Goal: Information Seeking & Learning: Learn about a topic

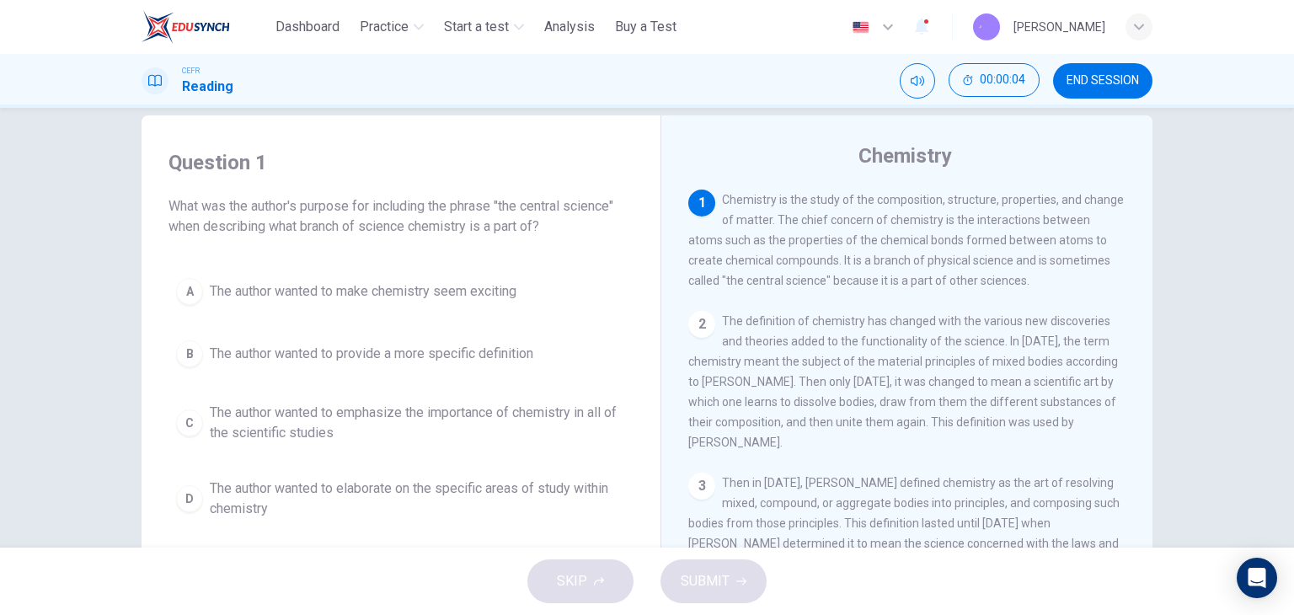
scroll to position [27, 0]
click at [456, 445] on button "C The author wanted to emphasize the importance of chemistry in all of the scie…" at bounding box center [401, 422] width 465 height 56
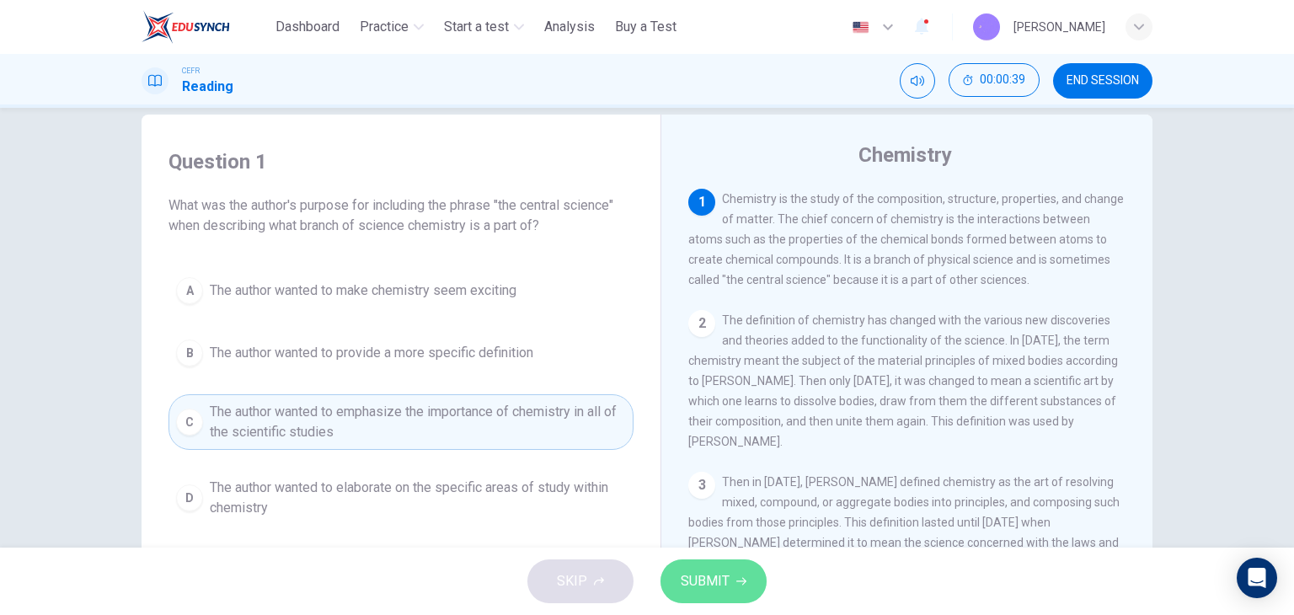
click at [732, 566] on button "SUBMIT" at bounding box center [714, 581] width 106 height 44
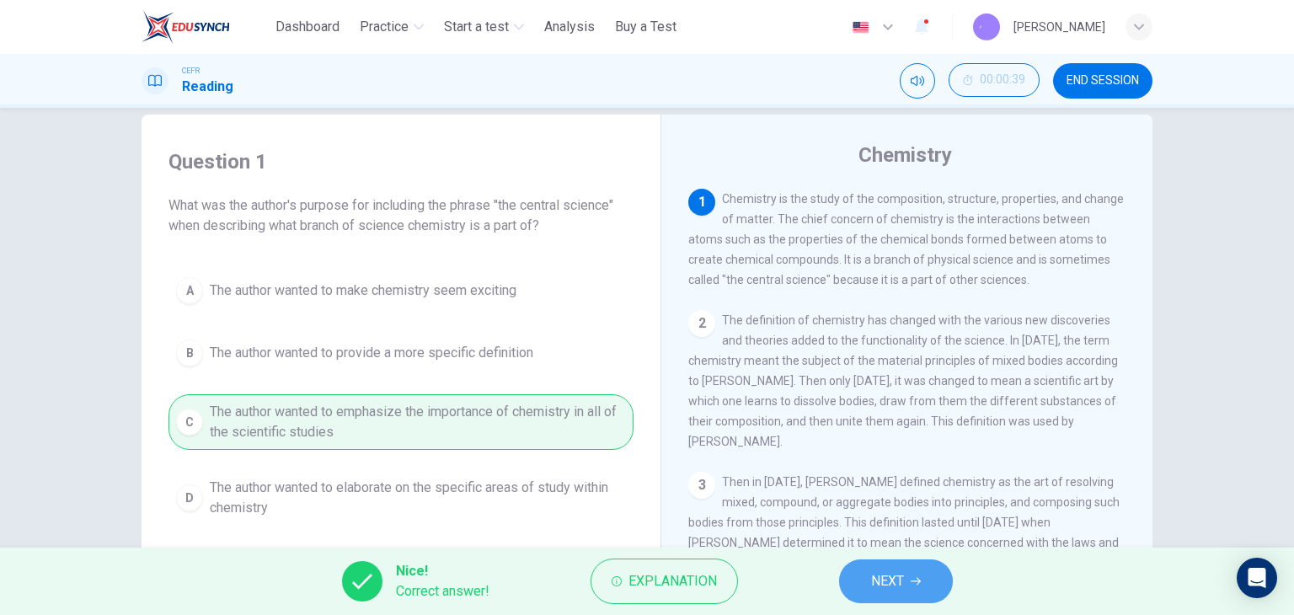
click at [896, 583] on span "NEXT" at bounding box center [887, 582] width 33 height 24
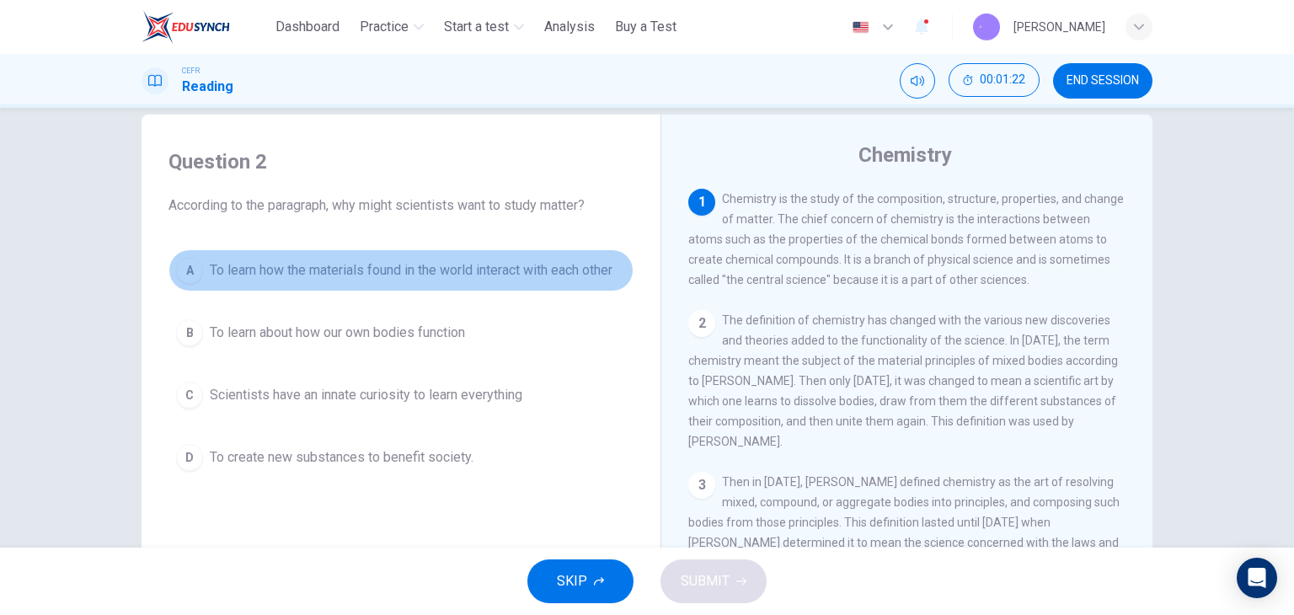
click at [488, 260] on span "To learn how the materials found in the world interact with each other" at bounding box center [411, 270] width 403 height 20
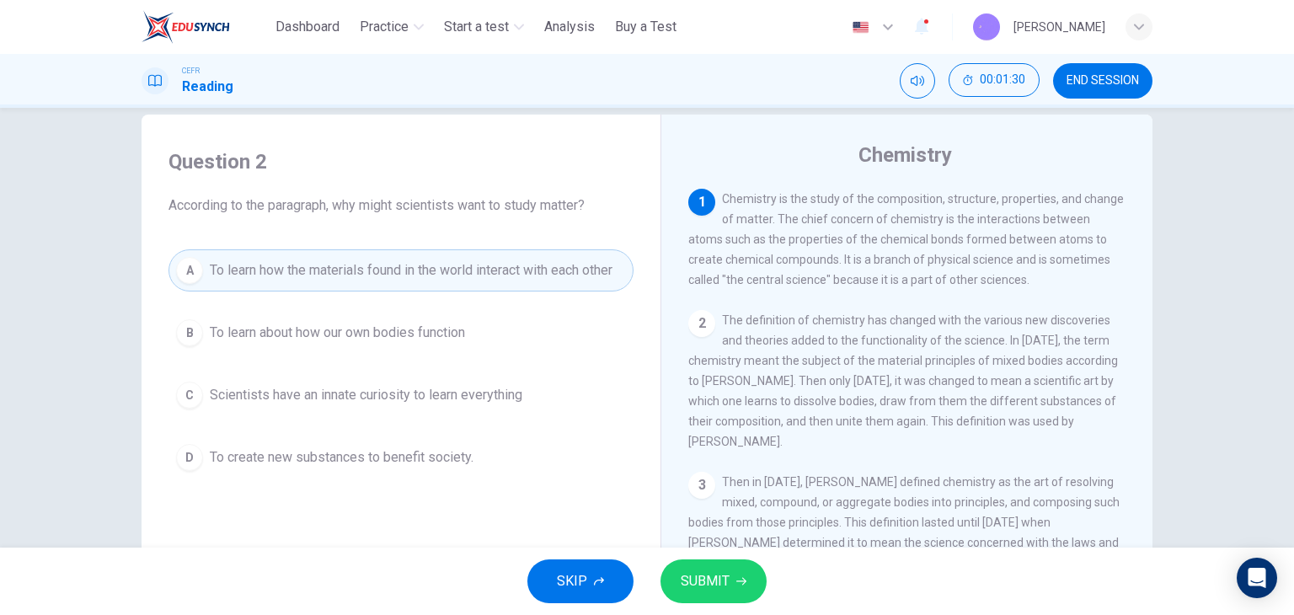
click at [714, 567] on button "SUBMIT" at bounding box center [714, 581] width 106 height 44
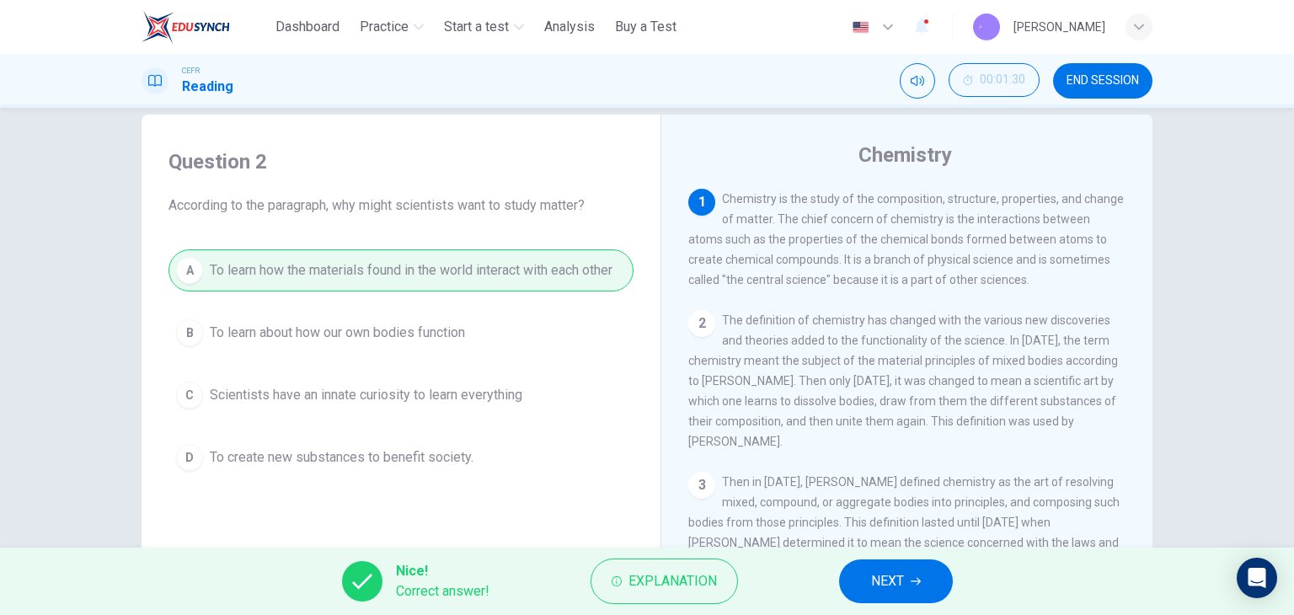
click at [869, 580] on button "NEXT" at bounding box center [896, 581] width 114 height 44
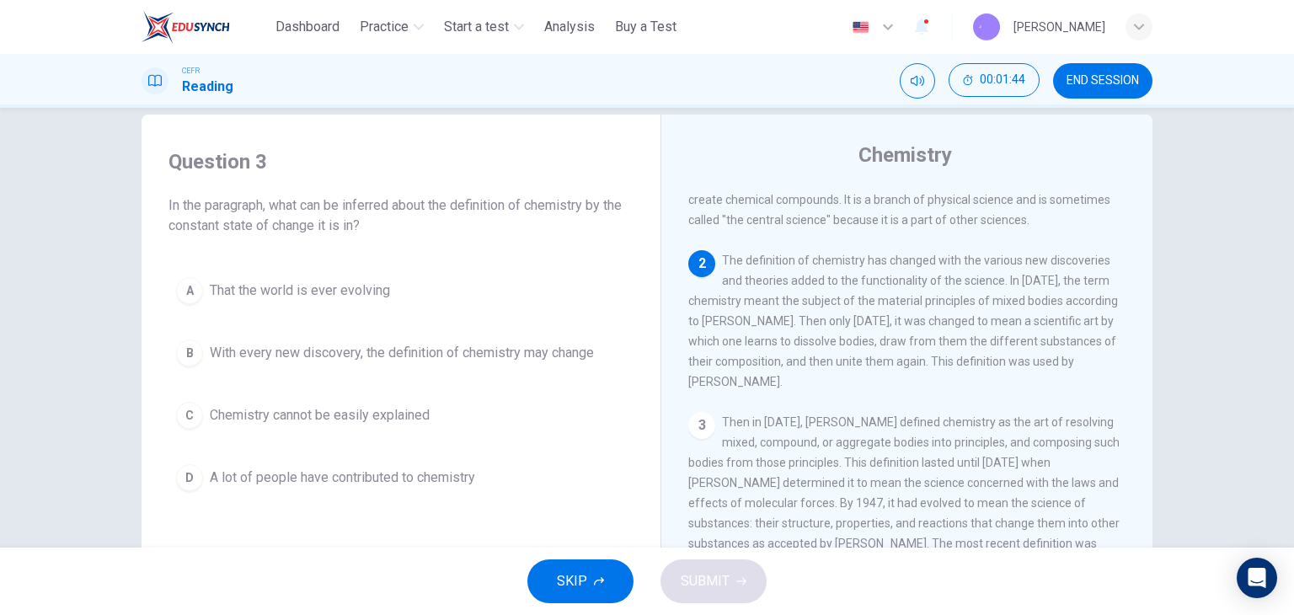
scroll to position [84, 0]
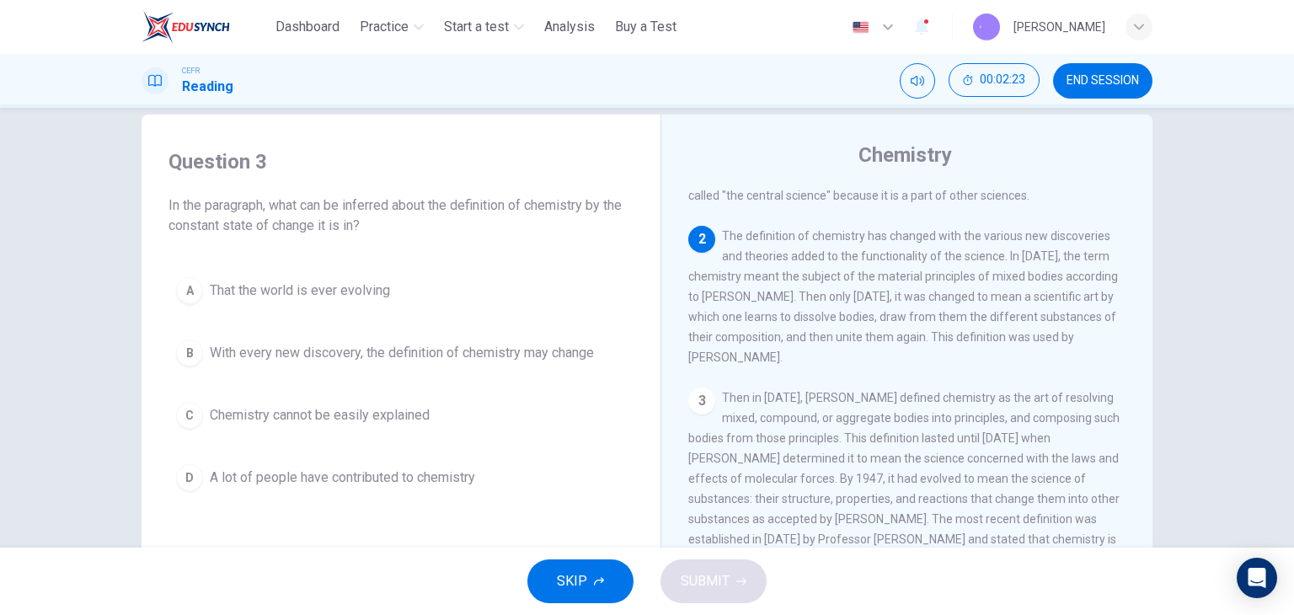
drag, startPoint x: 767, startPoint y: 242, endPoint x: 648, endPoint y: 210, distance: 123.0
click at [648, 210] on div "Question 3 In the paragraph, what can be inferred about the definition of chemi…" at bounding box center [647, 408] width 1011 height 586
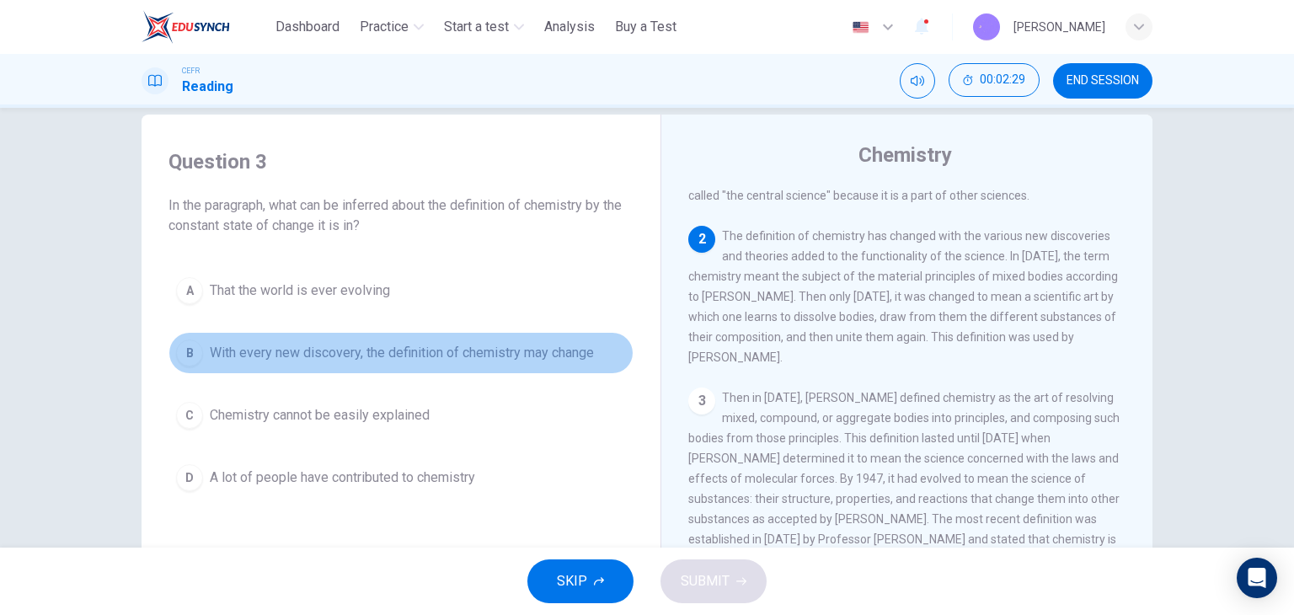
click at [323, 362] on button "B With every new discovery, the definition of chemistry may change" at bounding box center [401, 353] width 465 height 42
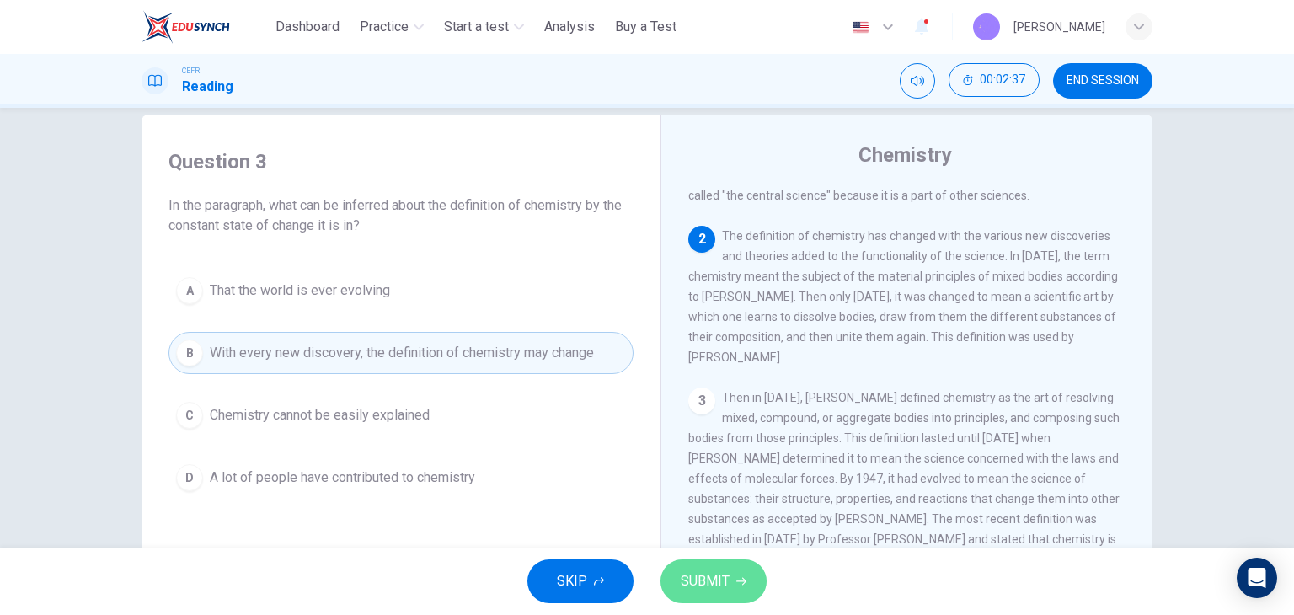
click at [723, 581] on span "SUBMIT" at bounding box center [705, 582] width 49 height 24
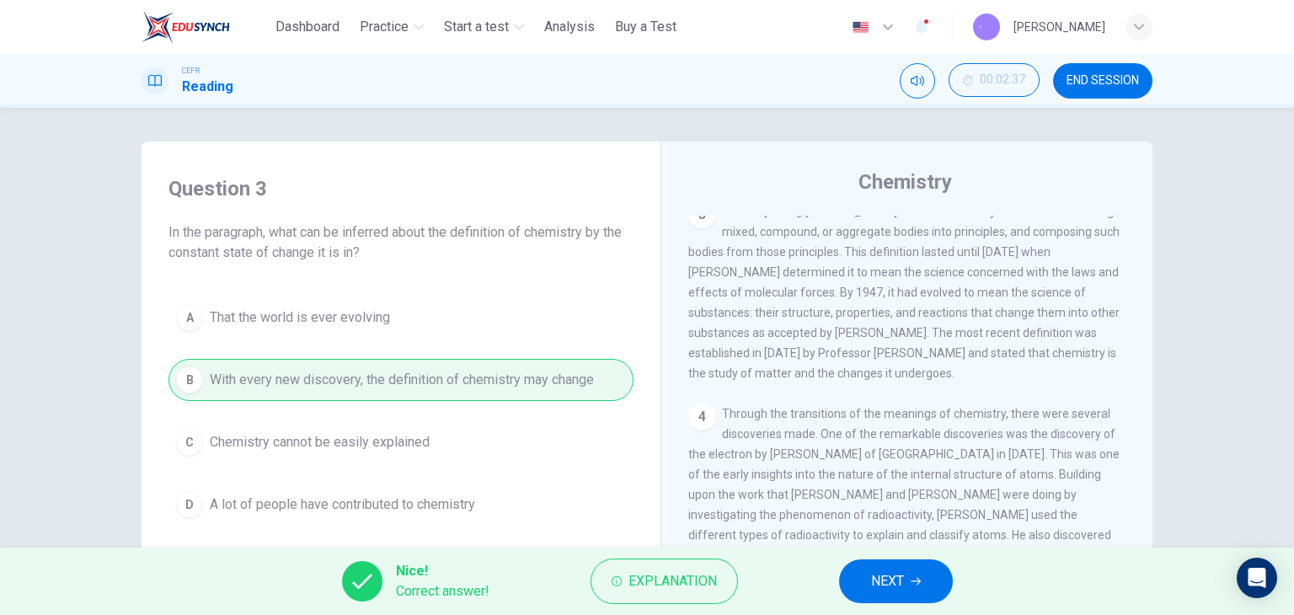
scroll to position [125, 0]
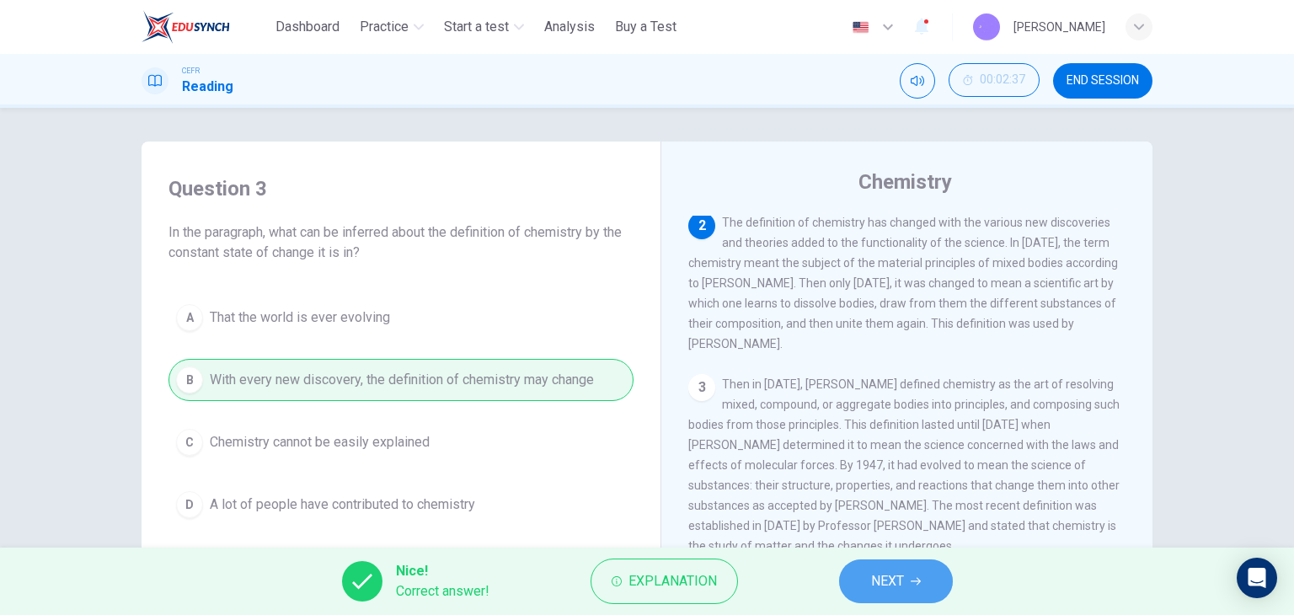
click at [872, 580] on span "NEXT" at bounding box center [887, 582] width 33 height 24
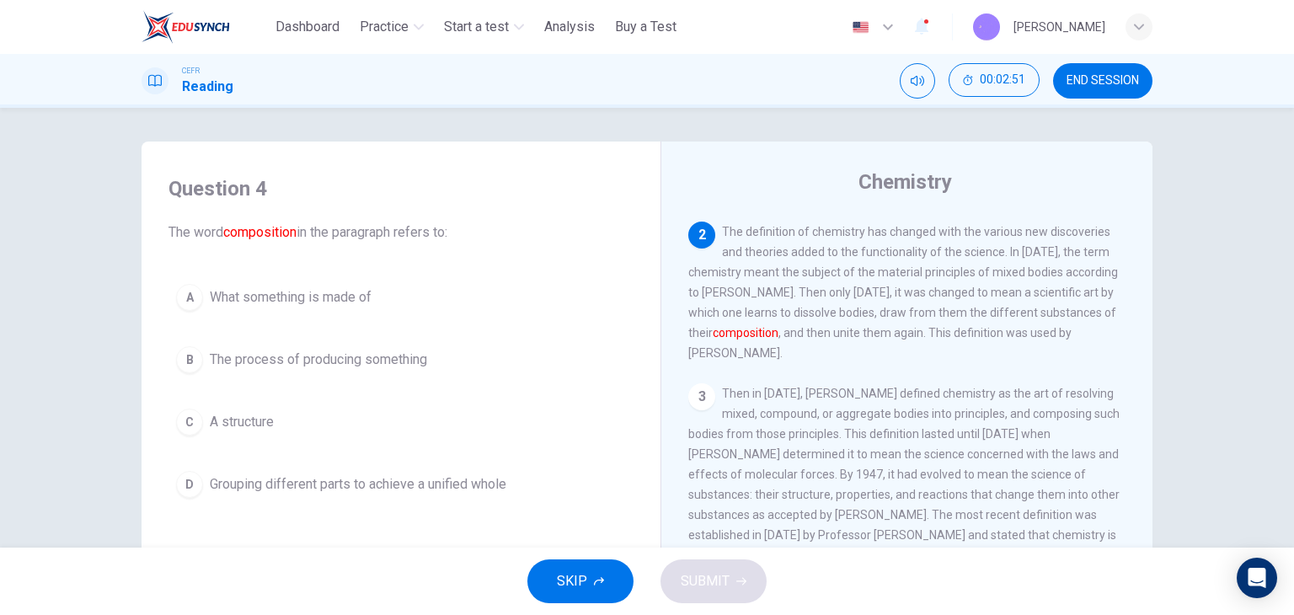
scroll to position [118, 0]
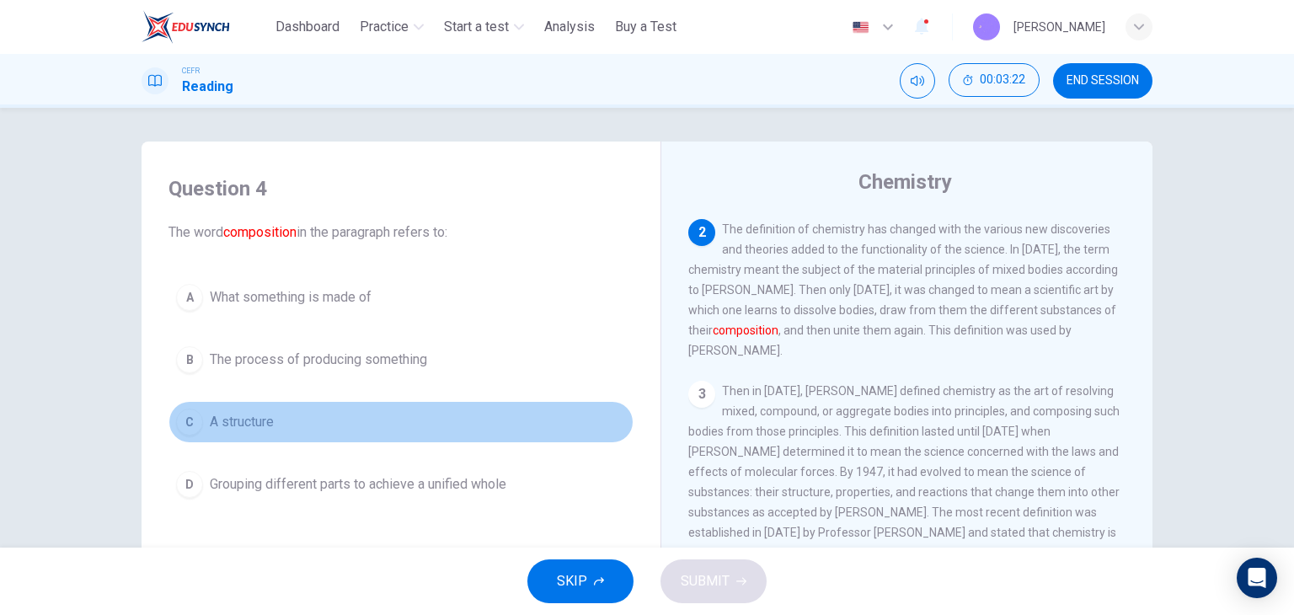
click at [382, 425] on button "C A structure" at bounding box center [401, 422] width 465 height 42
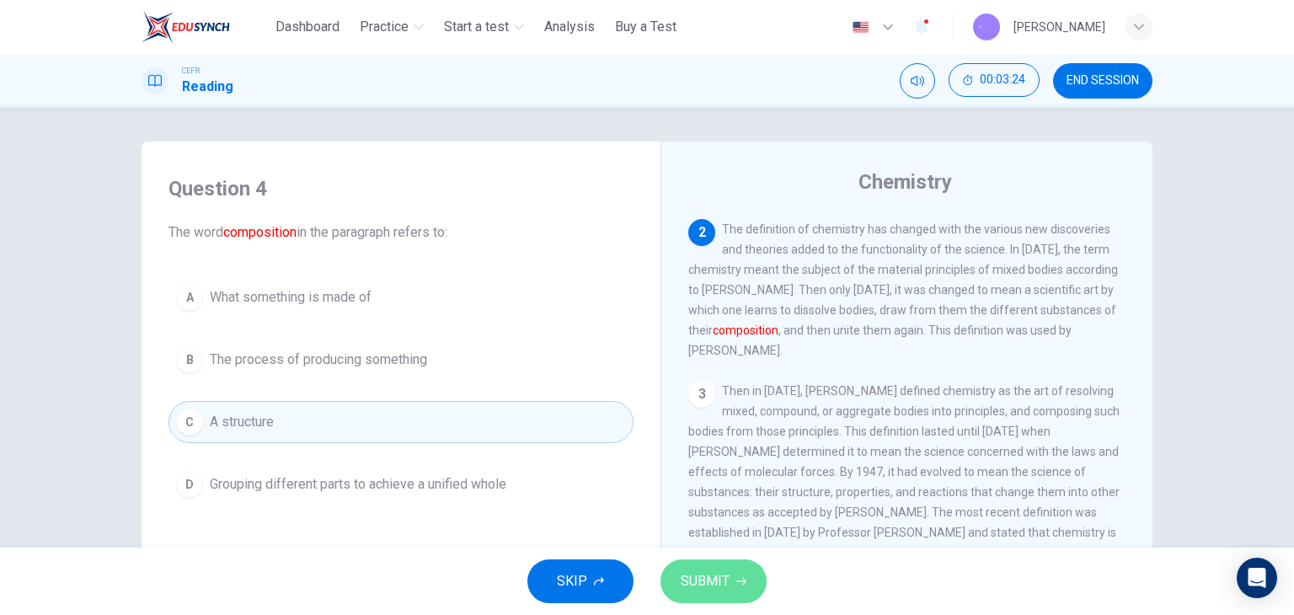
click at [725, 584] on span "SUBMIT" at bounding box center [705, 582] width 49 height 24
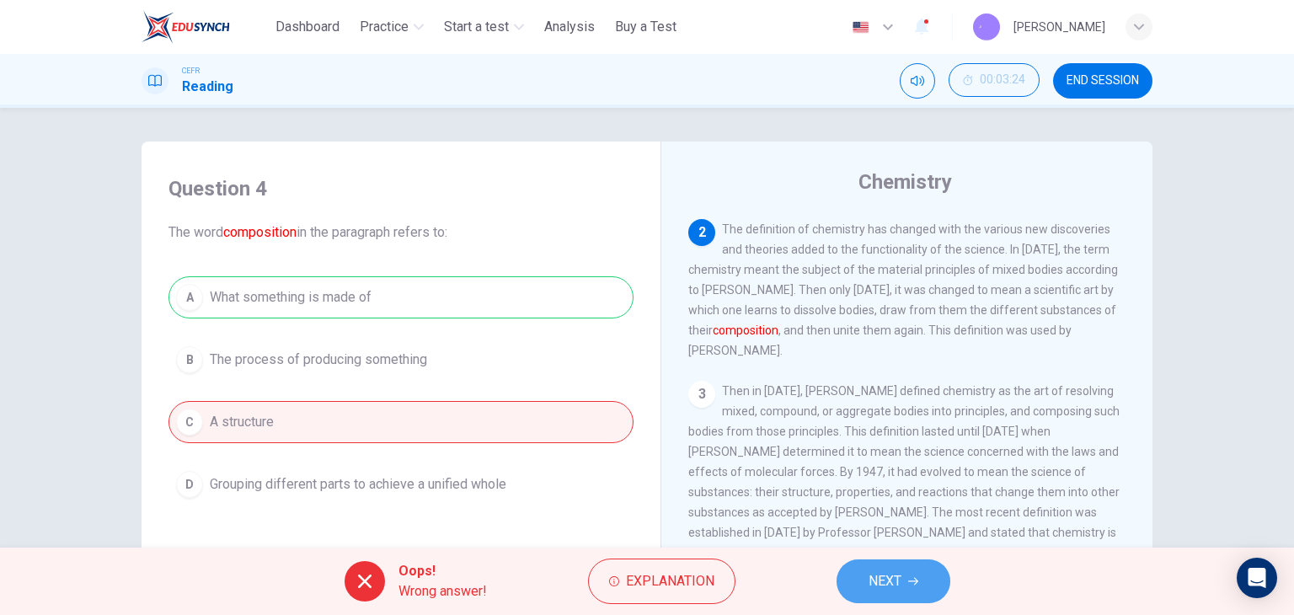
click at [885, 586] on span "NEXT" at bounding box center [885, 582] width 33 height 24
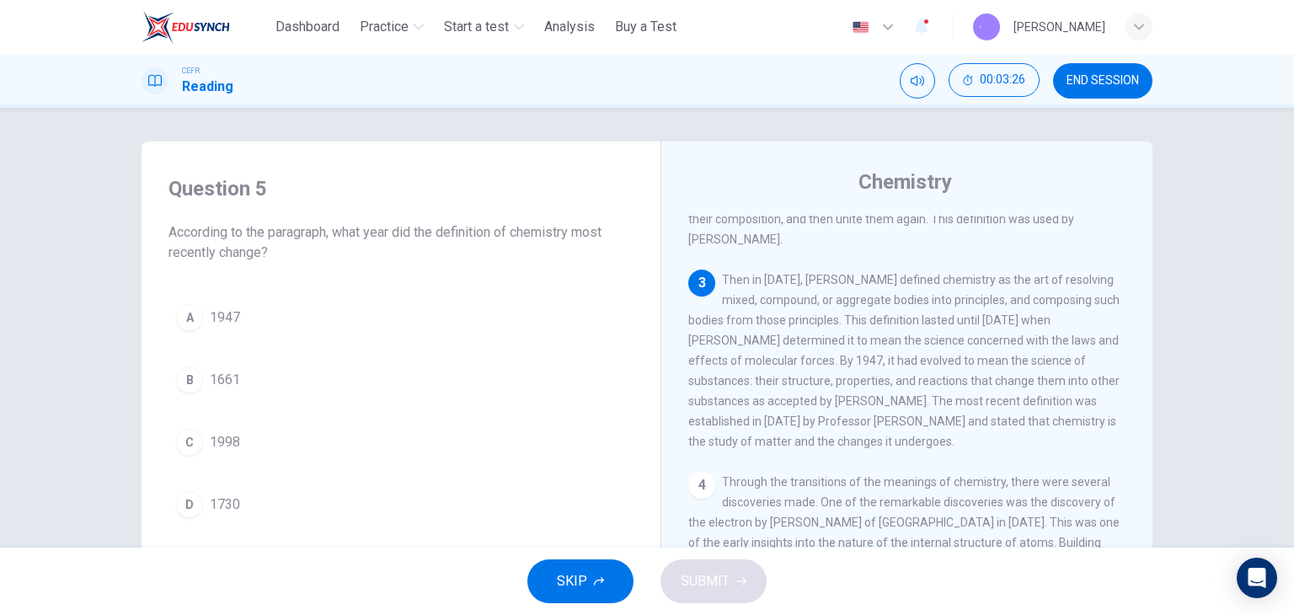
scroll to position [202, 0]
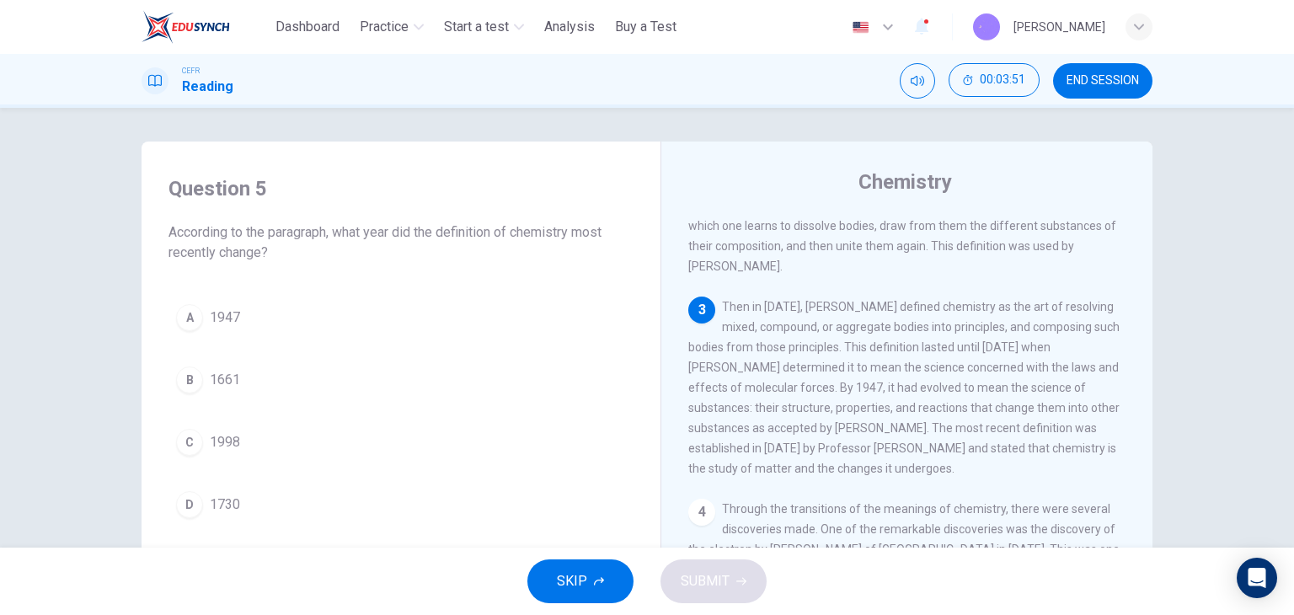
click at [272, 452] on button "C 1998" at bounding box center [401, 442] width 465 height 42
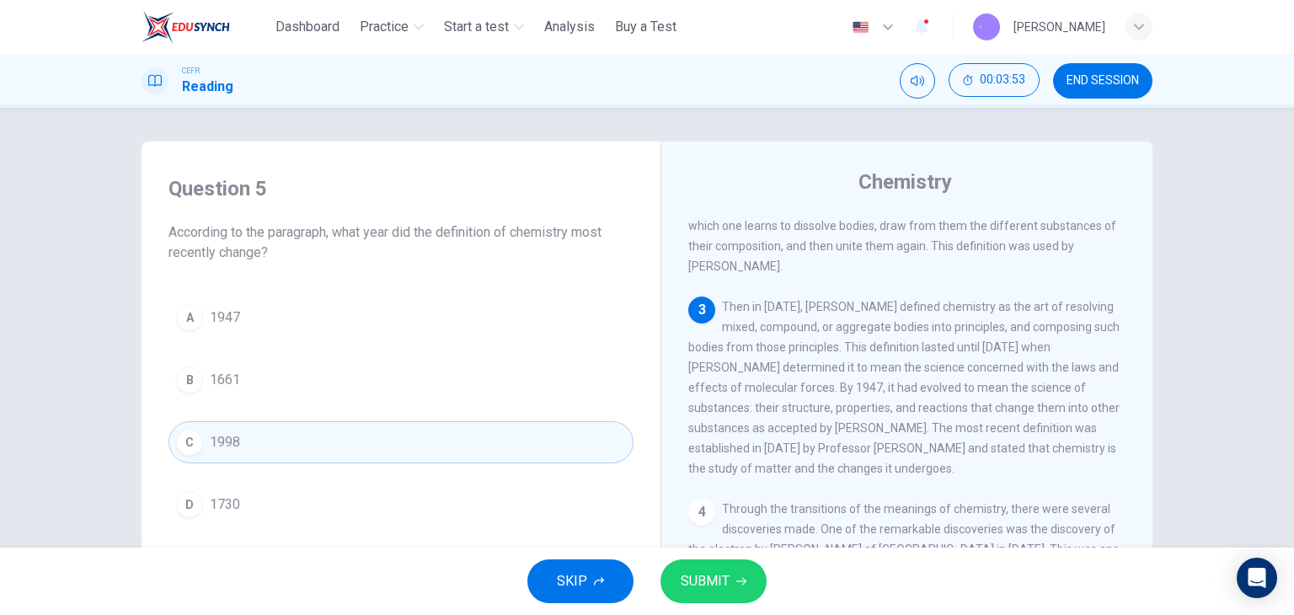
click at [736, 585] on icon "button" at bounding box center [741, 581] width 10 height 10
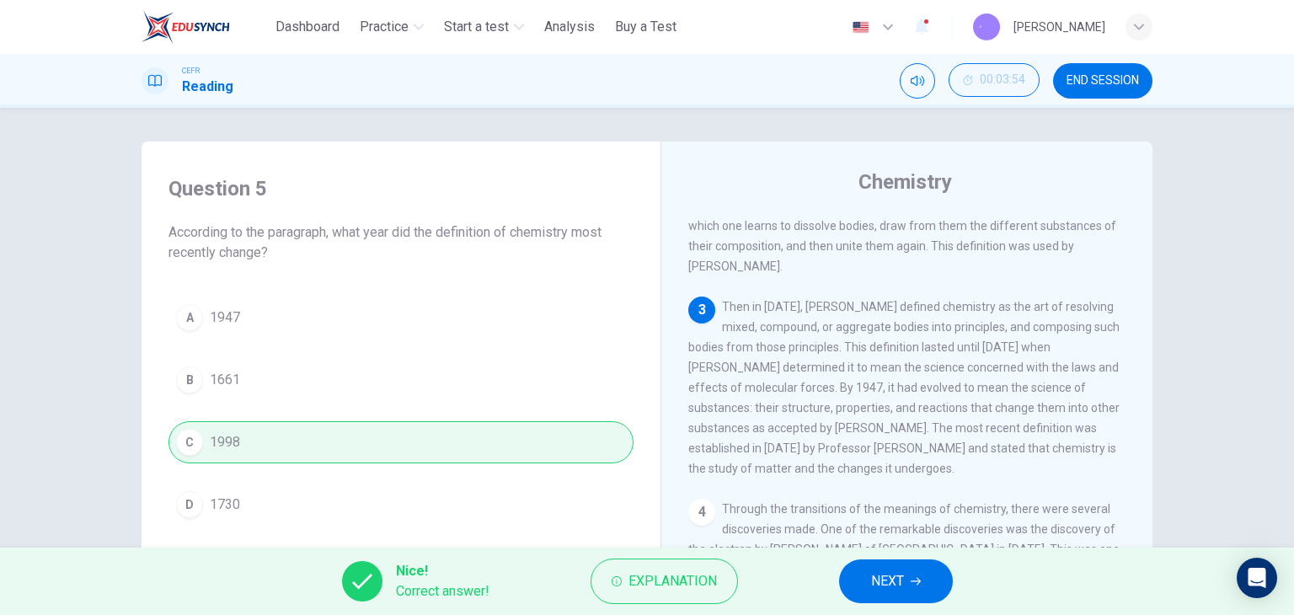
click at [901, 567] on button "NEXT" at bounding box center [896, 581] width 114 height 44
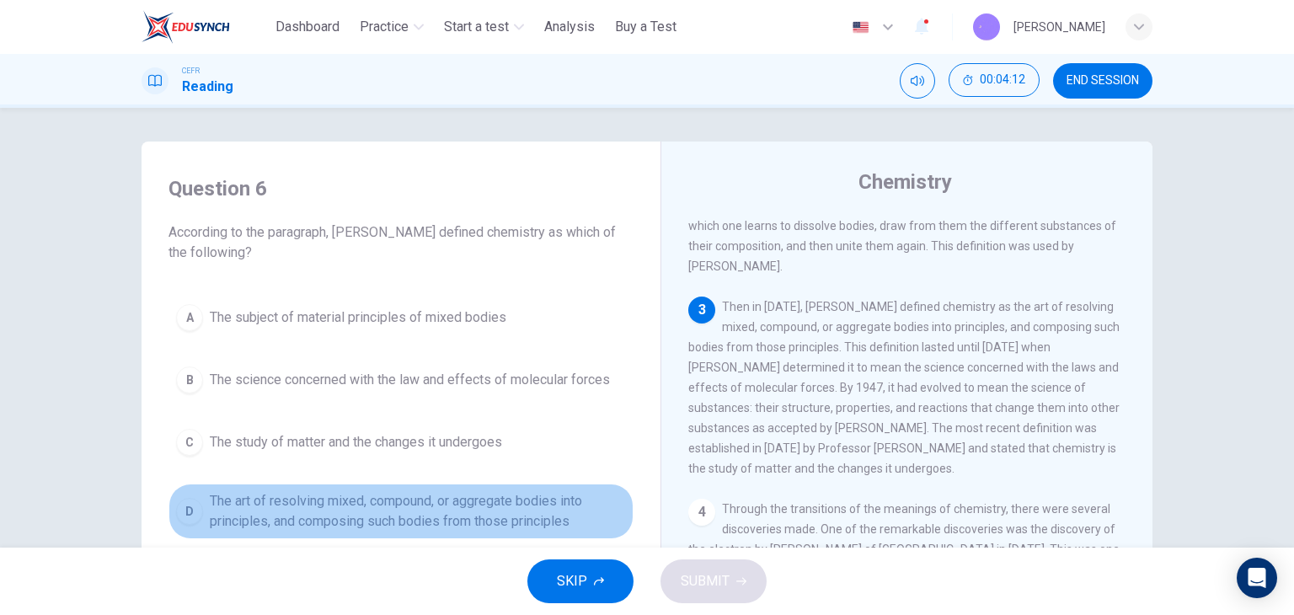
click at [451, 516] on span "The art of resolving mixed, compound, or aggregate bodies into principles, and …" at bounding box center [418, 511] width 416 height 40
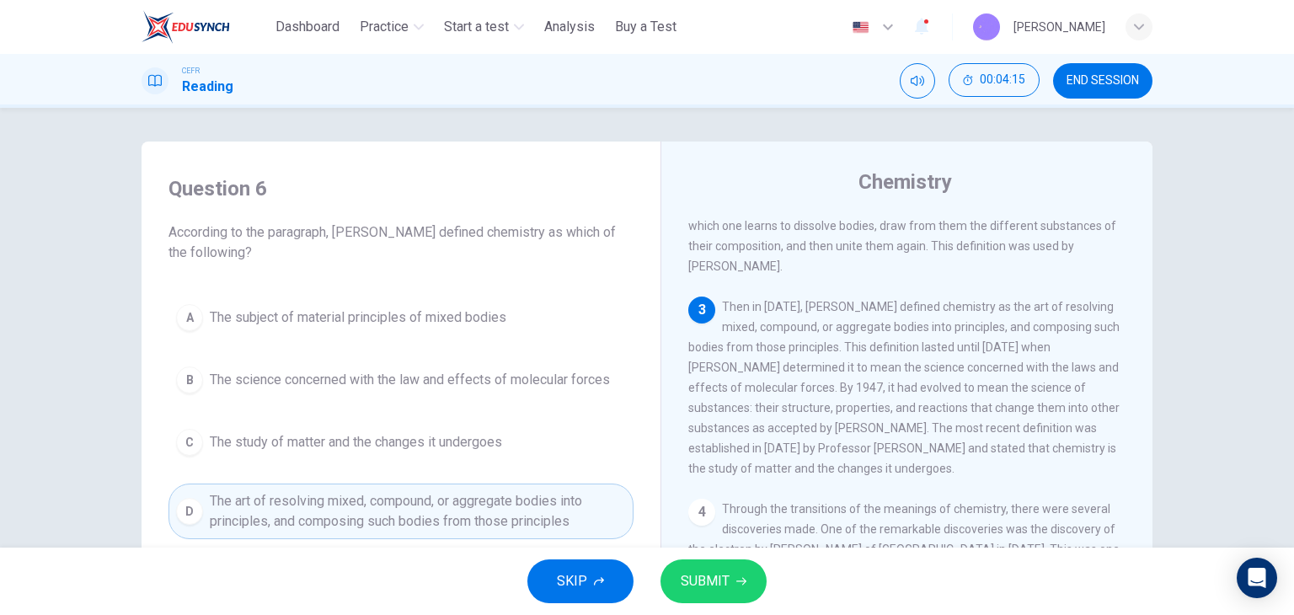
click at [749, 571] on button "SUBMIT" at bounding box center [714, 581] width 106 height 44
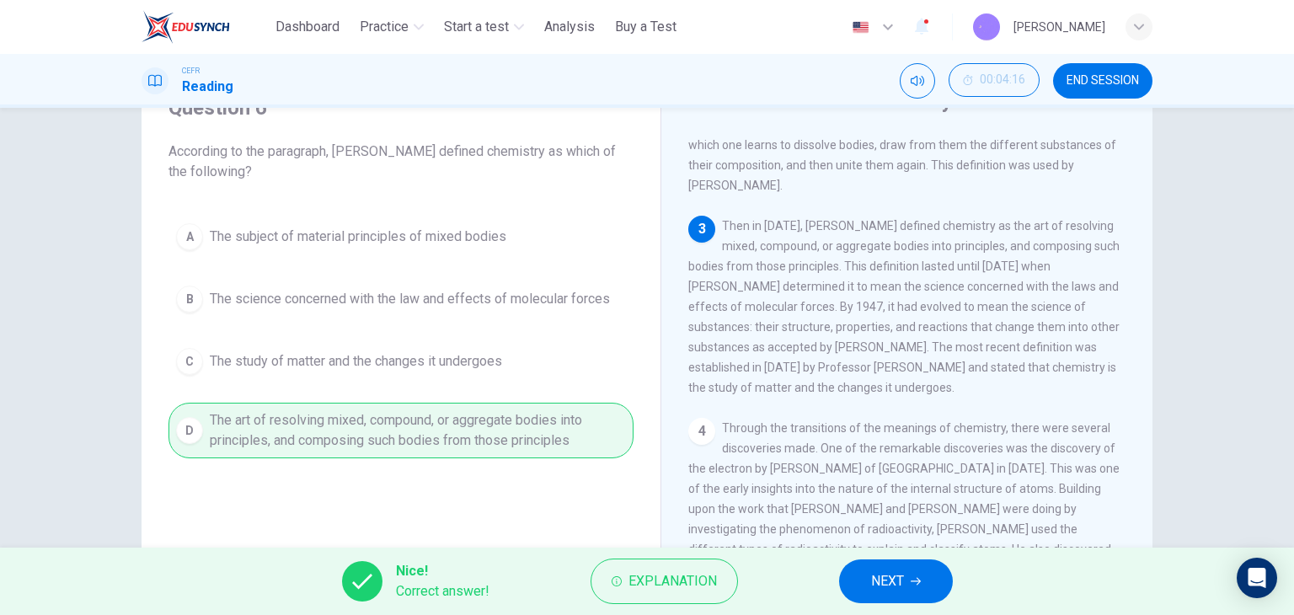
scroll to position [84, 0]
click at [928, 569] on button "NEXT" at bounding box center [896, 581] width 114 height 44
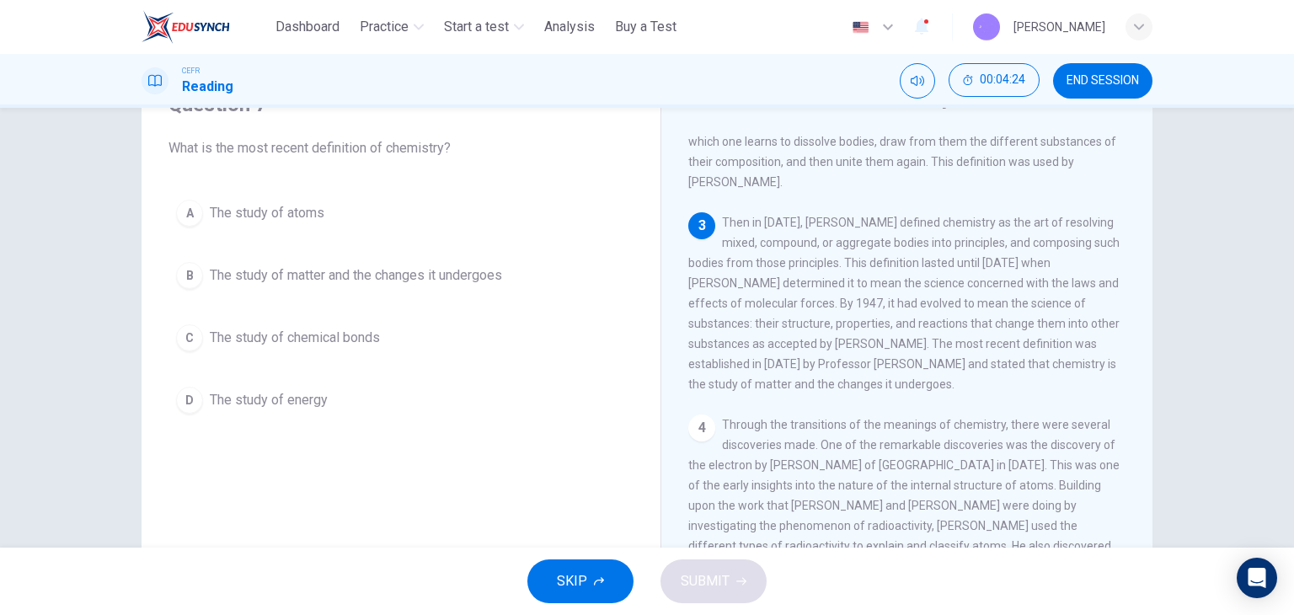
click at [308, 282] on span "The study of matter and the changes it undergoes" at bounding box center [356, 275] width 292 height 20
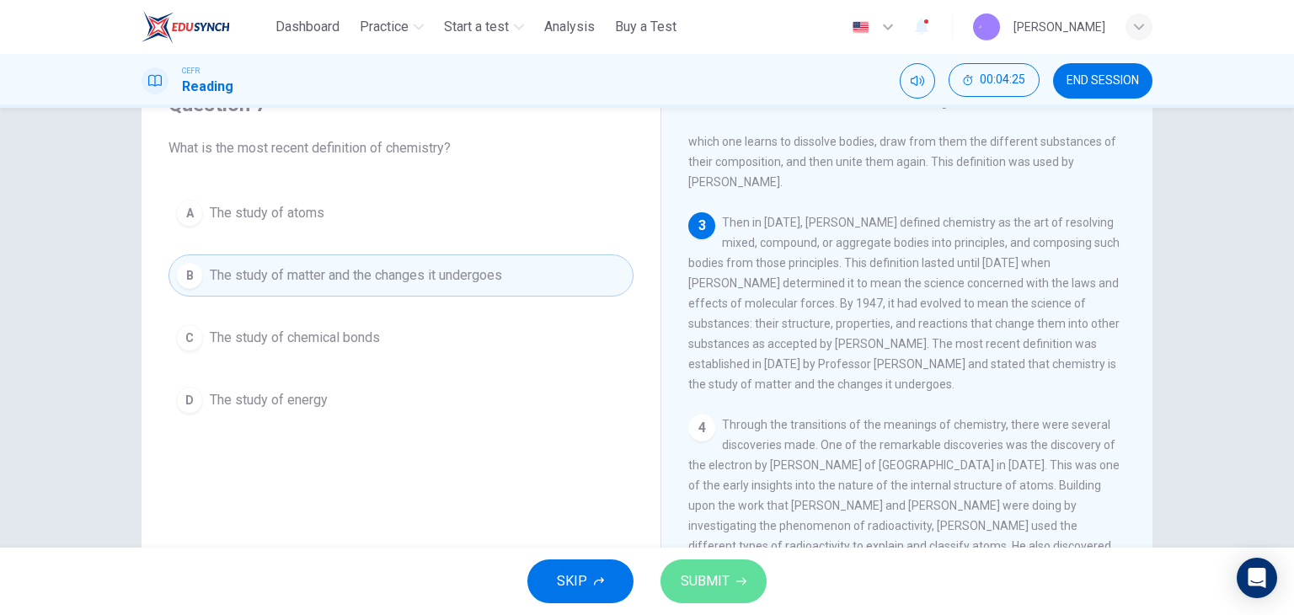
click at [748, 575] on button "SUBMIT" at bounding box center [714, 581] width 106 height 44
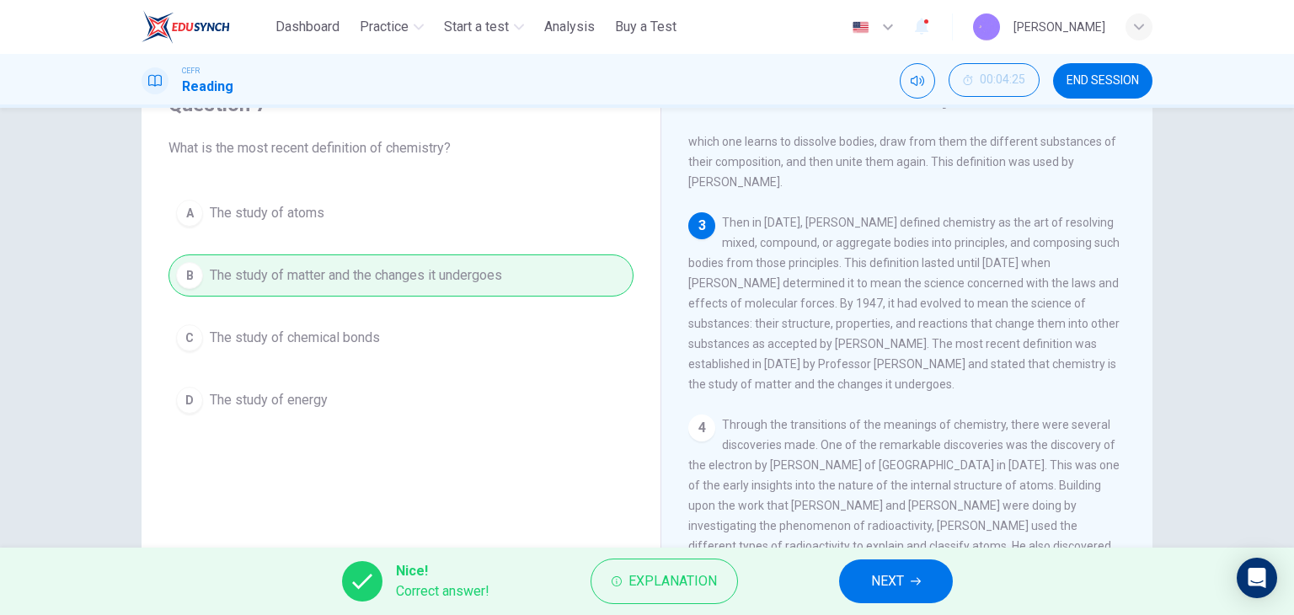
click at [900, 580] on span "NEXT" at bounding box center [887, 582] width 33 height 24
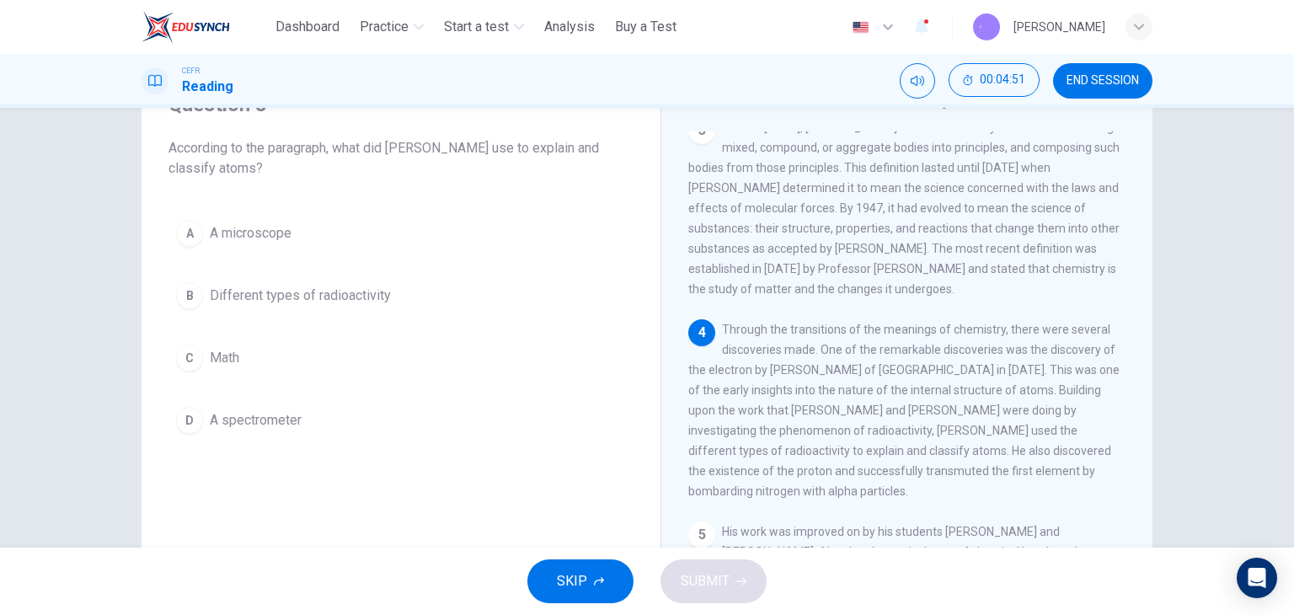
scroll to position [320, 0]
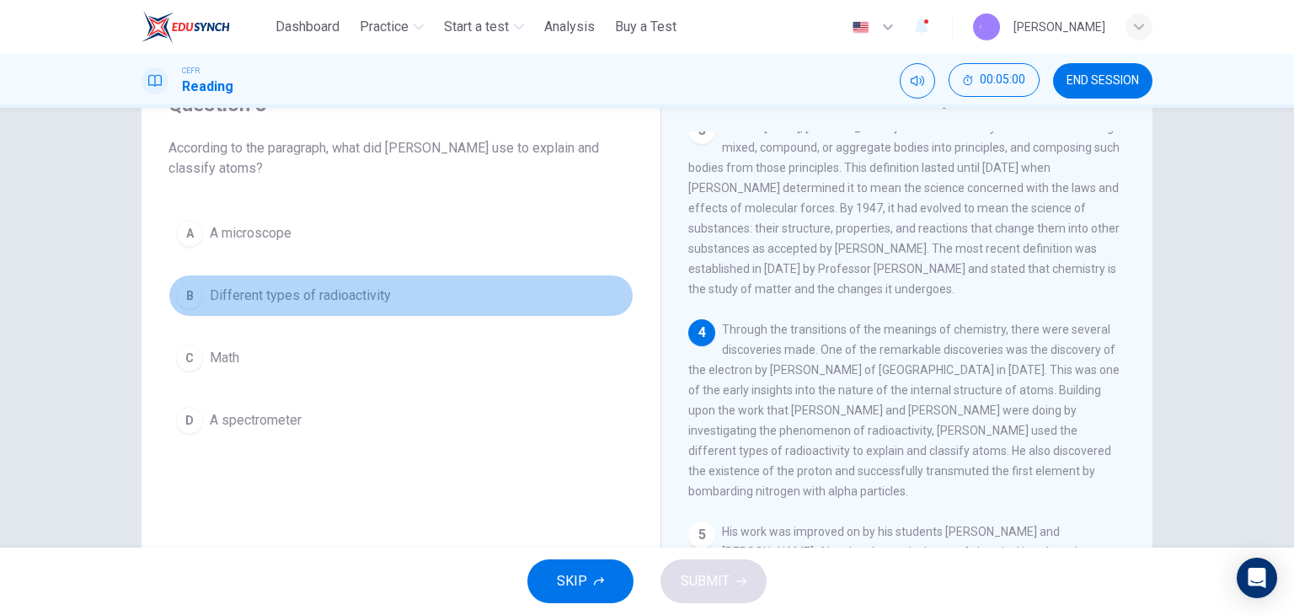
click at [370, 308] on button "B Different types of radioactivity" at bounding box center [401, 296] width 465 height 42
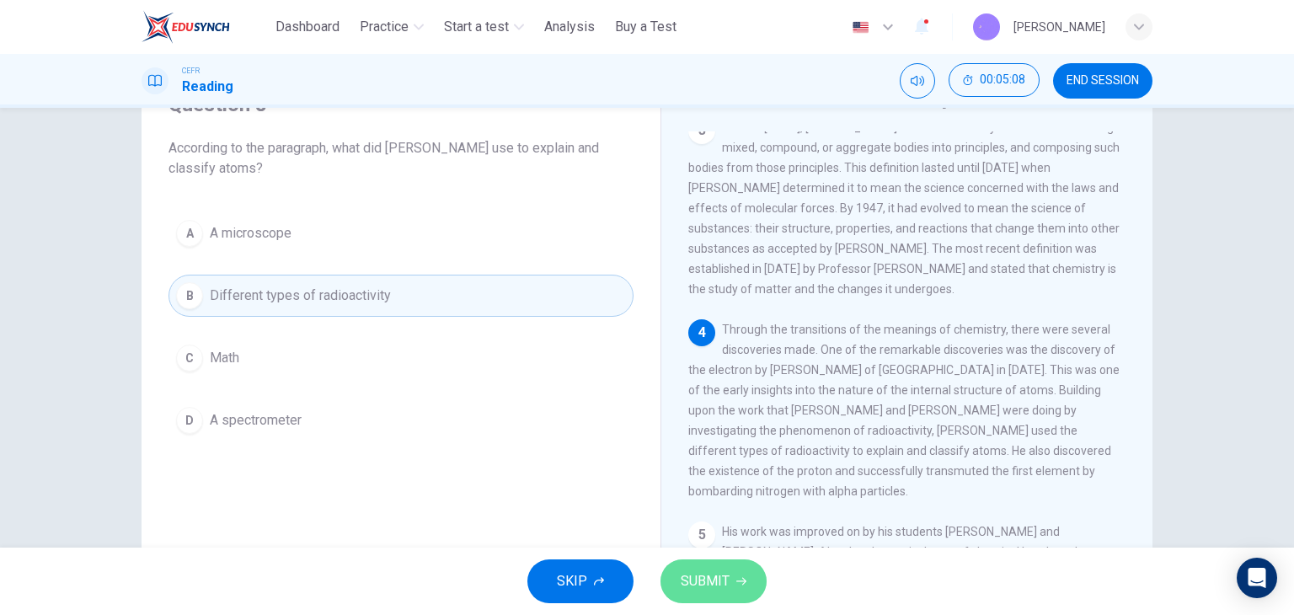
click at [725, 577] on span "SUBMIT" at bounding box center [705, 582] width 49 height 24
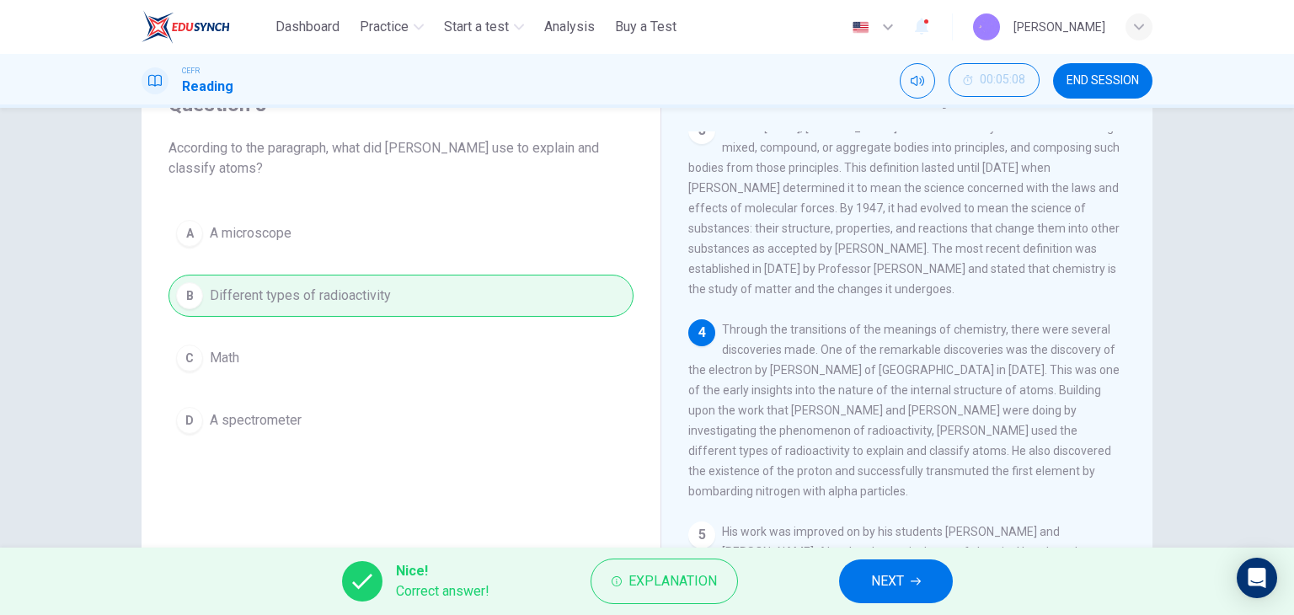
click at [896, 584] on span "NEXT" at bounding box center [887, 582] width 33 height 24
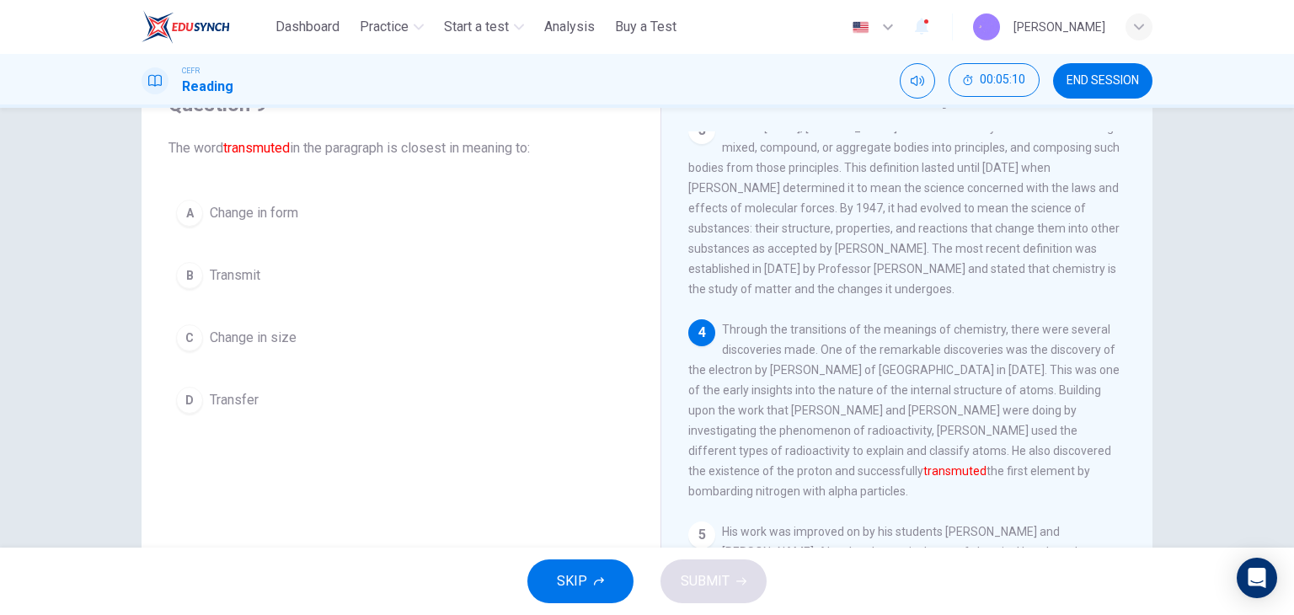
click at [329, 273] on button "B Transmit" at bounding box center [401, 275] width 465 height 42
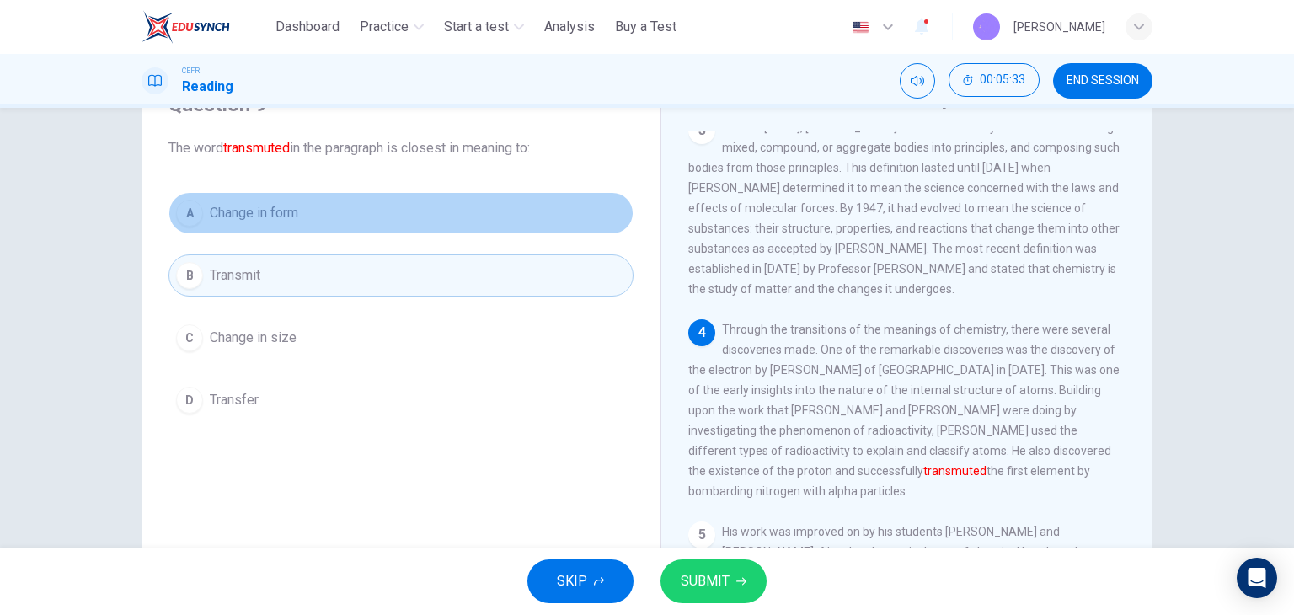
click at [293, 228] on button "A Change in form" at bounding box center [401, 213] width 465 height 42
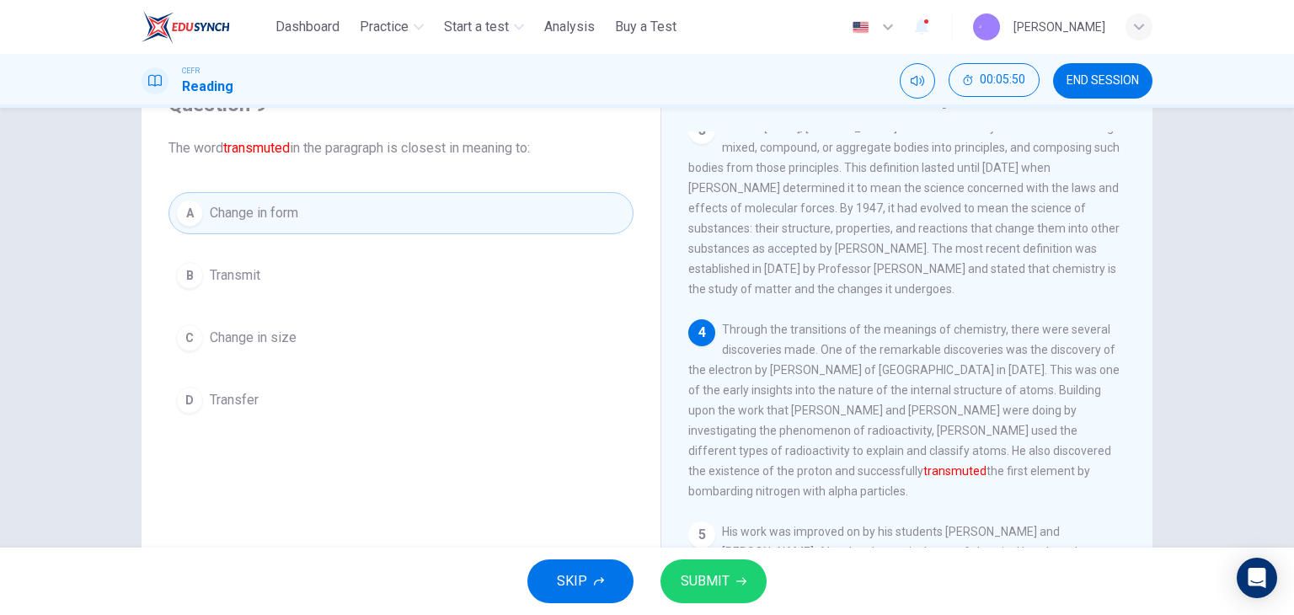
click at [690, 576] on span "SUBMIT" at bounding box center [705, 582] width 49 height 24
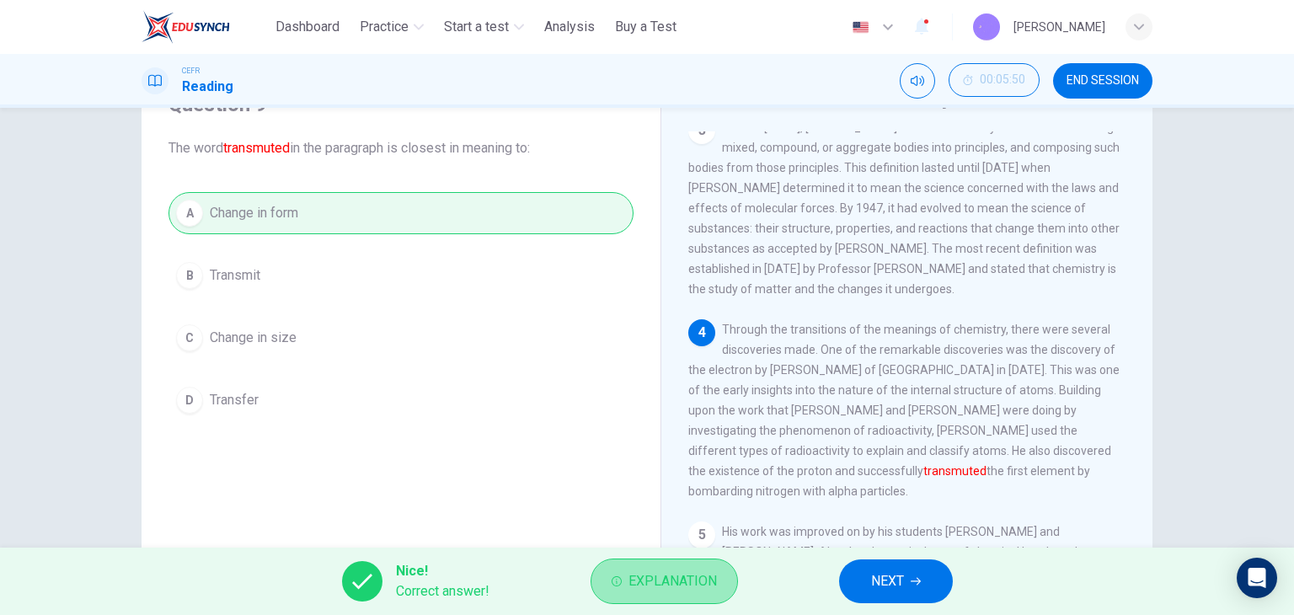
click at [682, 591] on span "Explanation" at bounding box center [673, 582] width 88 height 24
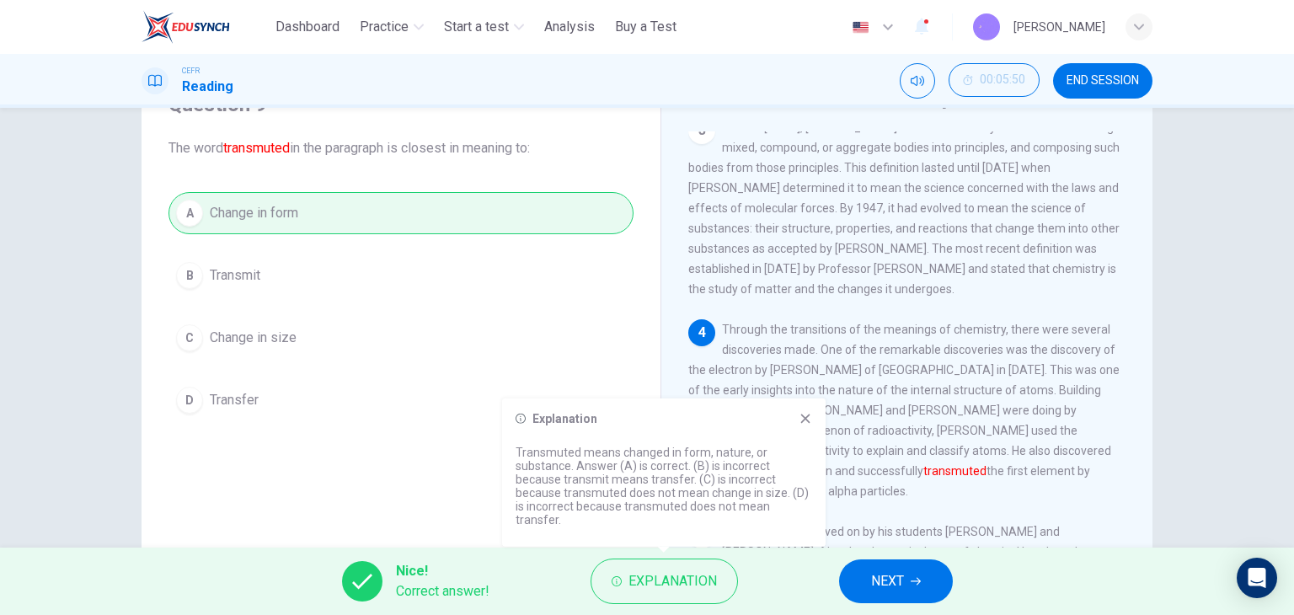
click at [801, 441] on div "Explanation Transmuted means changed in form, nature, or substance. Answer (A) …" at bounding box center [664, 473] width 324 height 148
click at [804, 423] on icon at bounding box center [805, 418] width 9 height 9
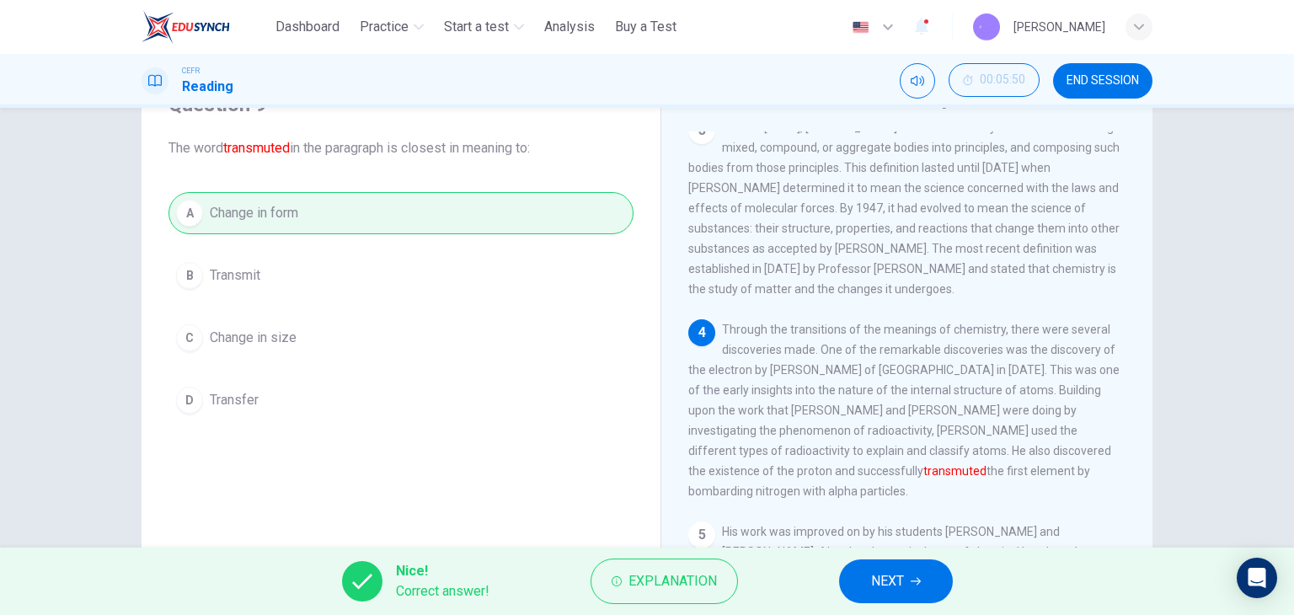
click at [893, 586] on span "NEXT" at bounding box center [887, 582] width 33 height 24
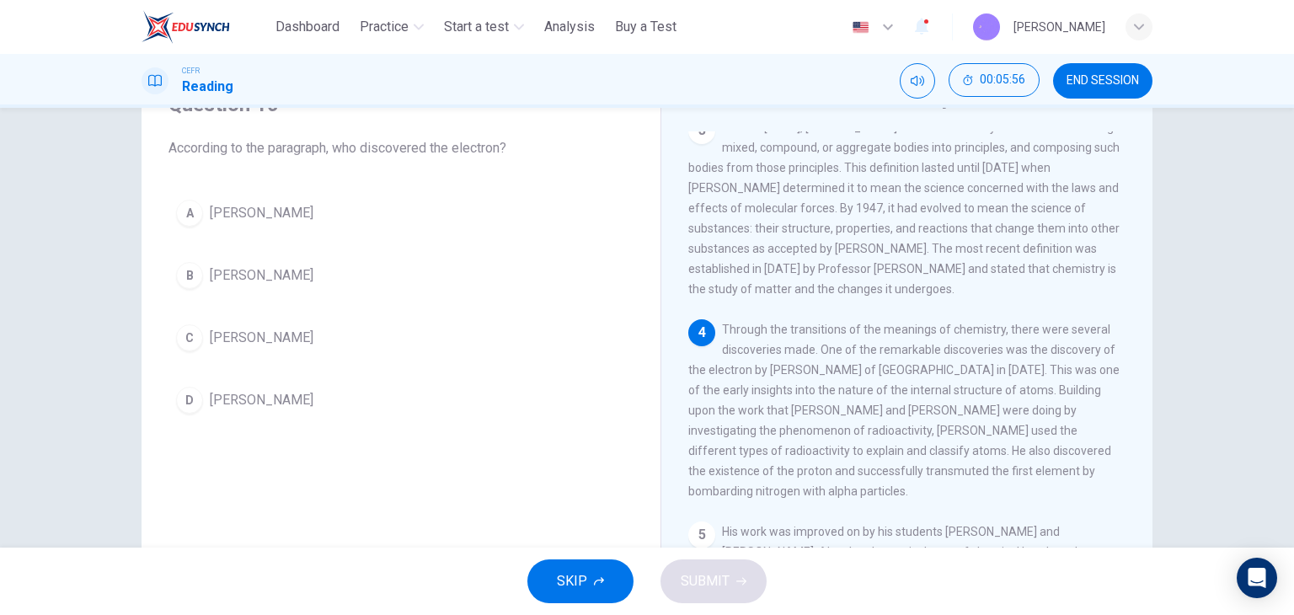
click at [386, 207] on button "A JJ Thomson" at bounding box center [401, 213] width 465 height 42
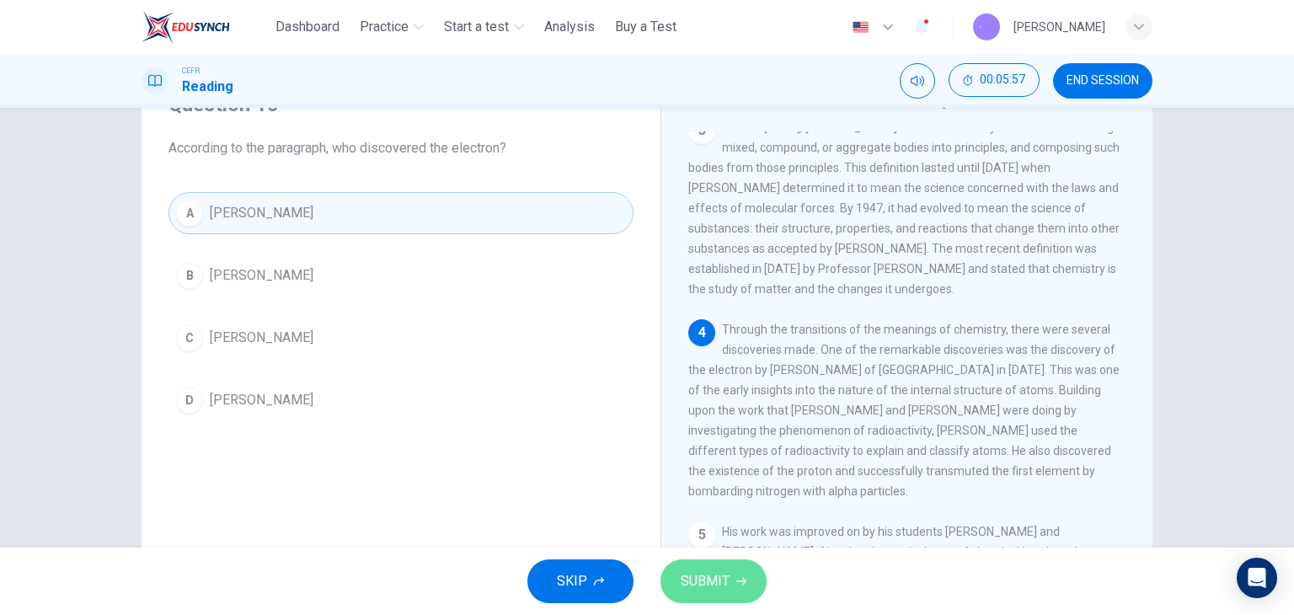
click at [709, 577] on span "SUBMIT" at bounding box center [705, 582] width 49 height 24
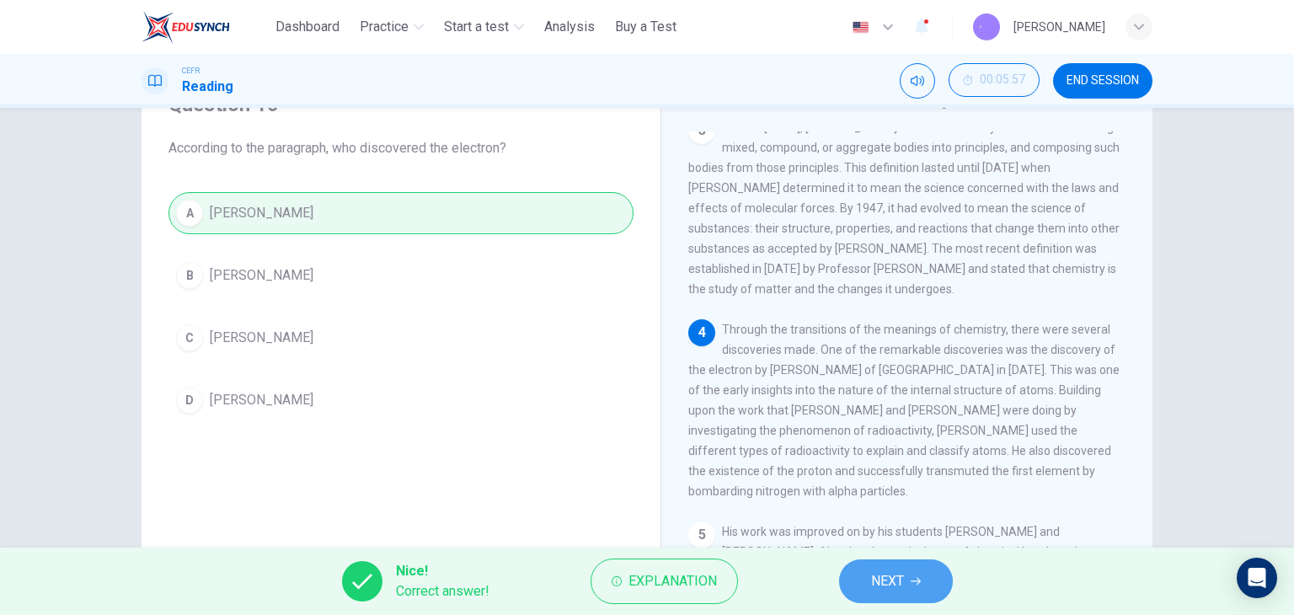
click at [874, 582] on span "NEXT" at bounding box center [887, 582] width 33 height 24
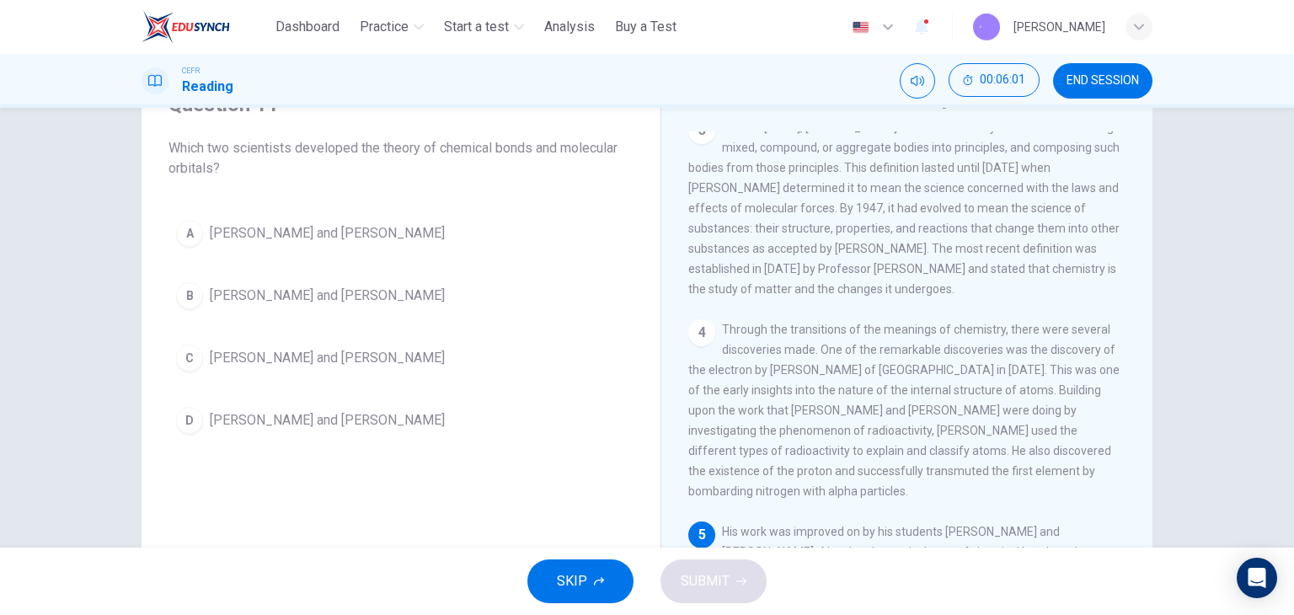
scroll to position [213, 0]
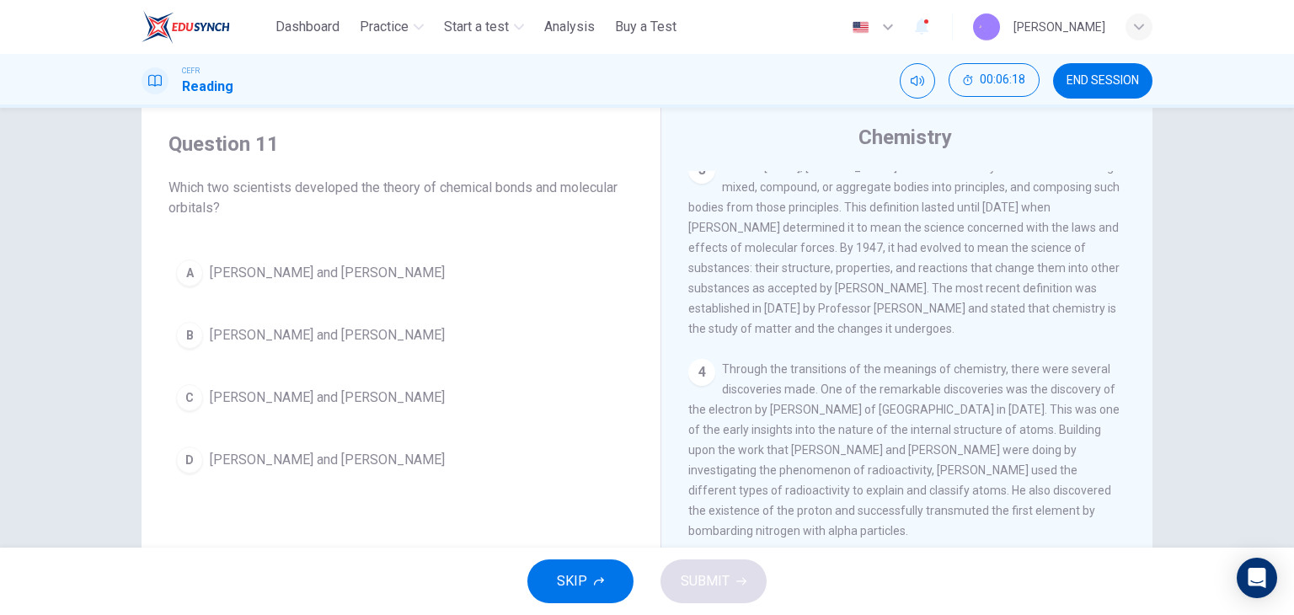
click at [350, 263] on span "Linus Pauling and Gilbert Lewis" at bounding box center [327, 273] width 235 height 20
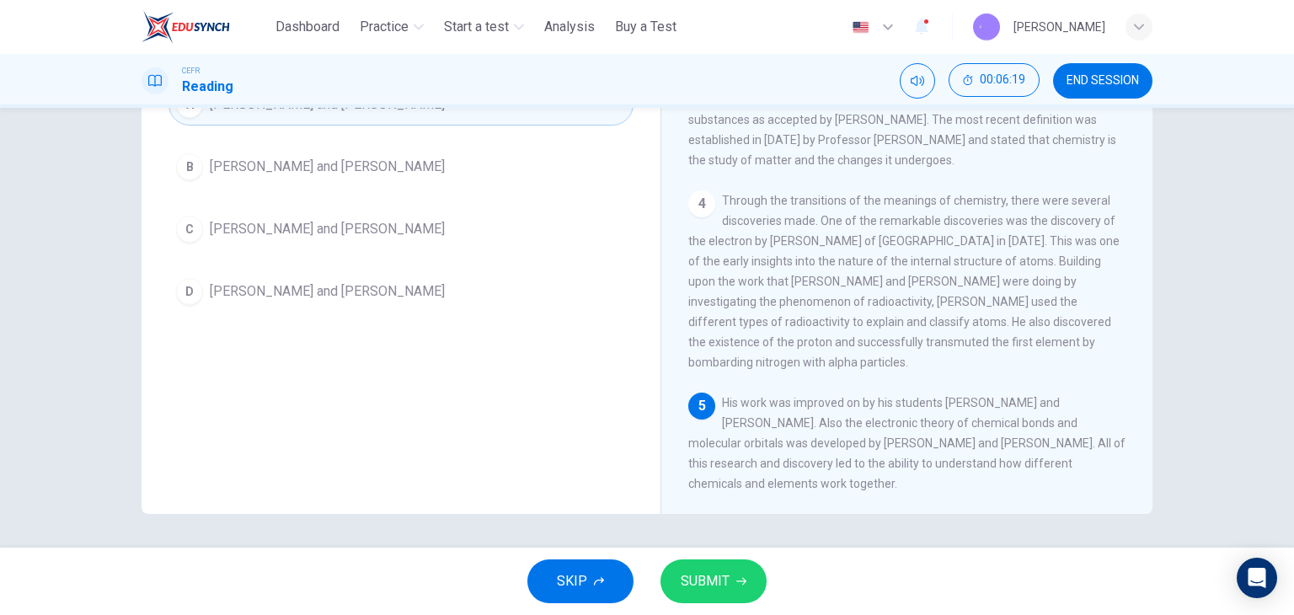
click at [738, 576] on icon "button" at bounding box center [741, 581] width 10 height 10
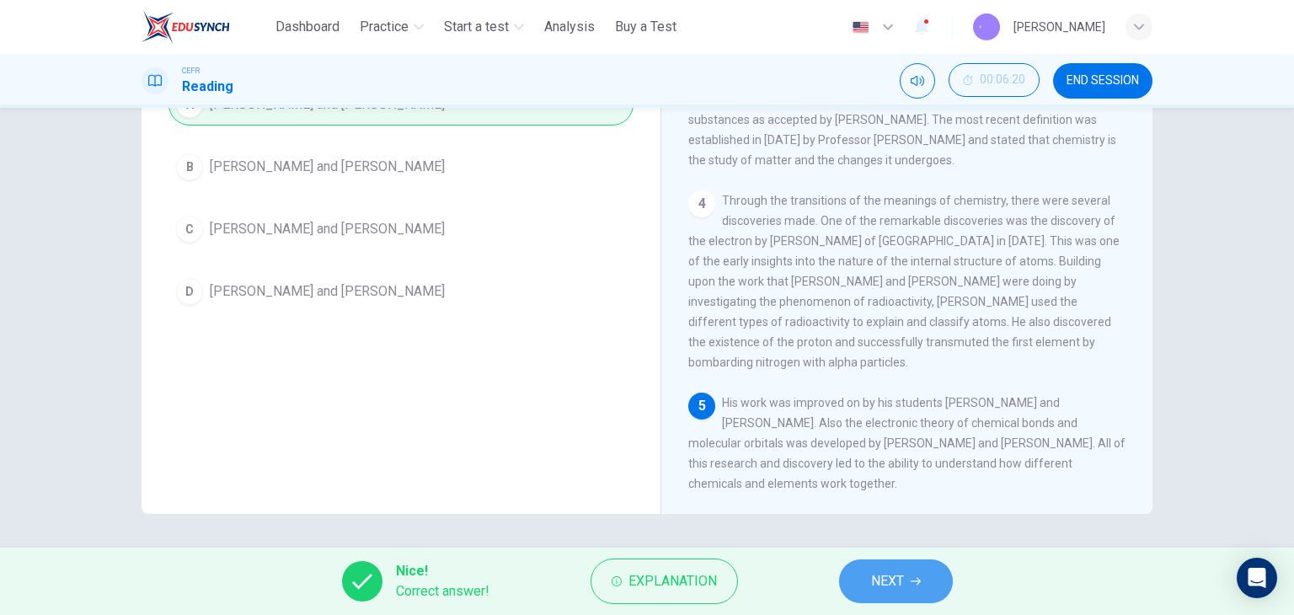
click at [893, 568] on button "NEXT" at bounding box center [896, 581] width 114 height 44
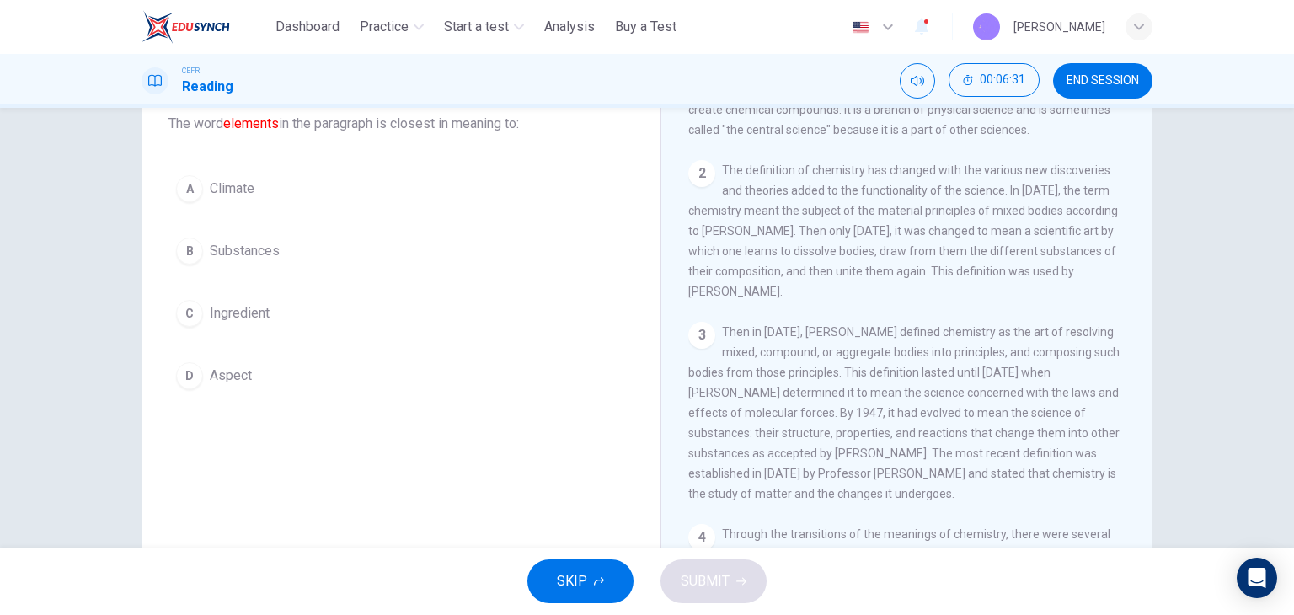
scroll to position [67, 0]
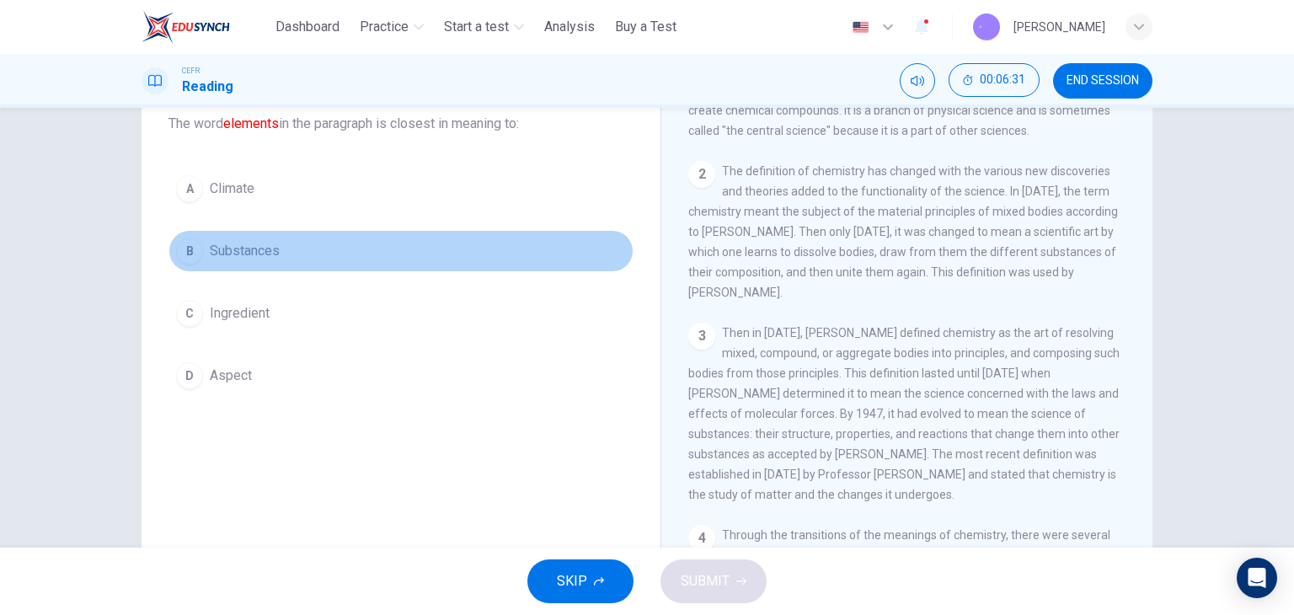
click at [292, 260] on button "B Substances" at bounding box center [401, 251] width 465 height 42
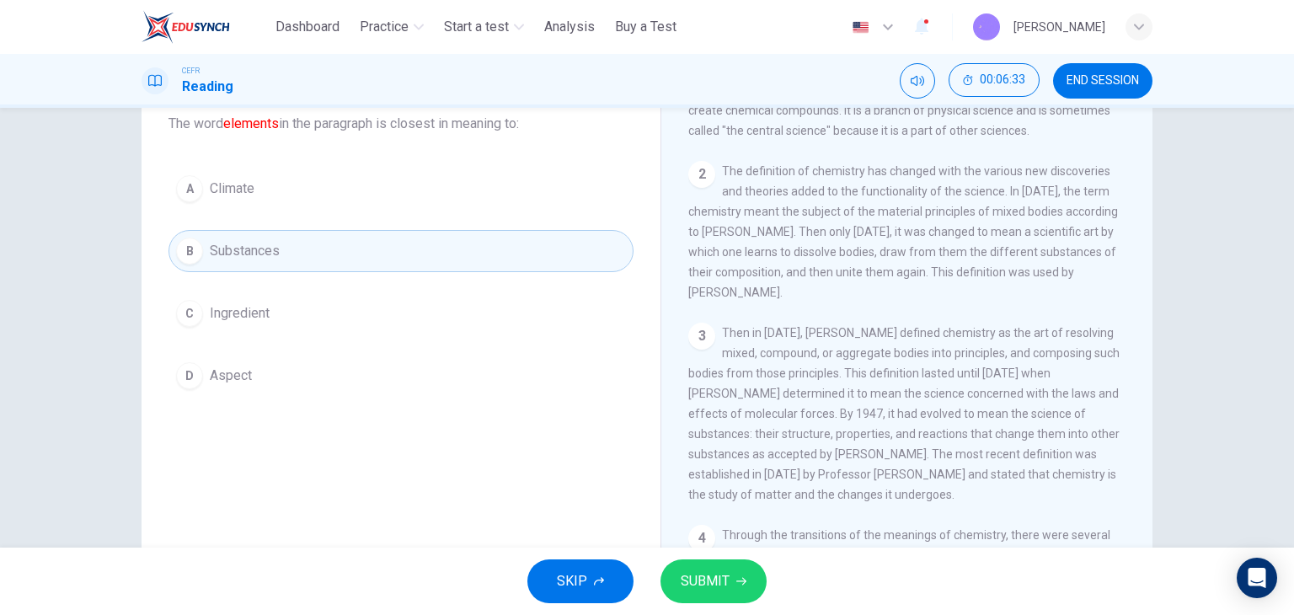
click at [706, 572] on span "SUBMIT" at bounding box center [705, 582] width 49 height 24
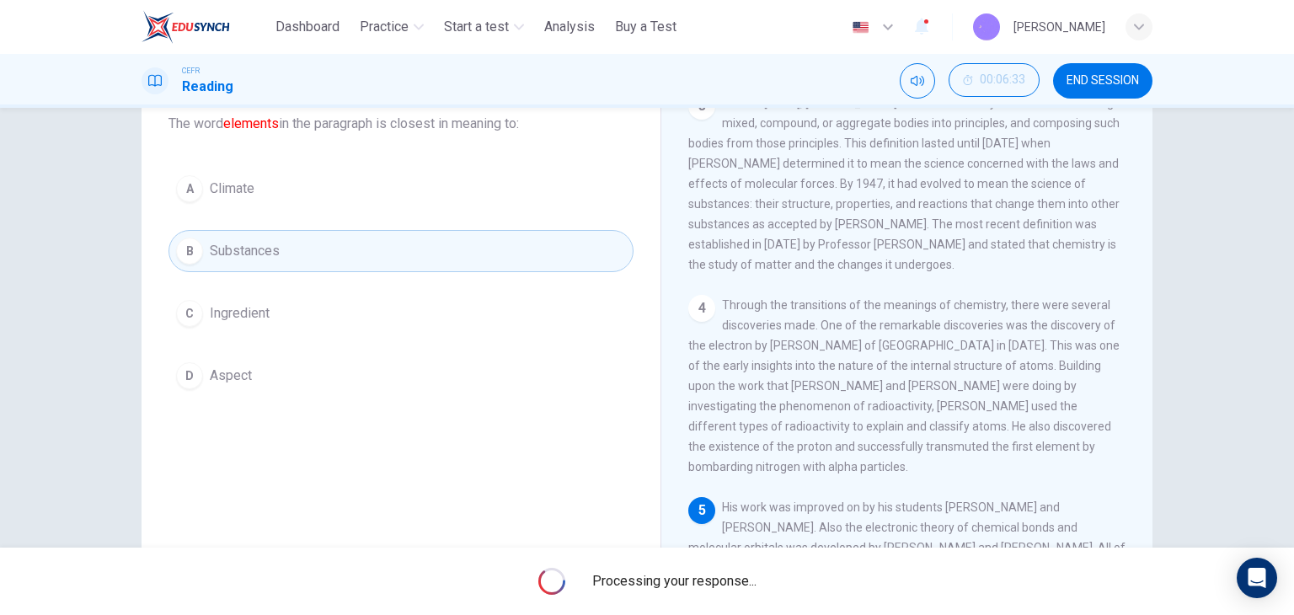
scroll to position [213, 0]
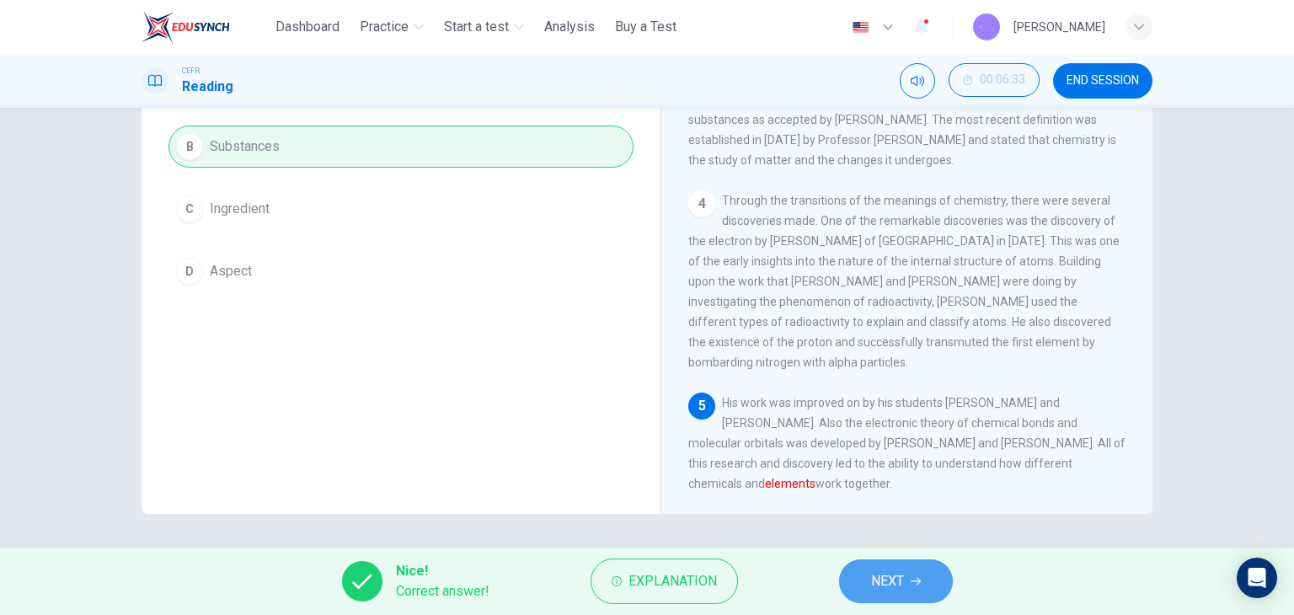
click at [912, 576] on icon "button" at bounding box center [916, 581] width 10 height 10
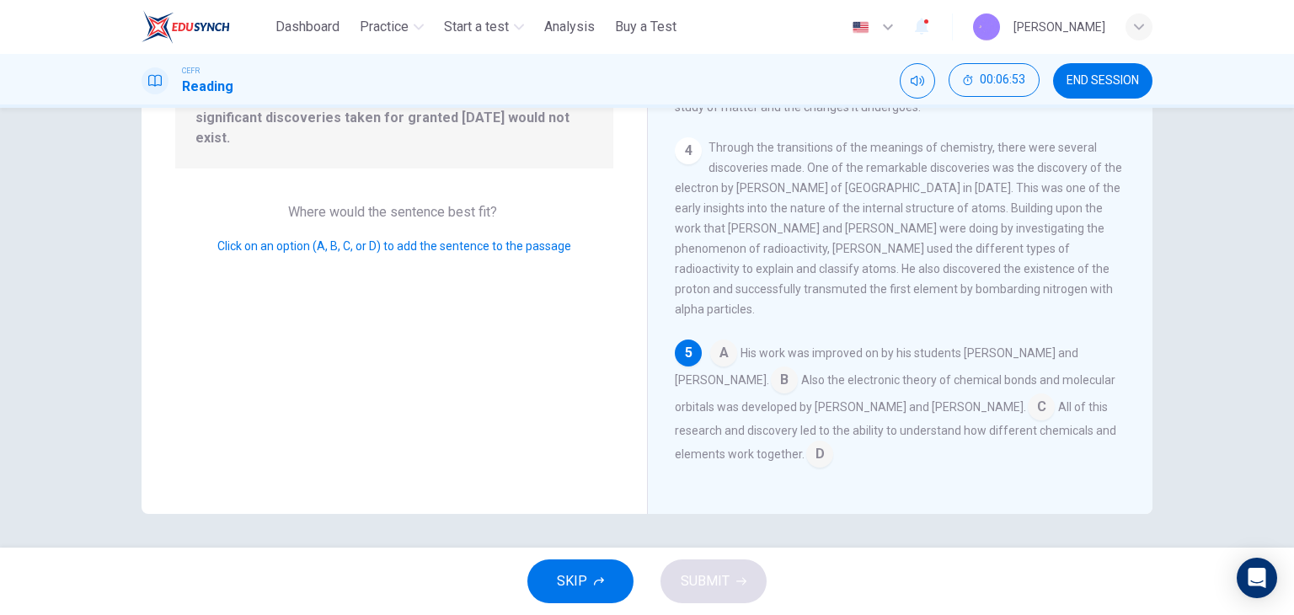
click at [806, 452] on input at bounding box center [819, 455] width 27 height 27
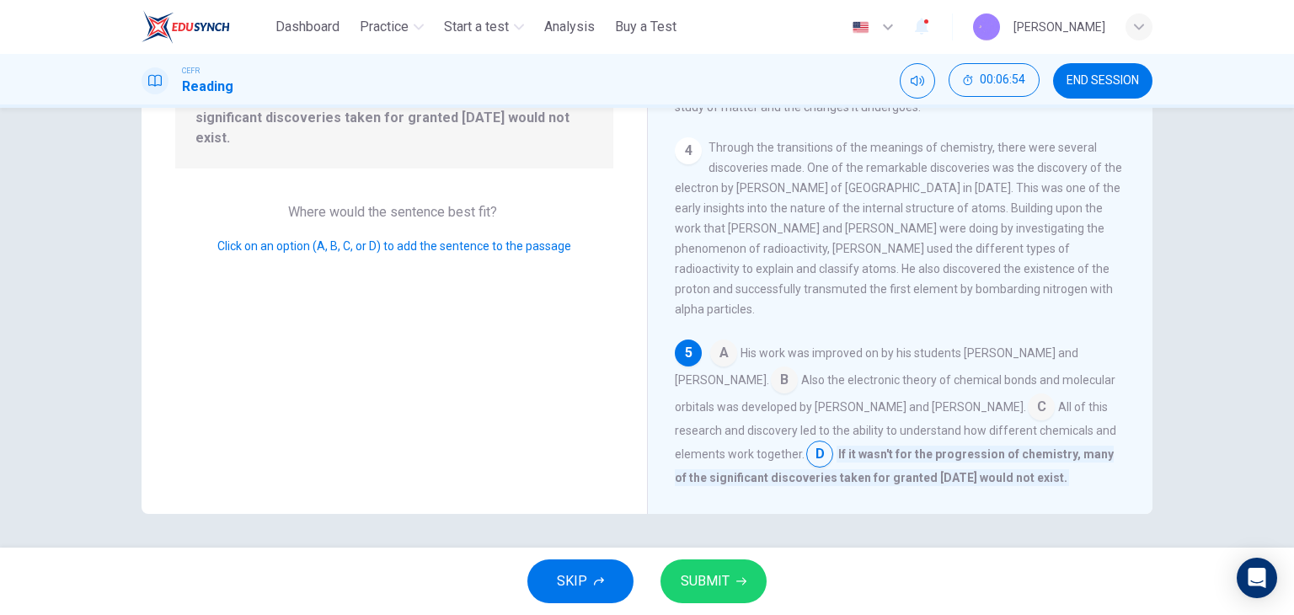
click at [721, 582] on span "SUBMIT" at bounding box center [705, 582] width 49 height 24
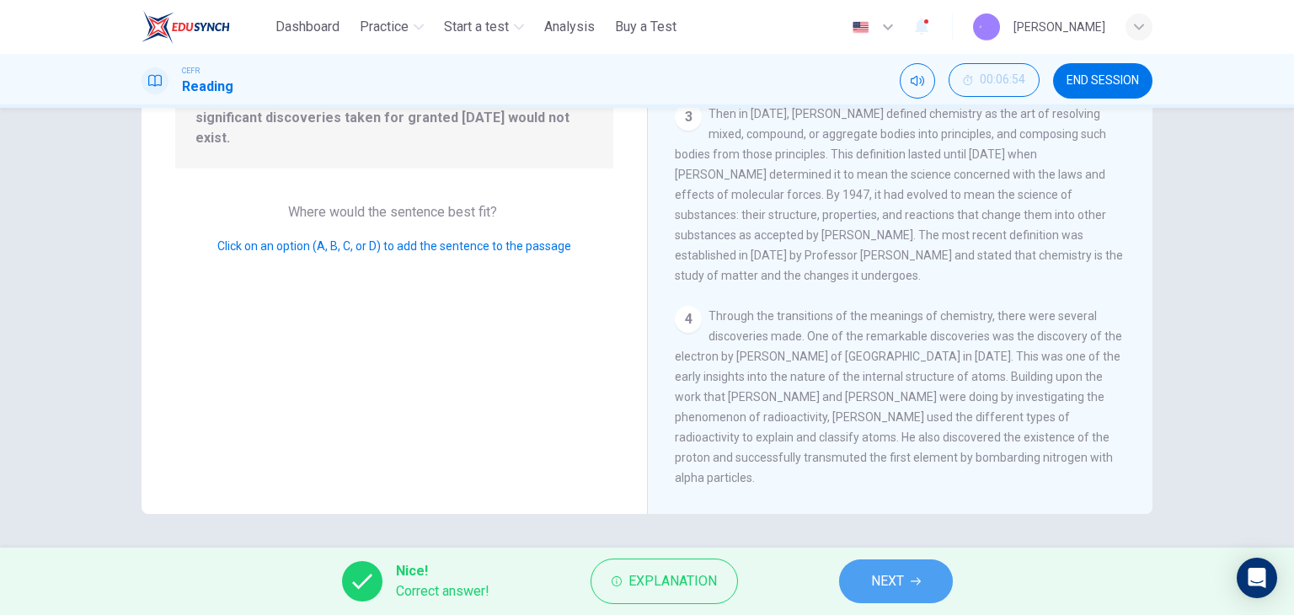
drag, startPoint x: 923, startPoint y: 578, endPoint x: 914, endPoint y: 570, distance: 12.5
click at [922, 578] on button "NEXT" at bounding box center [896, 581] width 114 height 44
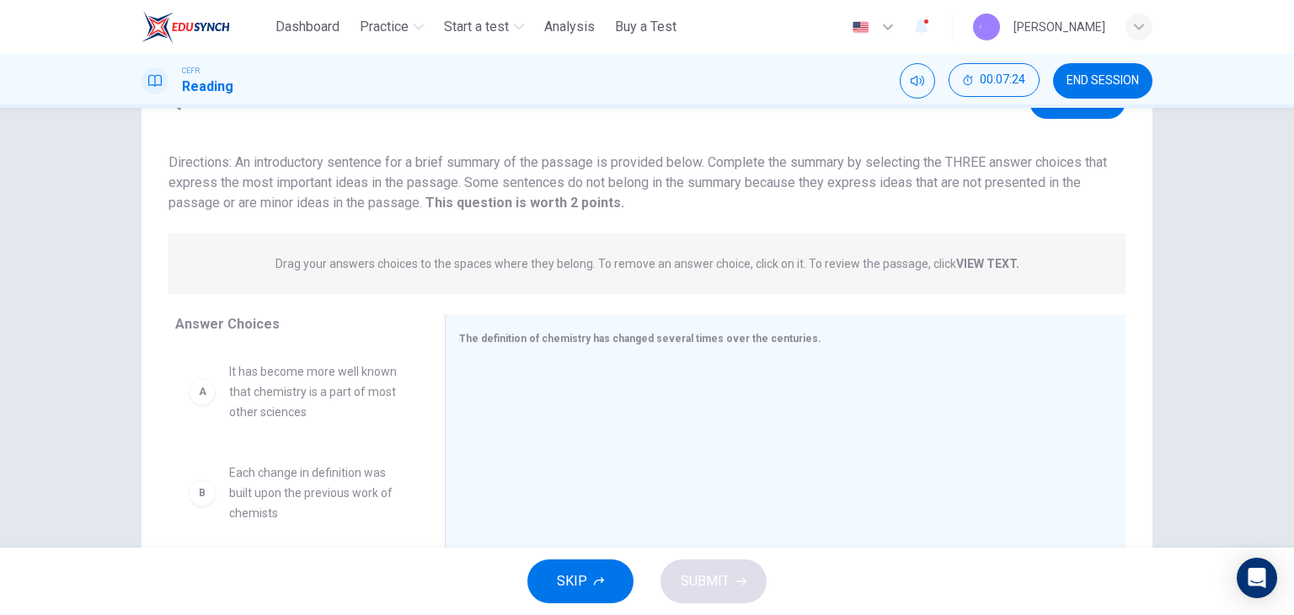
scroll to position [0, 0]
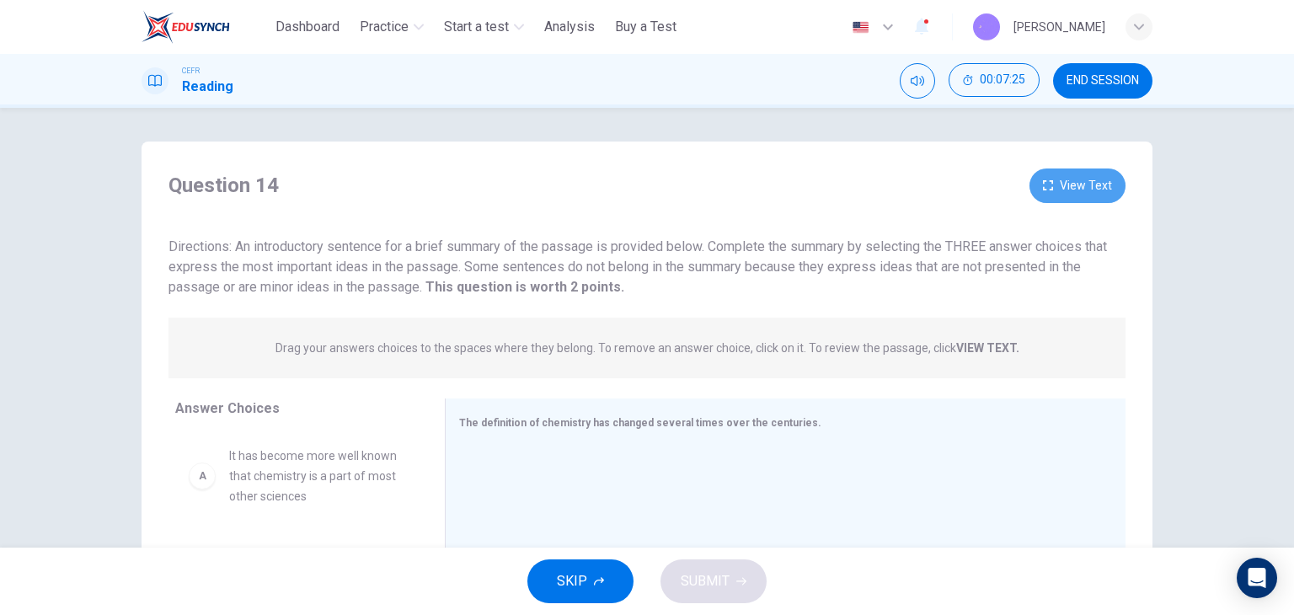
click at [1084, 197] on button "View Text" at bounding box center [1078, 186] width 96 height 35
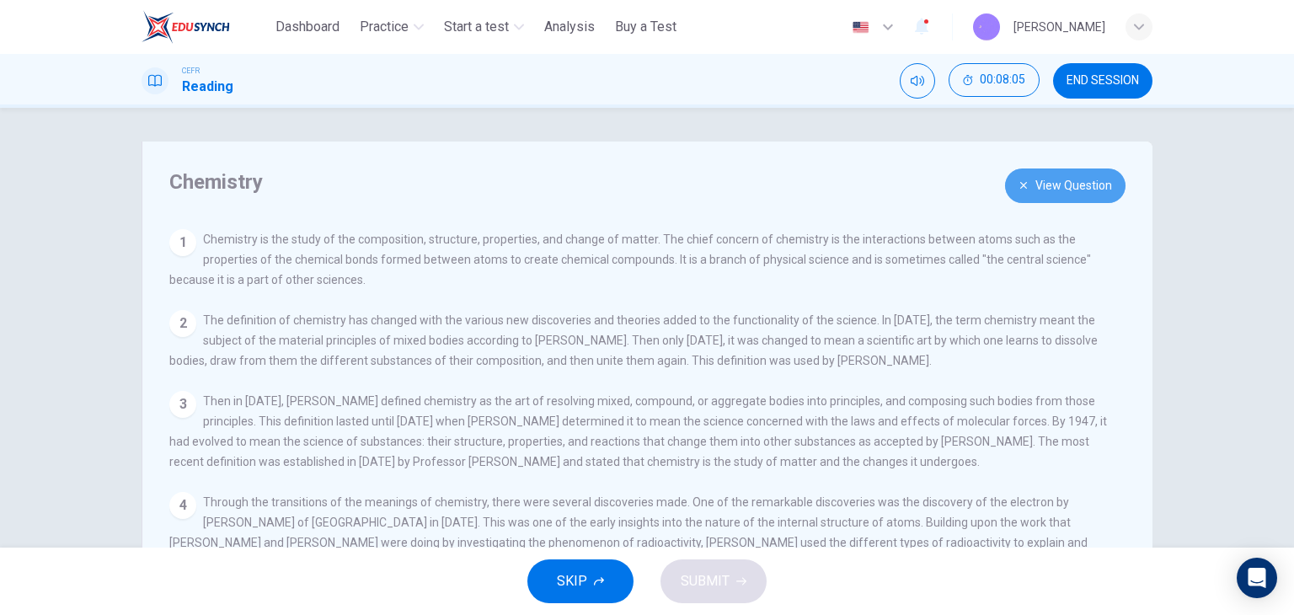
click at [1068, 190] on button "View Question" at bounding box center [1065, 186] width 120 height 35
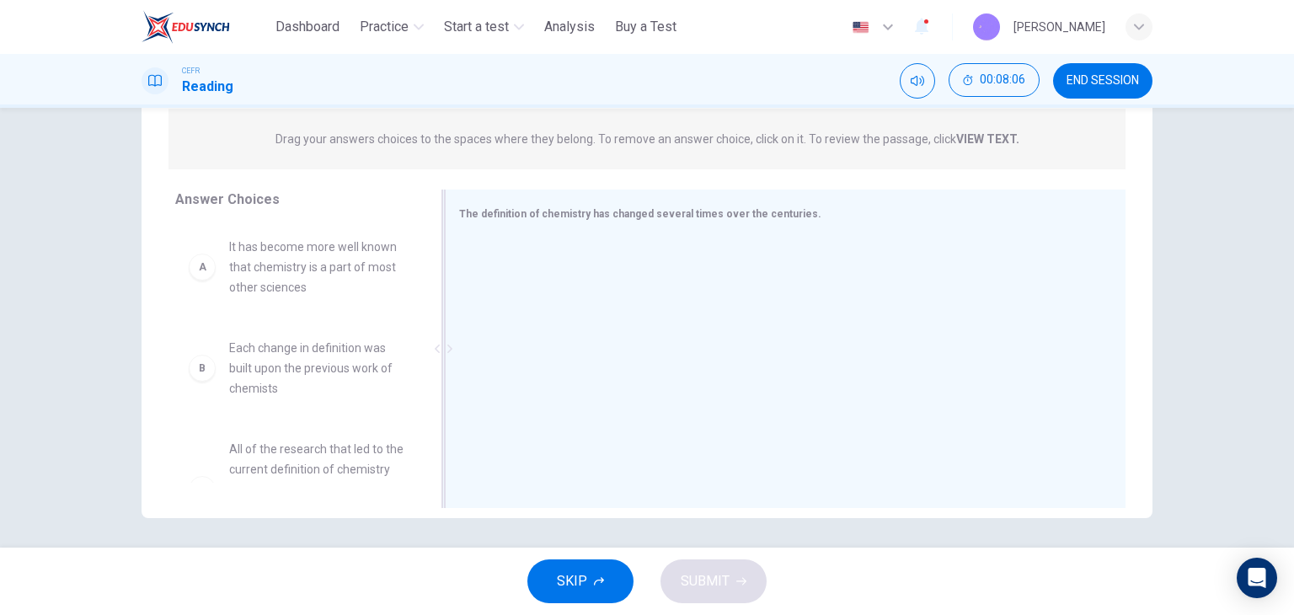
scroll to position [213, 0]
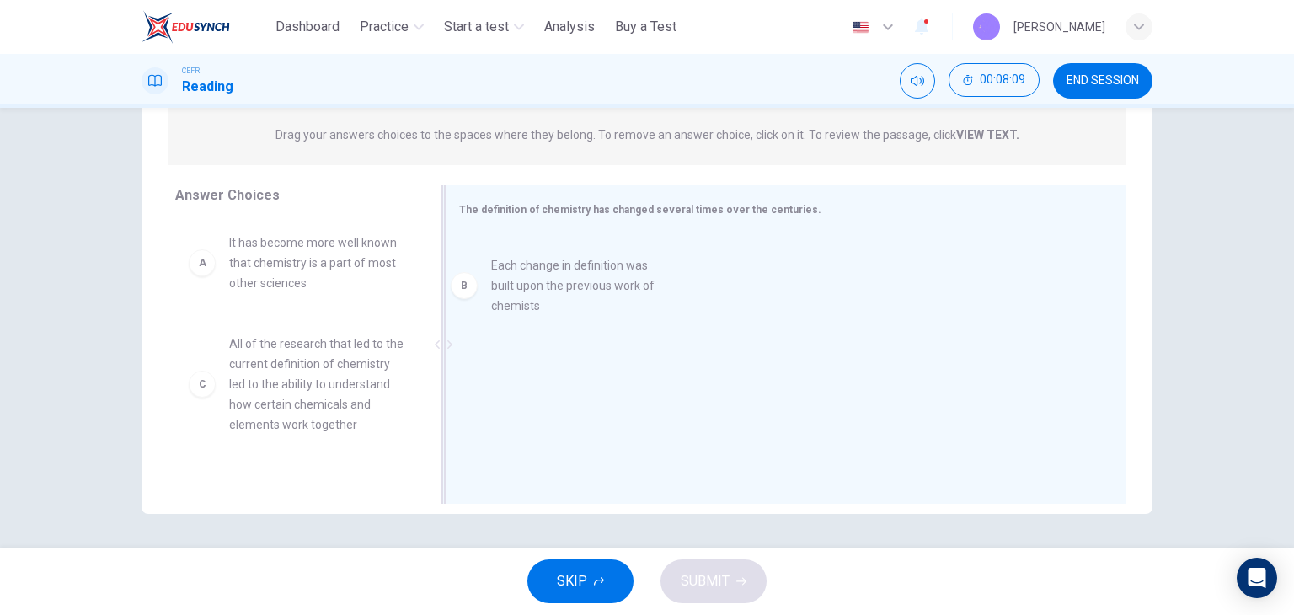
drag, startPoint x: 334, startPoint y: 361, endPoint x: 605, endPoint y: 283, distance: 282.1
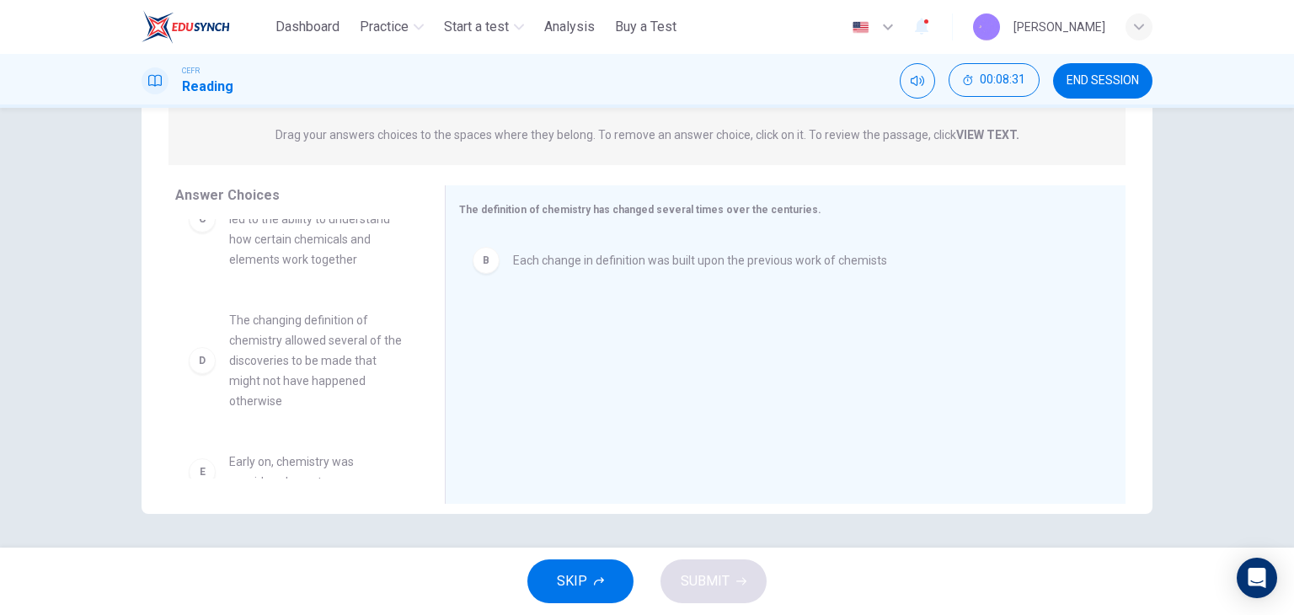
scroll to position [81, 0]
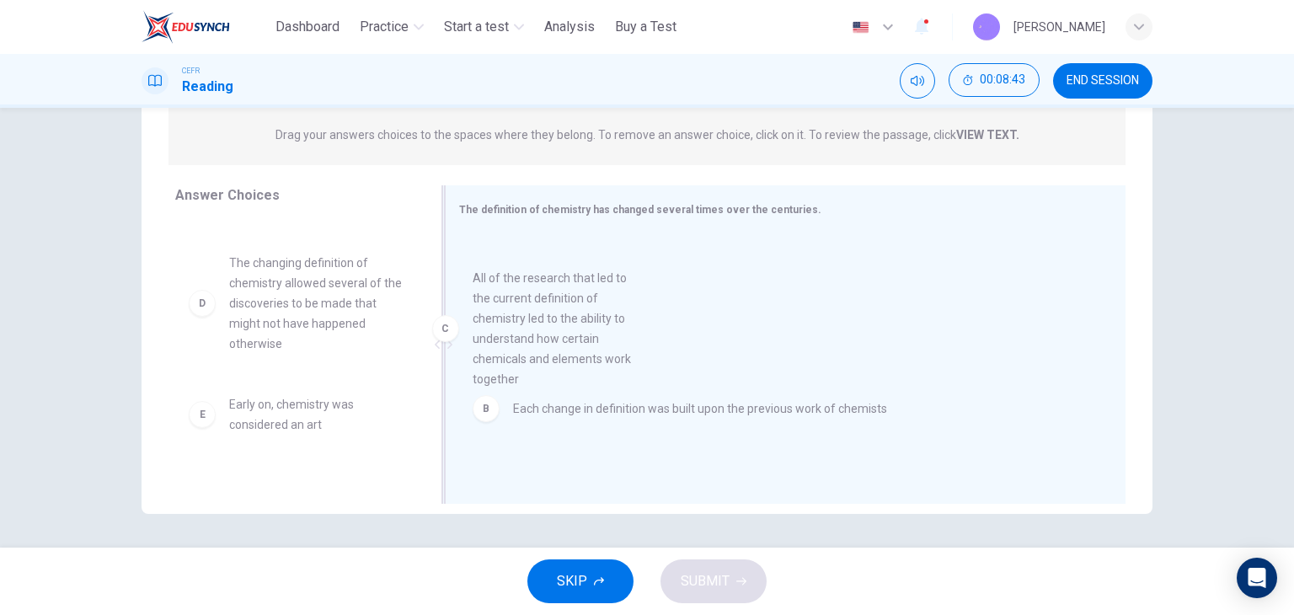
drag, startPoint x: 350, startPoint y: 322, endPoint x: 604, endPoint y: 338, distance: 254.1
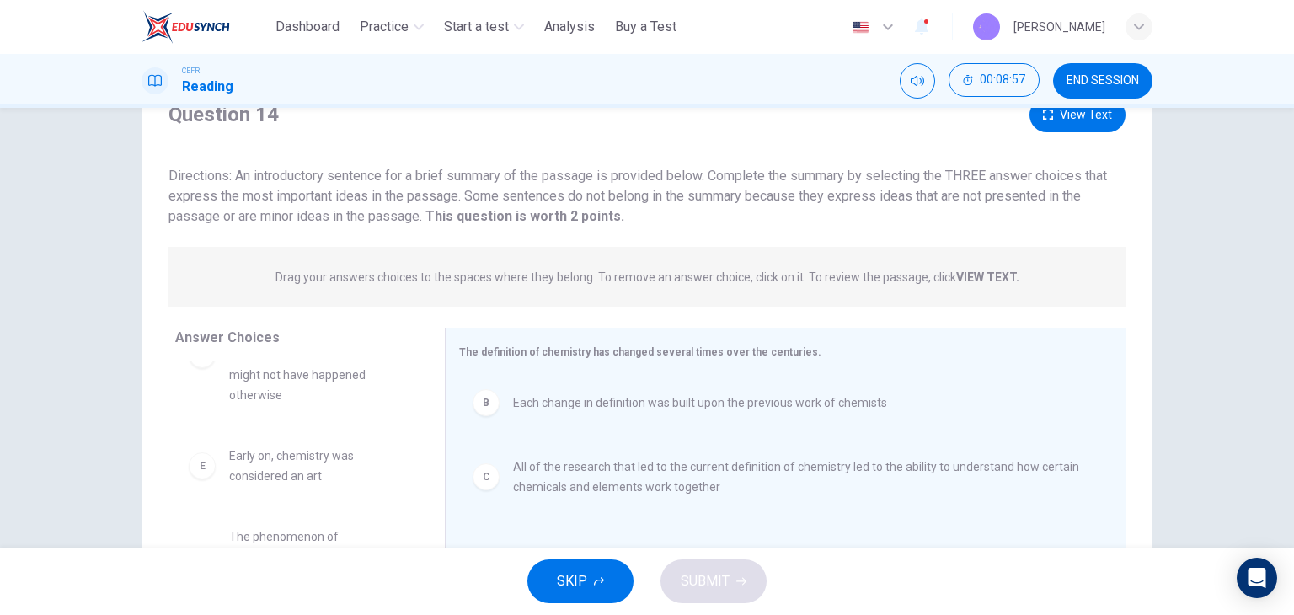
scroll to position [45, 0]
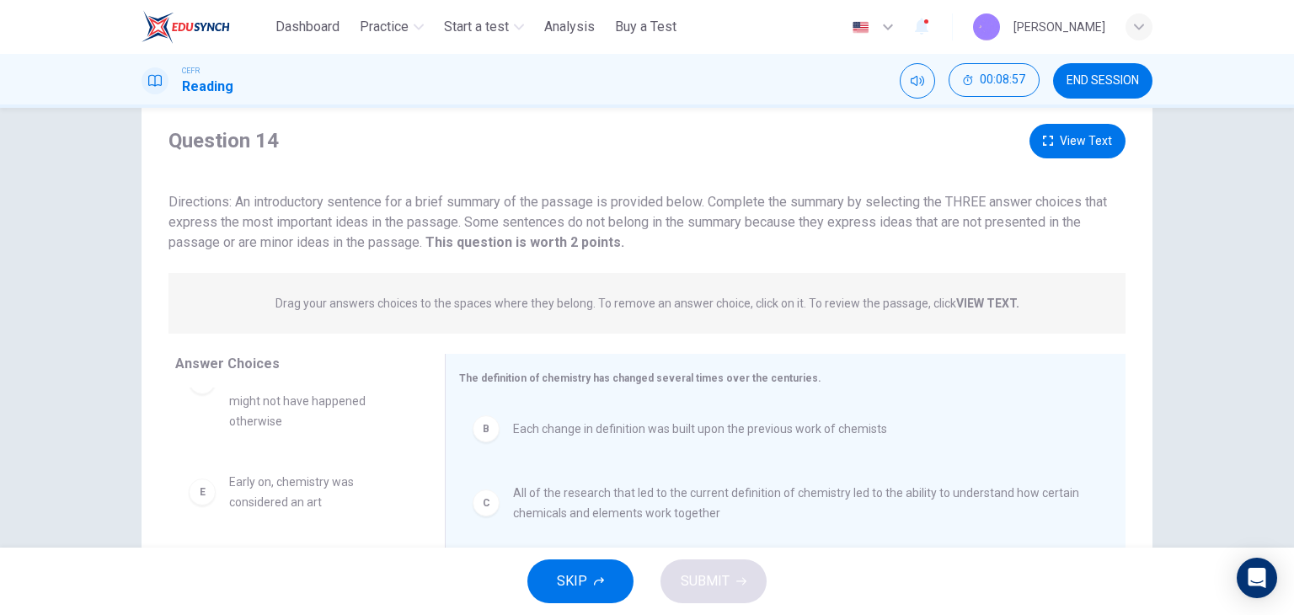
click at [1086, 134] on button "View Text" at bounding box center [1078, 141] width 96 height 35
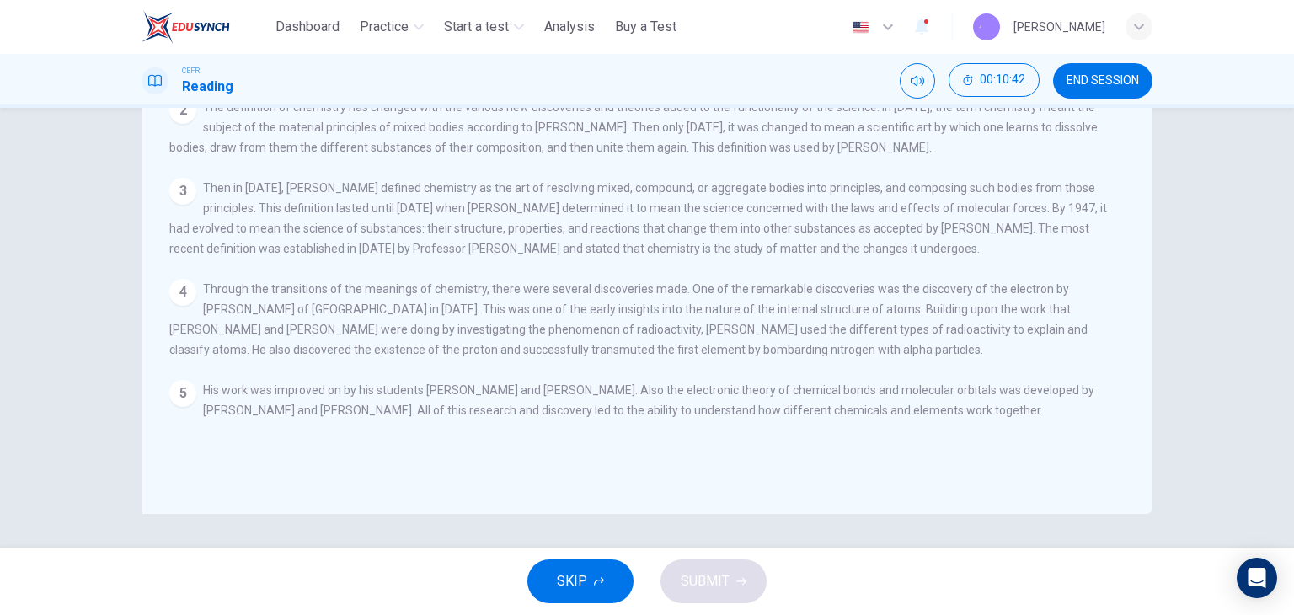
scroll to position [0, 0]
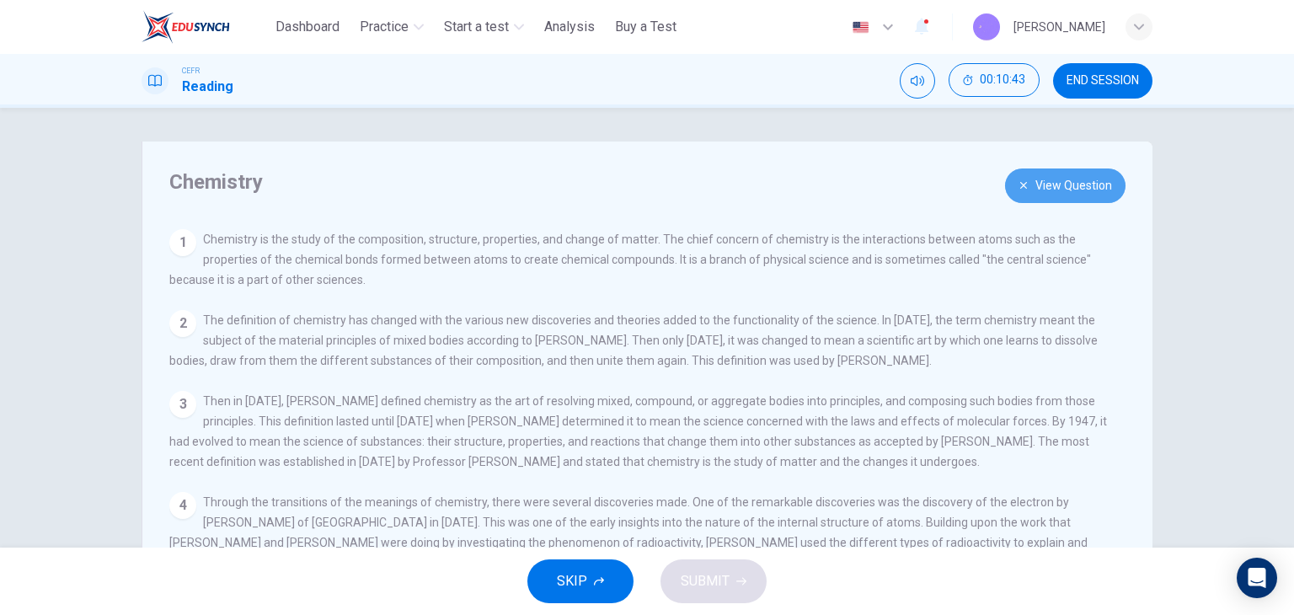
click at [1024, 193] on button "View Question" at bounding box center [1065, 186] width 120 height 35
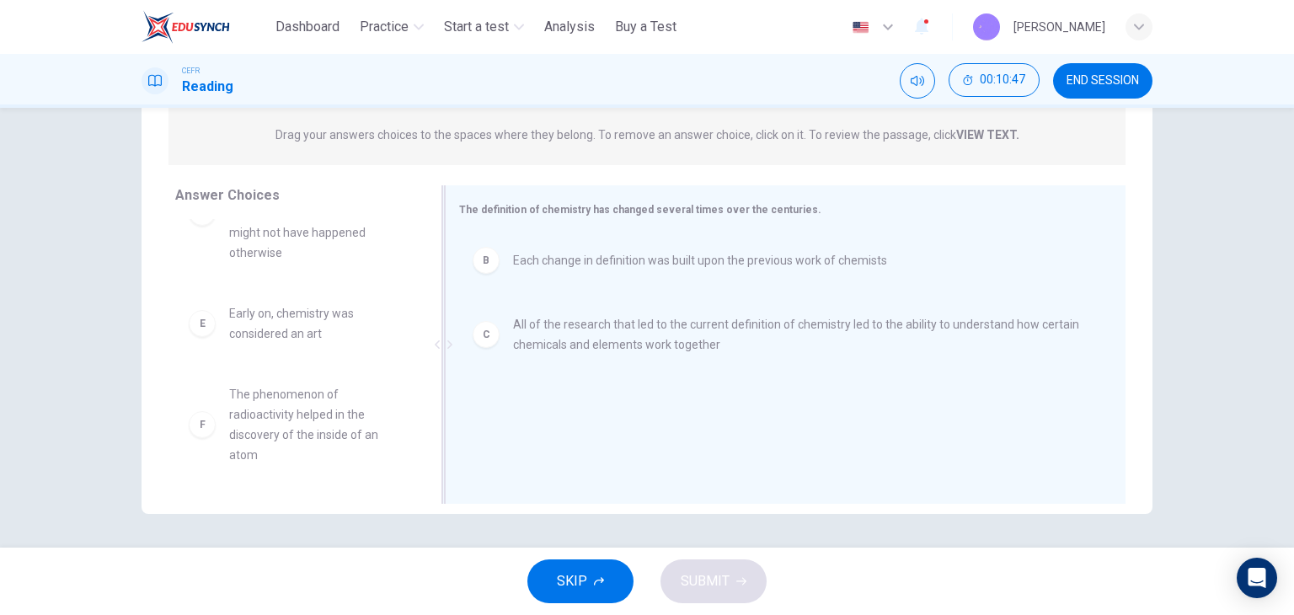
scroll to position [45, 0]
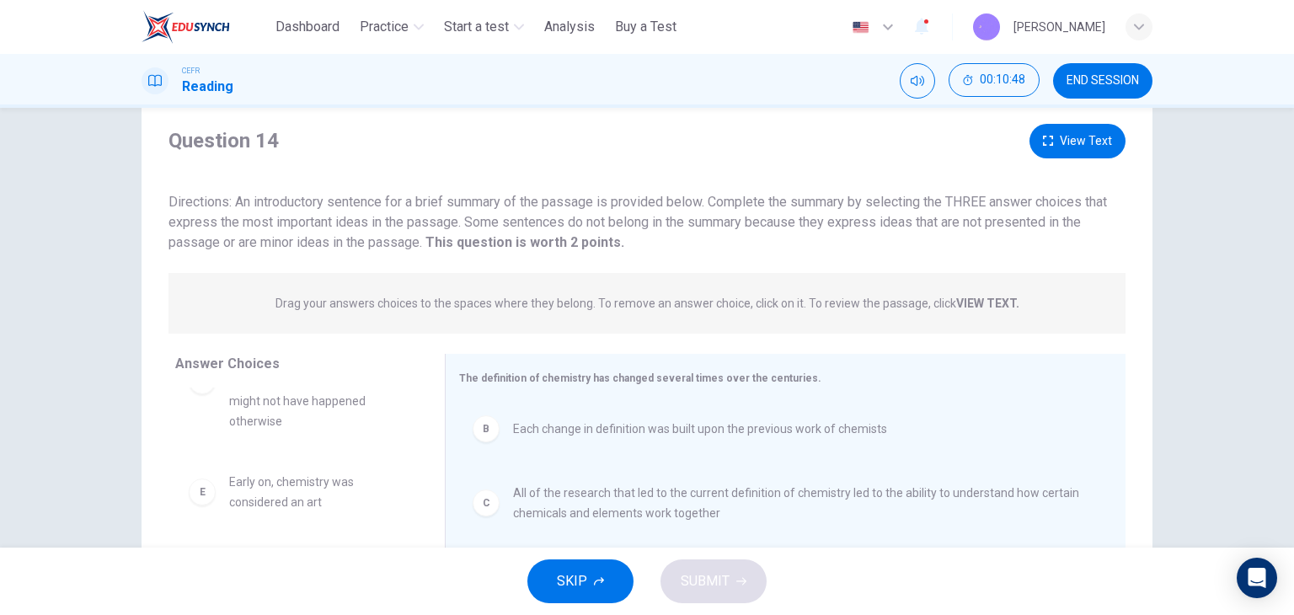
click at [1079, 148] on button "View Text" at bounding box center [1078, 141] width 96 height 35
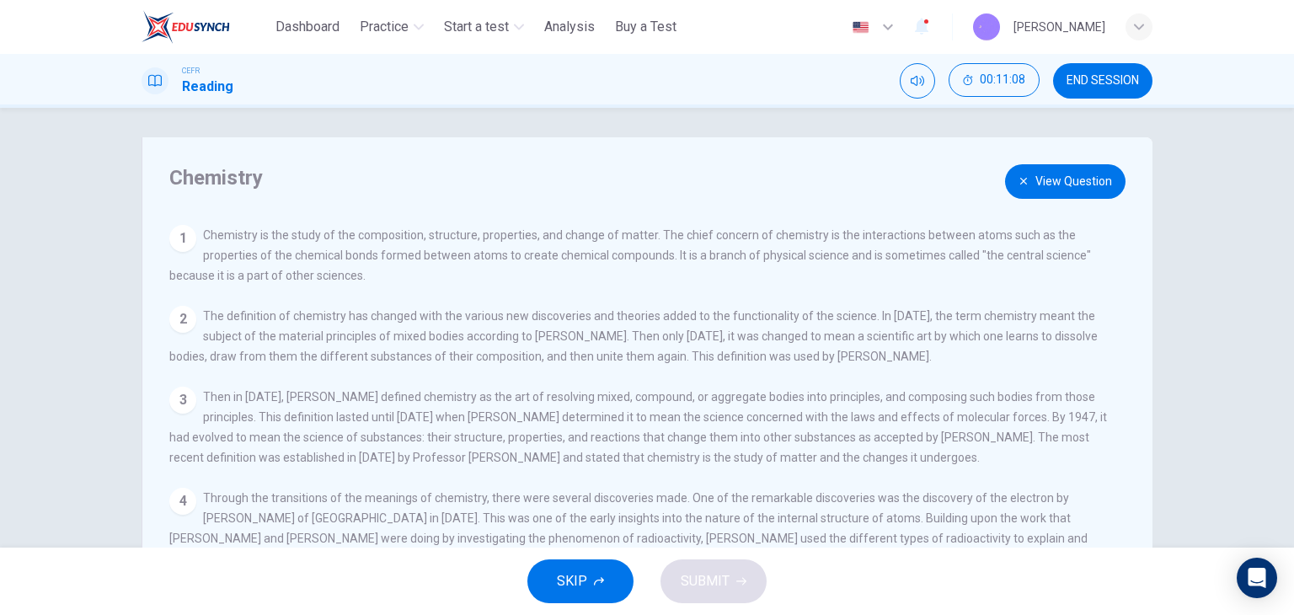
scroll to position [0, 0]
click at [1071, 197] on button "View Question" at bounding box center [1065, 186] width 120 height 35
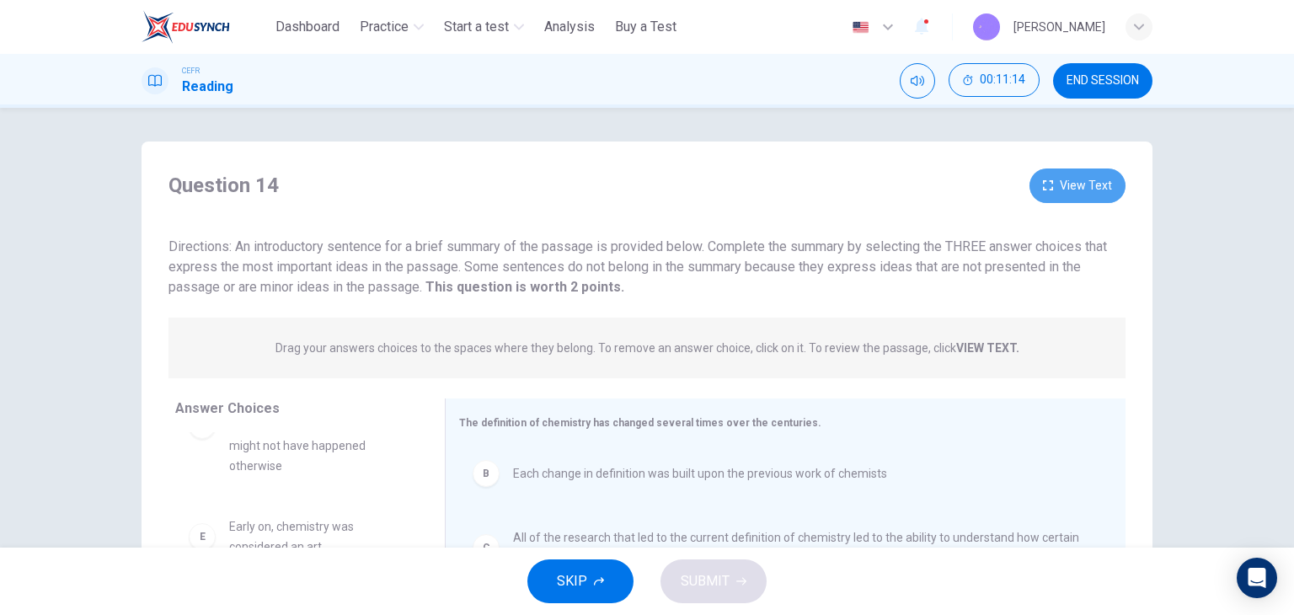
click at [1079, 195] on button "View Text" at bounding box center [1078, 186] width 96 height 35
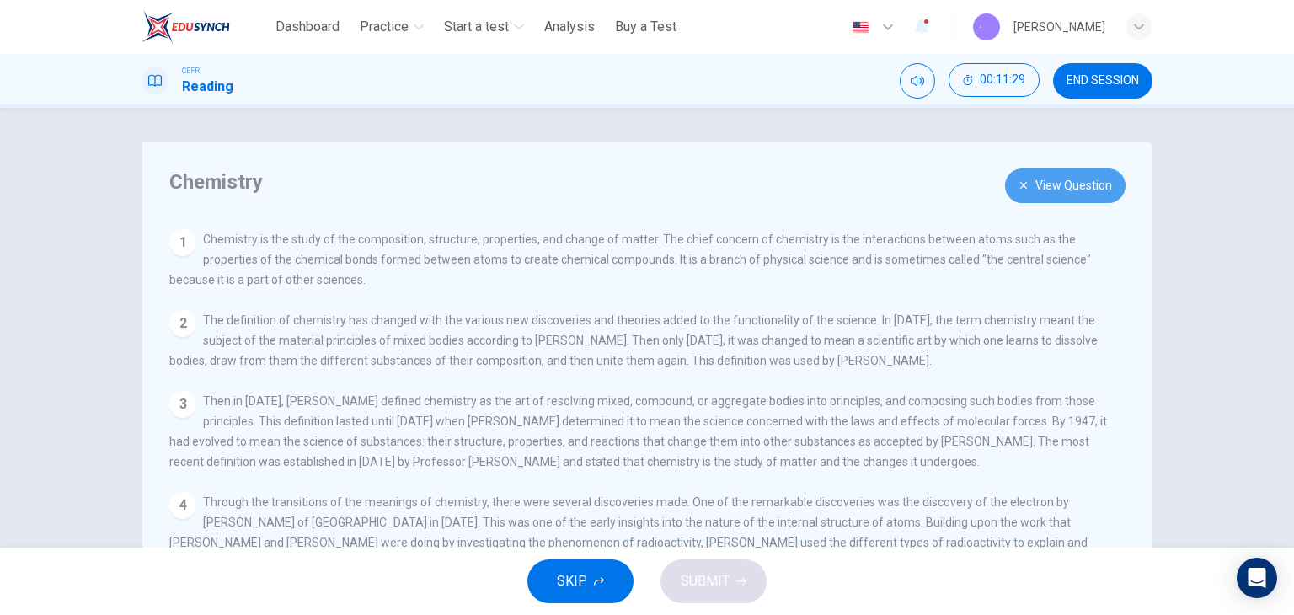
click at [1082, 187] on button "View Question" at bounding box center [1065, 186] width 120 height 35
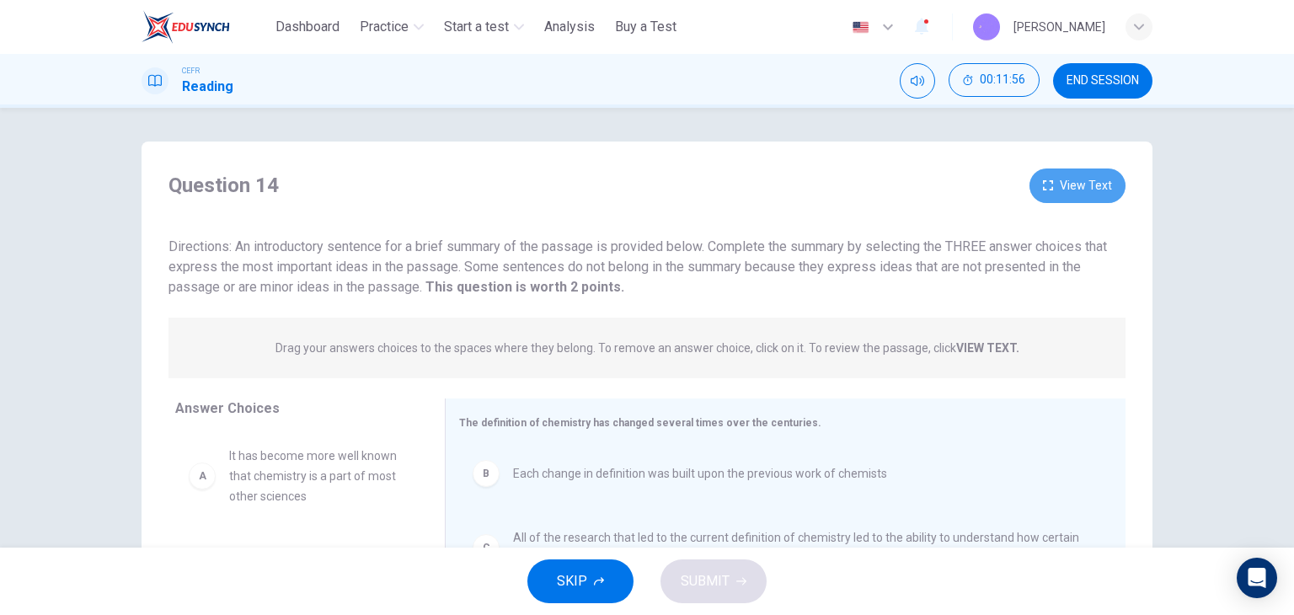
click at [1057, 176] on button "View Text" at bounding box center [1078, 186] width 96 height 35
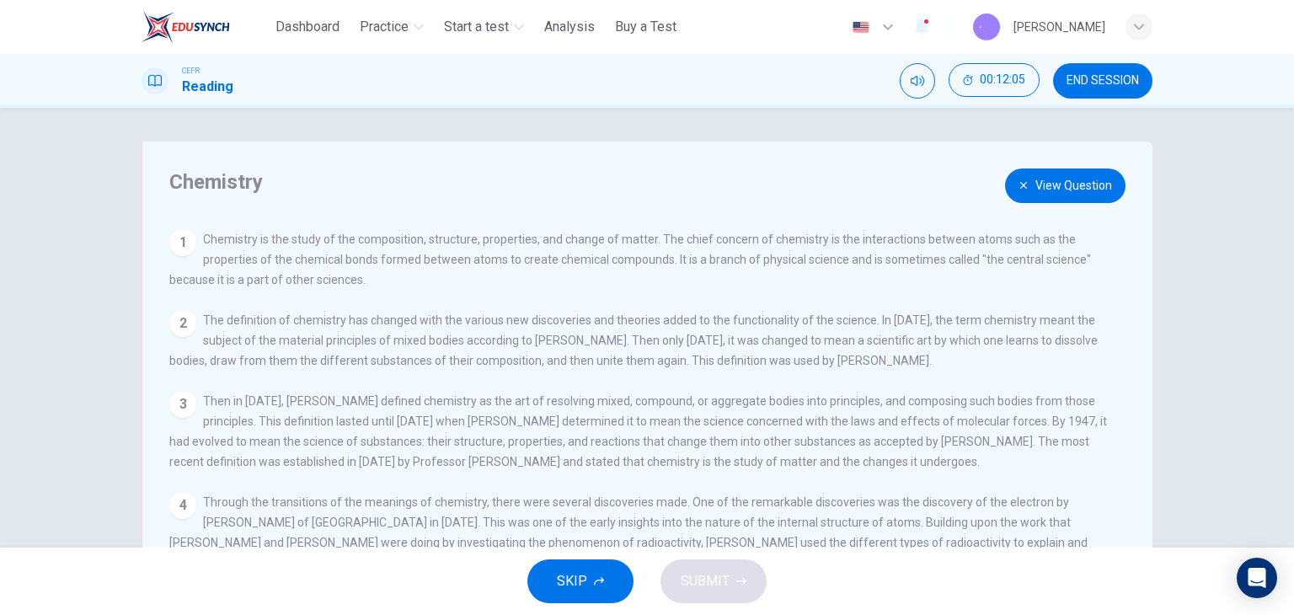
drag, startPoint x: 752, startPoint y: 258, endPoint x: 812, endPoint y: 264, distance: 60.9
click at [812, 264] on span "Chemistry is the study of the composition, structure, properties, and change of…" at bounding box center [630, 260] width 922 height 54
click at [1093, 197] on button "View Question" at bounding box center [1065, 186] width 120 height 35
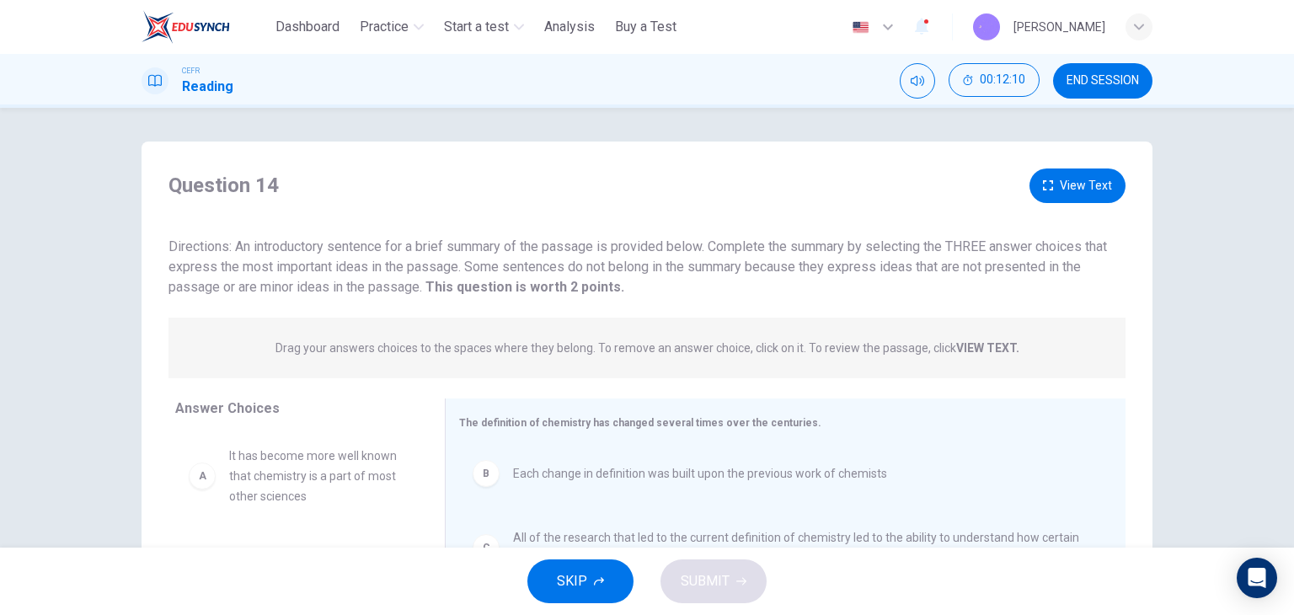
click at [1083, 185] on button "View Text" at bounding box center [1078, 186] width 96 height 35
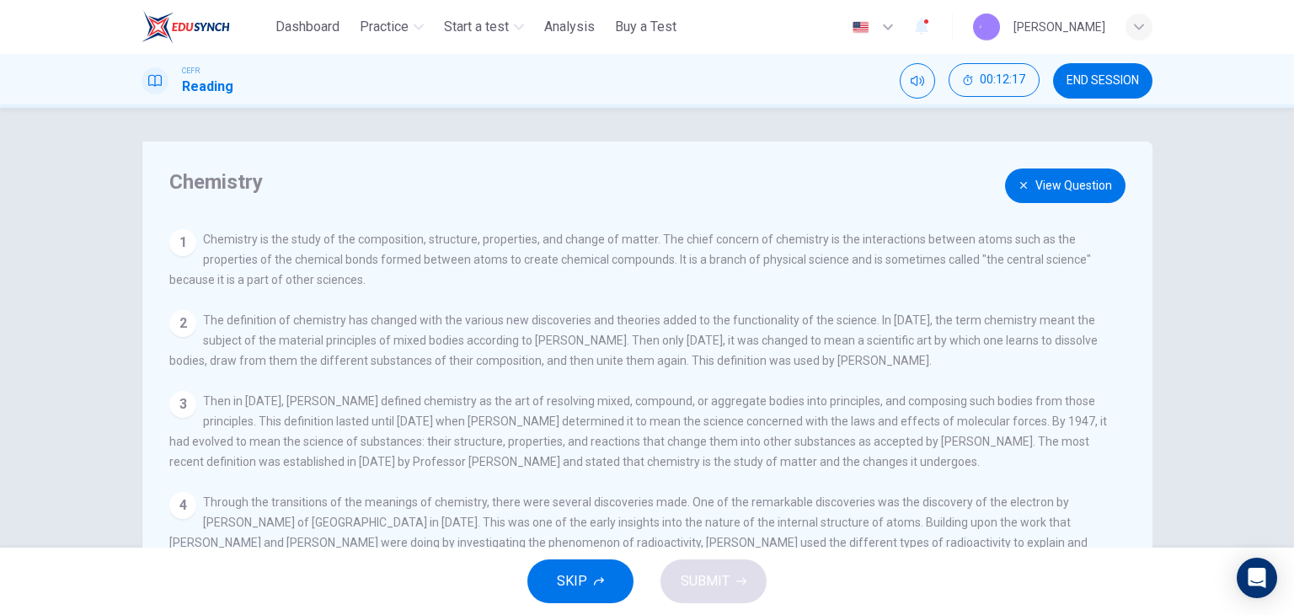
click at [1078, 169] on button "View Question" at bounding box center [1065, 186] width 120 height 35
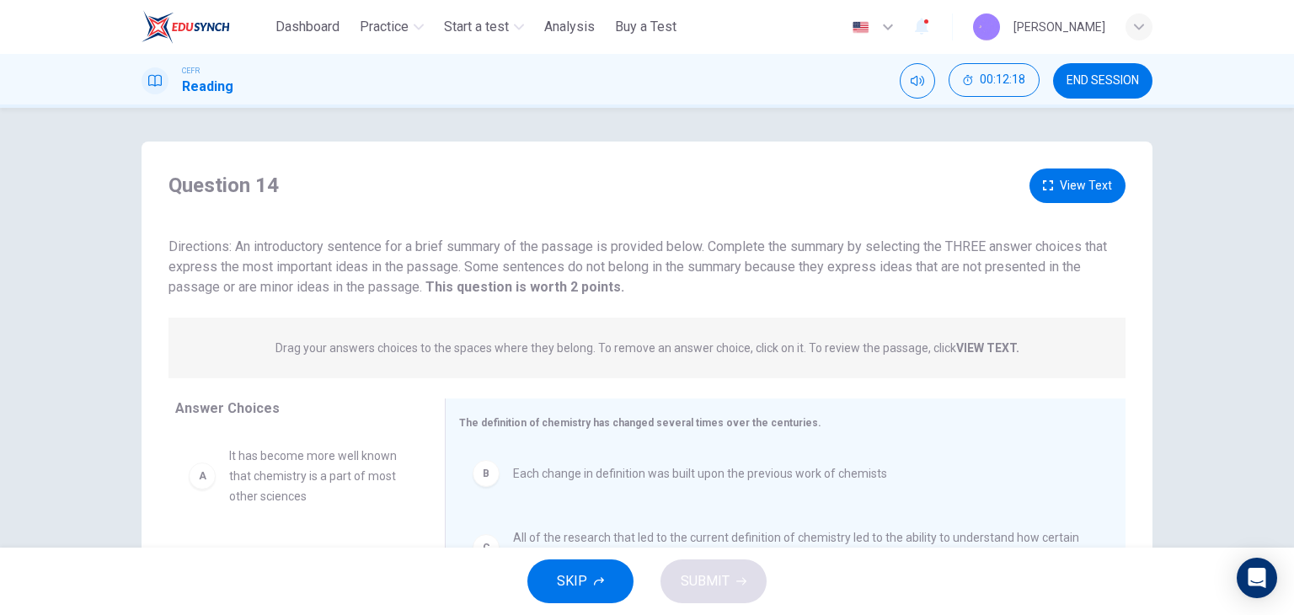
click at [1076, 196] on button "View Text" at bounding box center [1078, 186] width 96 height 35
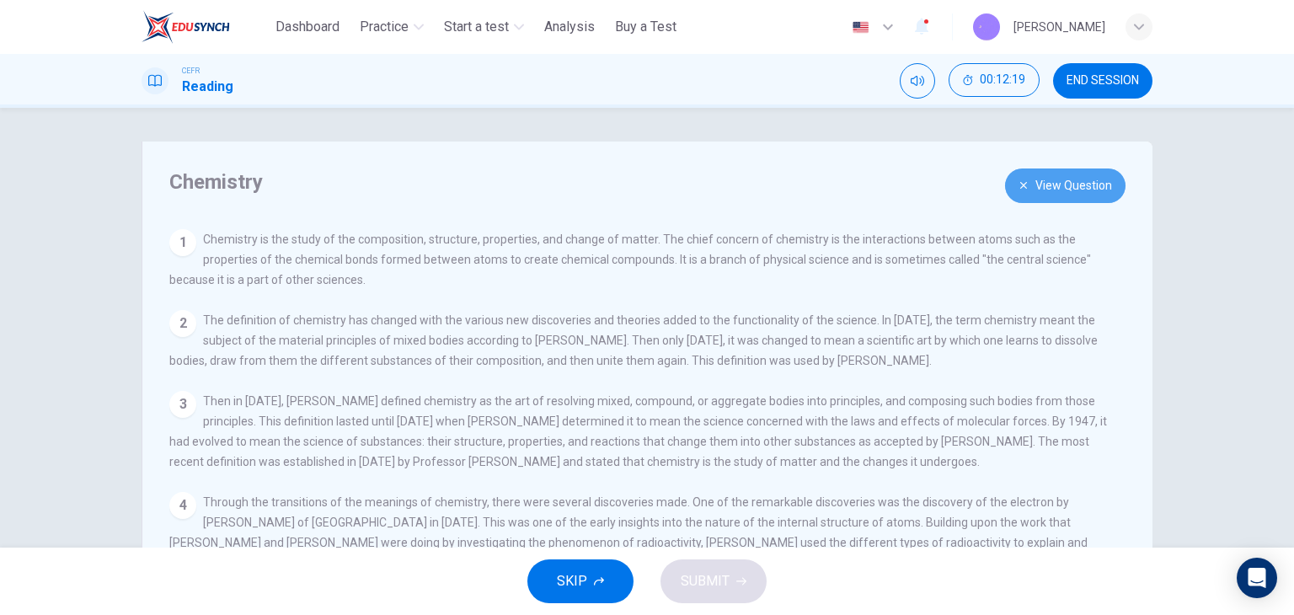
click at [1075, 196] on button "View Question" at bounding box center [1065, 186] width 120 height 35
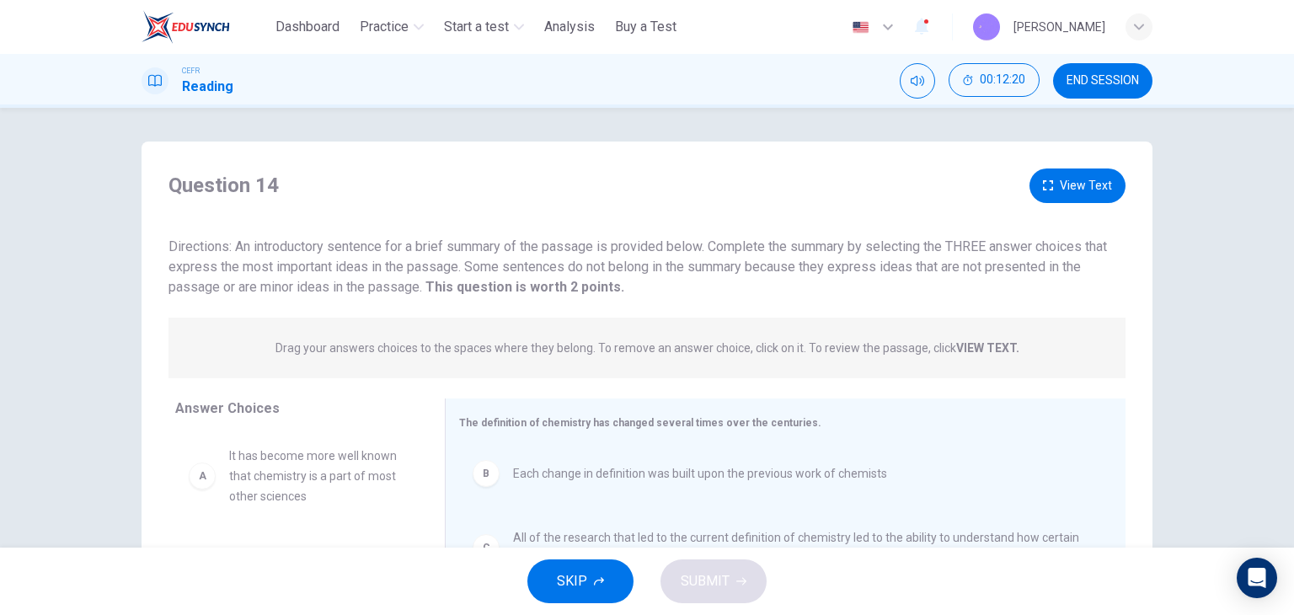
scroll to position [169, 0]
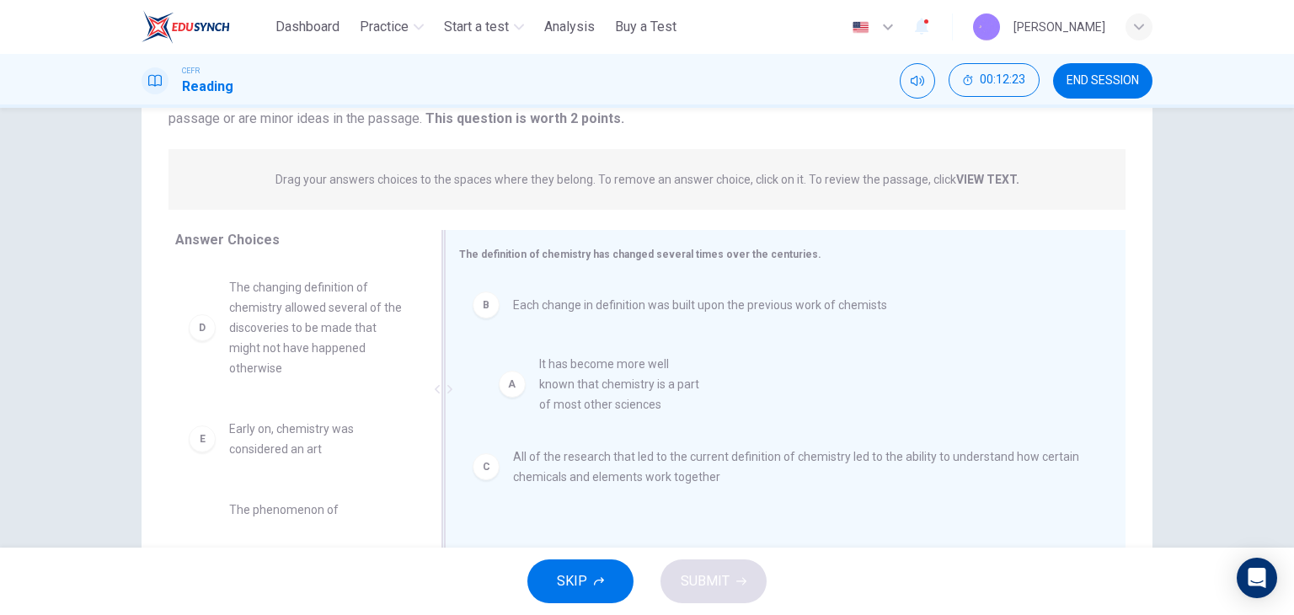
drag, startPoint x: 313, startPoint y: 310, endPoint x: 636, endPoint y: 385, distance: 332.1
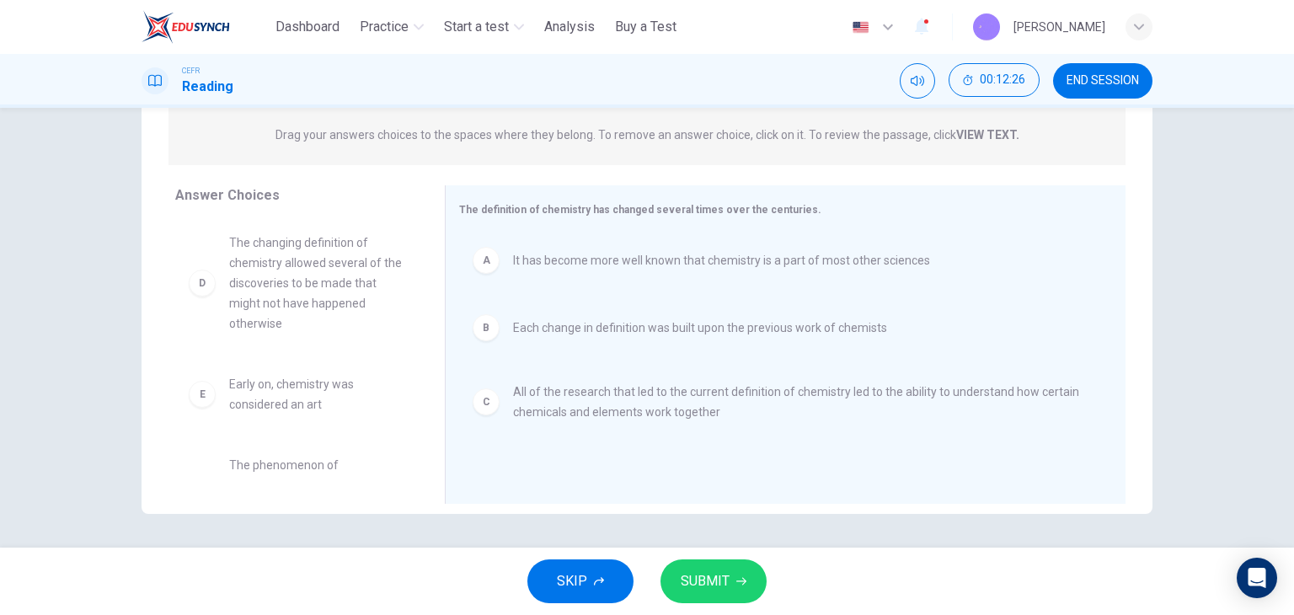
scroll to position [0, 0]
click at [724, 568] on button "SUBMIT" at bounding box center [714, 581] width 106 height 44
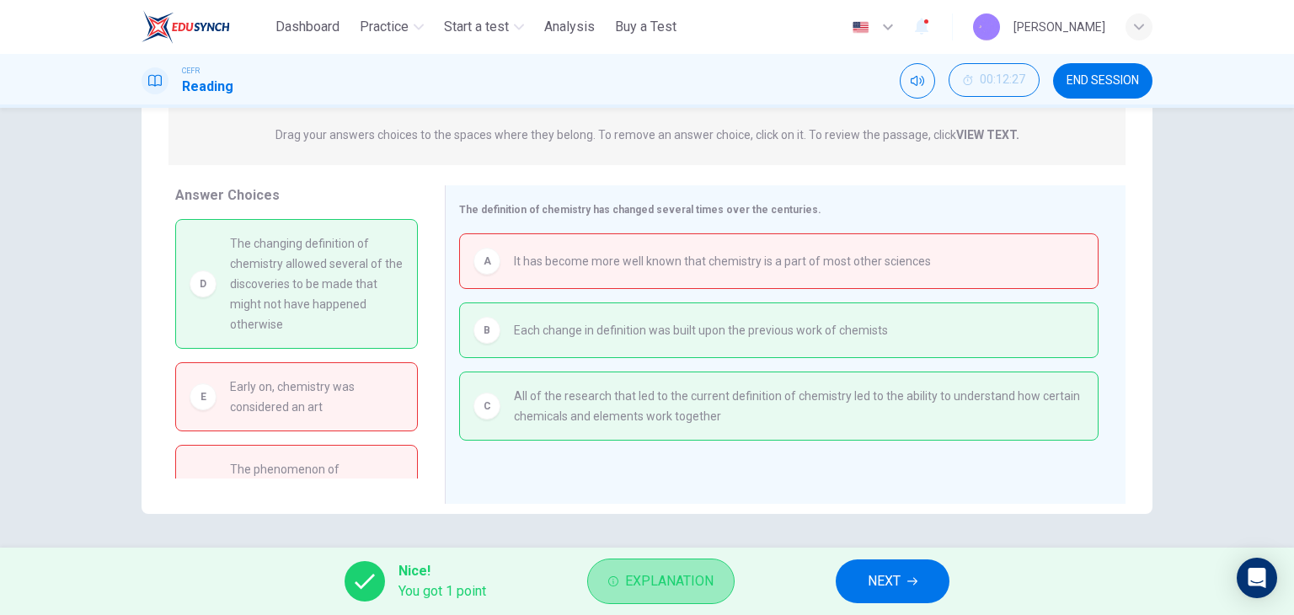
click at [619, 573] on button "Explanation" at bounding box center [660, 581] width 147 height 45
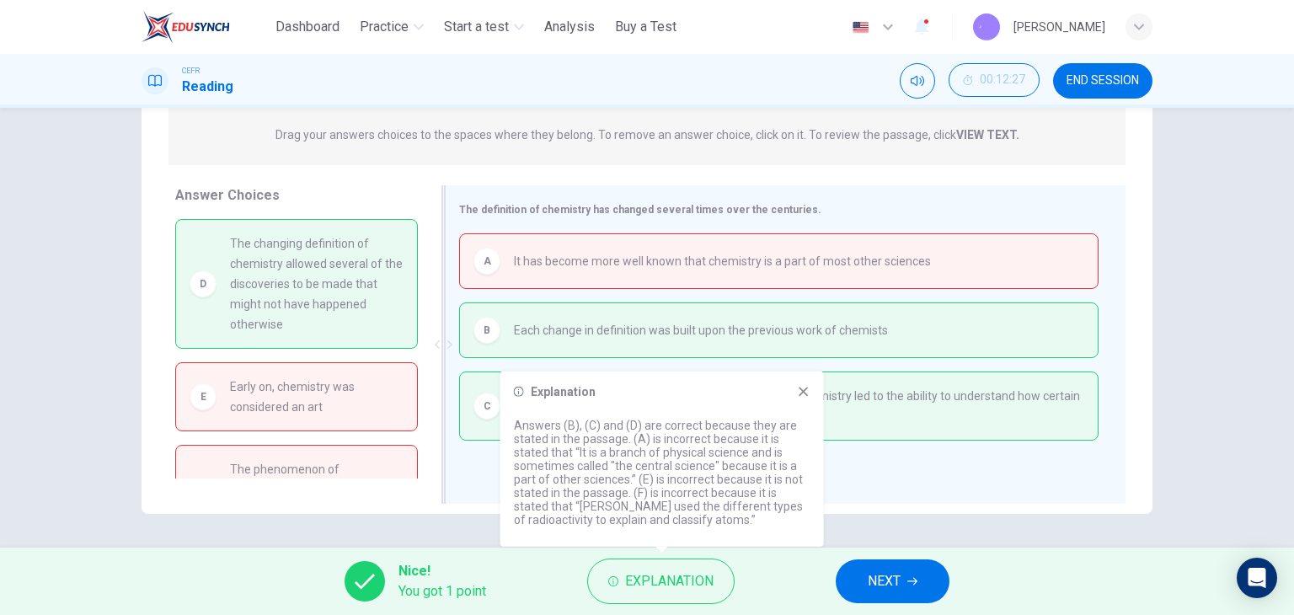
click at [433, 332] on div at bounding box center [443, 344] width 21 height 318
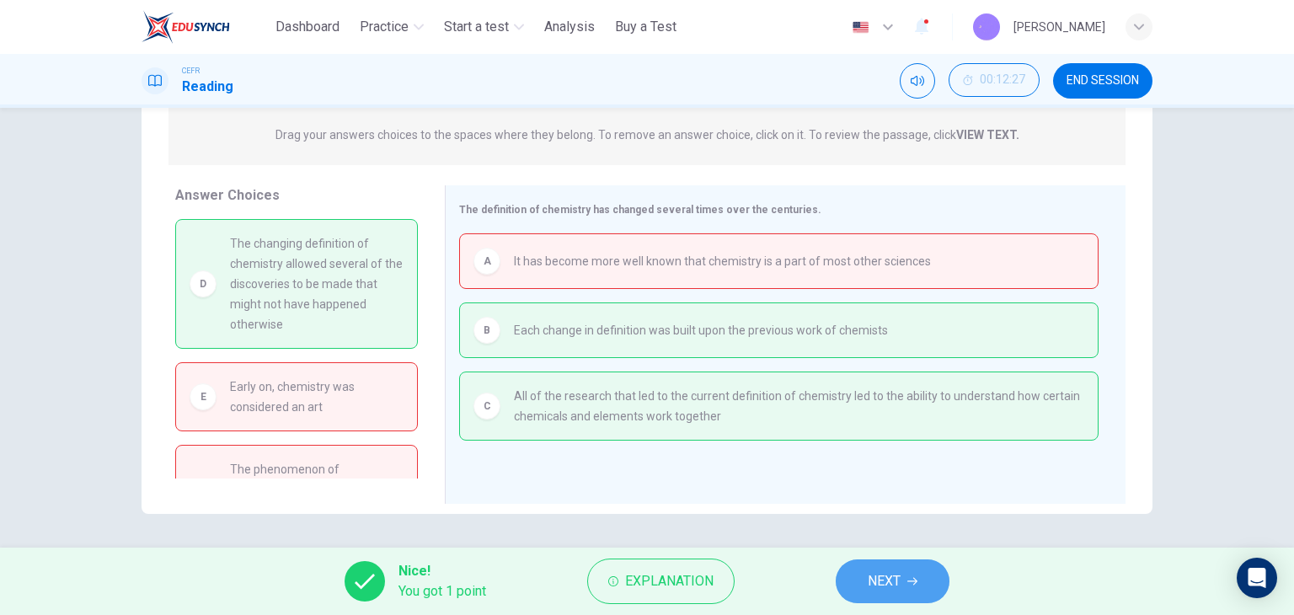
click at [920, 559] on button "NEXT" at bounding box center [893, 581] width 114 height 44
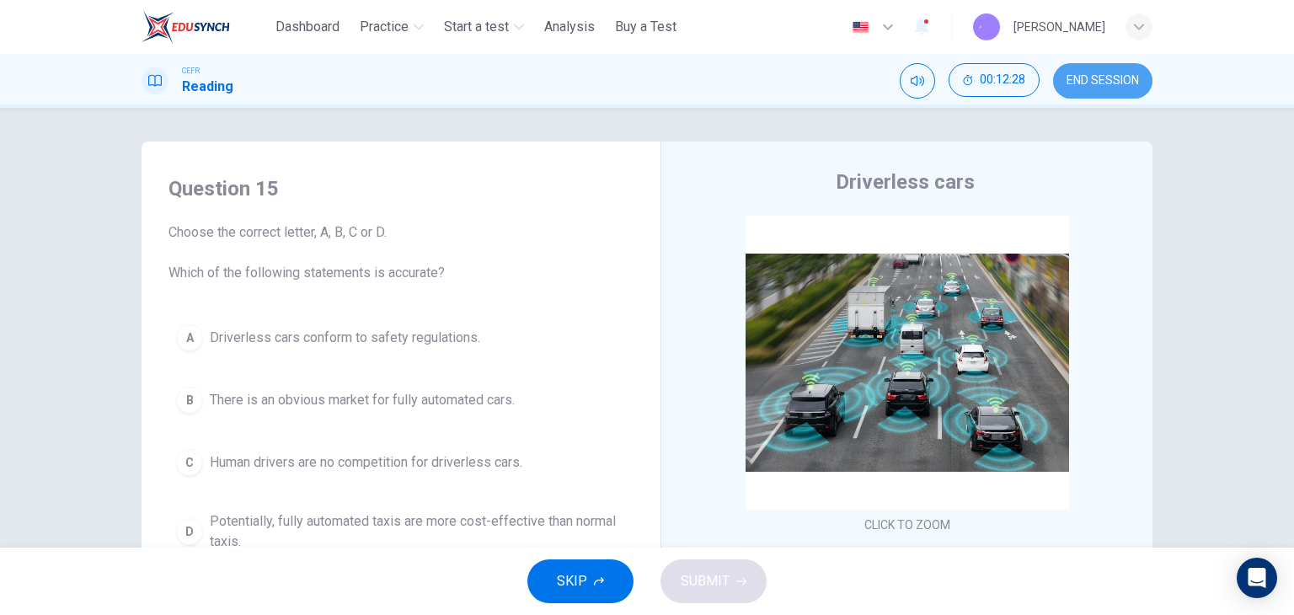
click at [1136, 78] on span "END SESSION" at bounding box center [1103, 80] width 72 height 13
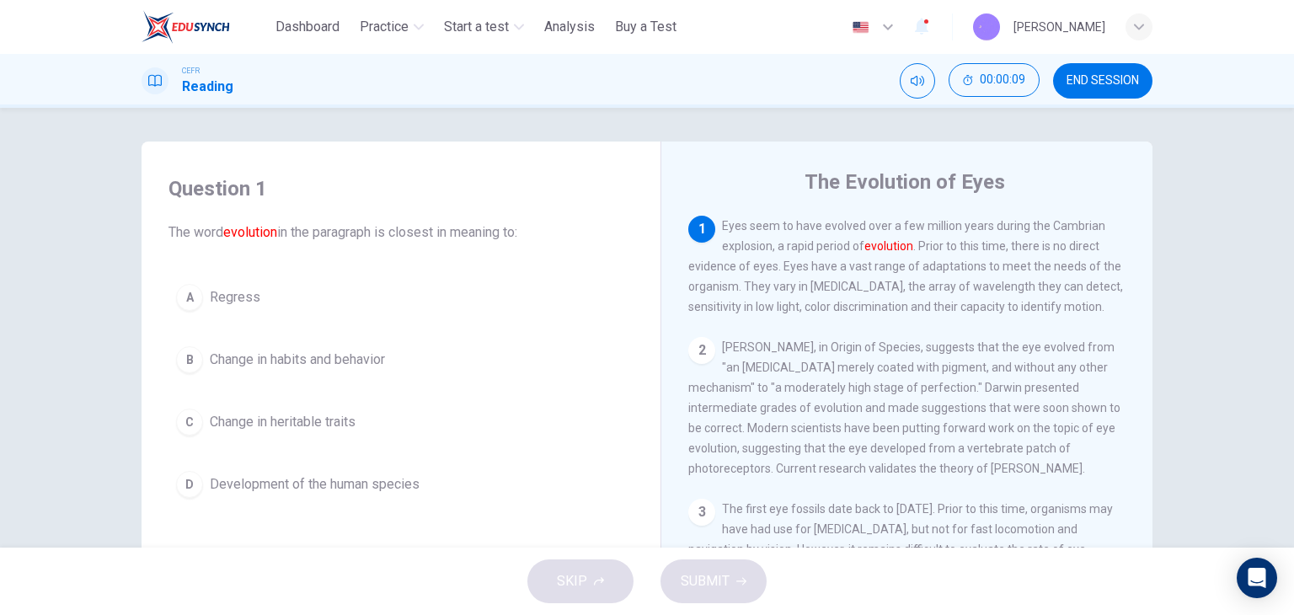
click at [330, 484] on span "Development of the human species" at bounding box center [315, 484] width 210 height 20
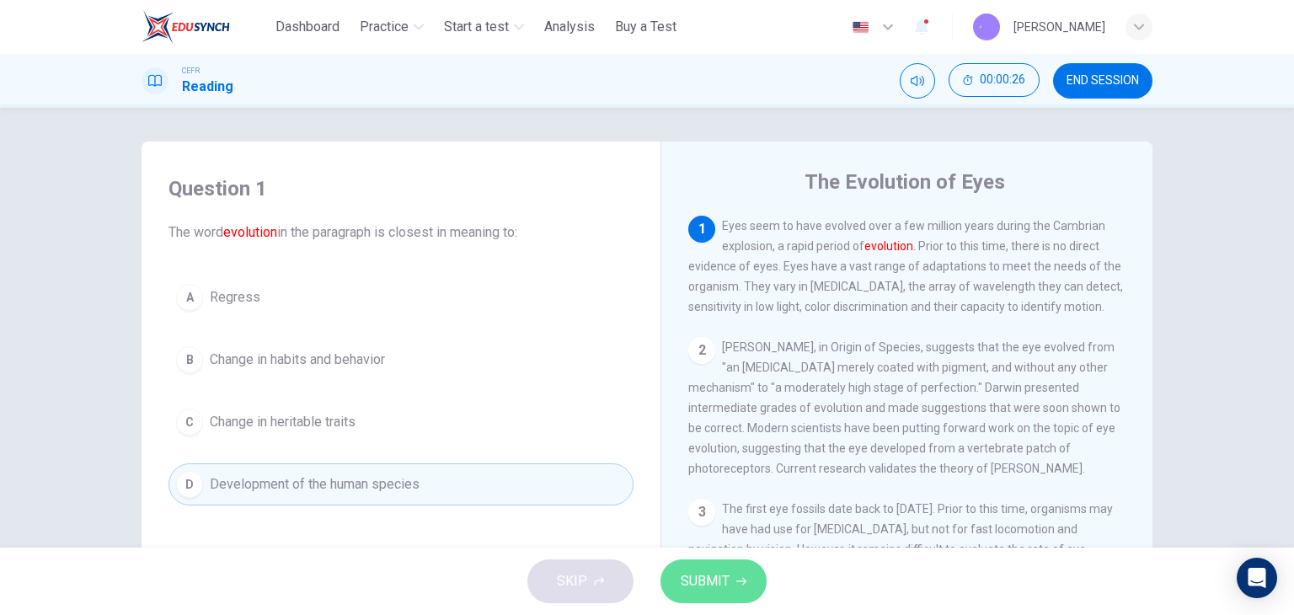
click at [731, 591] on button "SUBMIT" at bounding box center [714, 581] width 106 height 44
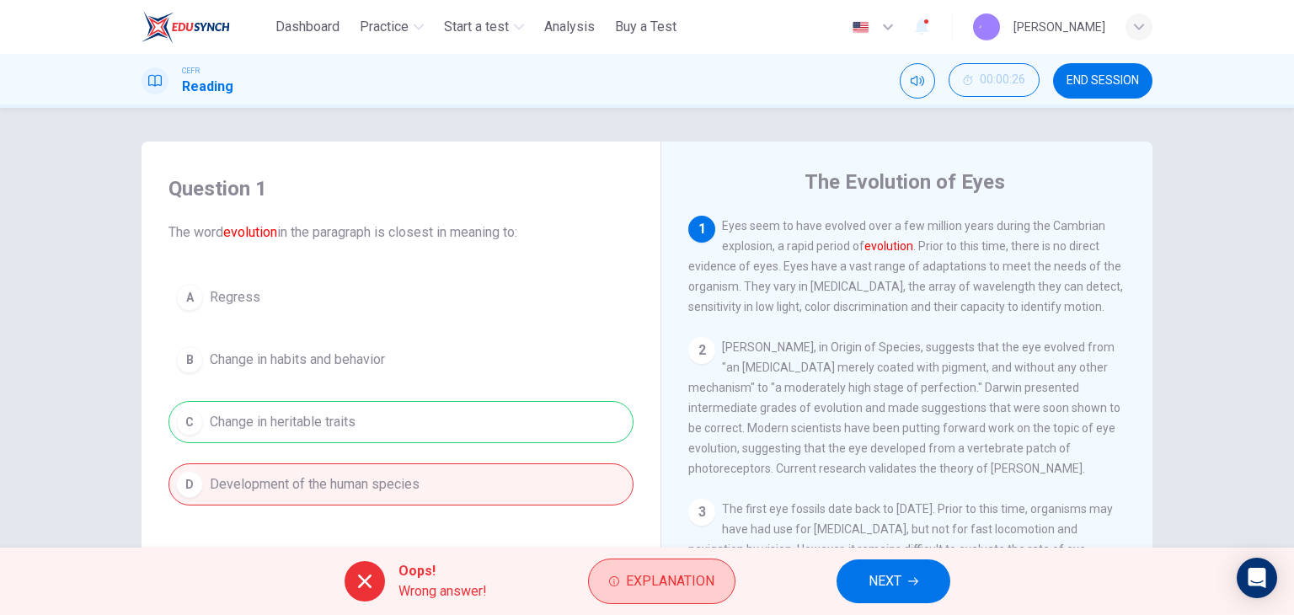
click at [661, 567] on button "Explanation" at bounding box center [661, 581] width 147 height 45
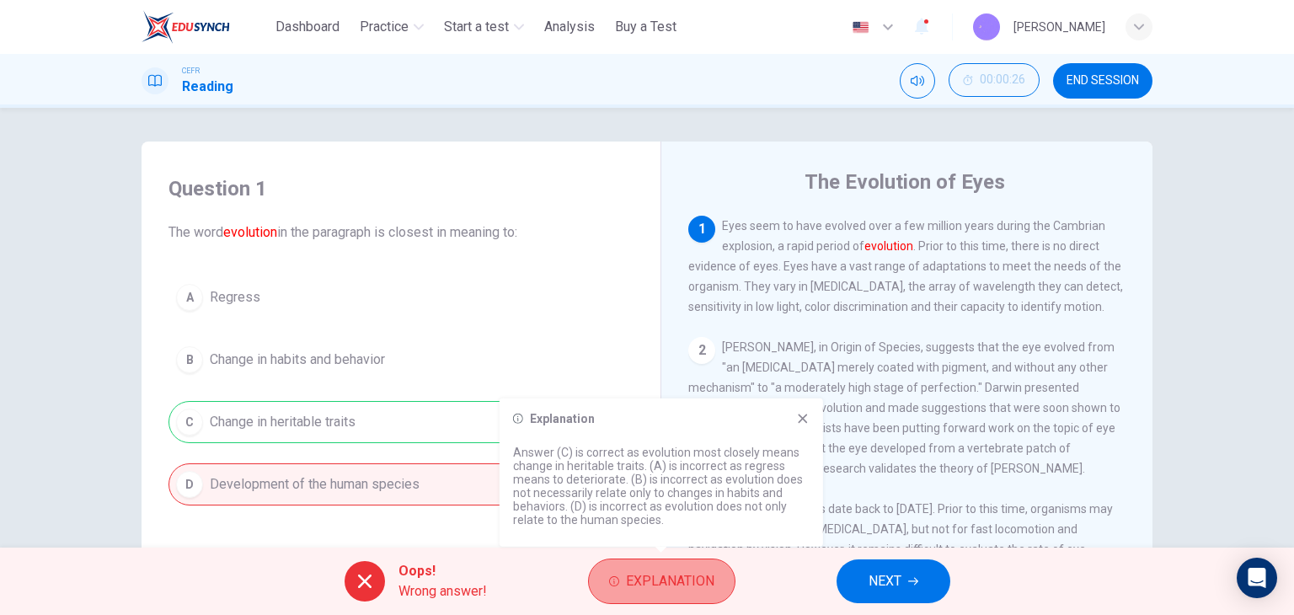
click at [661, 567] on button "Explanation" at bounding box center [661, 581] width 147 height 45
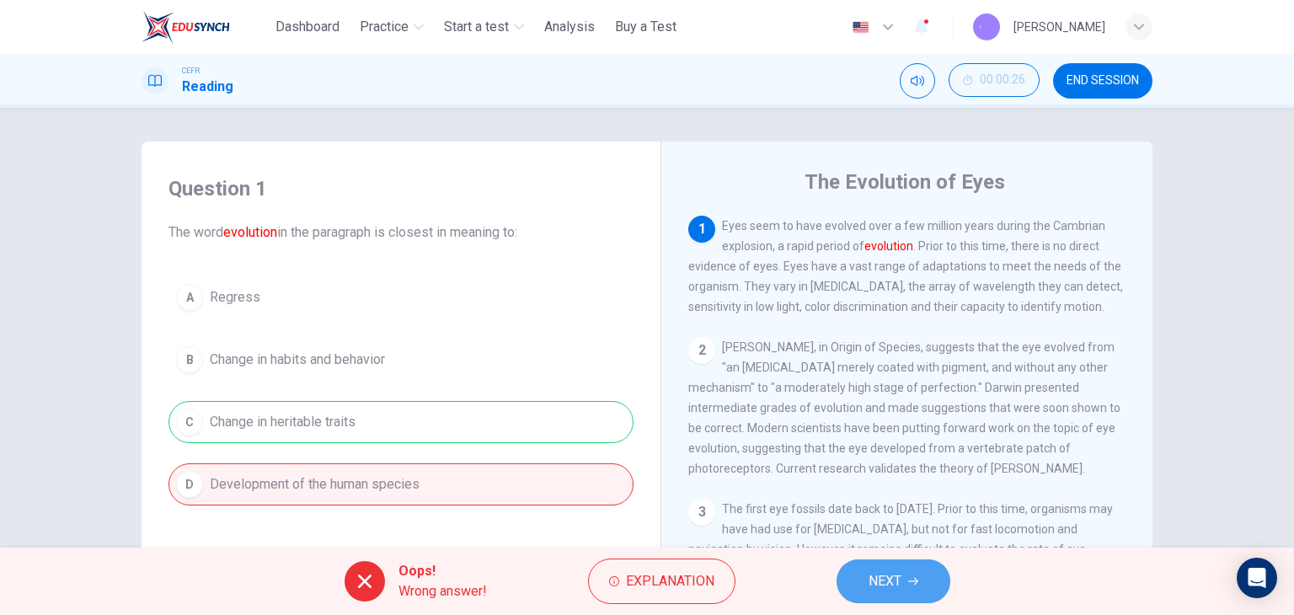
click at [872, 584] on span "NEXT" at bounding box center [885, 582] width 33 height 24
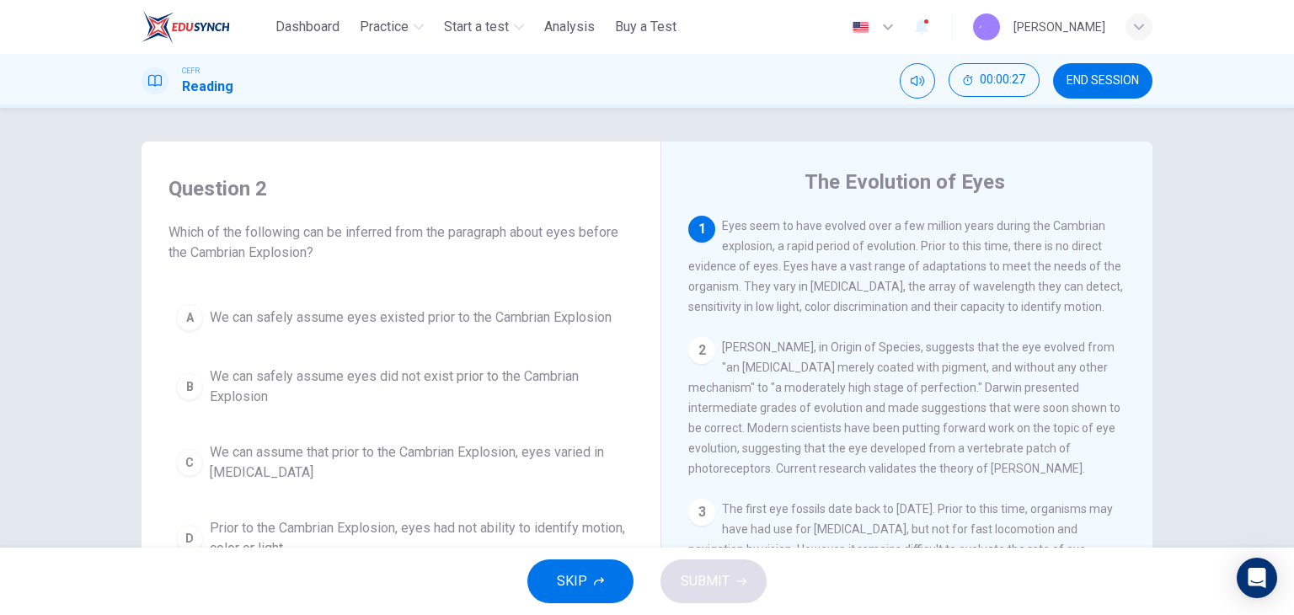
scroll to position [84, 0]
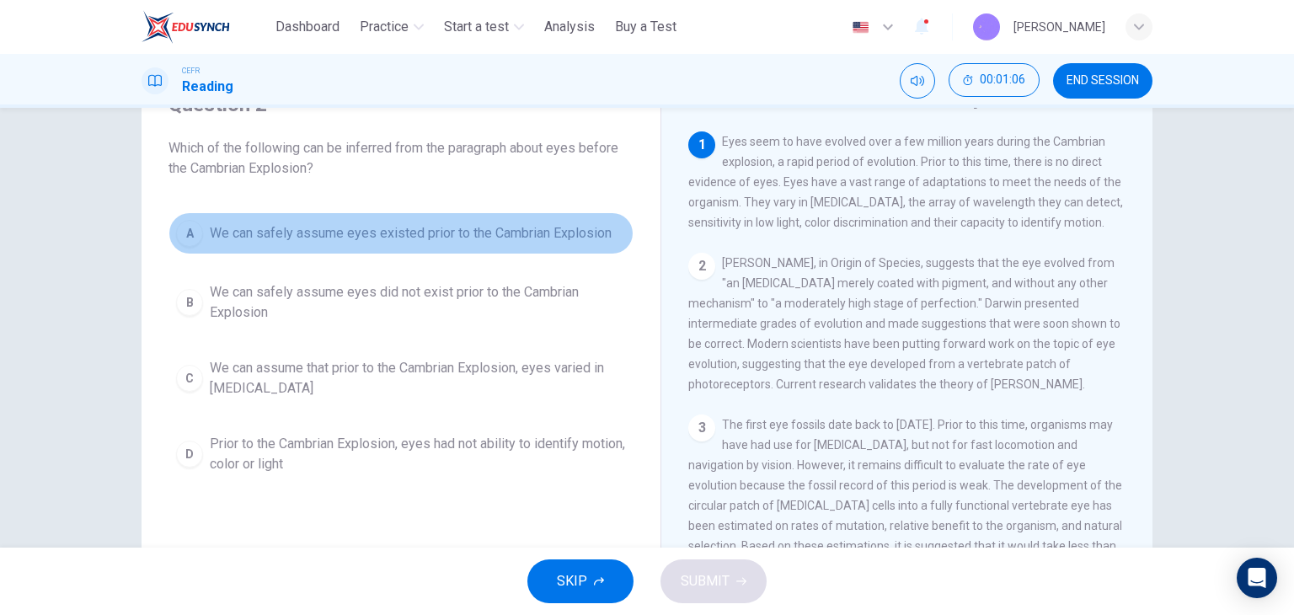
click at [267, 249] on button "A We can safely assume eyes existed prior to the Cambrian Explosion" at bounding box center [401, 233] width 465 height 42
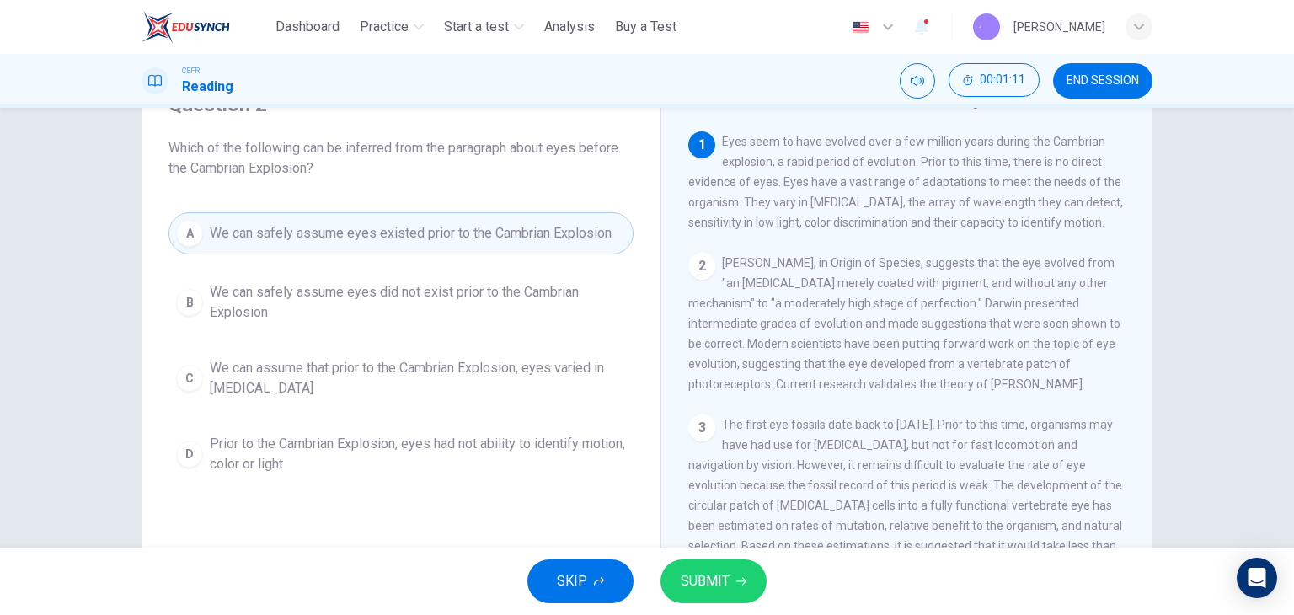
click at [448, 398] on button "C We can assume that prior to the Cambrian Explosion, eyes varied in visual acu…" at bounding box center [401, 378] width 465 height 56
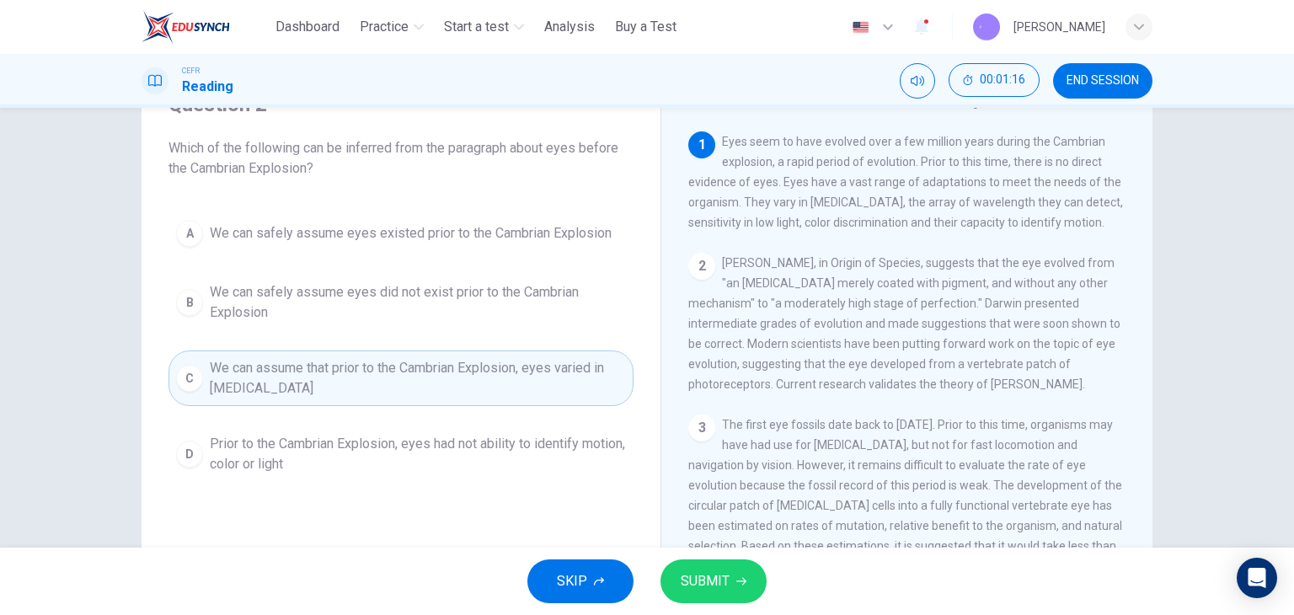
click at [694, 565] on button "SUBMIT" at bounding box center [714, 581] width 106 height 44
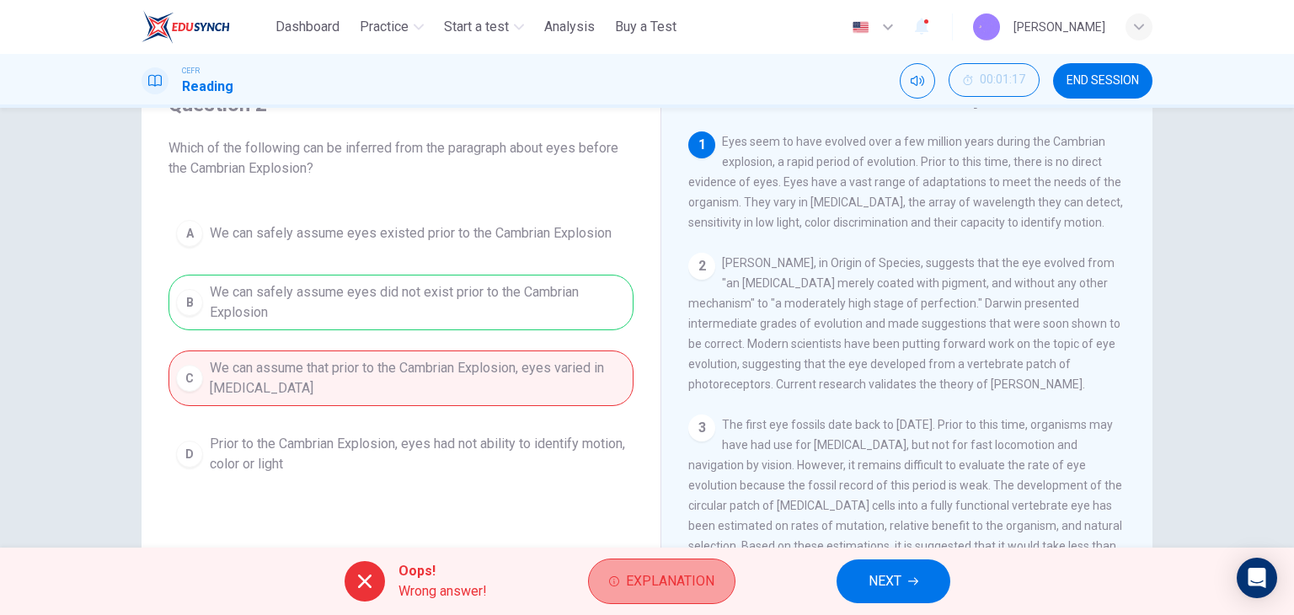
click at [677, 575] on span "Explanation" at bounding box center [670, 582] width 88 height 24
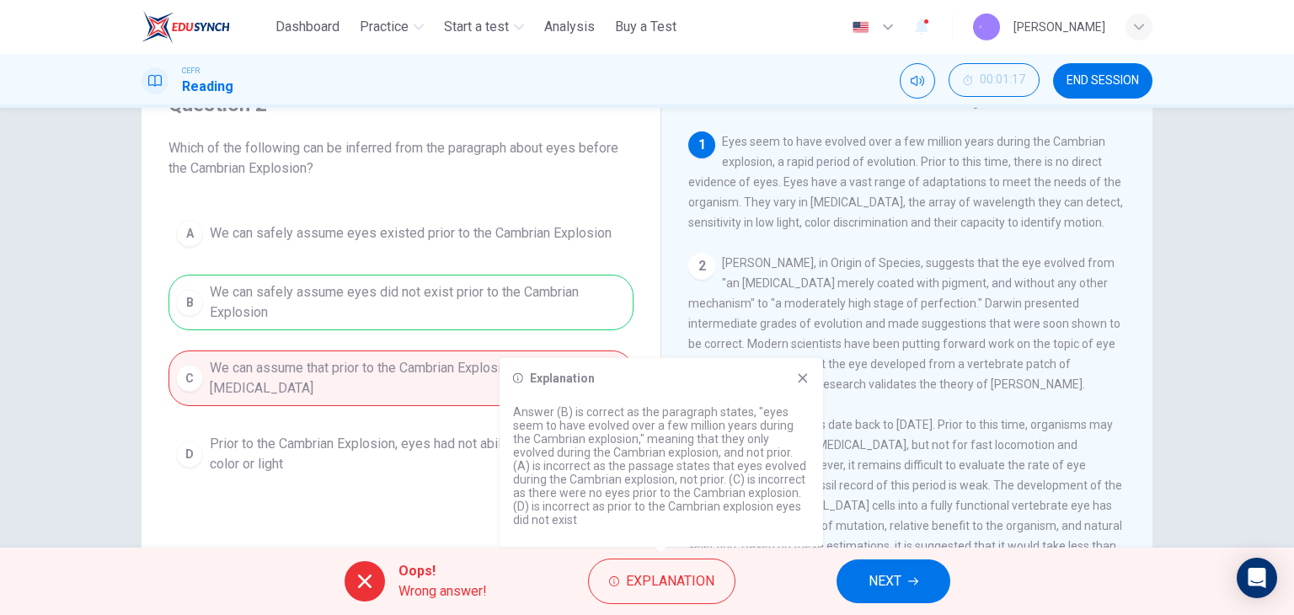
click at [805, 376] on icon at bounding box center [802, 378] width 13 height 13
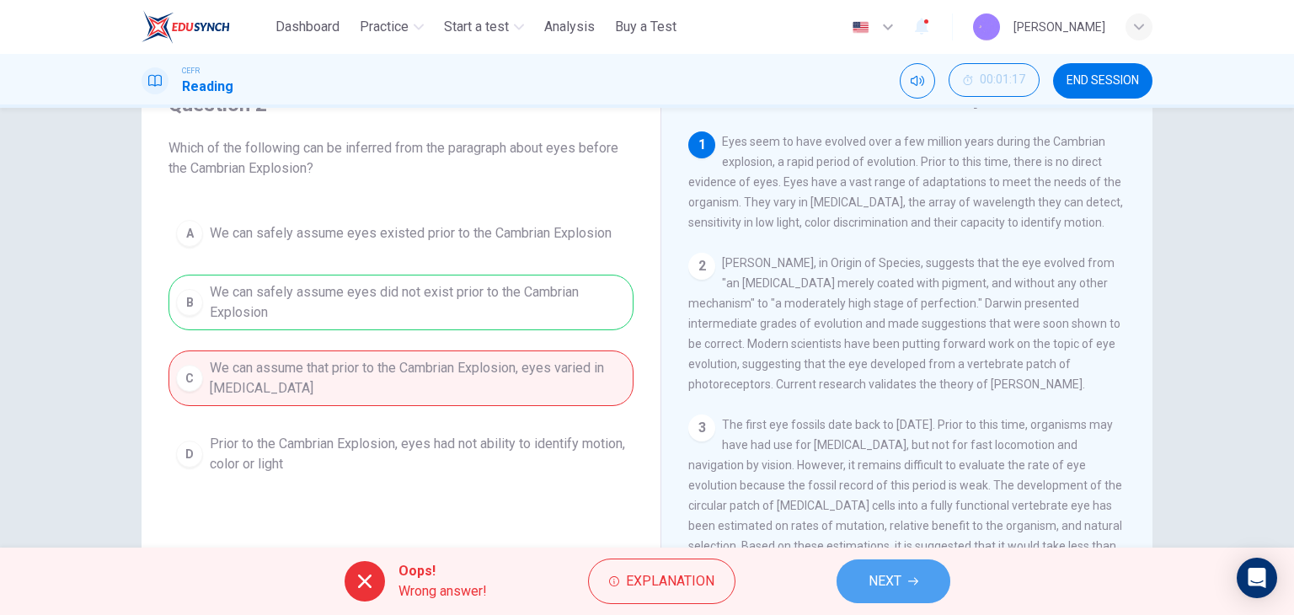
click at [882, 598] on button "NEXT" at bounding box center [894, 581] width 114 height 44
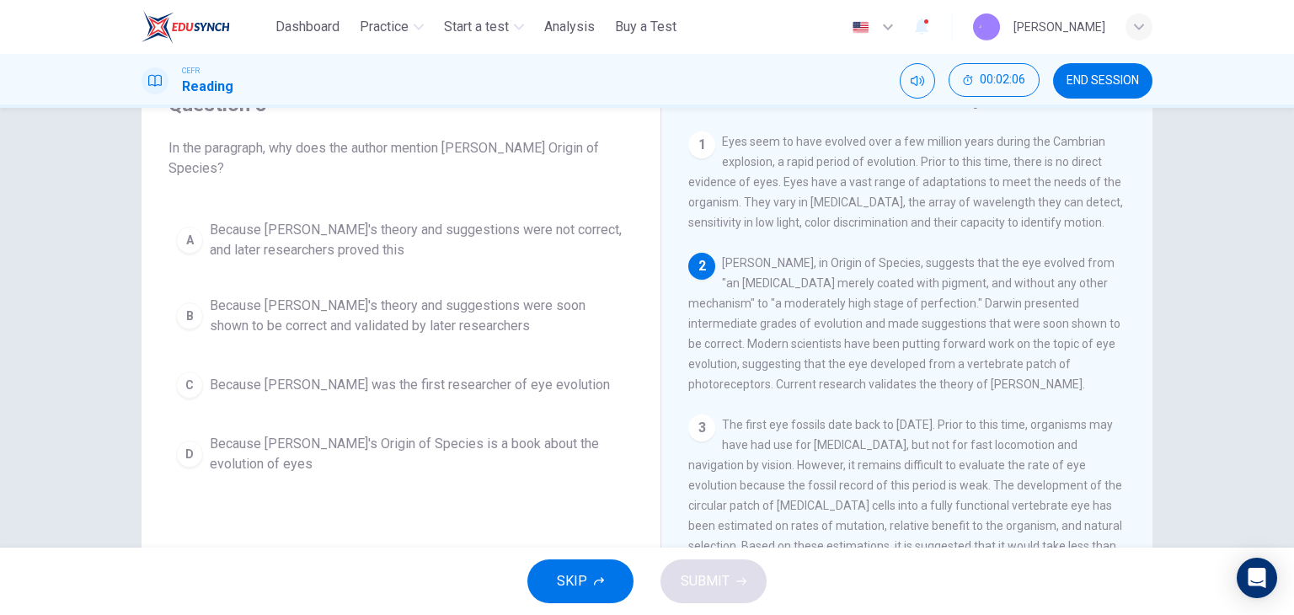
click at [443, 326] on span "Because Darwin's theory and suggestions were soon shown to be correct and valid…" at bounding box center [418, 316] width 416 height 40
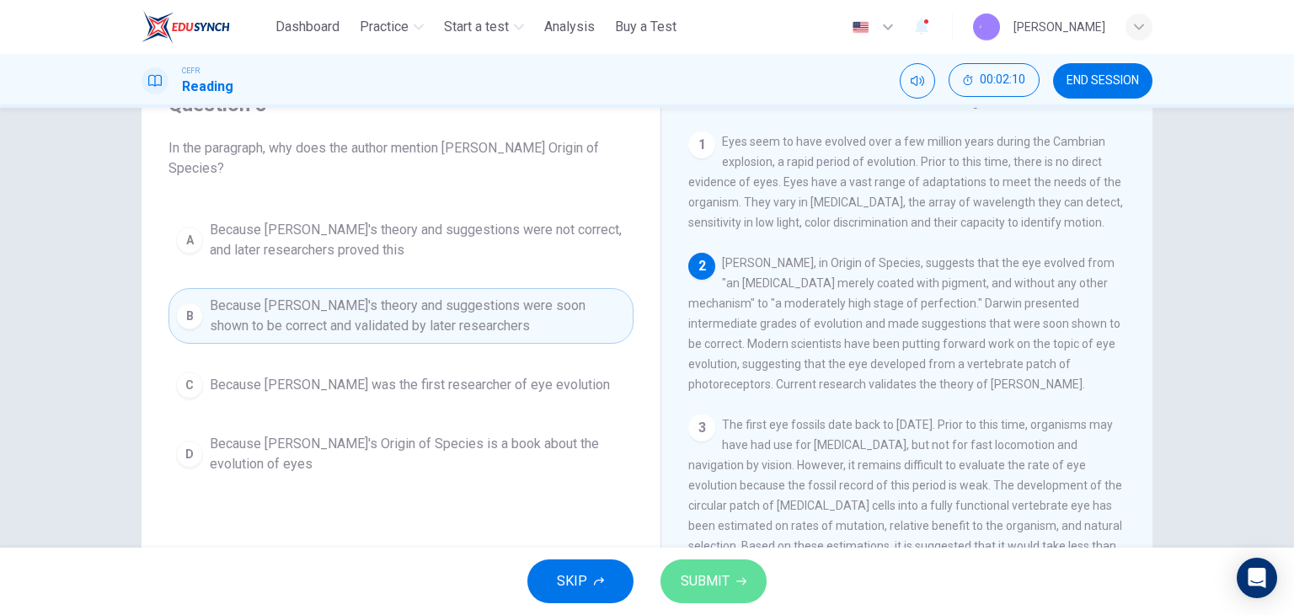
click at [720, 584] on span "SUBMIT" at bounding box center [705, 582] width 49 height 24
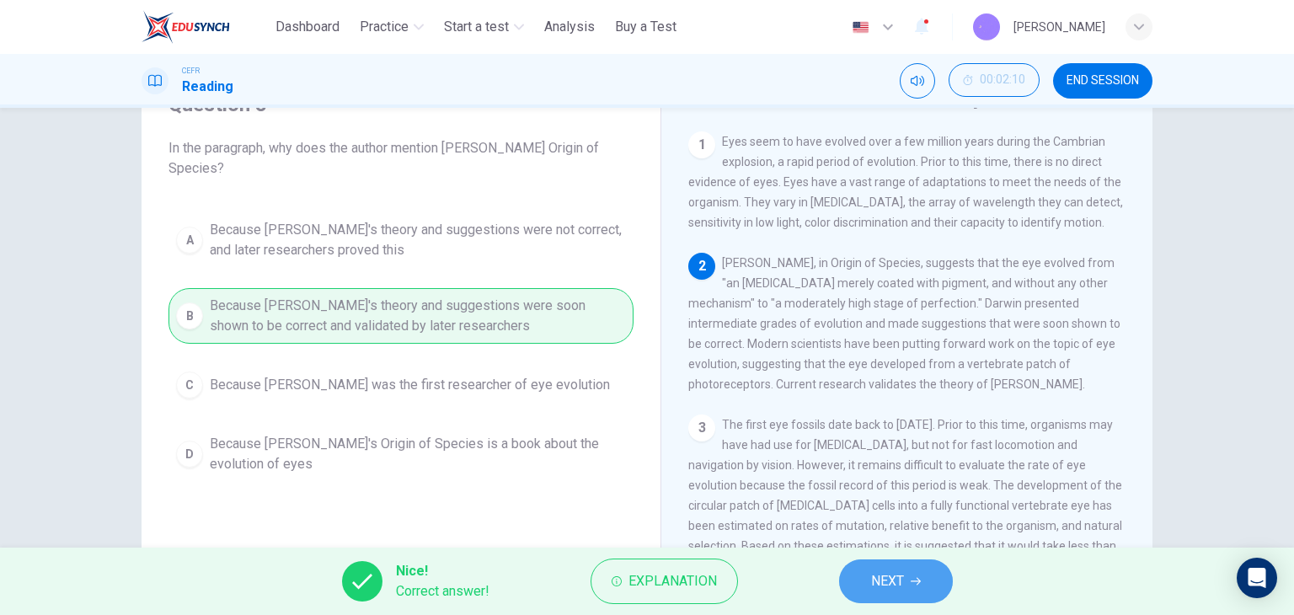
click at [910, 579] on button "NEXT" at bounding box center [896, 581] width 114 height 44
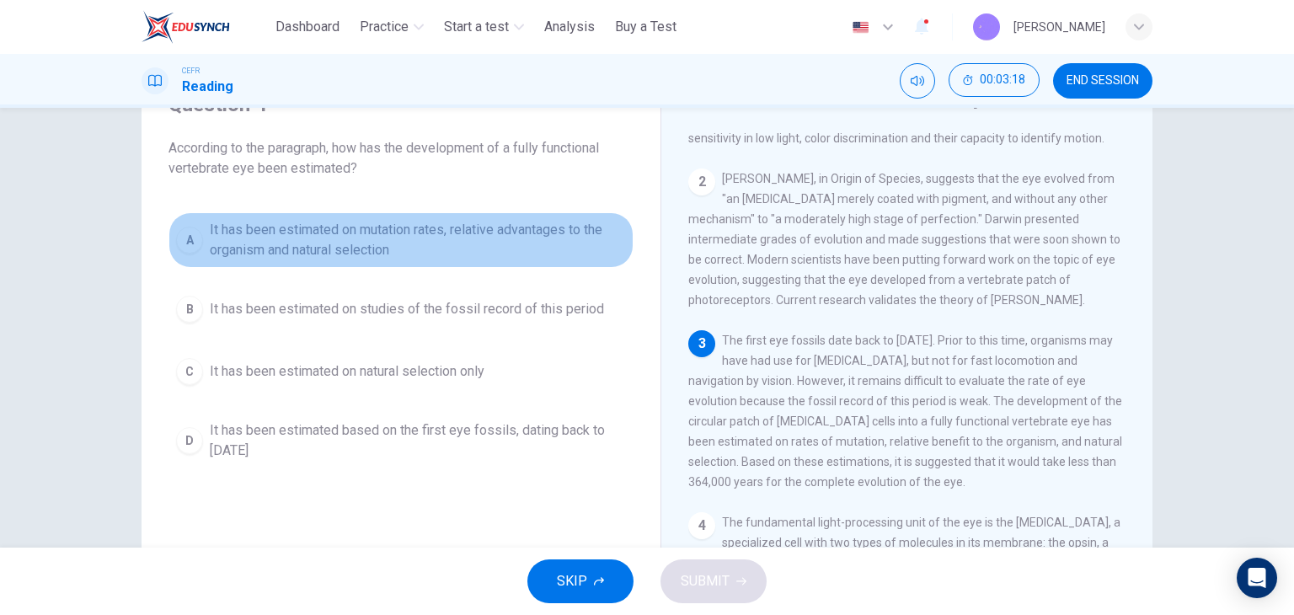
click at [308, 246] on span "It has been estimated on mutation rates, relative advantages to the organism an…" at bounding box center [418, 240] width 416 height 40
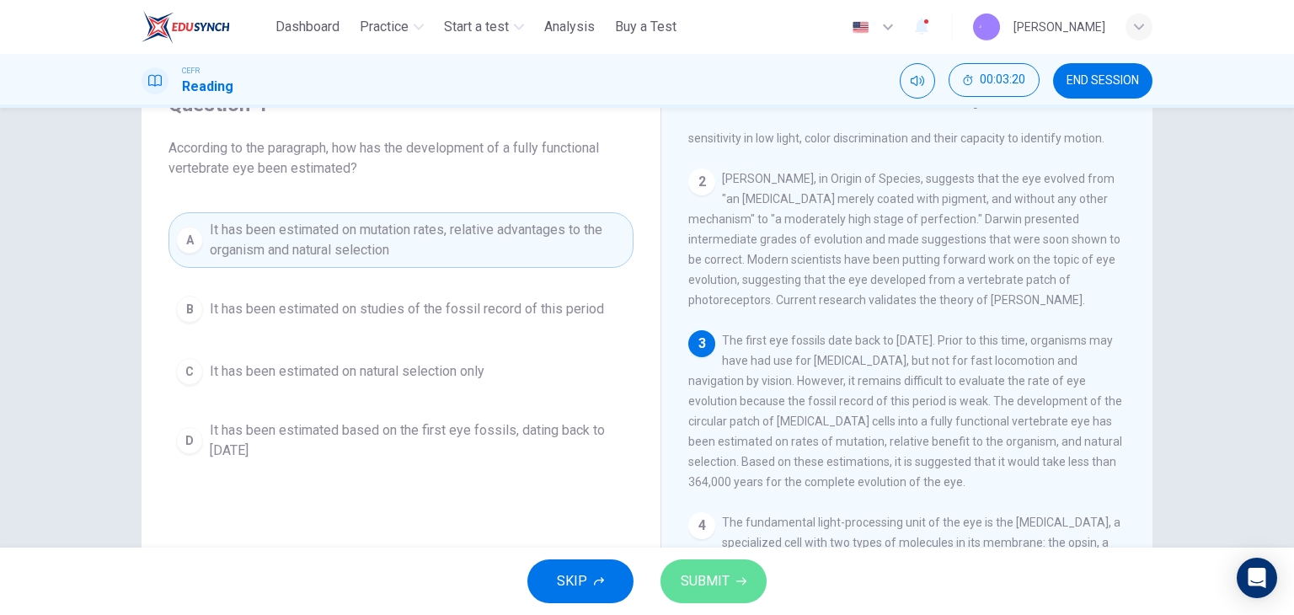
click at [698, 562] on button "SUBMIT" at bounding box center [714, 581] width 106 height 44
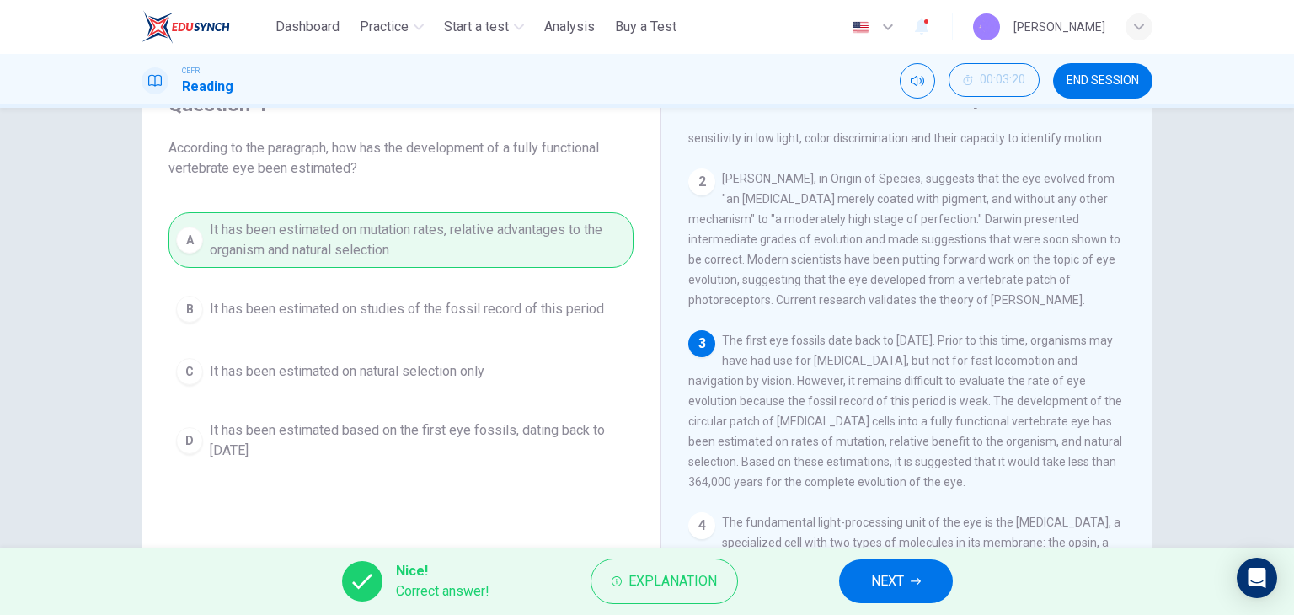
click at [902, 572] on span "NEXT" at bounding box center [887, 582] width 33 height 24
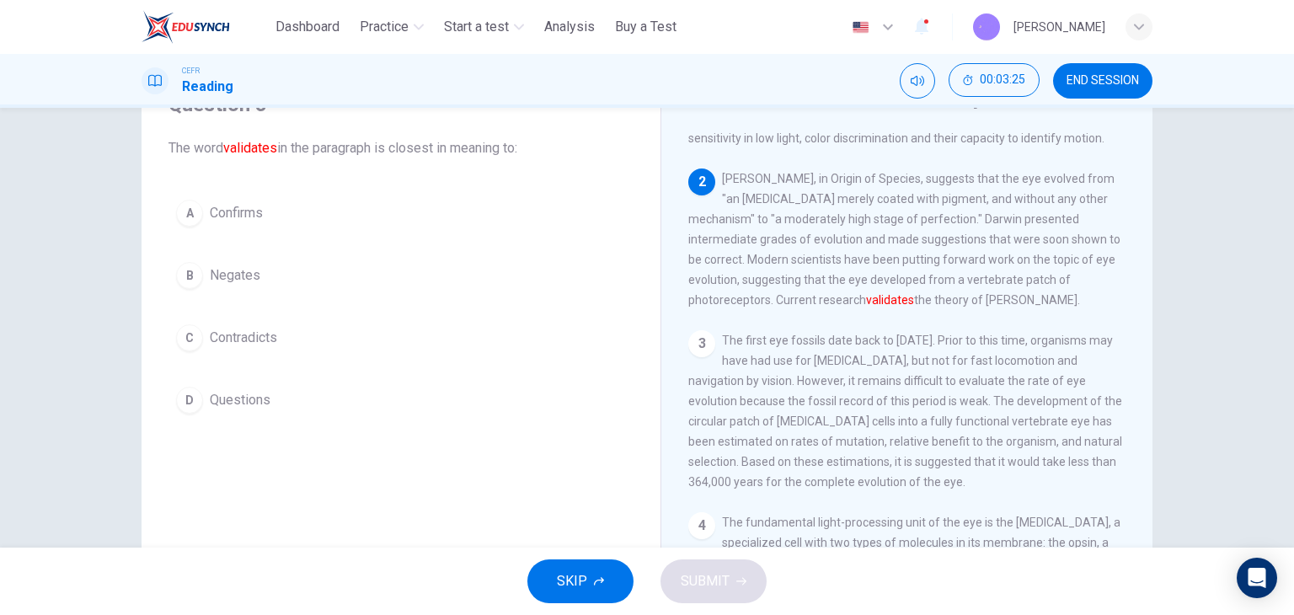
click at [337, 213] on button "A Confirms" at bounding box center [401, 213] width 465 height 42
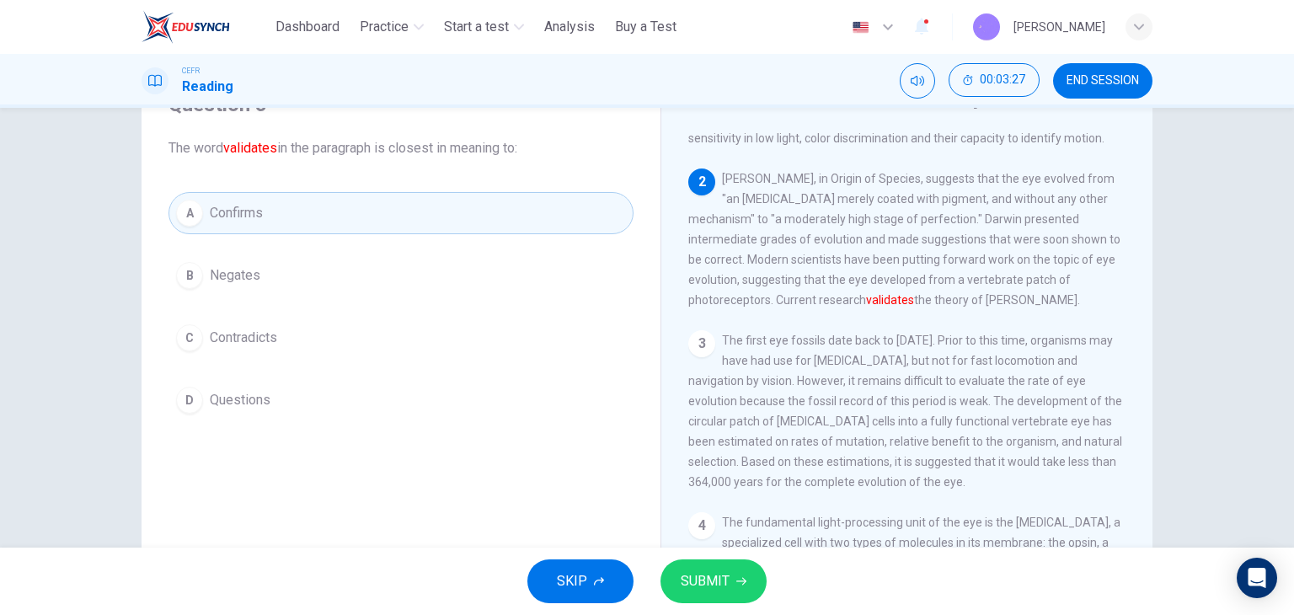
click at [724, 580] on span "SUBMIT" at bounding box center [705, 582] width 49 height 24
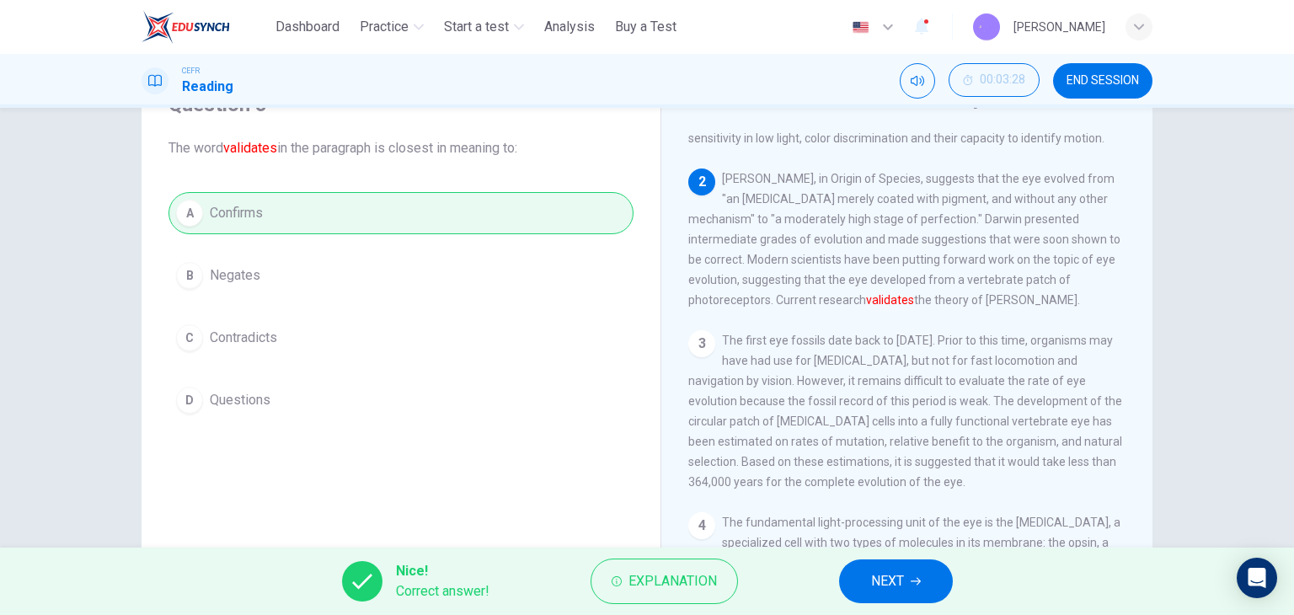
click at [878, 571] on span "NEXT" at bounding box center [887, 582] width 33 height 24
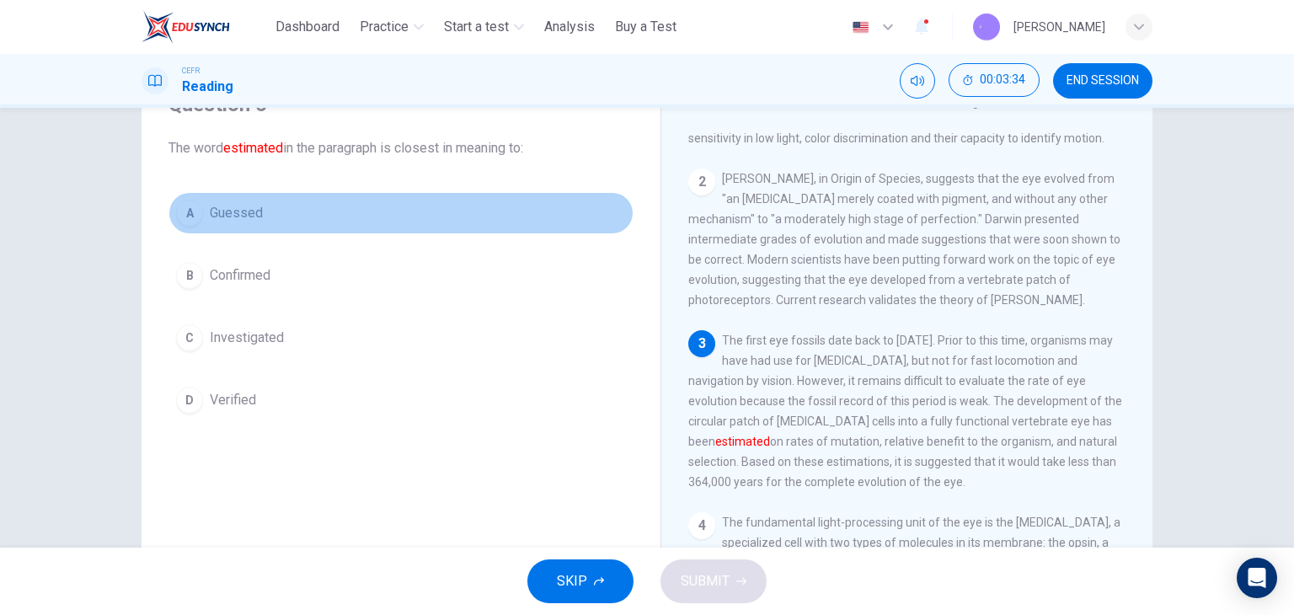
click at [336, 202] on button "A Guessed" at bounding box center [401, 213] width 465 height 42
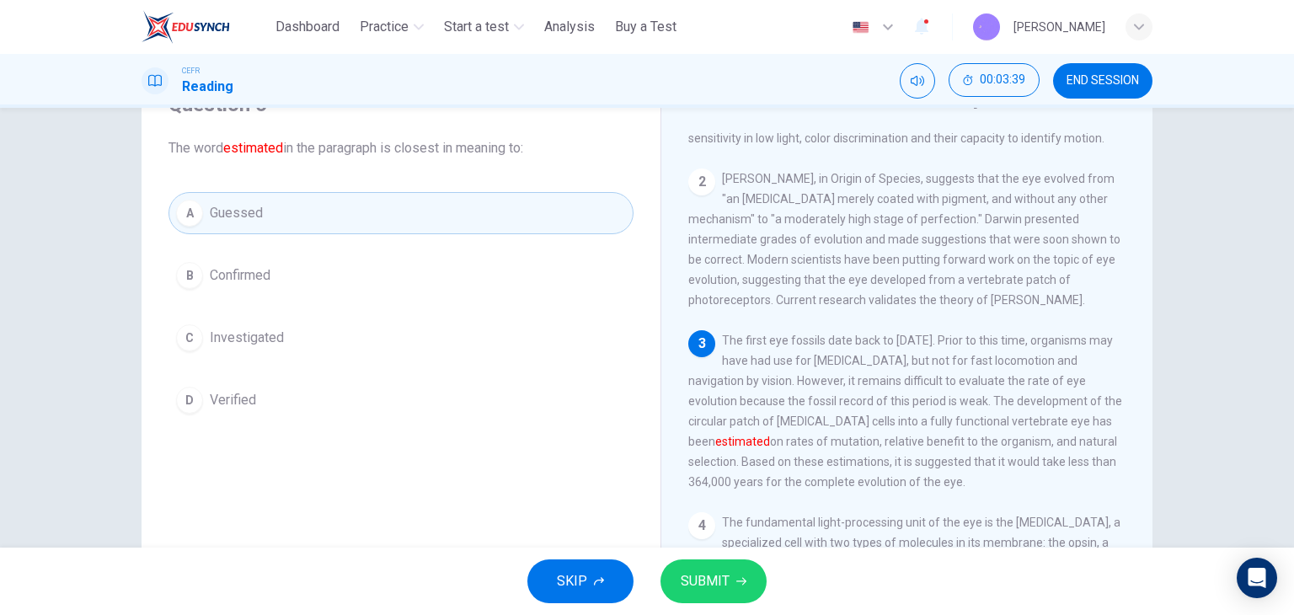
click at [364, 350] on button "C Investigated" at bounding box center [401, 338] width 465 height 42
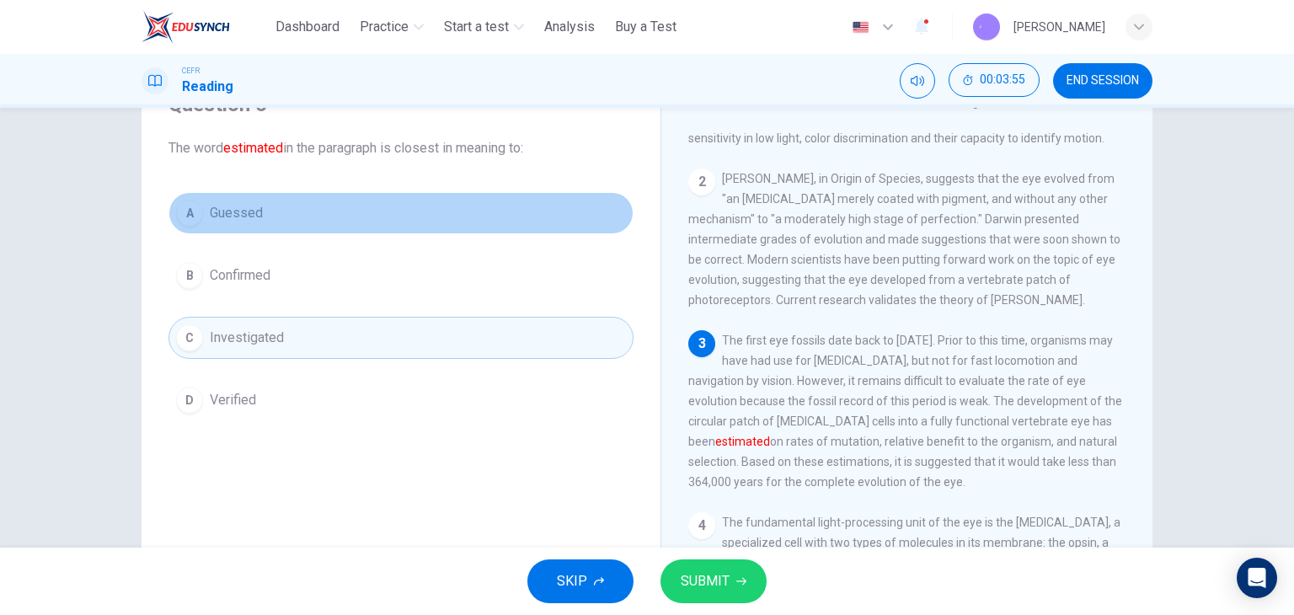
click at [292, 214] on button "A Guessed" at bounding box center [401, 213] width 465 height 42
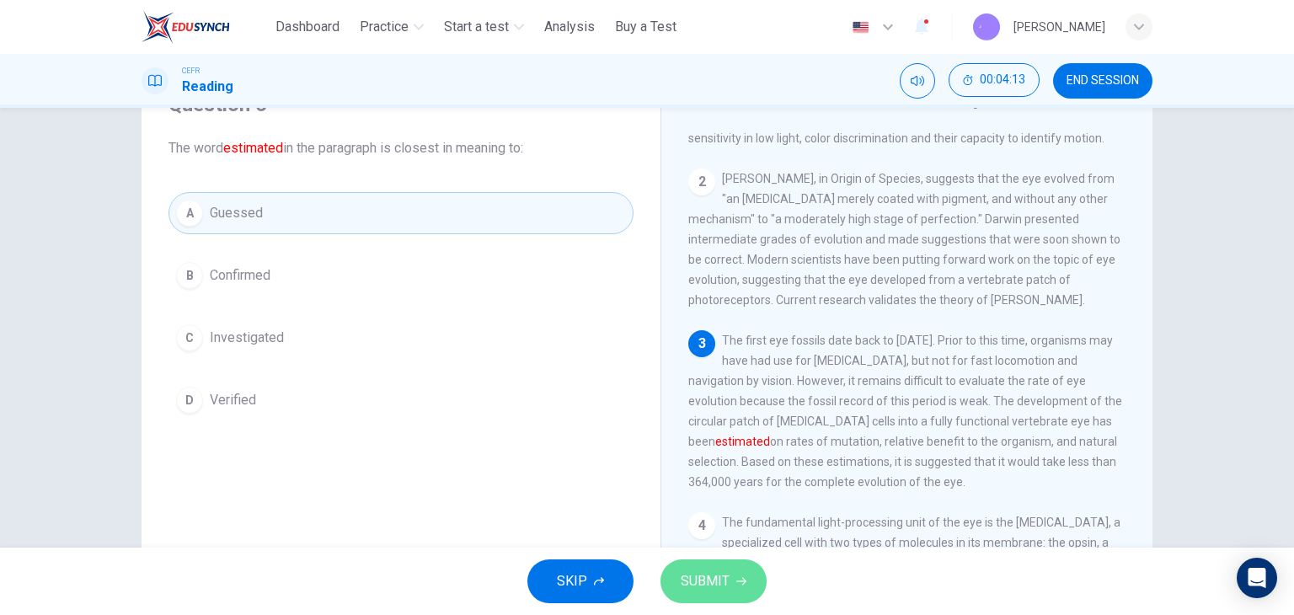
click at [750, 575] on button "SUBMIT" at bounding box center [714, 581] width 106 height 44
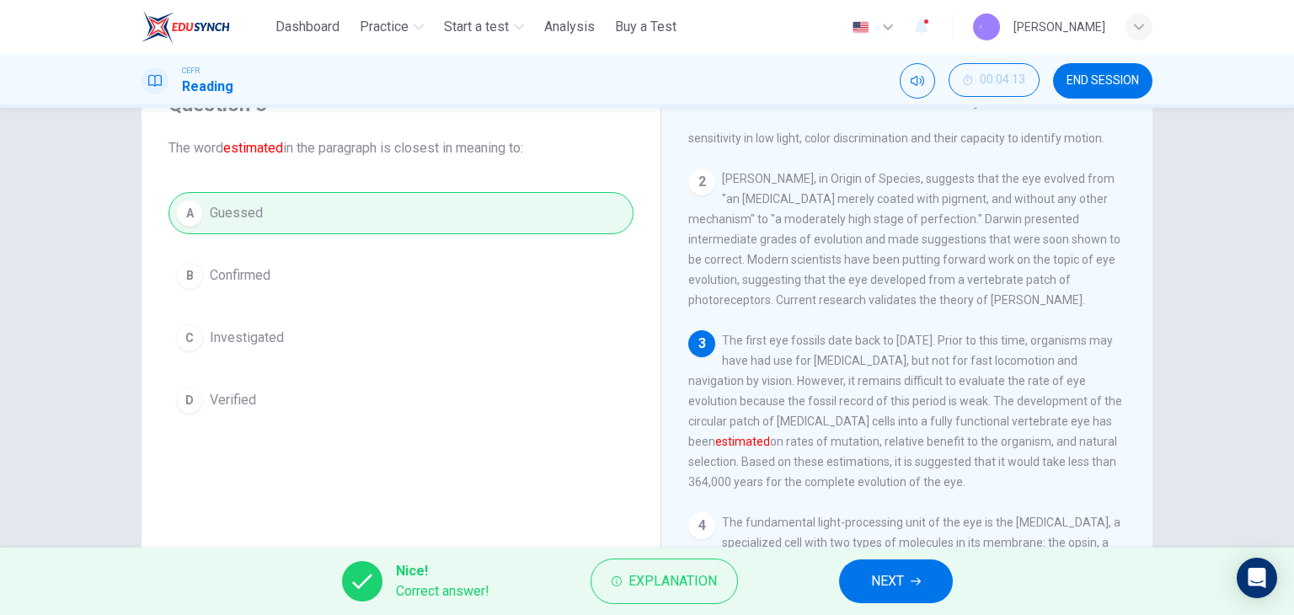
click at [922, 585] on button "NEXT" at bounding box center [896, 581] width 114 height 44
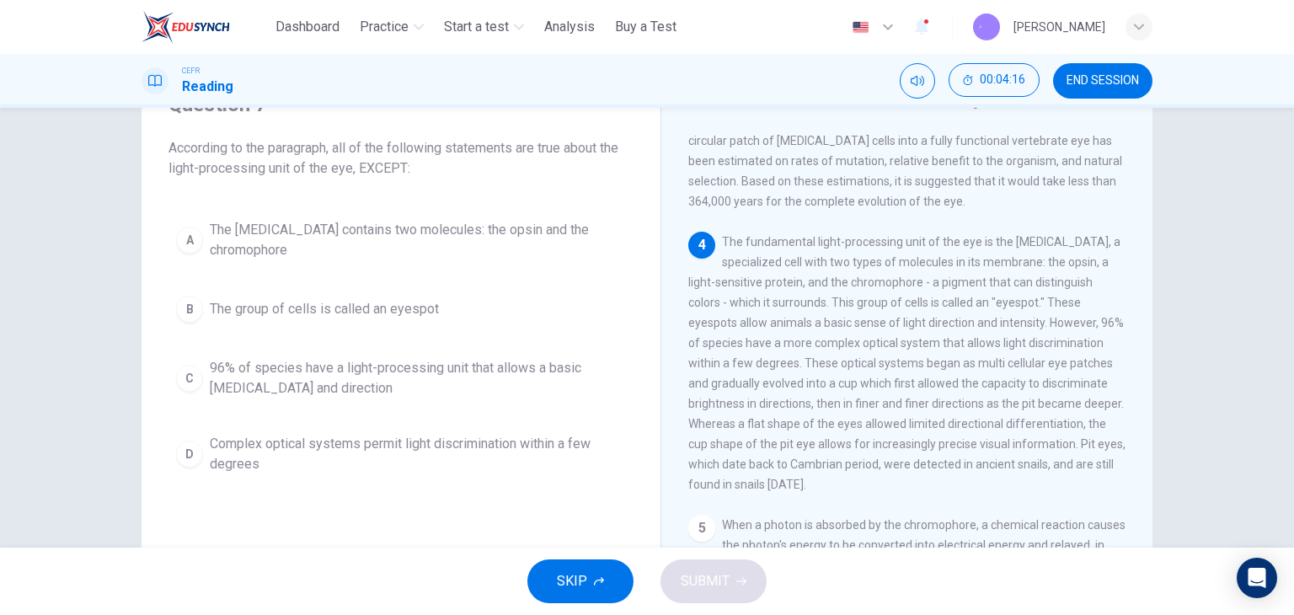
scroll to position [421, 0]
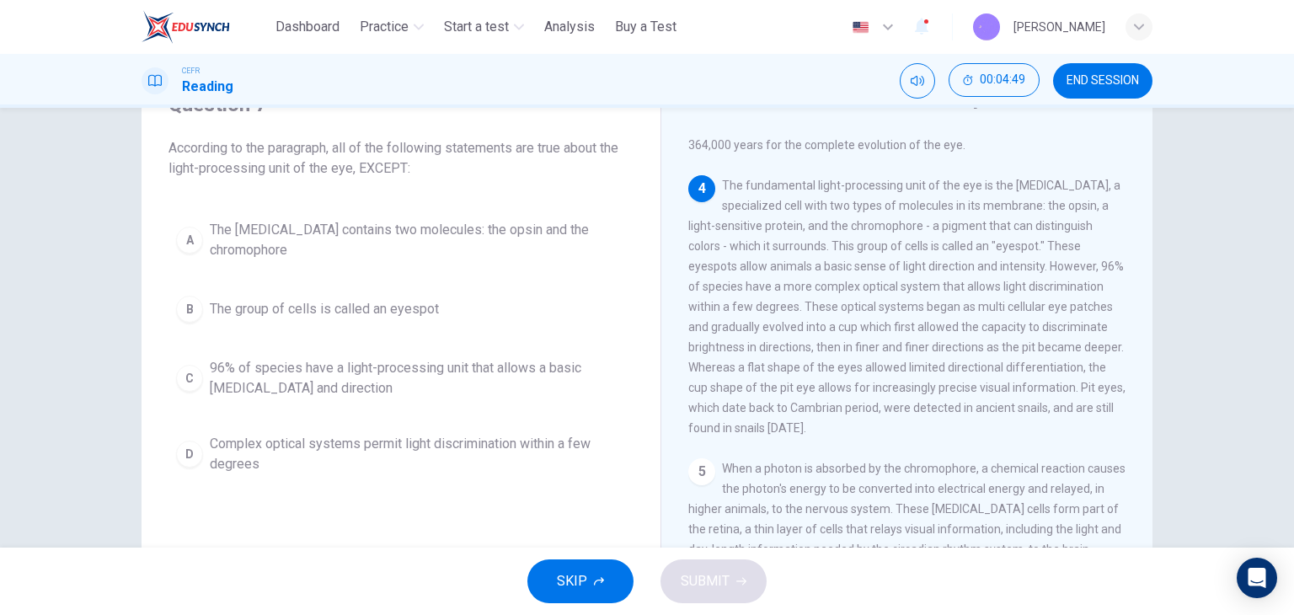
click at [447, 238] on span "The photoreceptor cell contains two molecules: the opsin and the chromophore" at bounding box center [418, 240] width 416 height 40
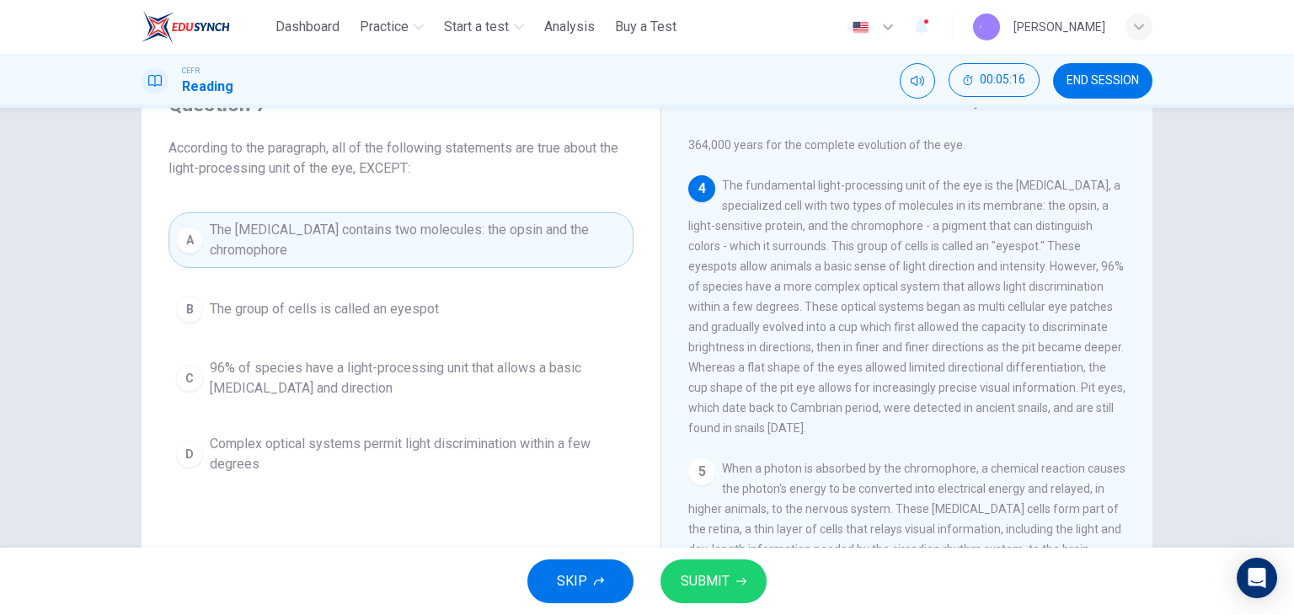
click at [370, 367] on span "96% of species have a light-processing unit that allows a basic light sensitivi…" at bounding box center [418, 378] width 416 height 40
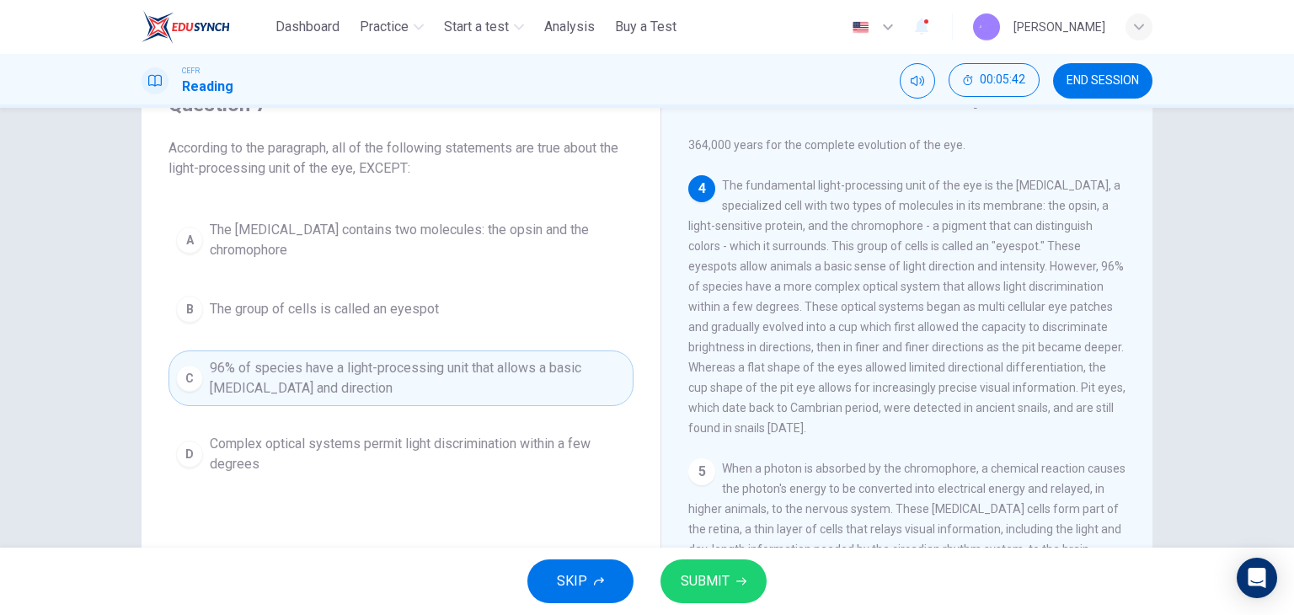
click at [691, 571] on span "SUBMIT" at bounding box center [705, 582] width 49 height 24
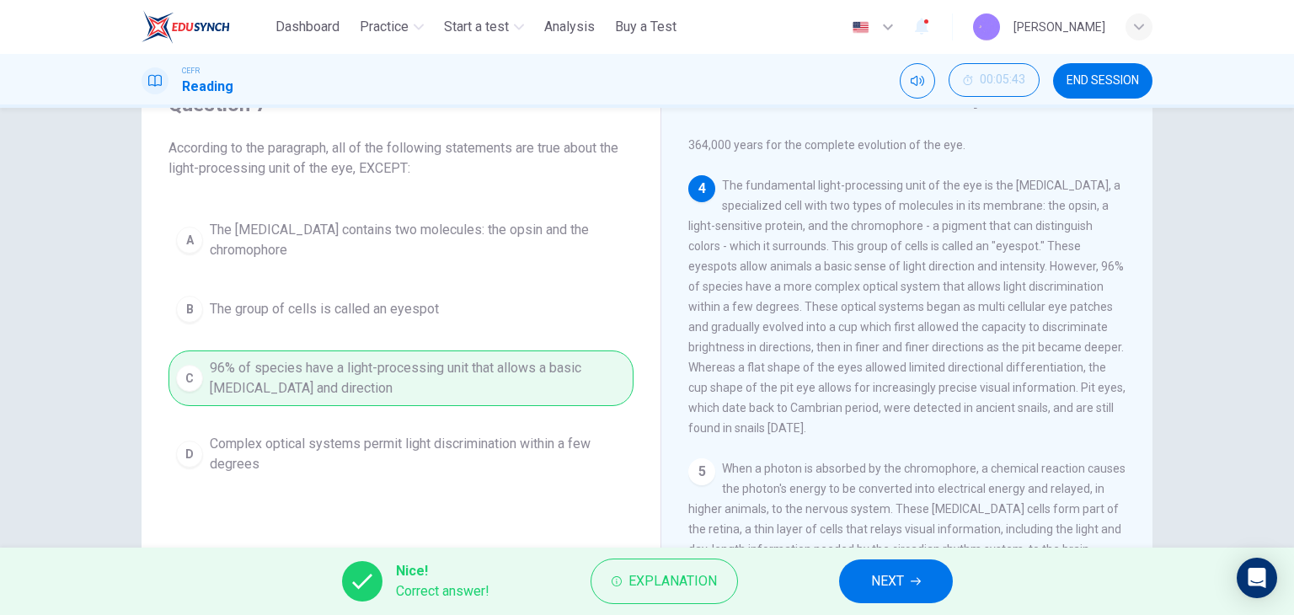
click at [894, 574] on span "NEXT" at bounding box center [887, 582] width 33 height 24
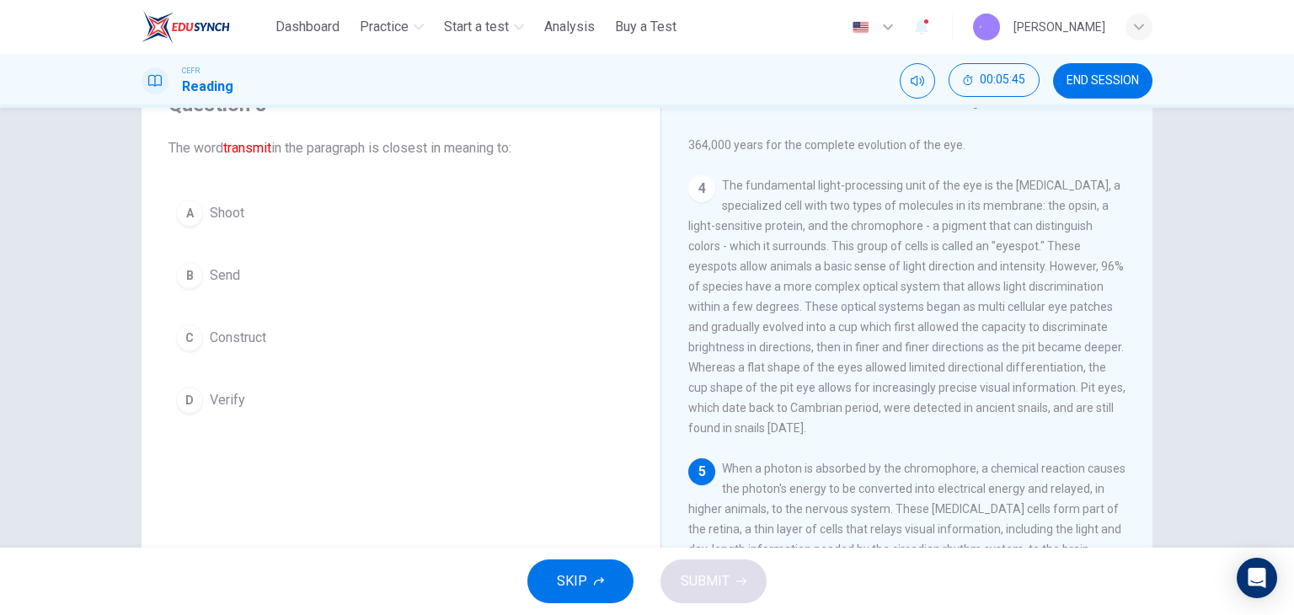
click at [333, 274] on button "B Send" at bounding box center [401, 275] width 465 height 42
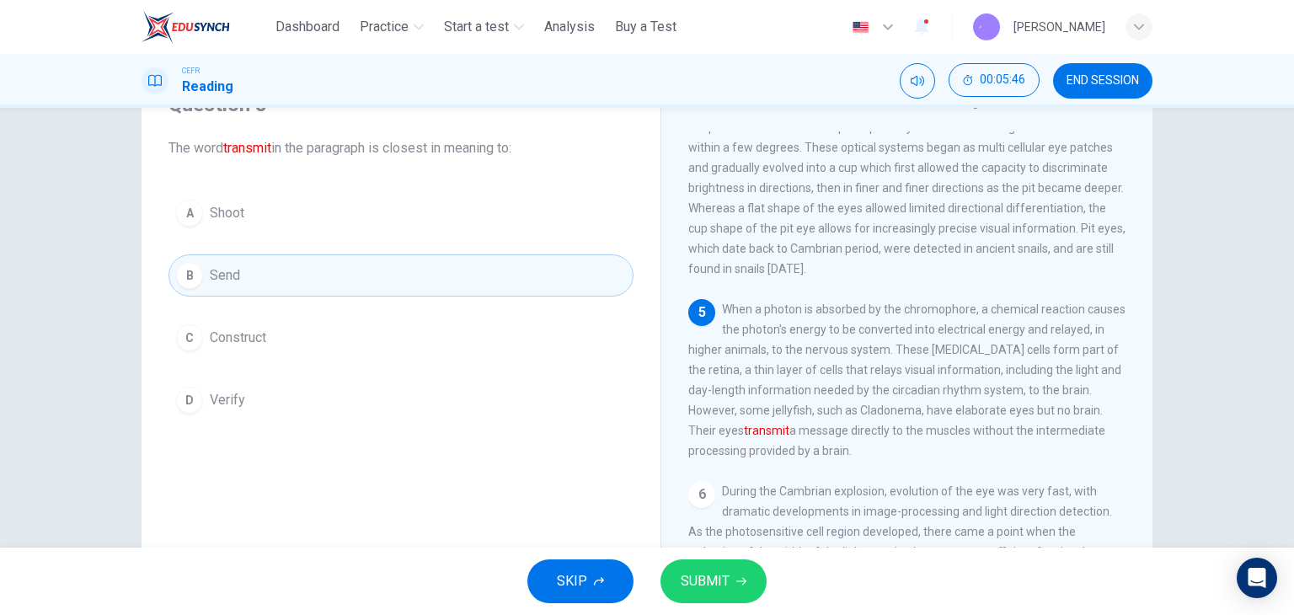
scroll to position [590, 0]
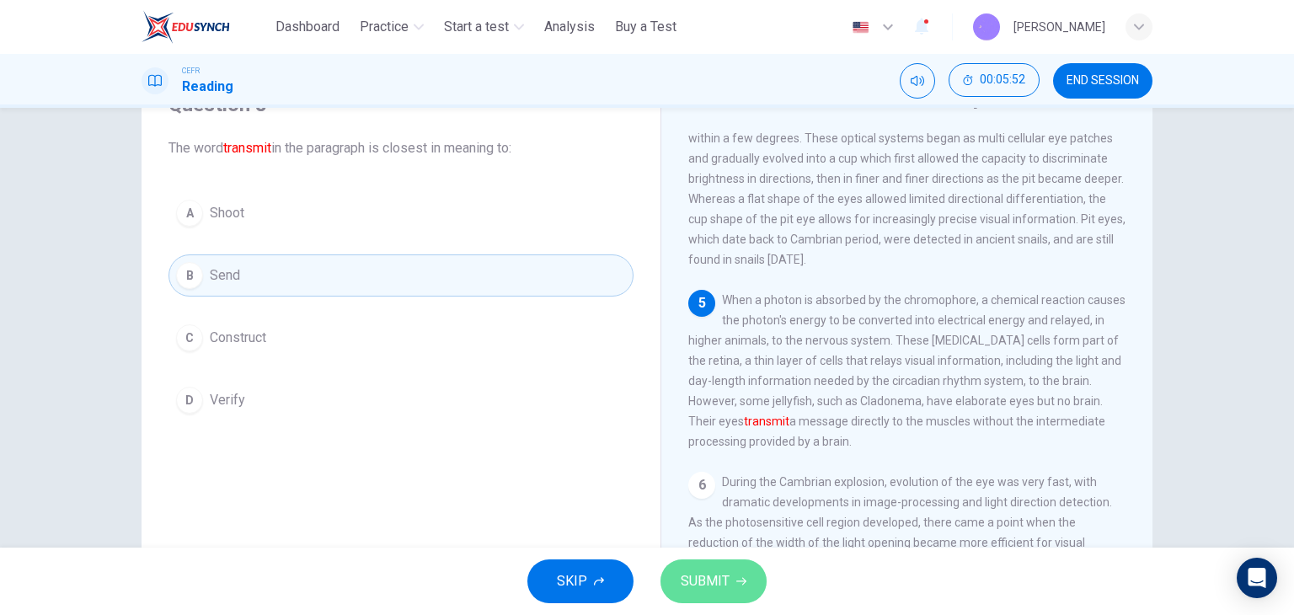
click at [744, 587] on button "SUBMIT" at bounding box center [714, 581] width 106 height 44
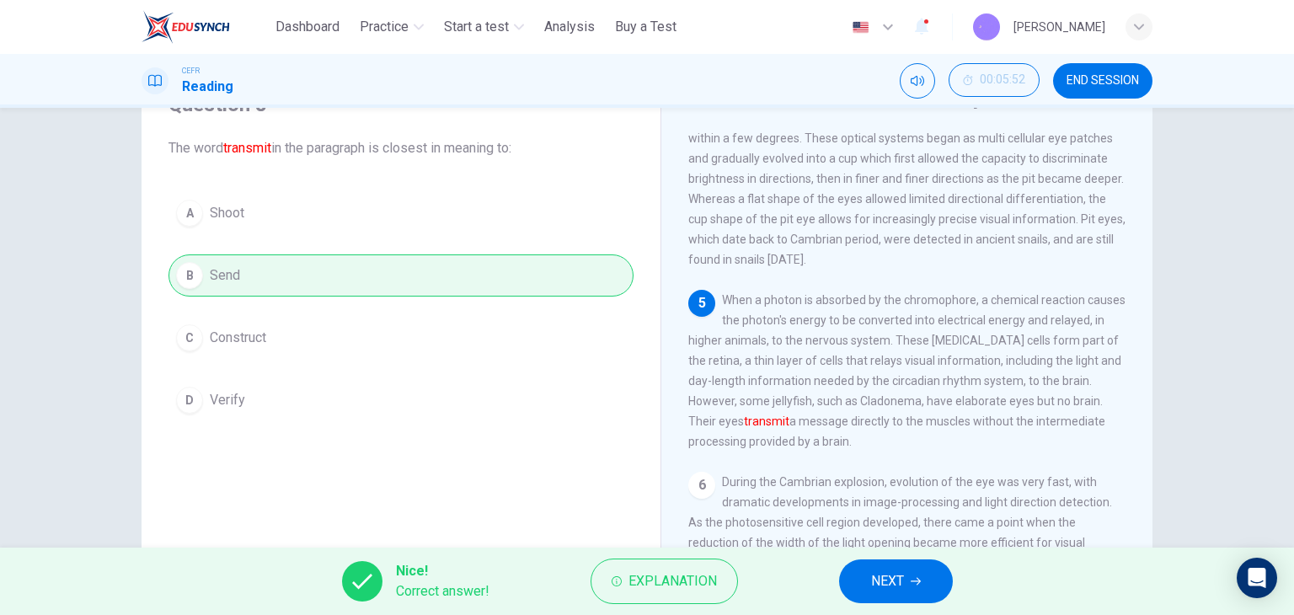
click at [899, 582] on span "NEXT" at bounding box center [887, 582] width 33 height 24
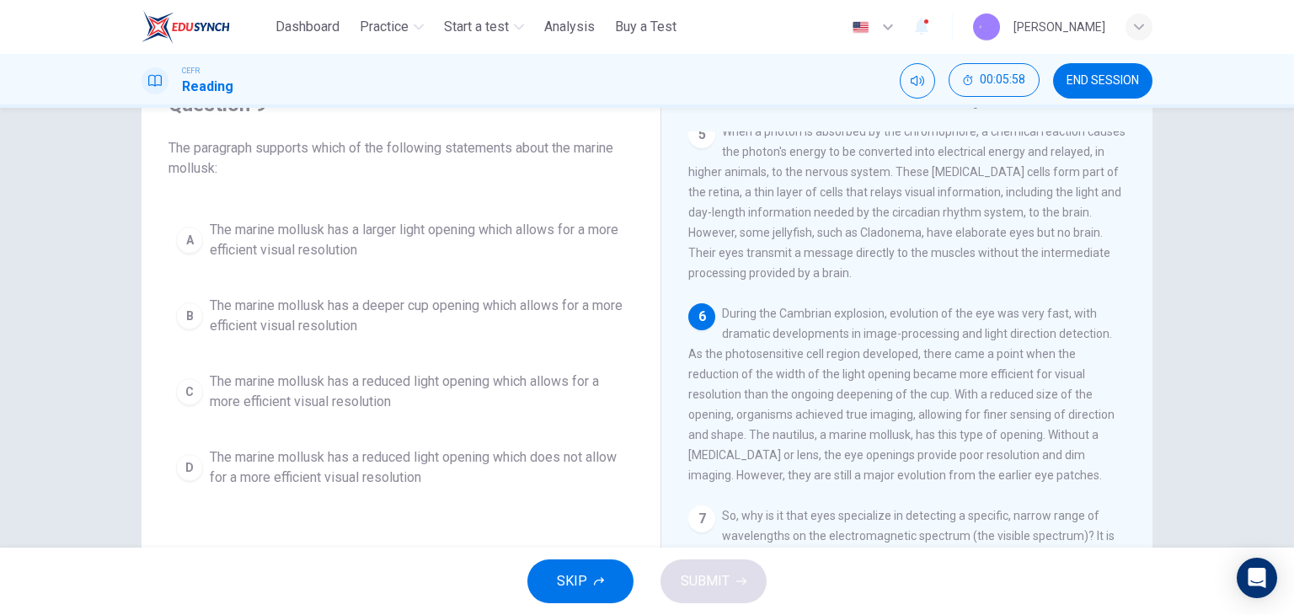
scroll to position [800, 0]
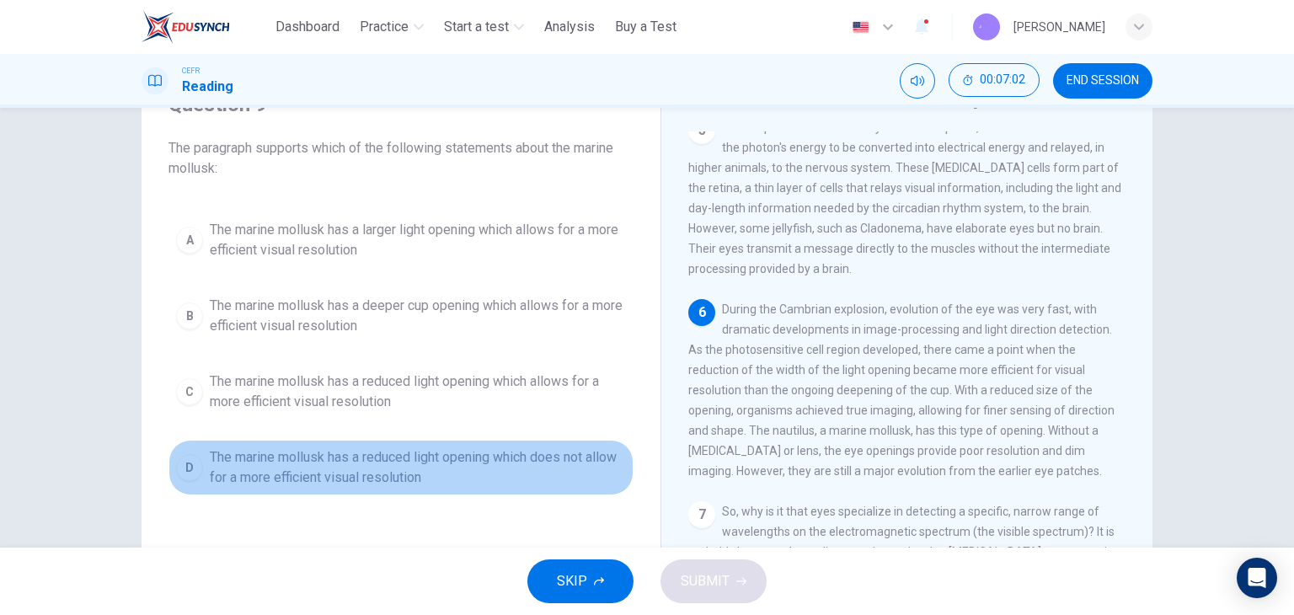
click at [412, 483] on span "The marine mollusk has a reduced light opening which does not allow for a more …" at bounding box center [418, 467] width 416 height 40
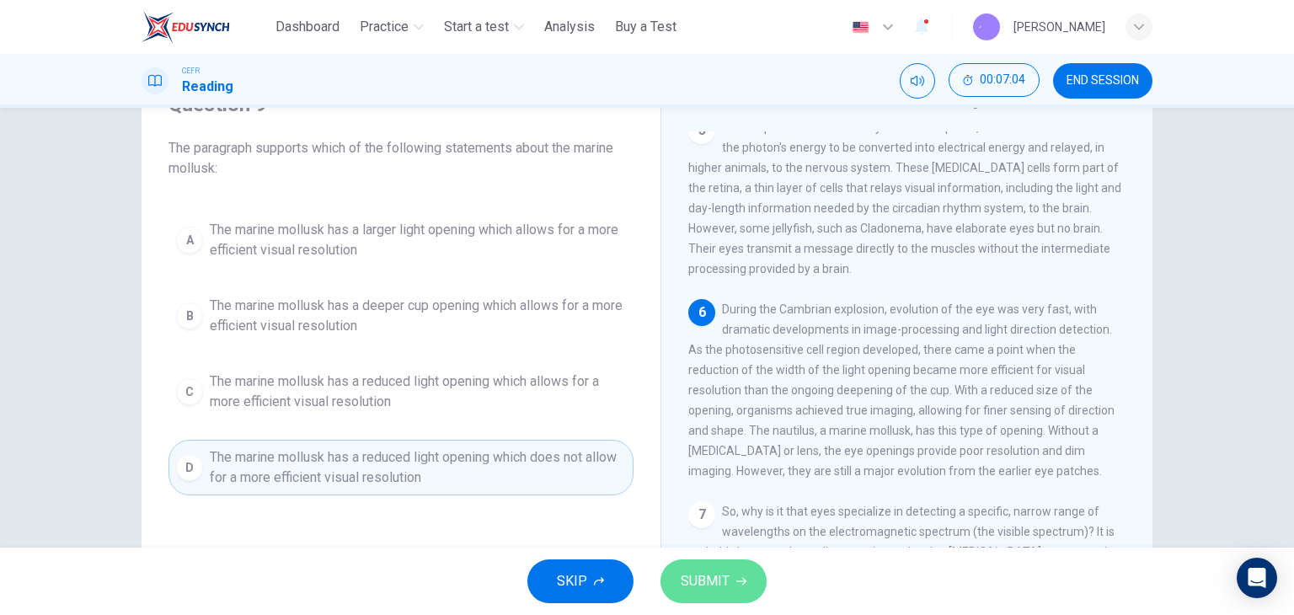
click at [753, 576] on button "SUBMIT" at bounding box center [714, 581] width 106 height 44
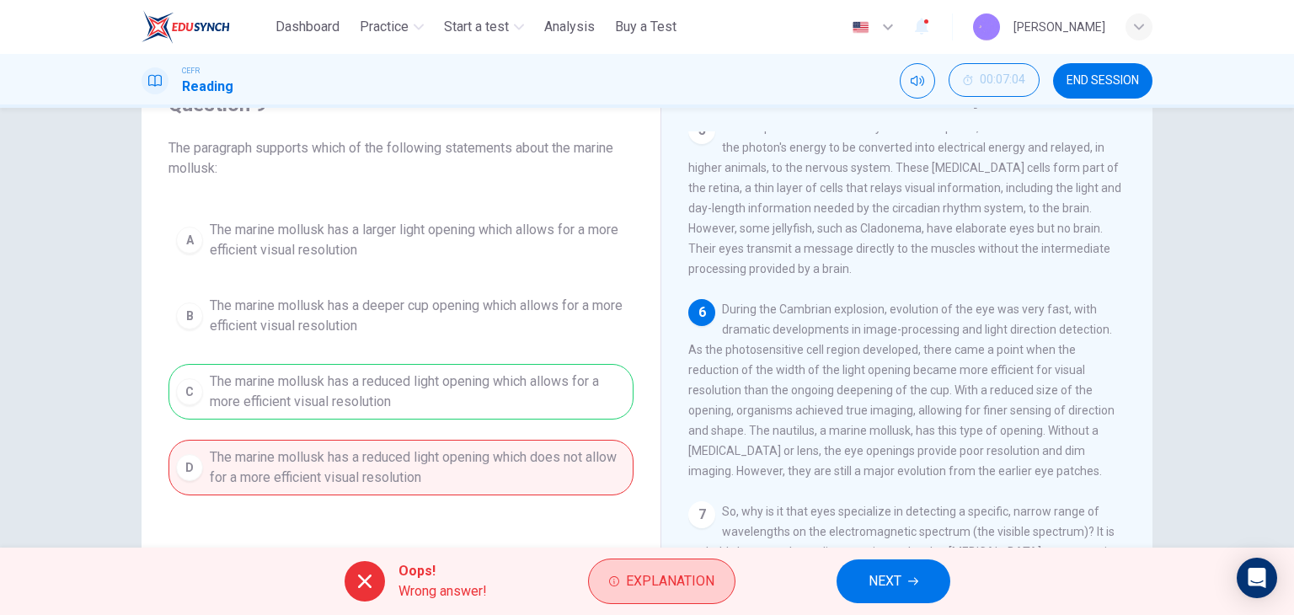
click at [640, 580] on span "Explanation" at bounding box center [670, 582] width 88 height 24
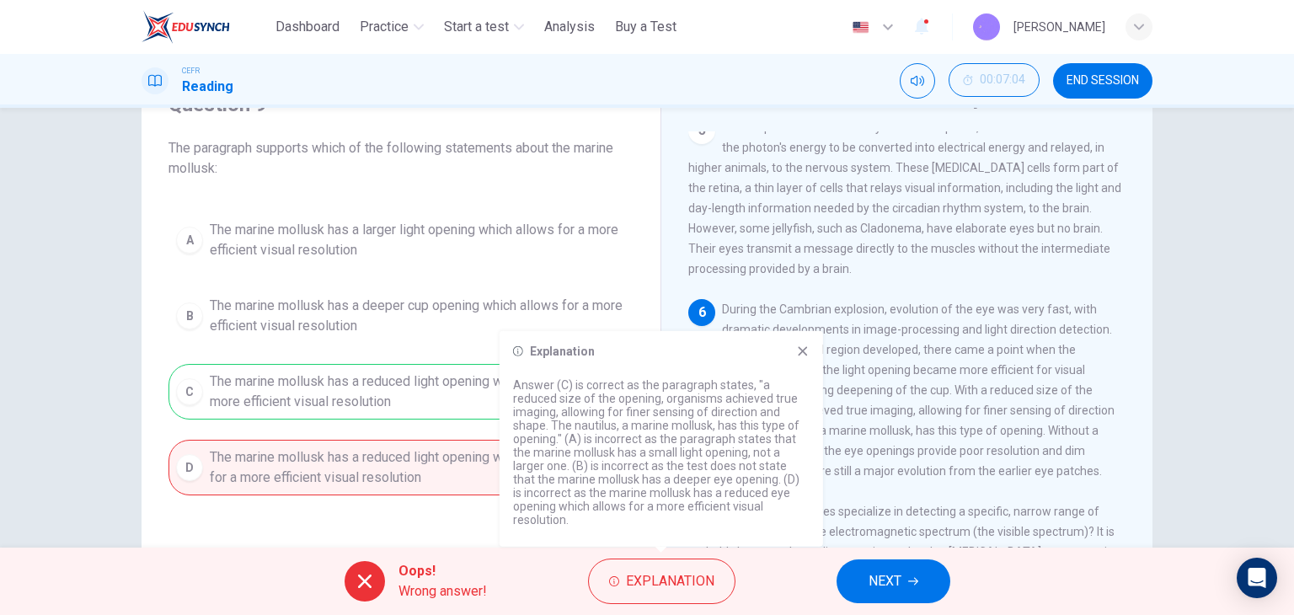
drag, startPoint x: 596, startPoint y: 399, endPoint x: 680, endPoint y: 410, distance: 85.0
click at [679, 410] on p "Answer (C) is correct as the paragraph states, "a reduced size of the opening, …" at bounding box center [661, 452] width 297 height 148
drag, startPoint x: 573, startPoint y: 417, endPoint x: 720, endPoint y: 418, distance: 146.6
click at [720, 418] on p "Answer (C) is correct as the paragraph states, "a reduced size of the opening, …" at bounding box center [661, 452] width 297 height 148
click at [798, 355] on icon at bounding box center [802, 351] width 13 height 13
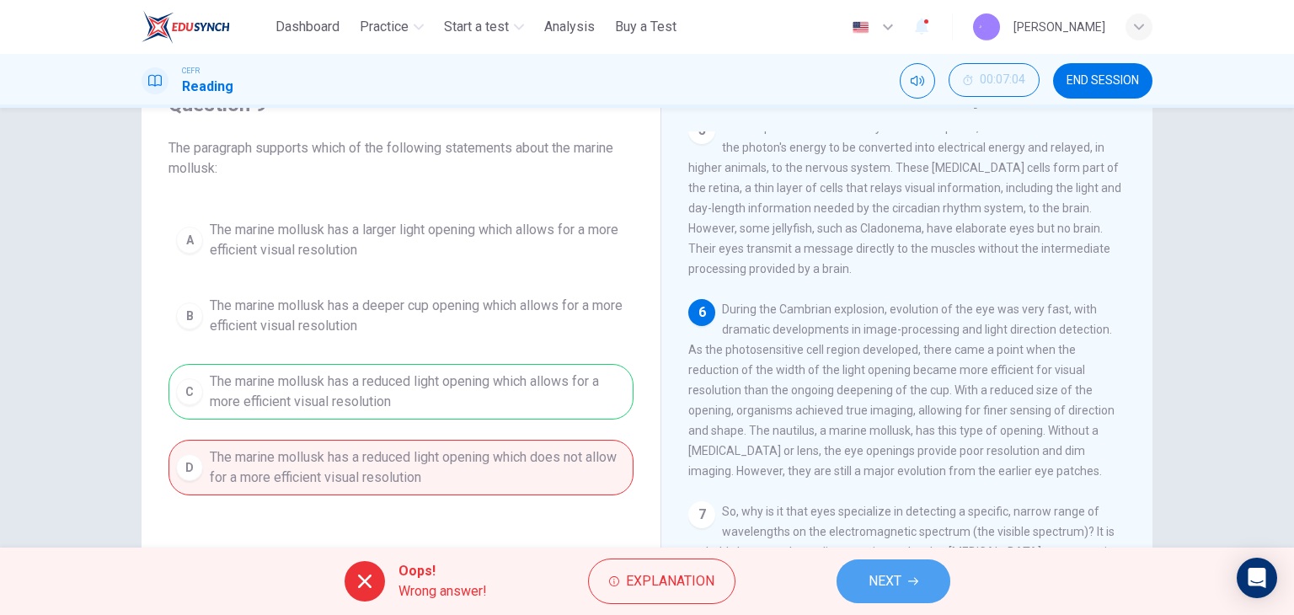
click at [883, 578] on span "NEXT" at bounding box center [885, 582] width 33 height 24
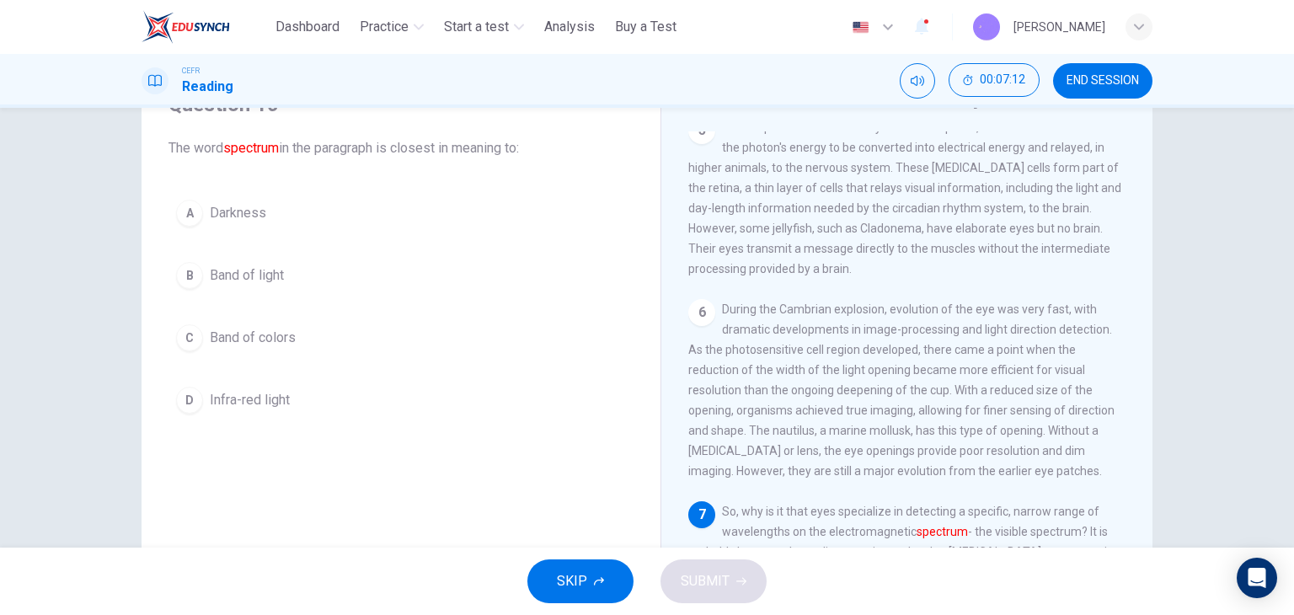
click at [338, 278] on button "B Band of light" at bounding box center [401, 275] width 465 height 42
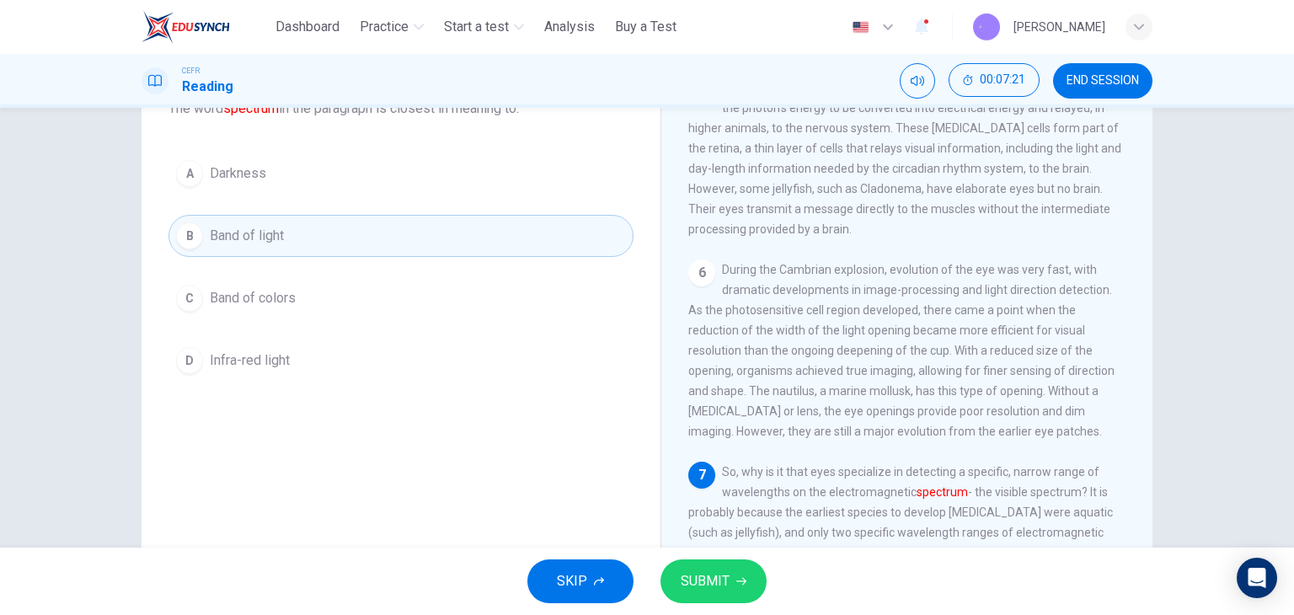
scroll to position [213, 0]
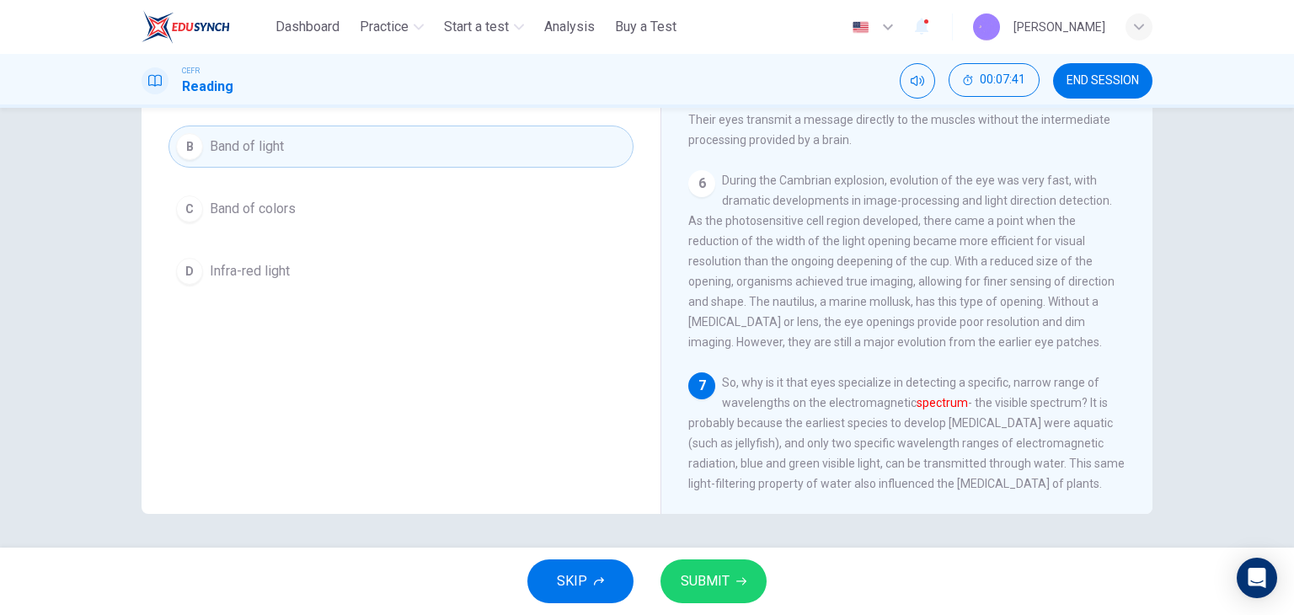
click at [222, 199] on span "Band of colors" at bounding box center [253, 209] width 86 height 20
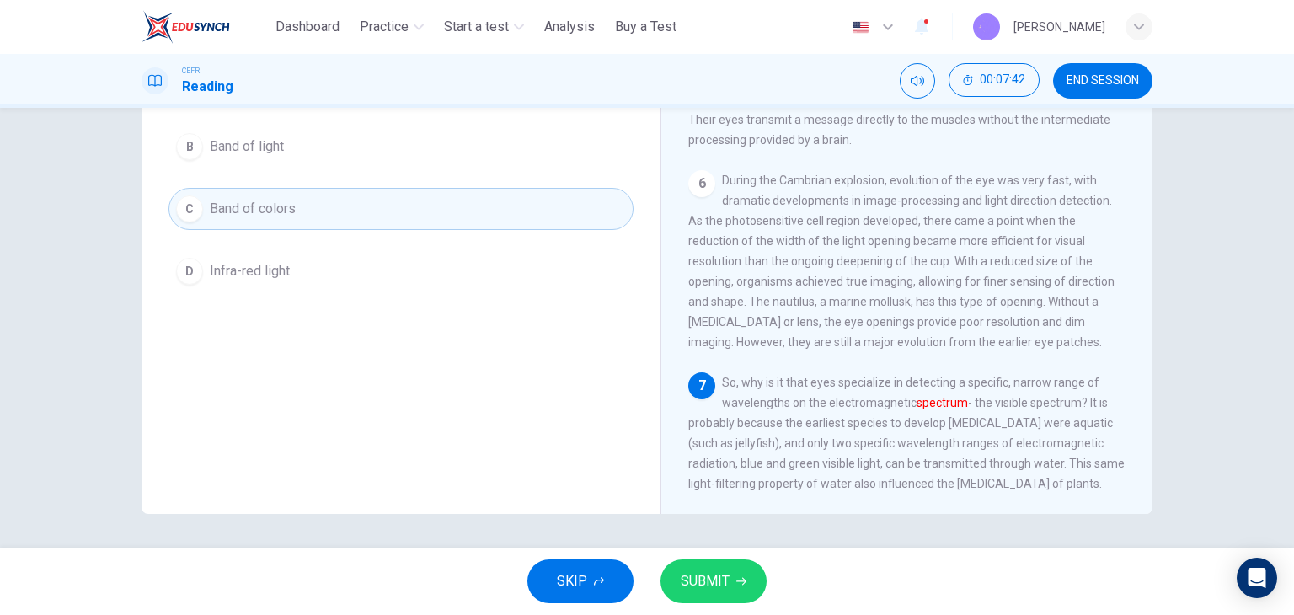
scroll to position [129, 0]
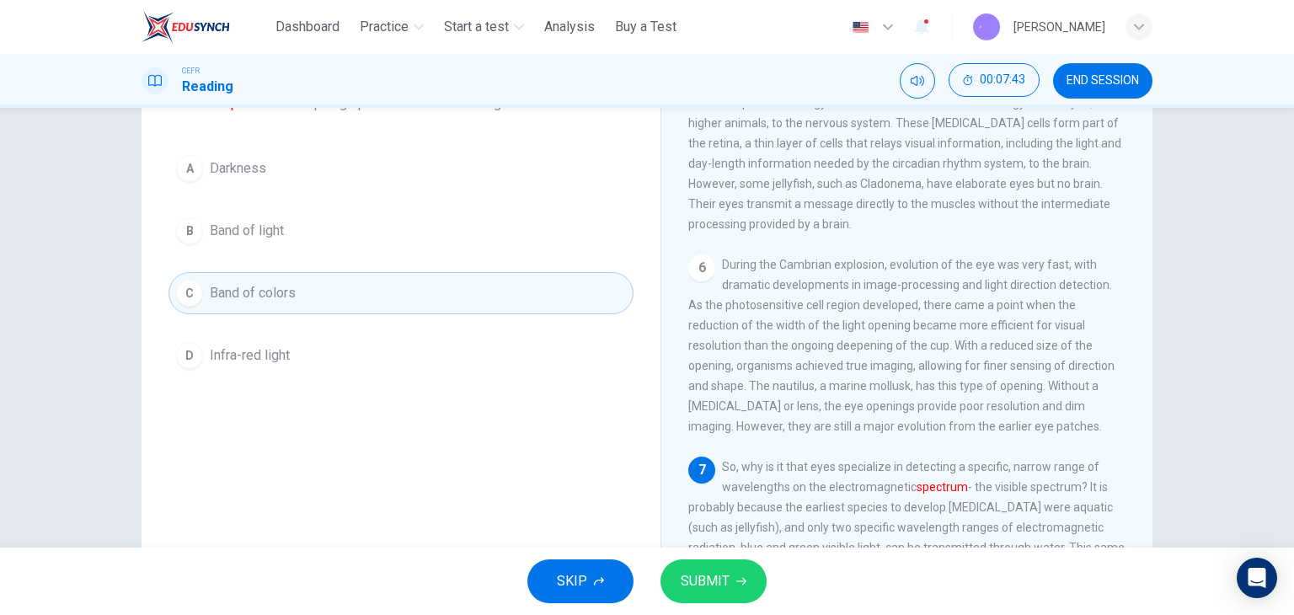
click at [728, 593] on button "SUBMIT" at bounding box center [714, 581] width 106 height 44
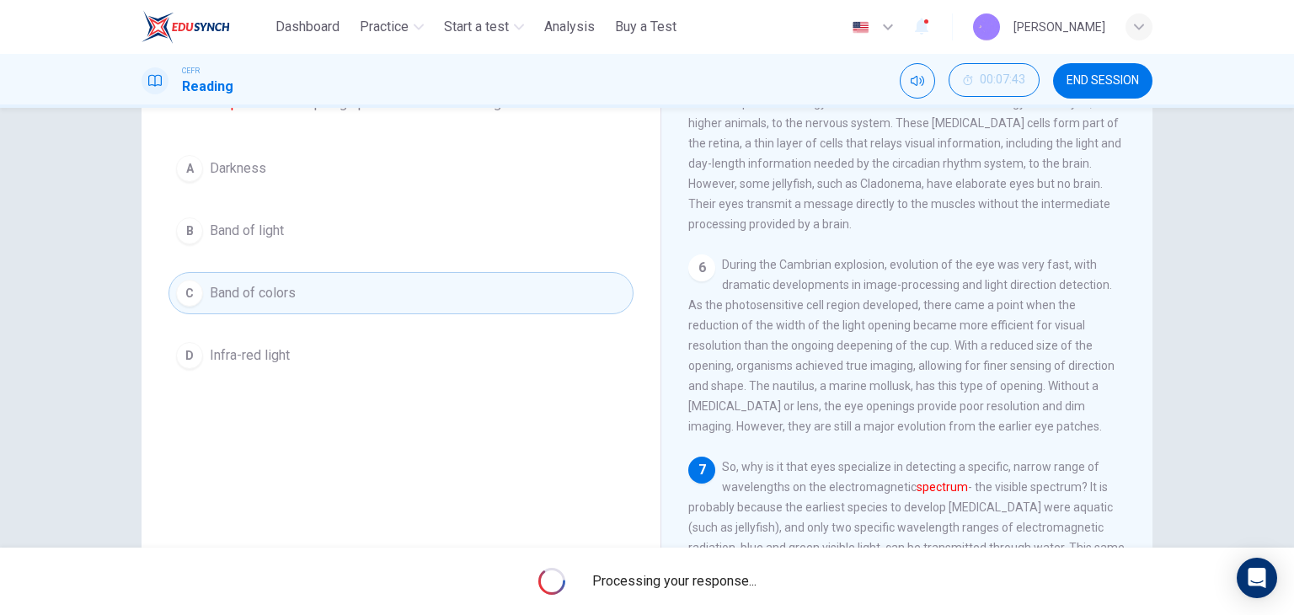
scroll to position [213, 0]
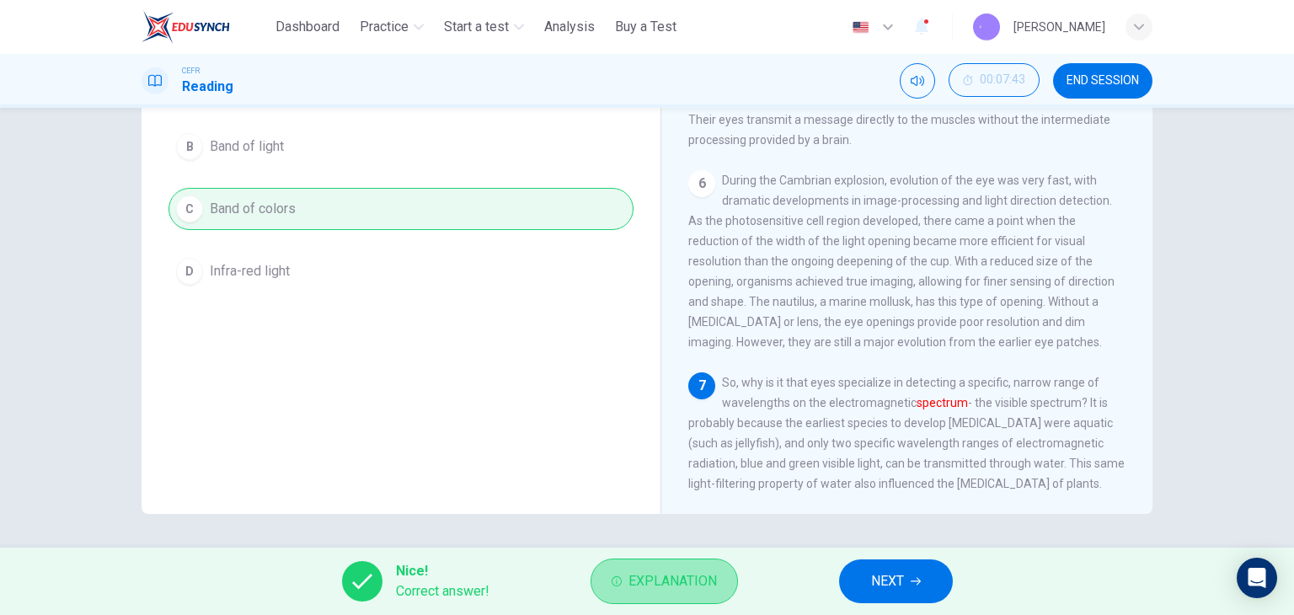
click at [640, 573] on span "Explanation" at bounding box center [673, 582] width 88 height 24
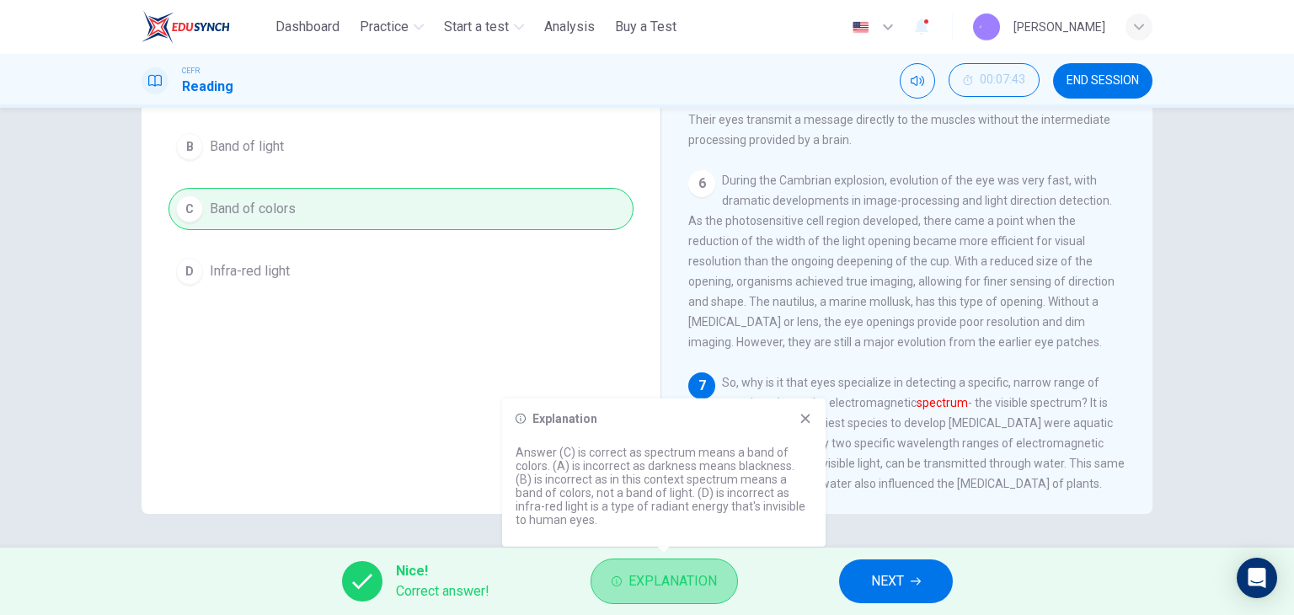
click at [642, 570] on span "Explanation" at bounding box center [673, 582] width 88 height 24
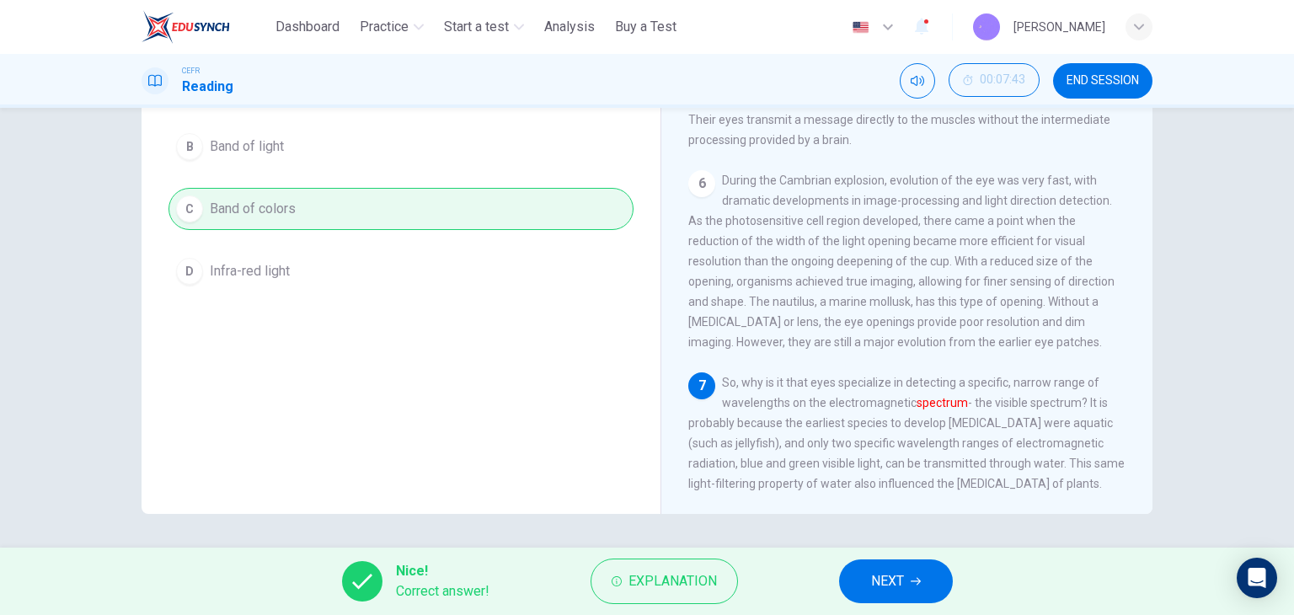
click at [909, 585] on button "NEXT" at bounding box center [896, 581] width 114 height 44
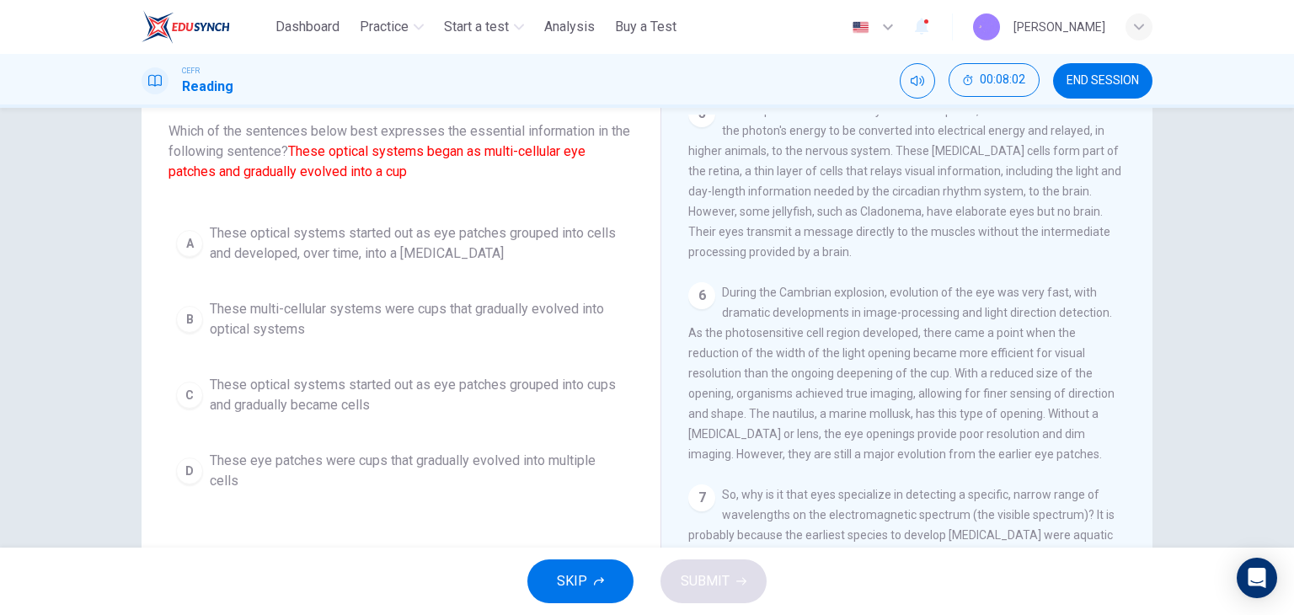
scroll to position [129, 0]
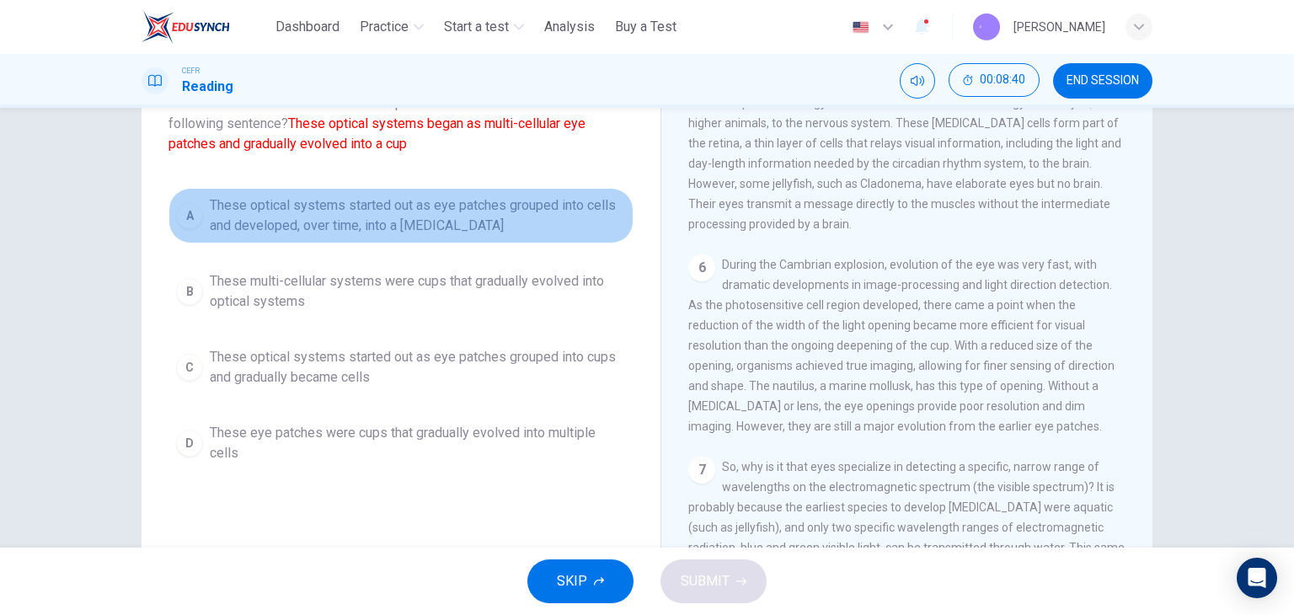
click at [344, 222] on span "These optical systems started out as eye patches grouped into cells and develop…" at bounding box center [418, 215] width 416 height 40
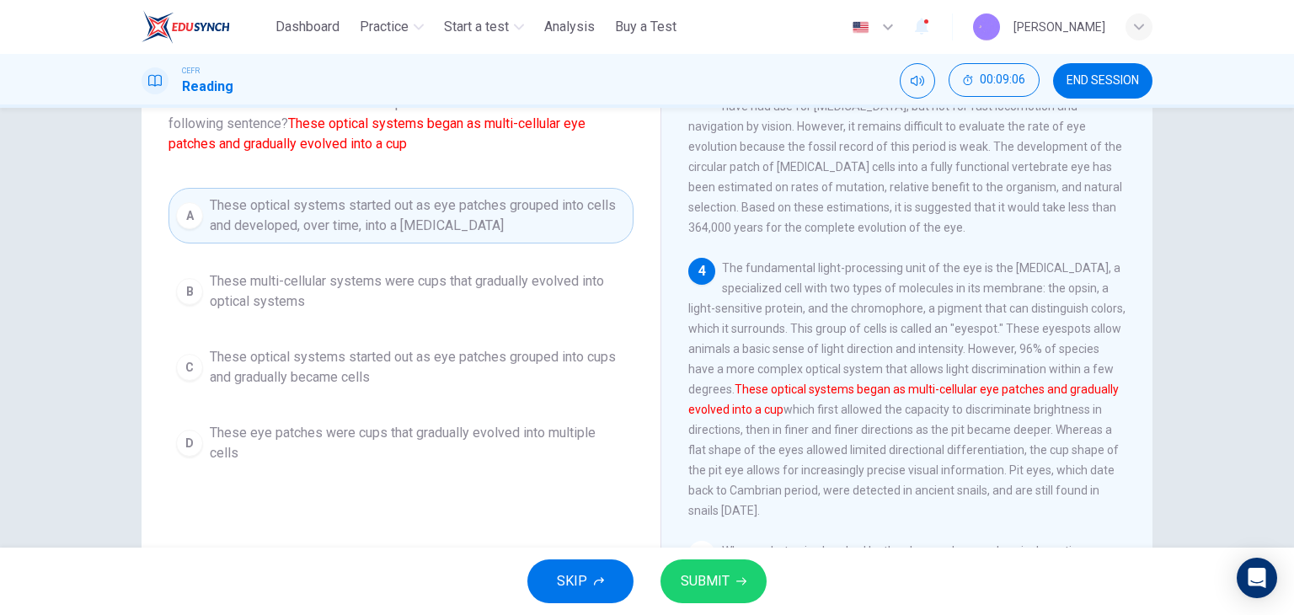
click at [707, 590] on span "SUBMIT" at bounding box center [705, 582] width 49 height 24
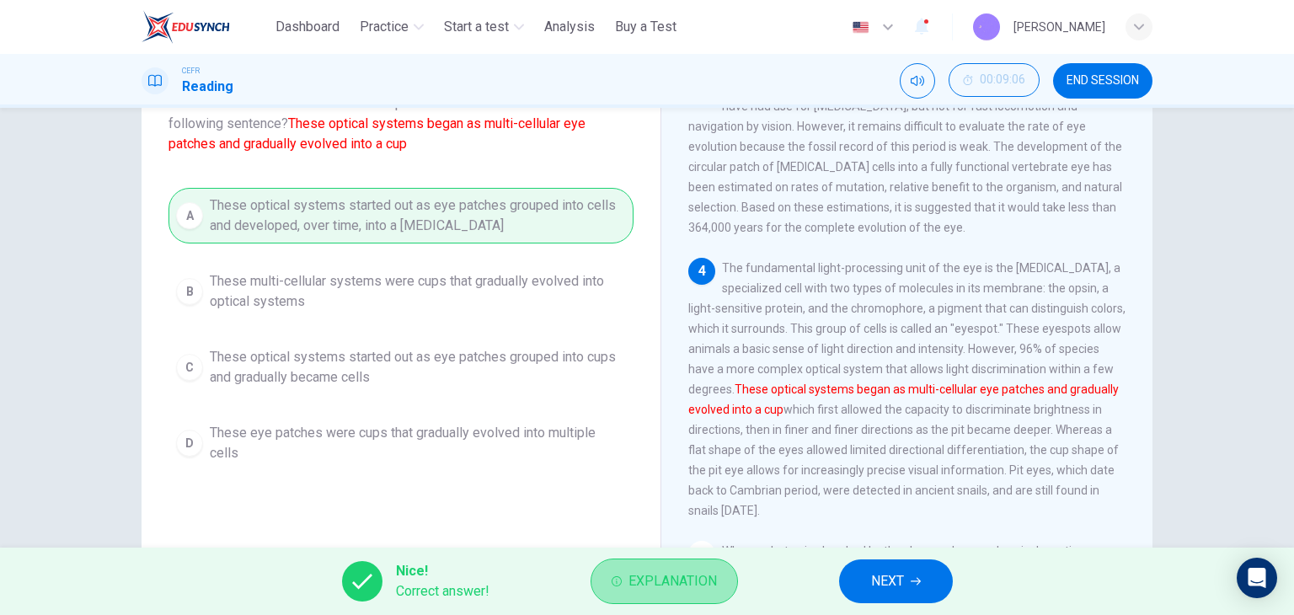
click at [709, 588] on span "Explanation" at bounding box center [673, 582] width 88 height 24
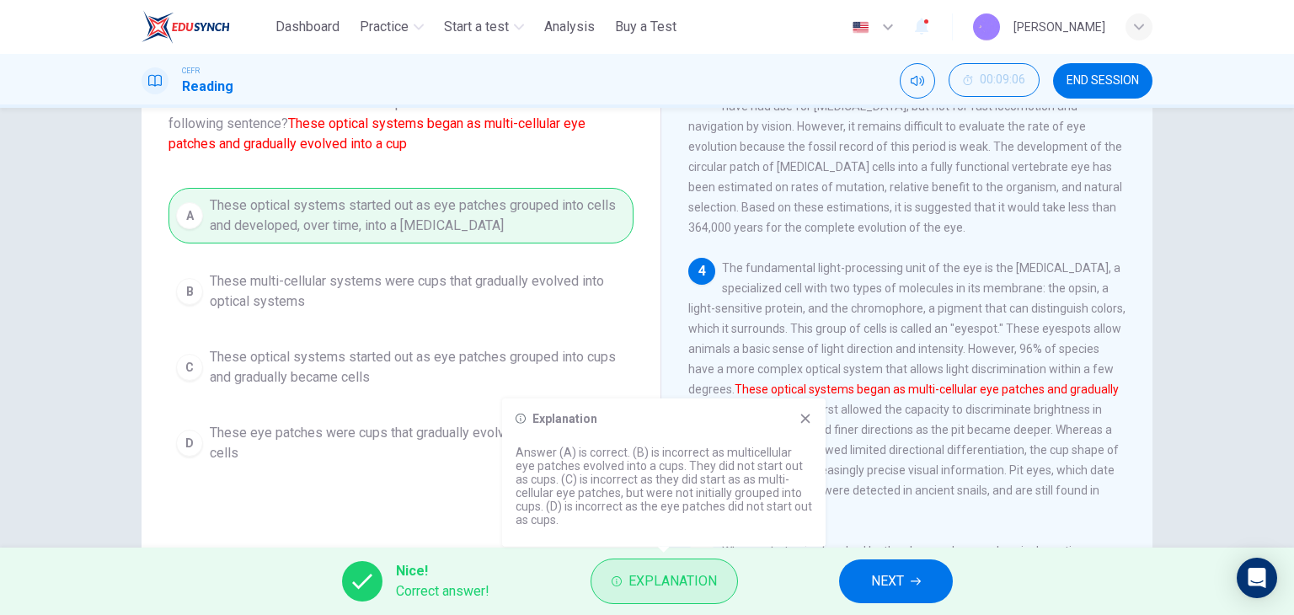
click at [710, 580] on span "Explanation" at bounding box center [673, 582] width 88 height 24
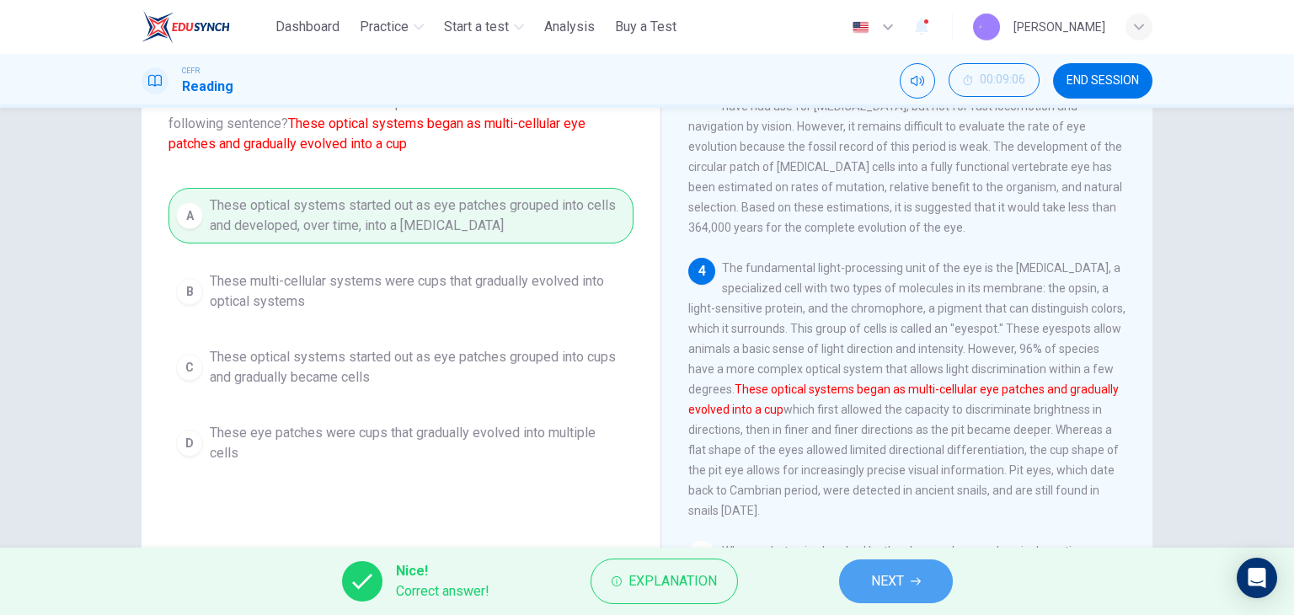
click at [883, 573] on span "NEXT" at bounding box center [887, 582] width 33 height 24
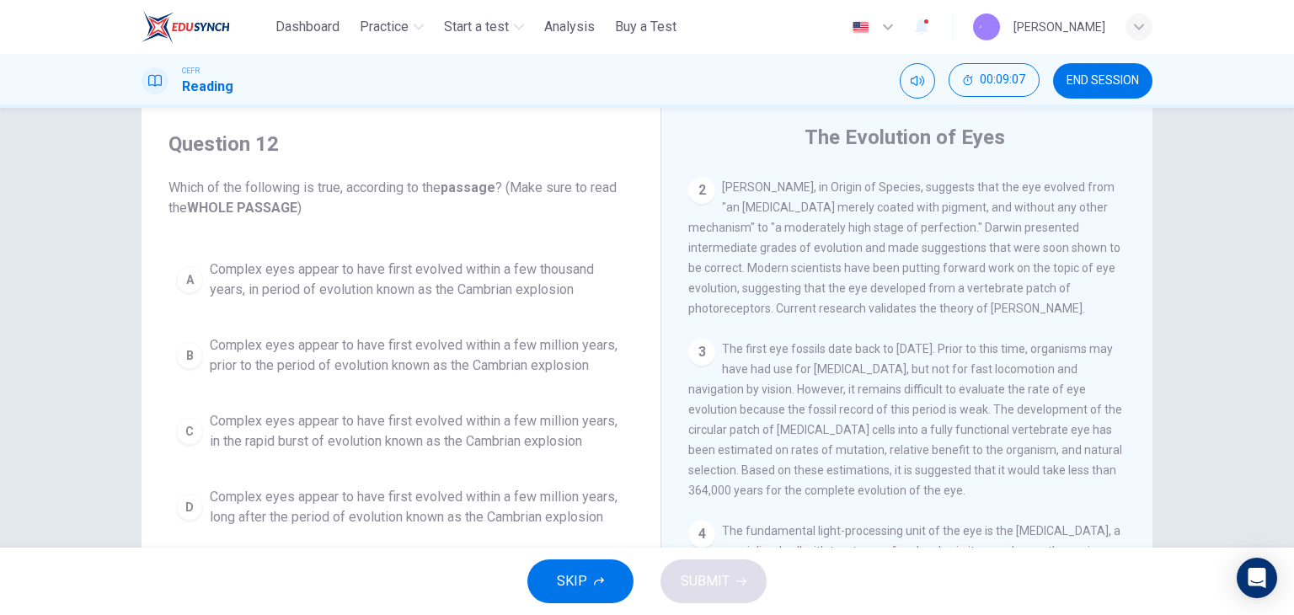
scroll to position [0, 0]
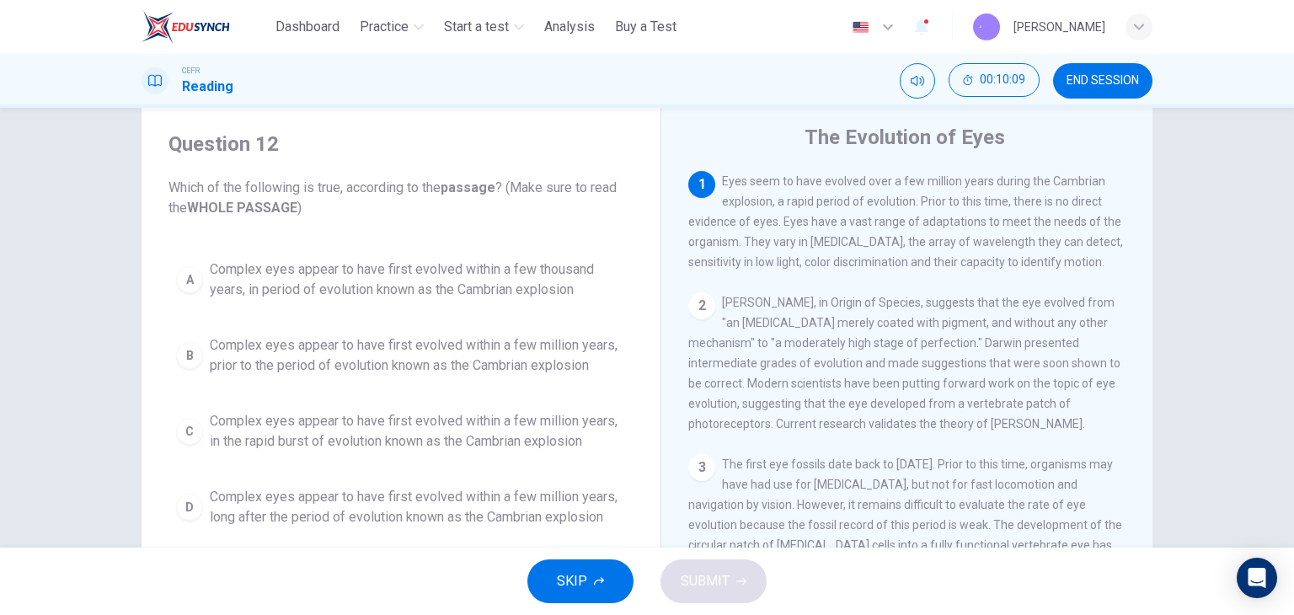
click at [485, 365] on span "Complex eyes appear to have first evolved within a few million years, prior to …" at bounding box center [418, 355] width 416 height 40
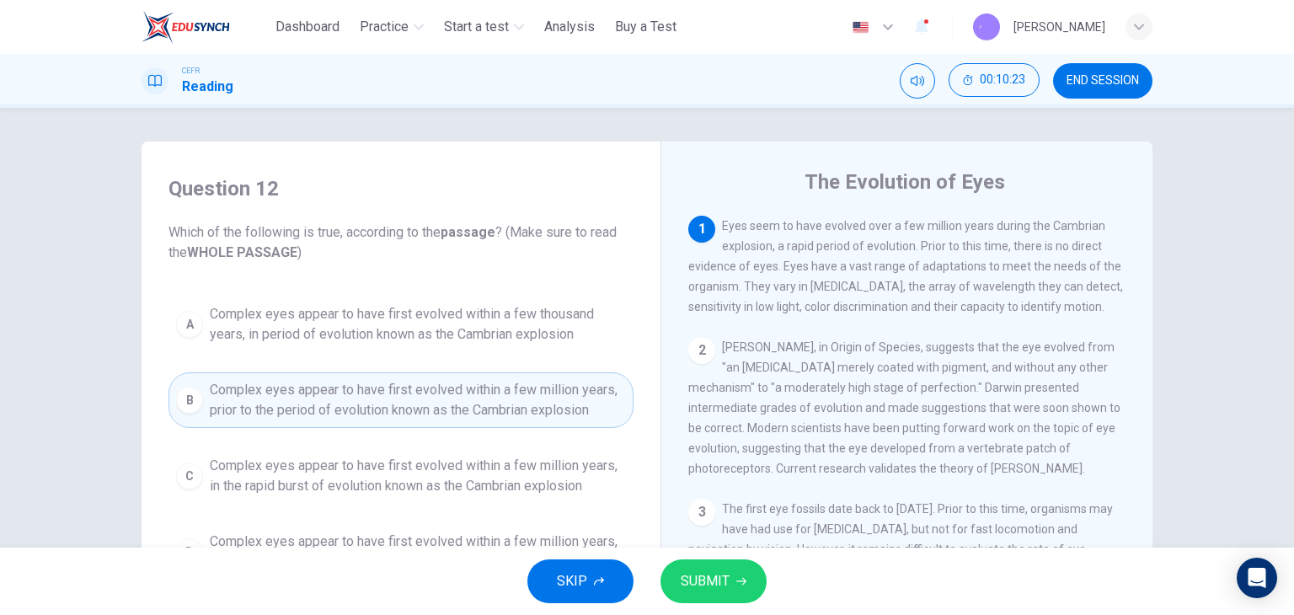
click at [689, 574] on span "SUBMIT" at bounding box center [705, 582] width 49 height 24
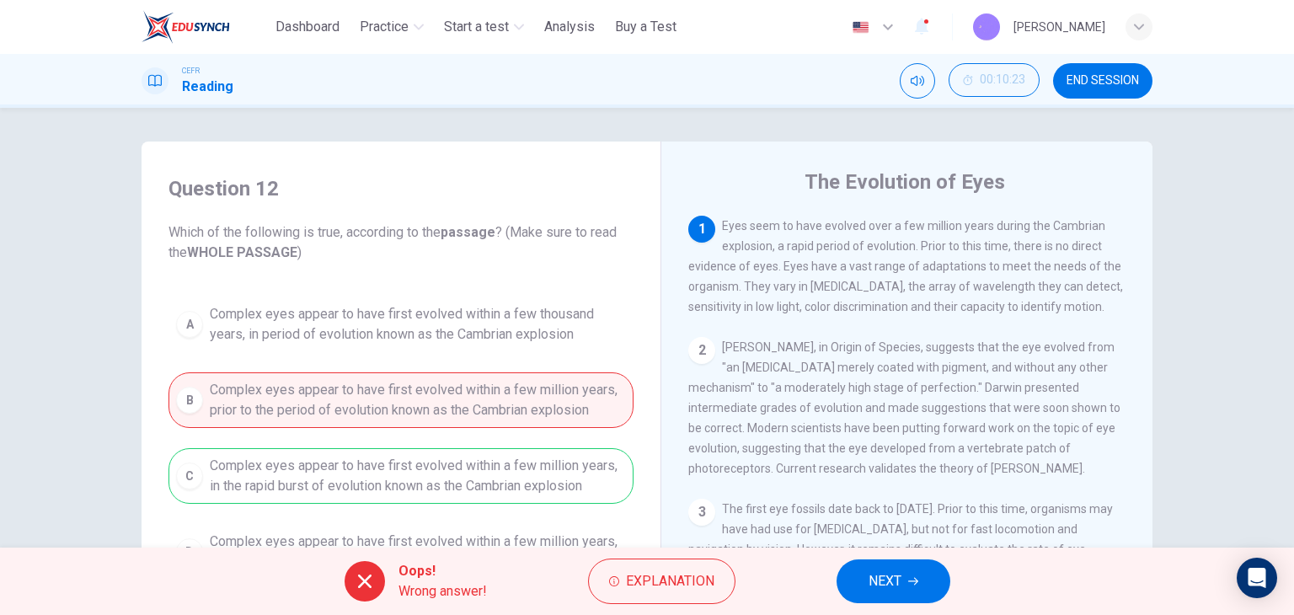
drag, startPoint x: 781, startPoint y: 249, endPoint x: 853, endPoint y: 261, distance: 72.7
click at [853, 261] on span "Eyes seem to have evolved over a few million years during the Cambrian explosio…" at bounding box center [905, 266] width 435 height 94
drag, startPoint x: 775, startPoint y: 247, endPoint x: 855, endPoint y: 254, distance: 80.3
click at [854, 251] on span "Eyes seem to have evolved over a few million years during the Cambrian explosio…" at bounding box center [905, 266] width 435 height 94
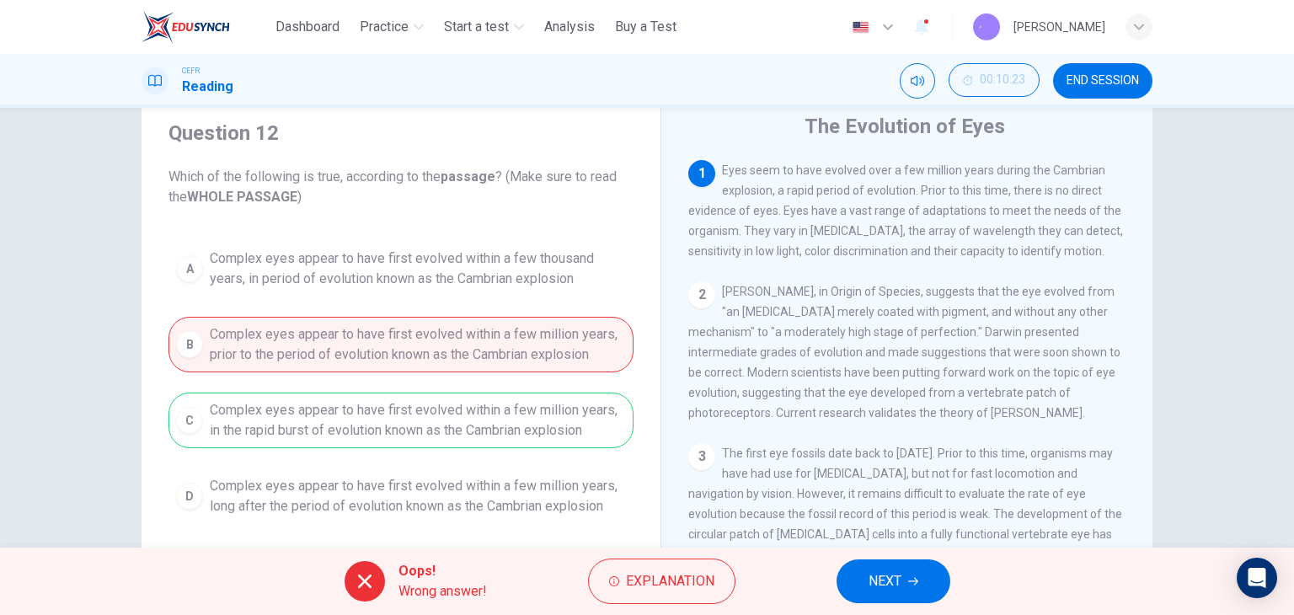
scroll to position [84, 0]
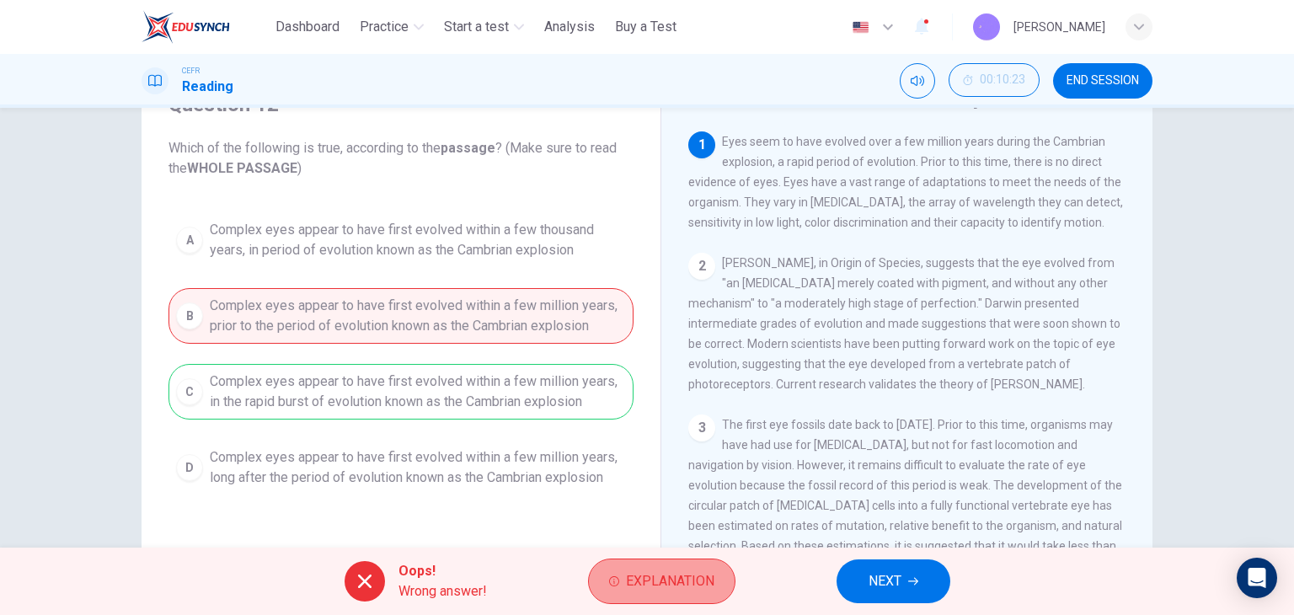
click at [659, 591] on span "Explanation" at bounding box center [670, 582] width 88 height 24
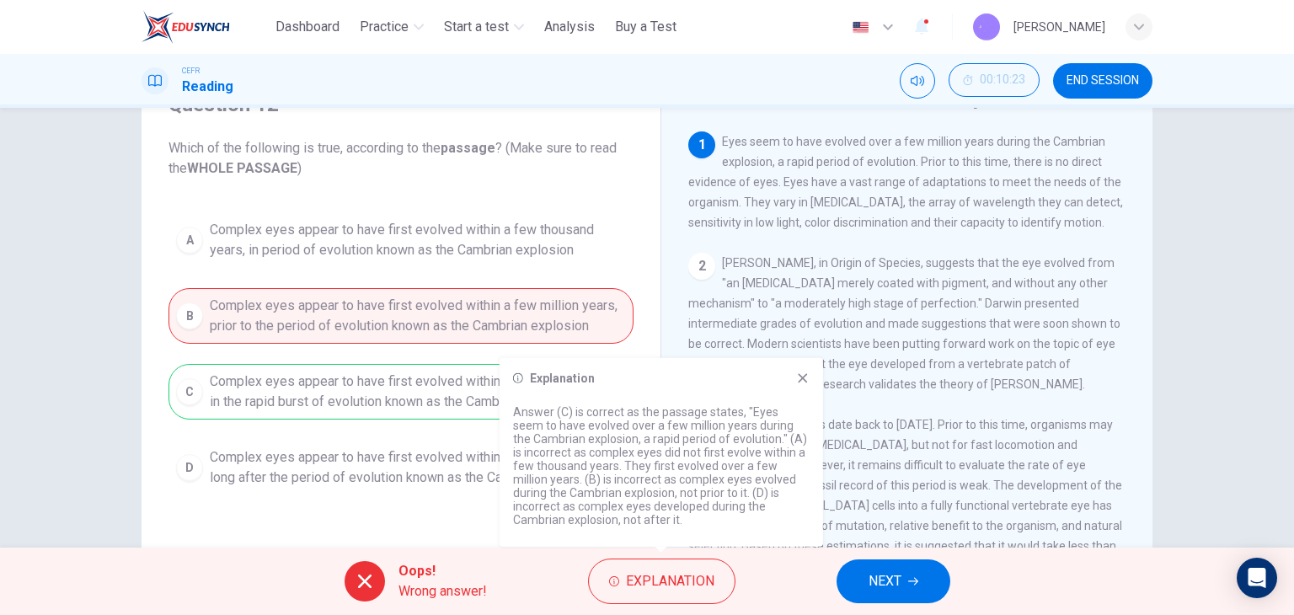
click at [800, 377] on icon at bounding box center [802, 378] width 13 height 13
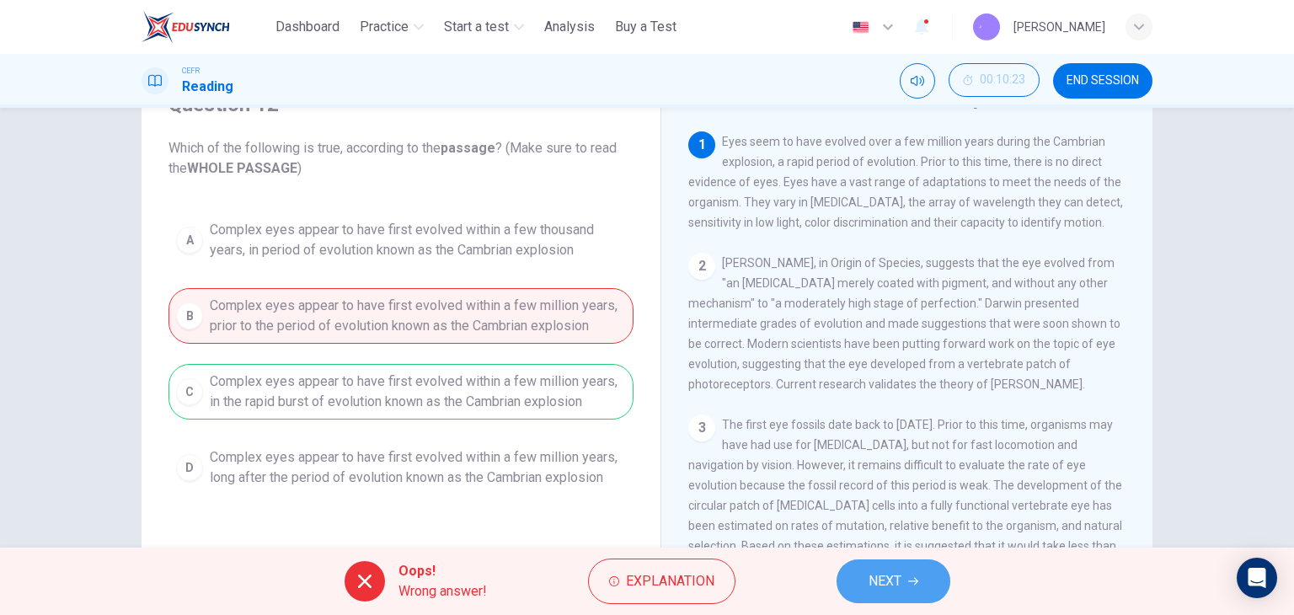
click at [873, 590] on span "NEXT" at bounding box center [885, 582] width 33 height 24
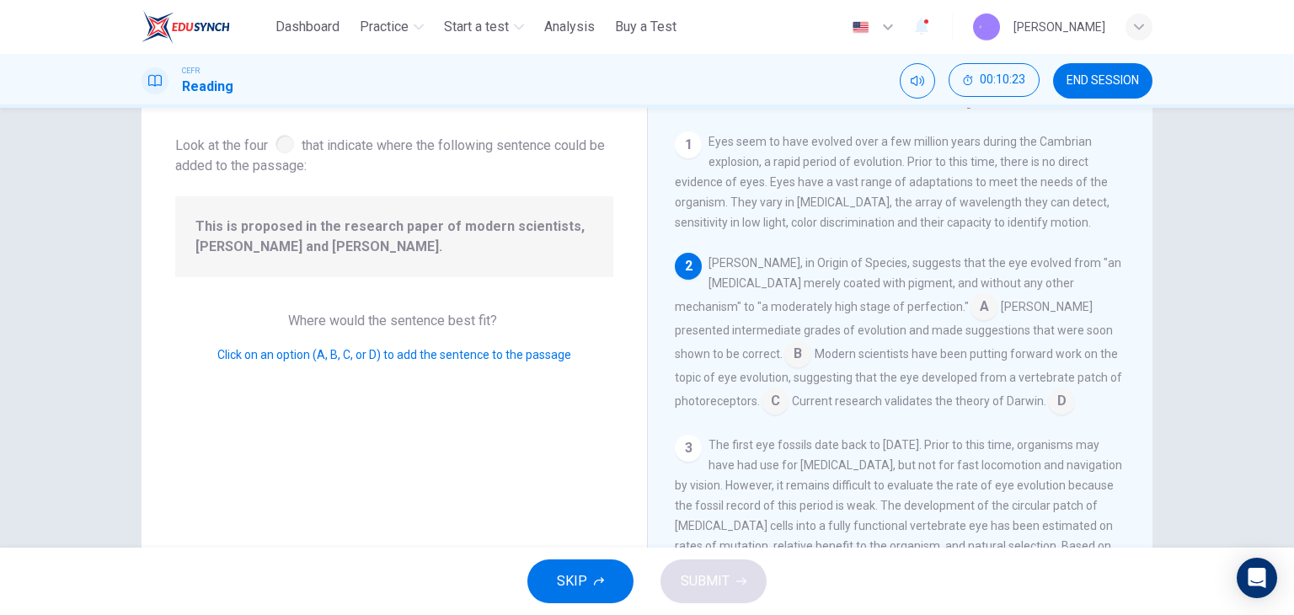
scroll to position [125, 0]
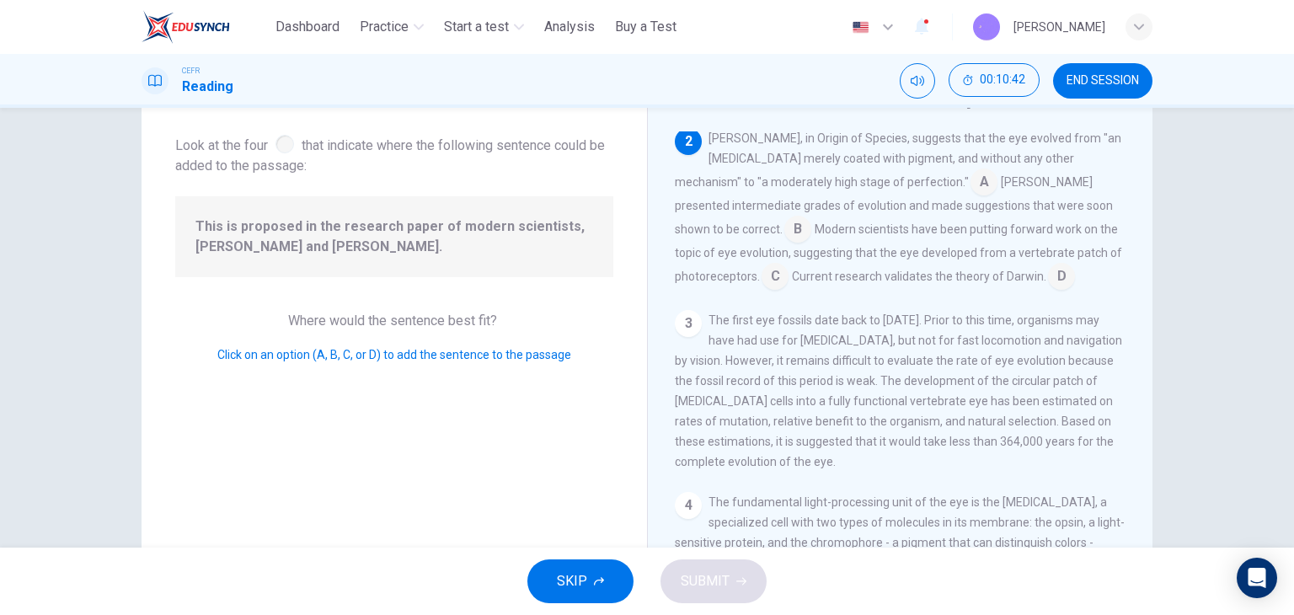
drag, startPoint x: 672, startPoint y: 213, endPoint x: 927, endPoint y: 220, distance: 254.5
click at [927, 220] on div "Charles Darwin, in Origin of Species, suggests that the eye evolved from "an op…" at bounding box center [901, 209] width 452 height 162
click at [811, 217] on input at bounding box center [797, 230] width 27 height 27
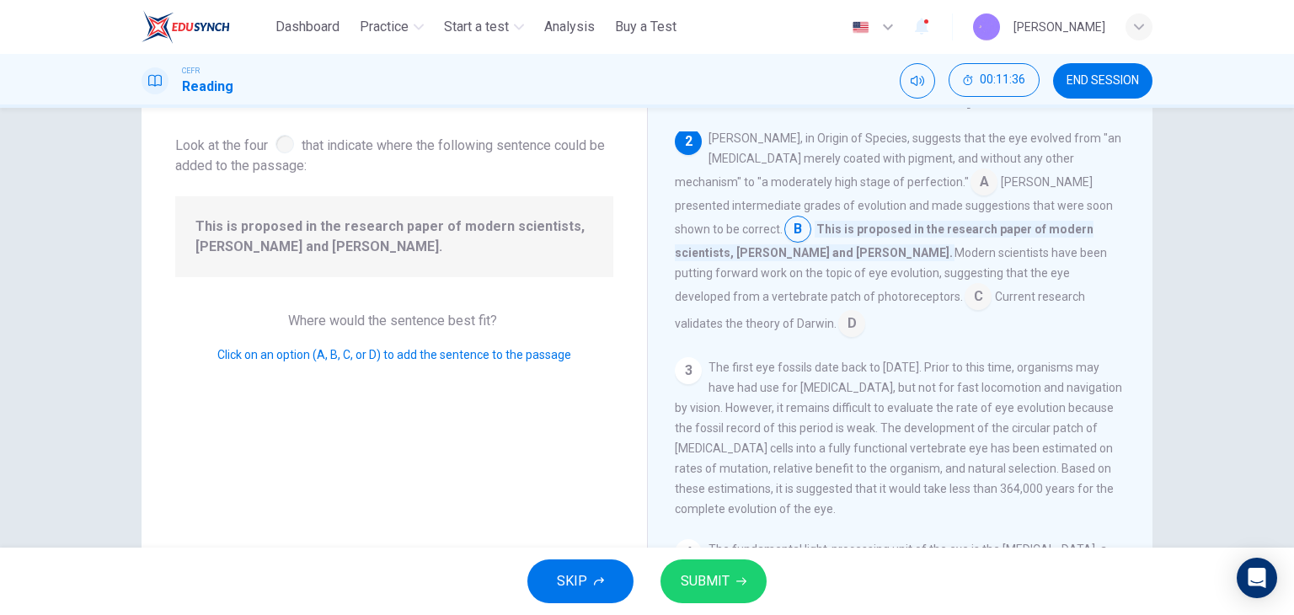
click at [811, 221] on input at bounding box center [797, 230] width 27 height 27
click at [992, 285] on input at bounding box center [978, 298] width 27 height 27
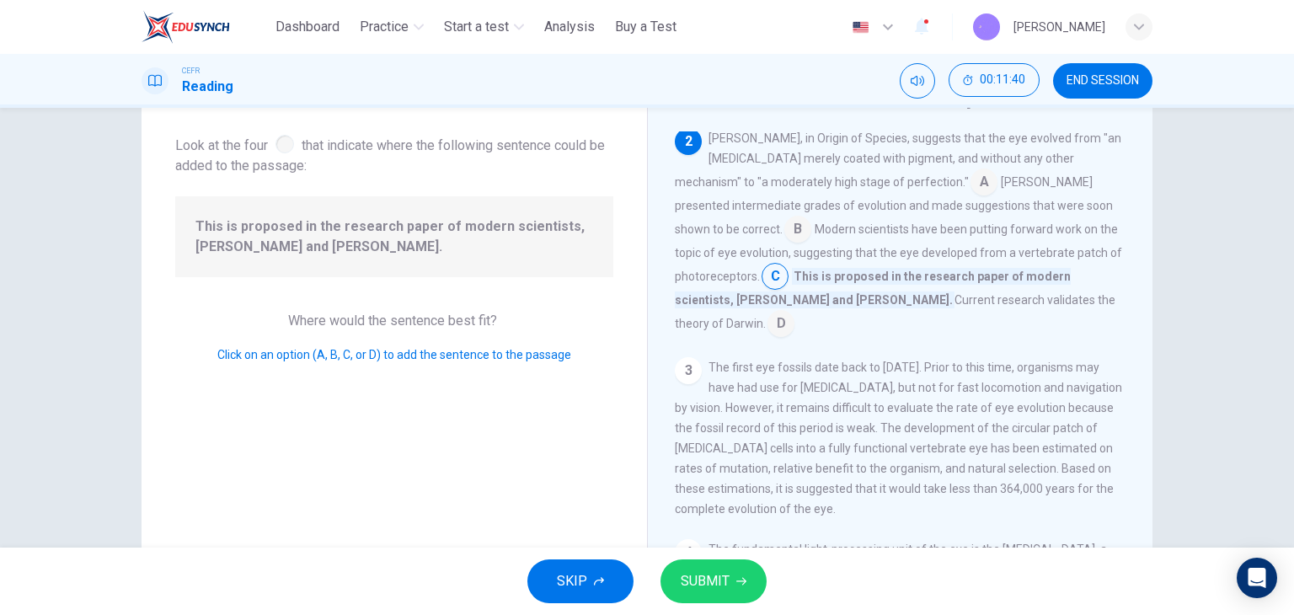
click at [709, 579] on span "SUBMIT" at bounding box center [705, 582] width 49 height 24
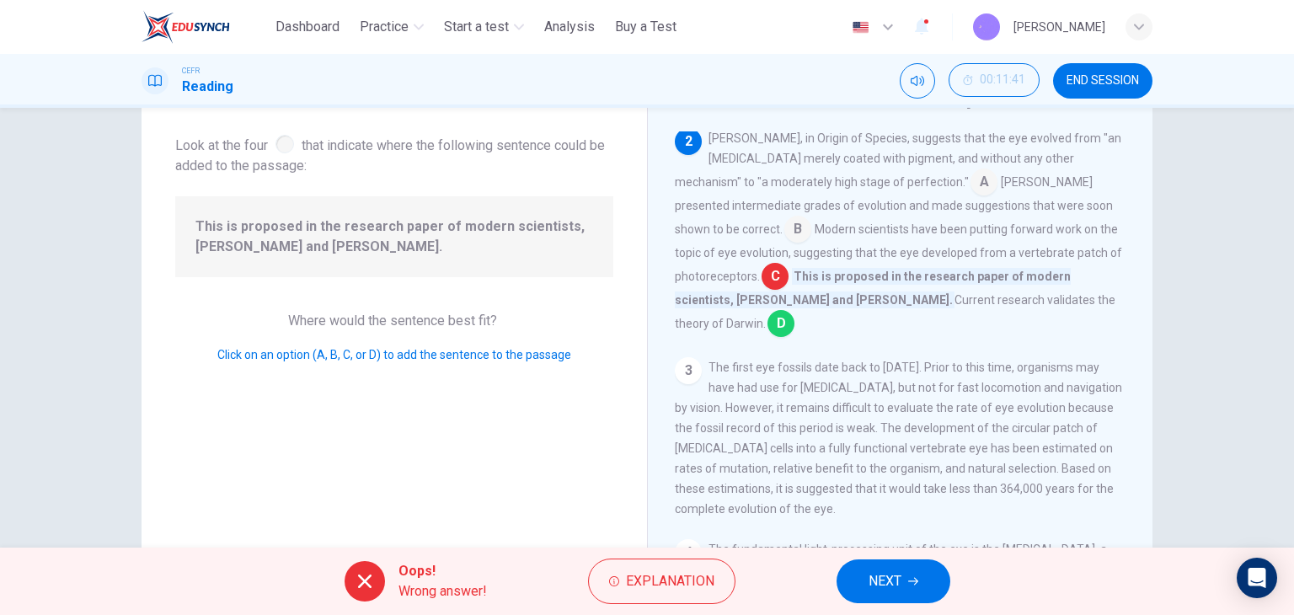
click at [794, 313] on input at bounding box center [781, 325] width 27 height 27
click at [671, 562] on button "Explanation" at bounding box center [661, 581] width 147 height 45
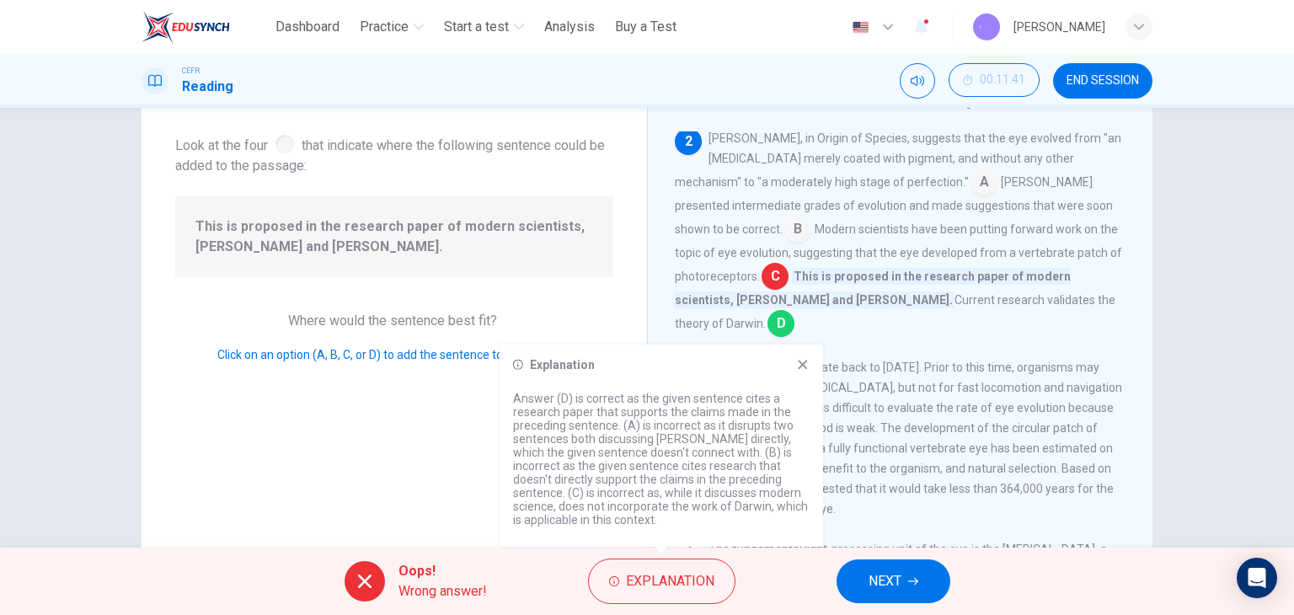
click at [811, 356] on div "Explanation Answer (D) is correct as the given sentence cites a research paper …" at bounding box center [662, 446] width 324 height 202
click at [811, 364] on div "Explanation Answer (D) is correct as the given sentence cites a research paper …" at bounding box center [662, 446] width 324 height 202
click at [805, 362] on icon at bounding box center [802, 364] width 13 height 13
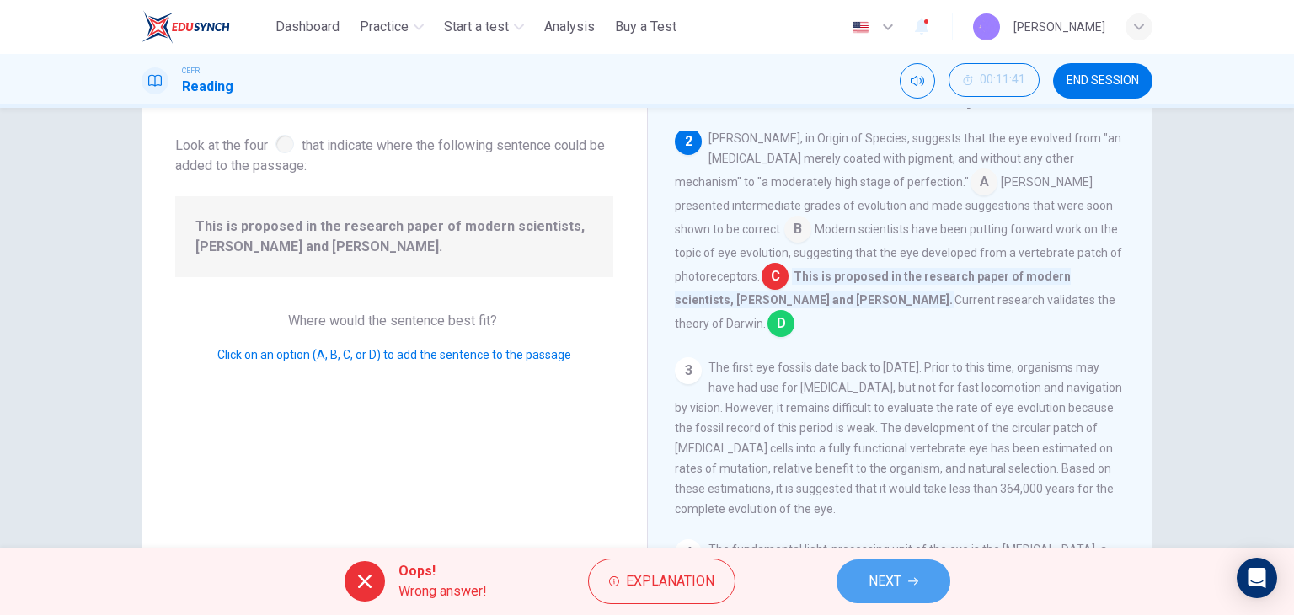
click at [879, 584] on span "NEXT" at bounding box center [885, 582] width 33 height 24
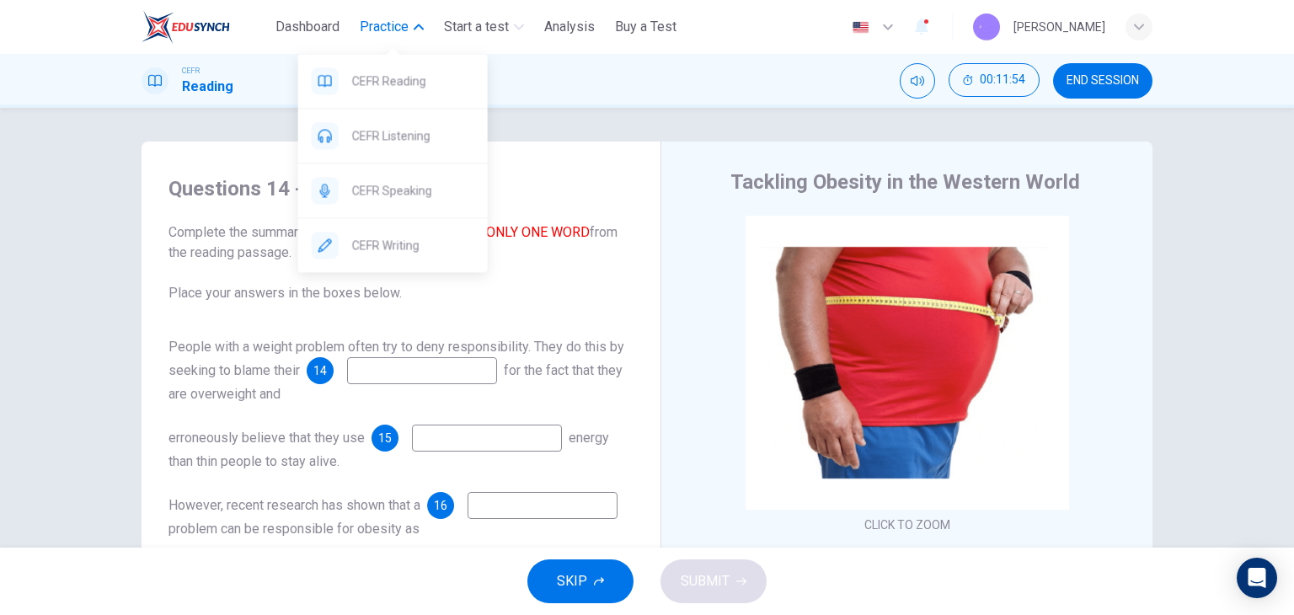
drag, startPoint x: 431, startPoint y: 126, endPoint x: 784, endPoint y: 136, distance: 354.0
click at [431, 126] on span "CEFR Listening" at bounding box center [413, 136] width 122 height 20
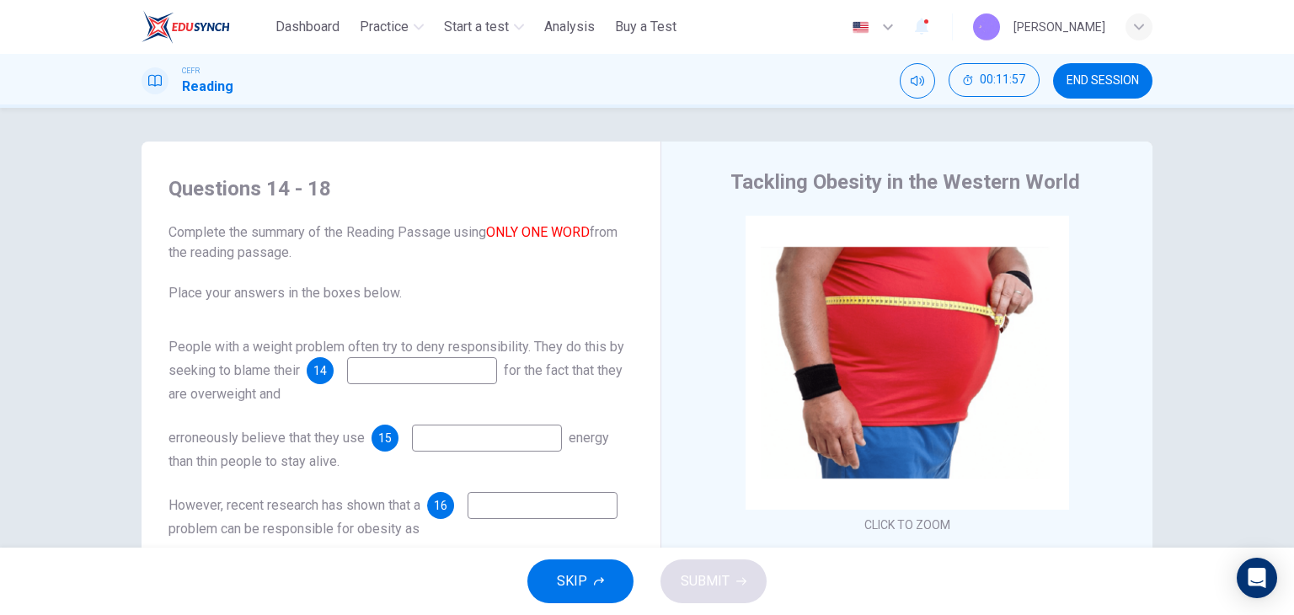
click at [1115, 77] on span "END SESSION" at bounding box center [1103, 80] width 72 height 13
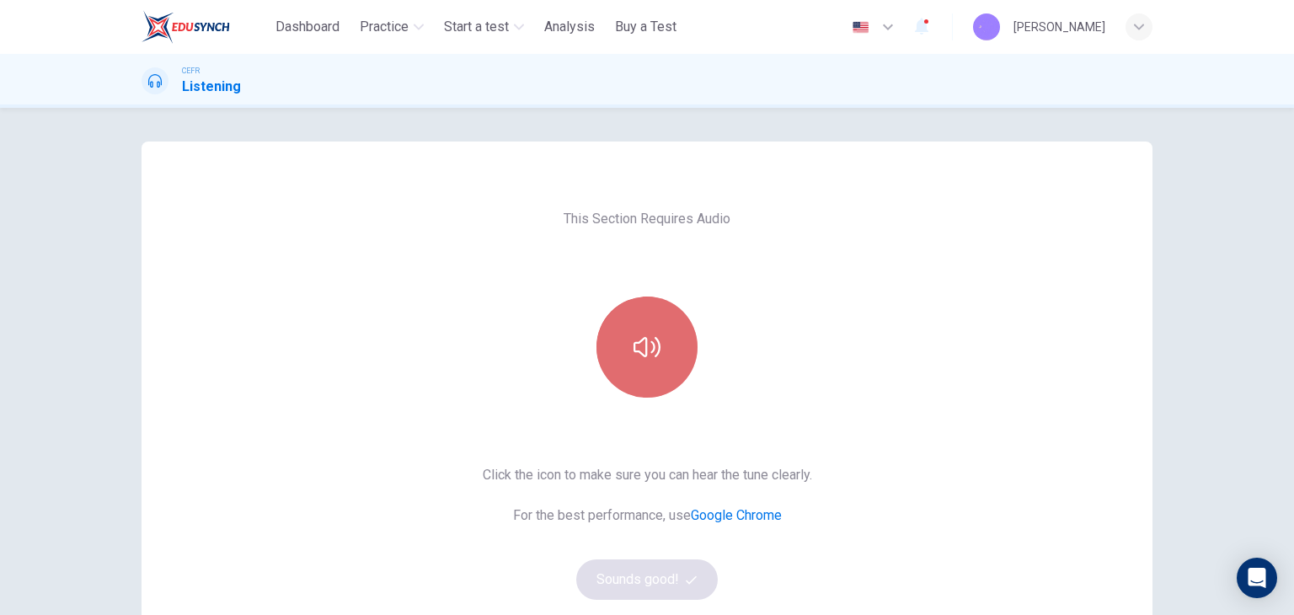
click at [626, 304] on button "button" at bounding box center [647, 347] width 101 height 101
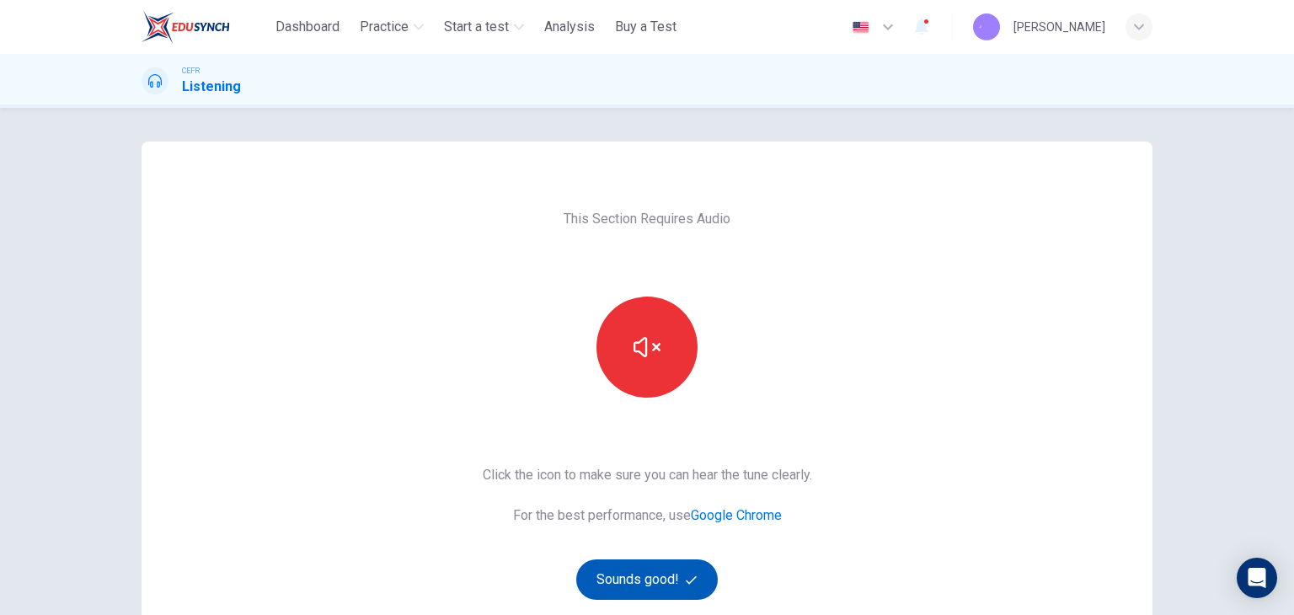
click at [634, 576] on button "Sounds good!" at bounding box center [647, 579] width 142 height 40
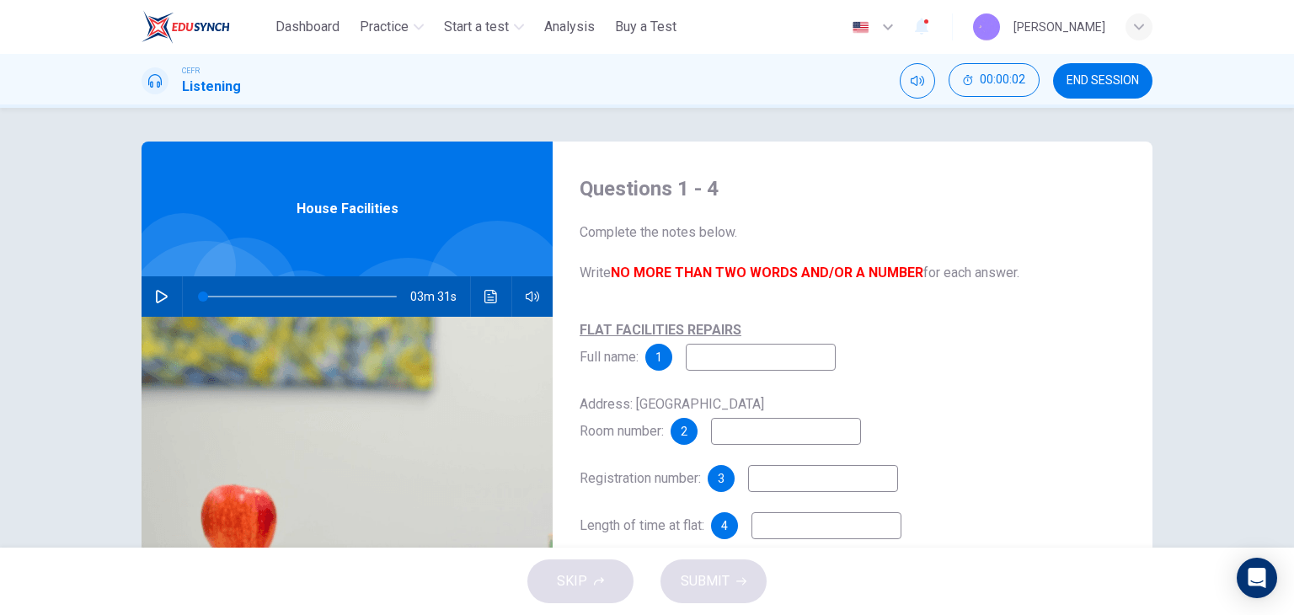
click at [1095, 80] on span "END SESSION" at bounding box center [1103, 80] width 72 height 13
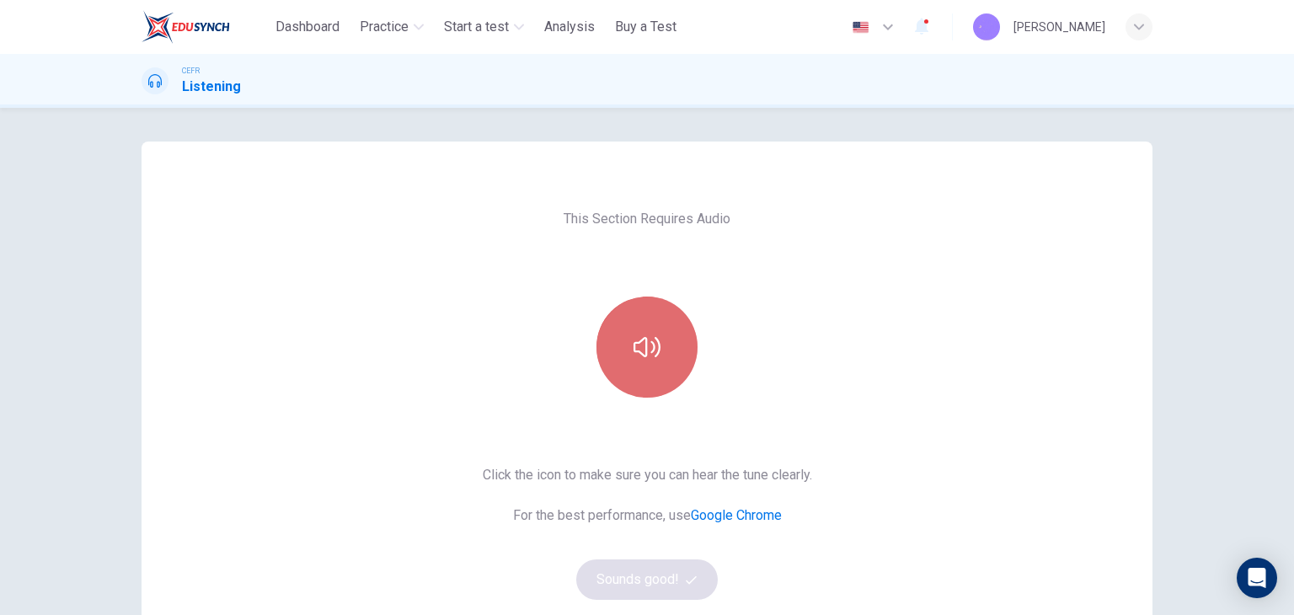
click at [623, 334] on button "button" at bounding box center [647, 347] width 101 height 101
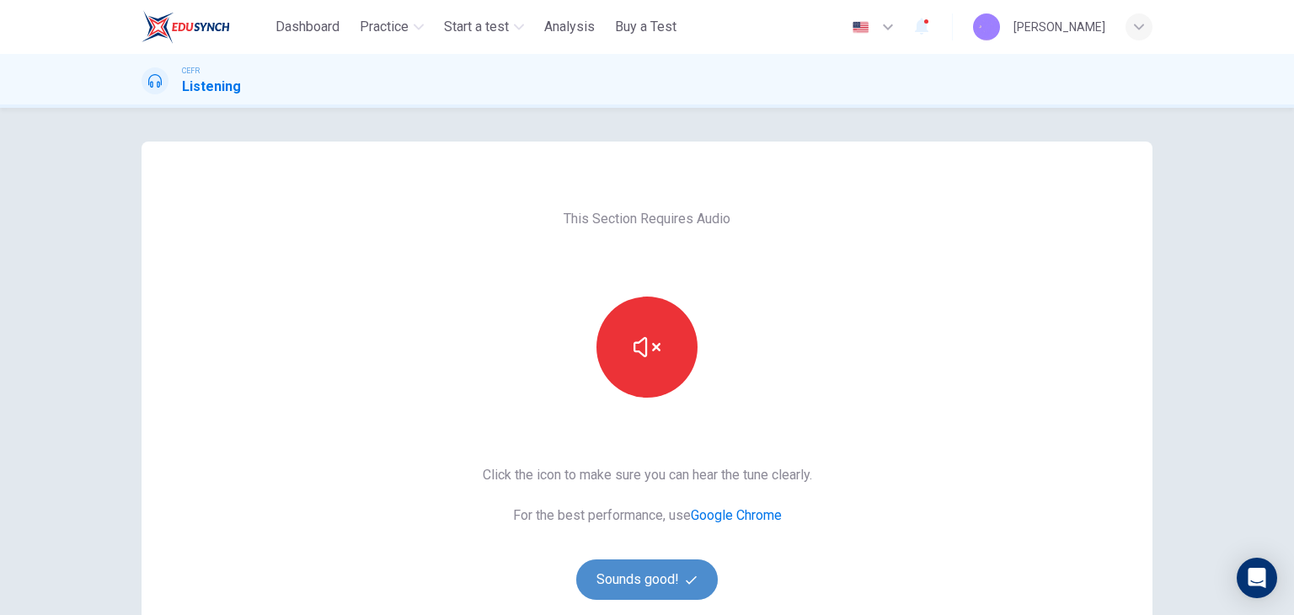
click at [673, 580] on button "Sounds good!" at bounding box center [647, 579] width 142 height 40
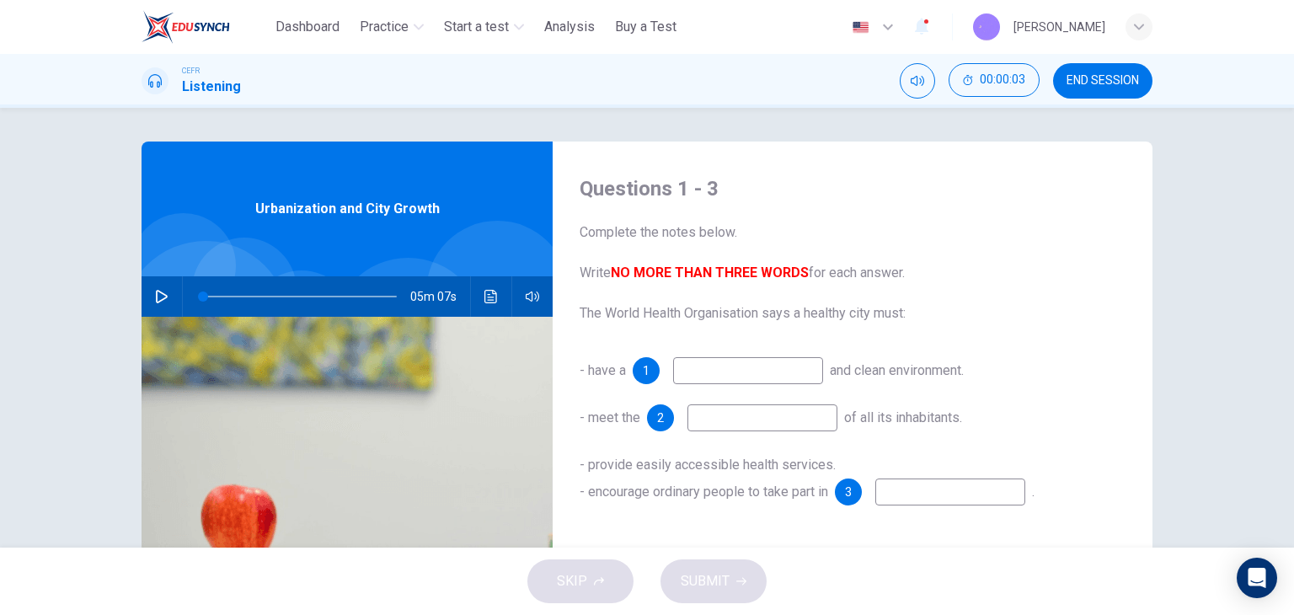
click at [1081, 65] on button "END SESSION" at bounding box center [1102, 80] width 99 height 35
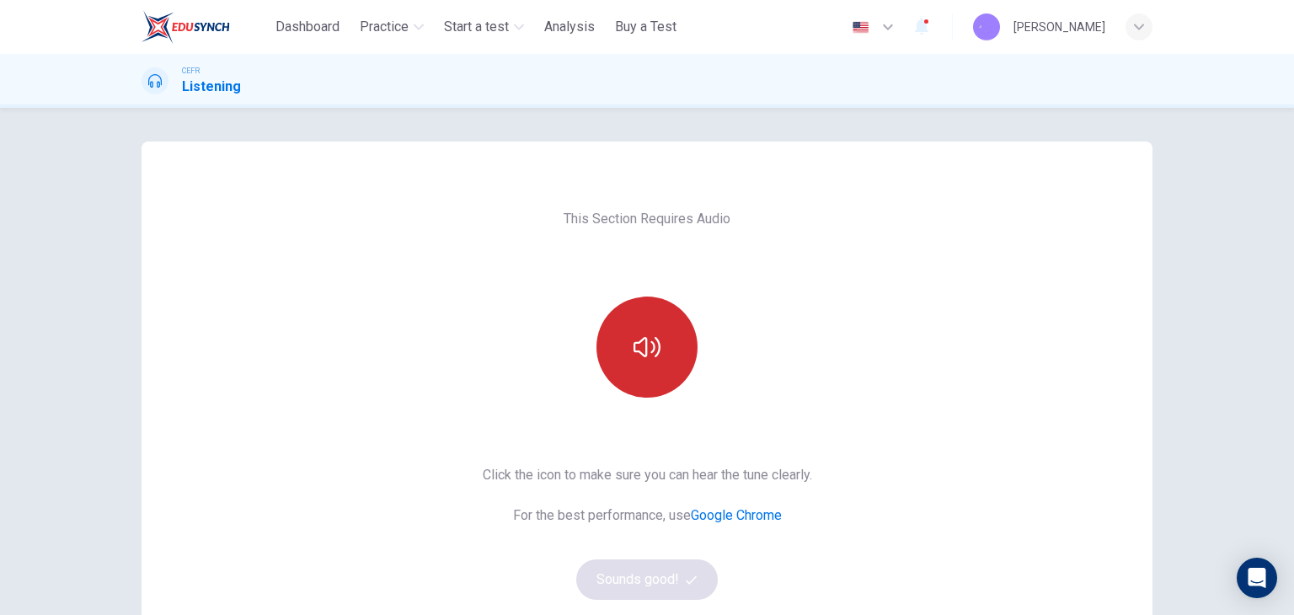
click at [653, 344] on icon "button" at bounding box center [647, 347] width 27 height 27
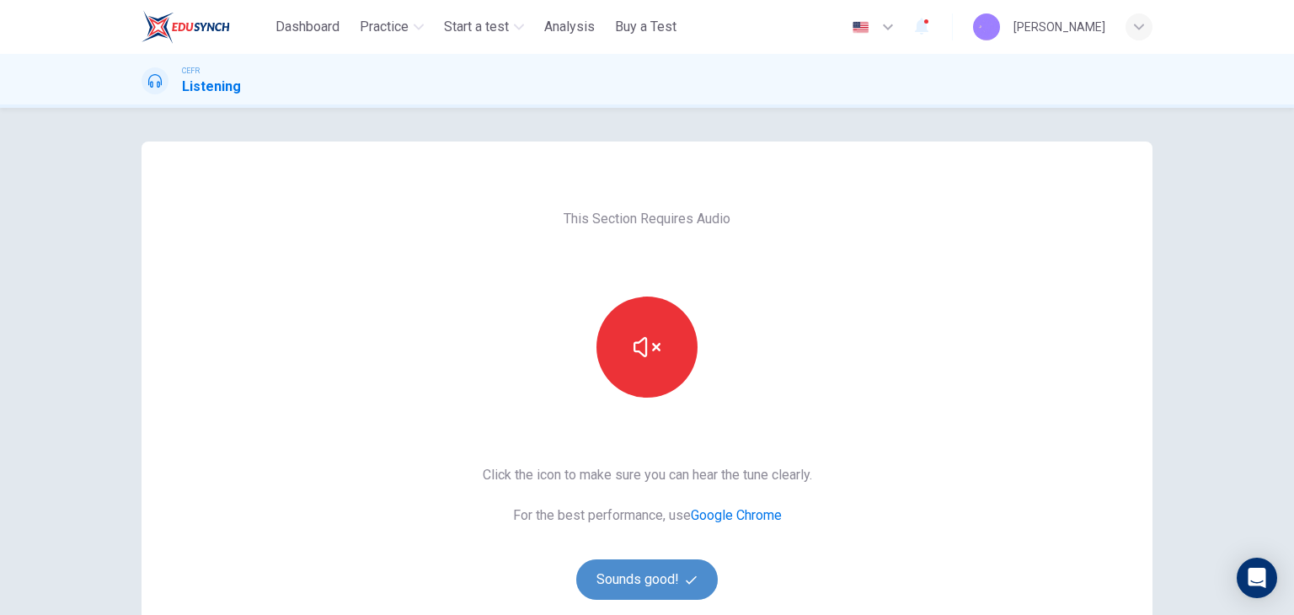
click at [682, 564] on button "Sounds good!" at bounding box center [647, 579] width 142 height 40
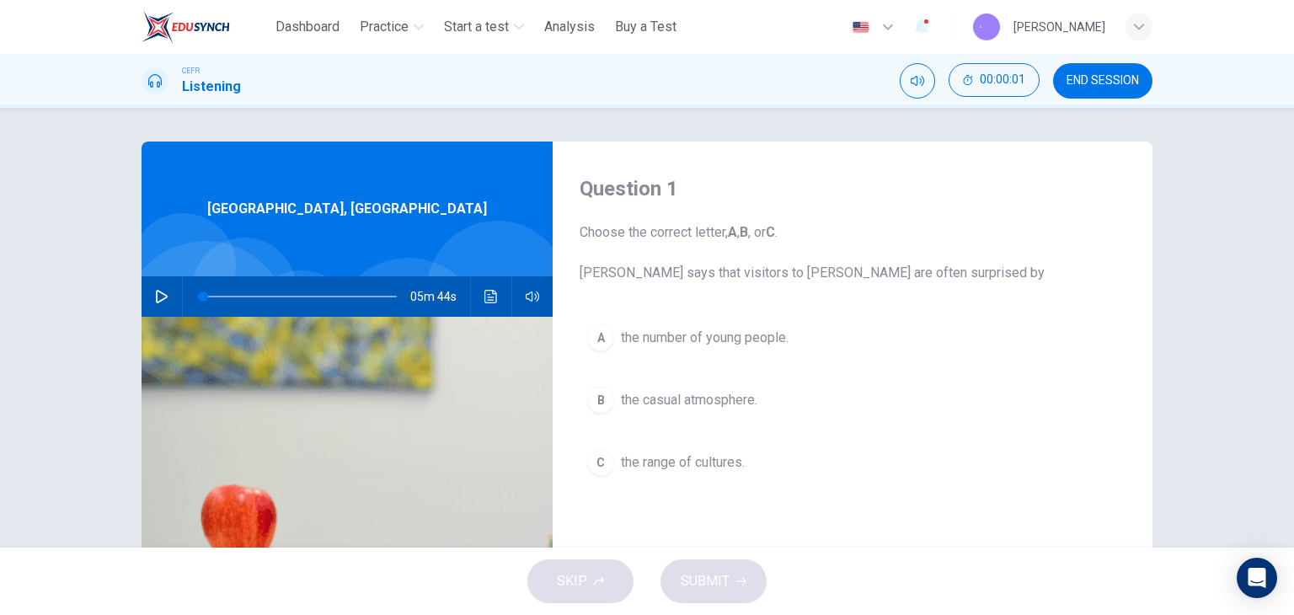
click at [1103, 72] on button "END SESSION" at bounding box center [1102, 80] width 99 height 35
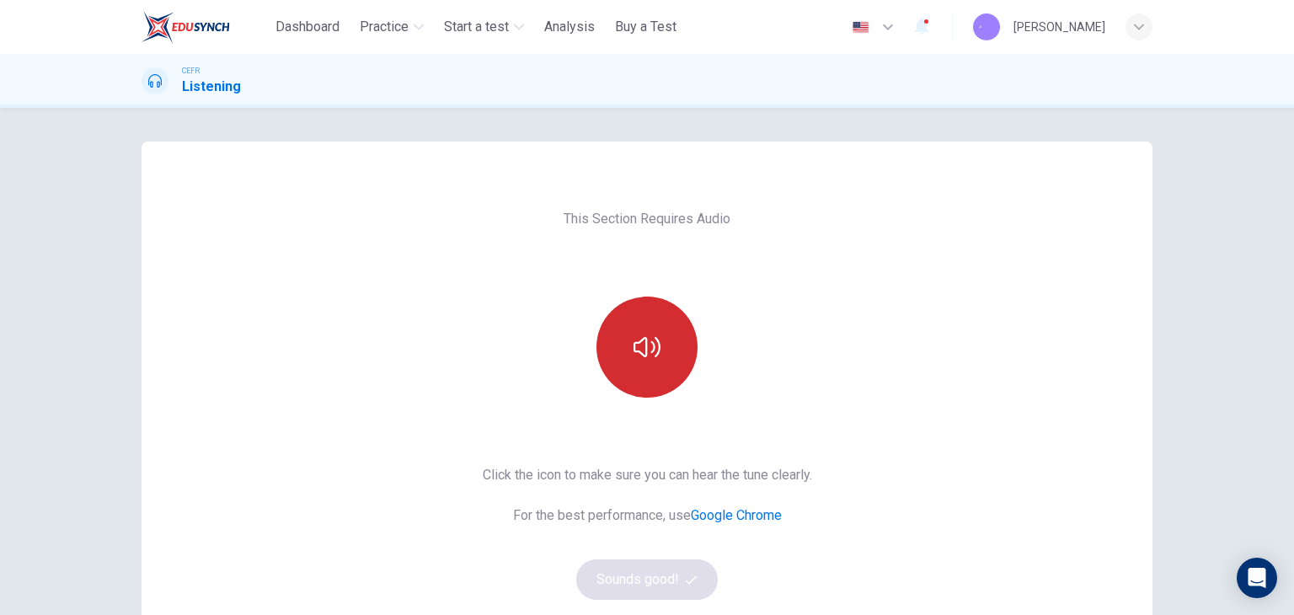
click at [639, 349] on icon "button" at bounding box center [647, 347] width 27 height 27
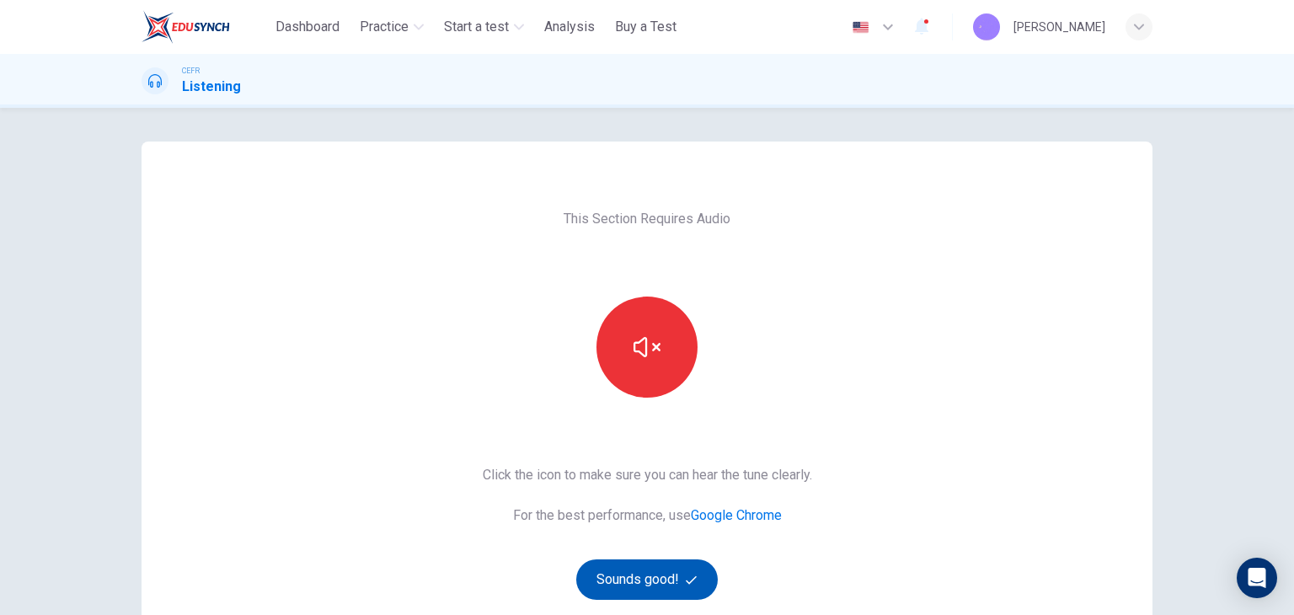
click at [656, 560] on button "Sounds good!" at bounding box center [647, 579] width 142 height 40
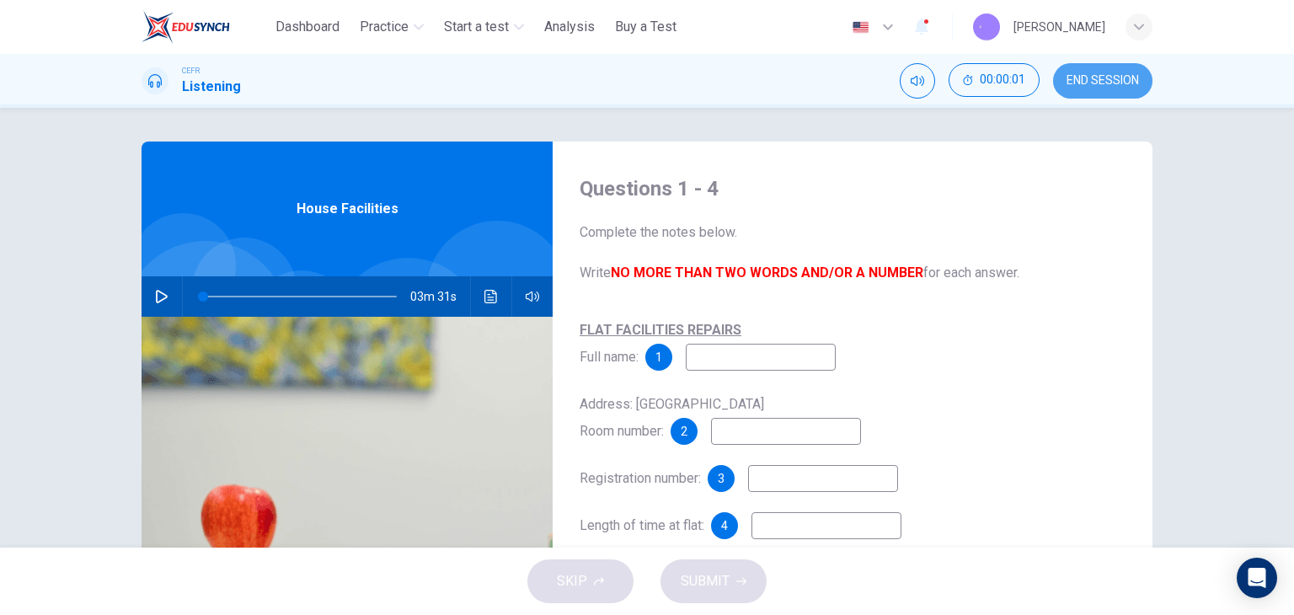
click at [1111, 76] on span "END SESSION" at bounding box center [1103, 80] width 72 height 13
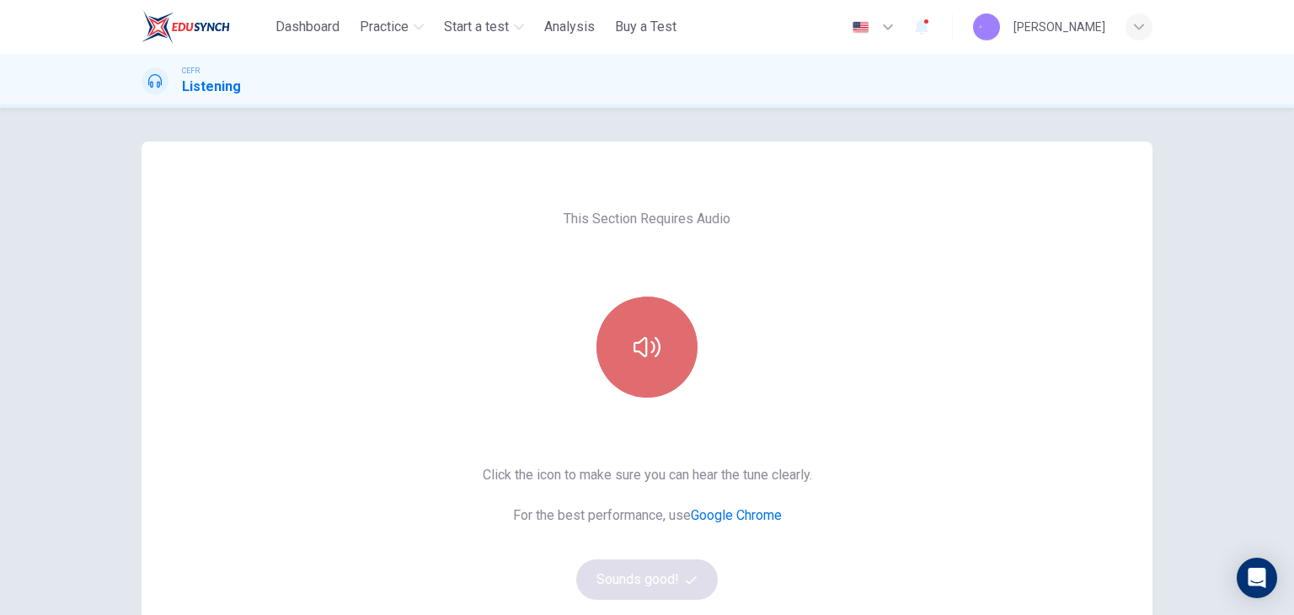
click at [666, 358] on button "button" at bounding box center [647, 347] width 101 height 101
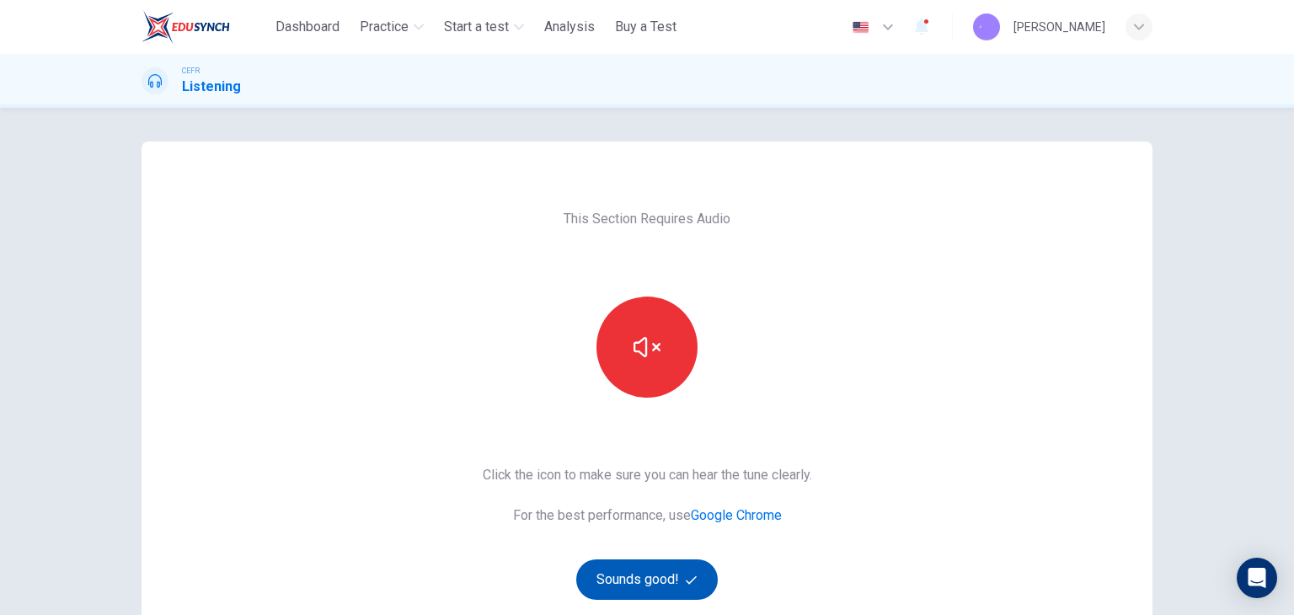
click at [667, 571] on button "Sounds good!" at bounding box center [647, 579] width 142 height 40
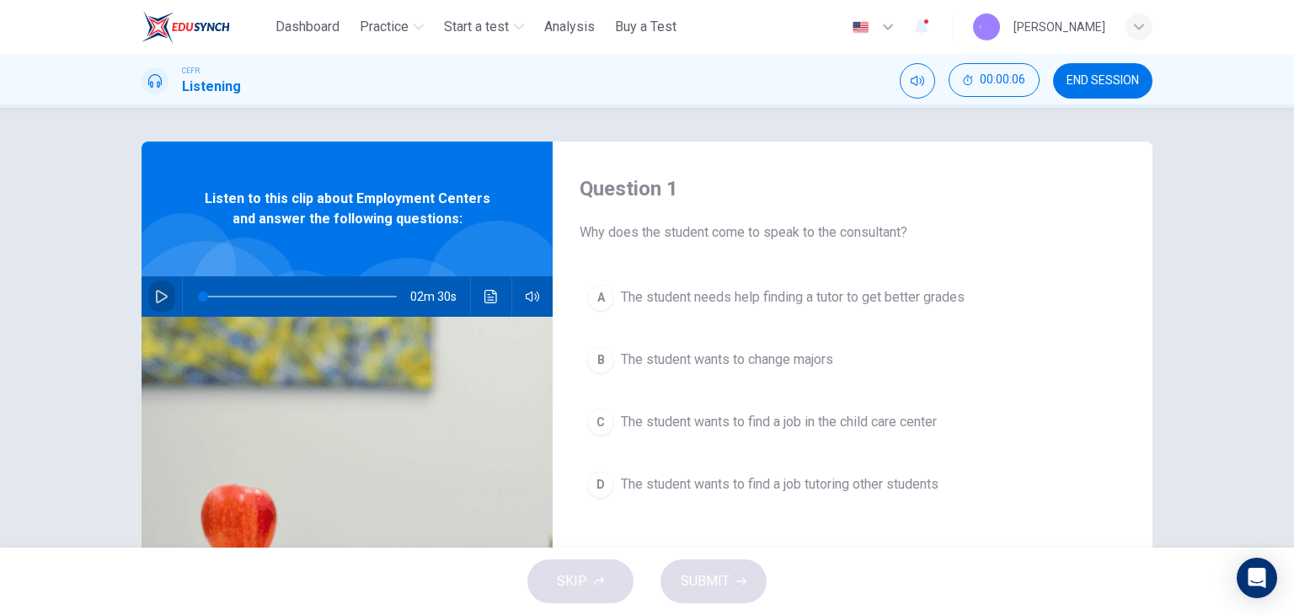
click at [156, 294] on icon "button" at bounding box center [162, 296] width 12 height 13
type input "*"
click at [166, 304] on button "button" at bounding box center [161, 296] width 27 height 40
click at [621, 428] on span "The student wants to find a job in the child care center" at bounding box center [779, 422] width 316 height 20
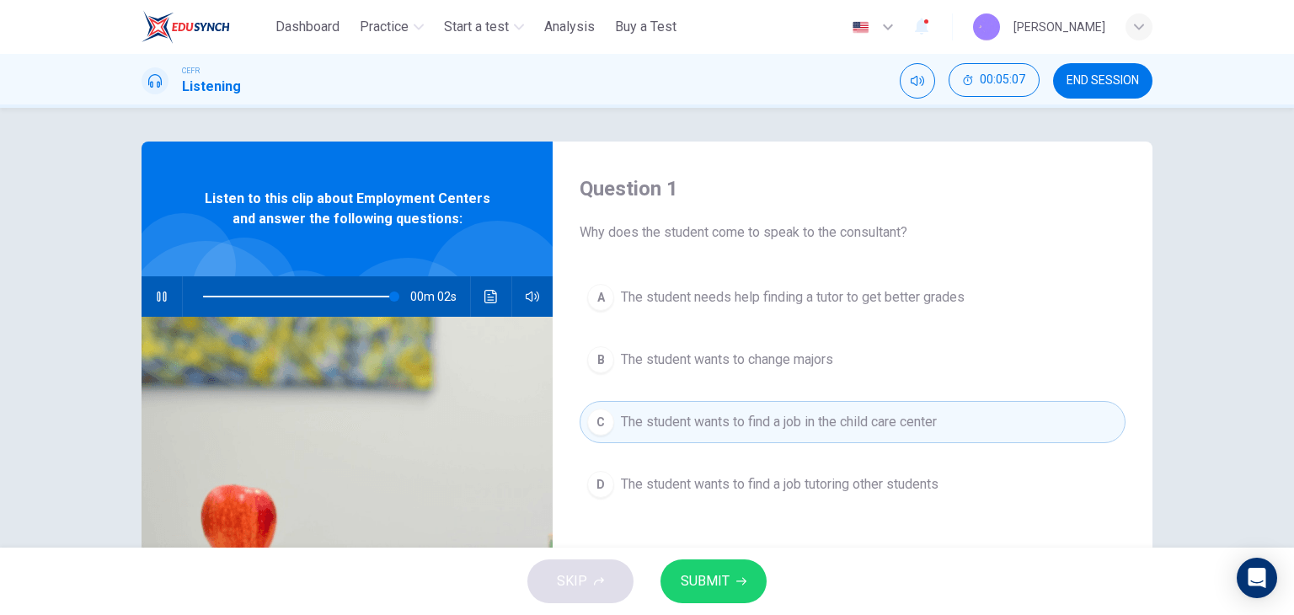
click at [720, 571] on span "SUBMIT" at bounding box center [705, 582] width 49 height 24
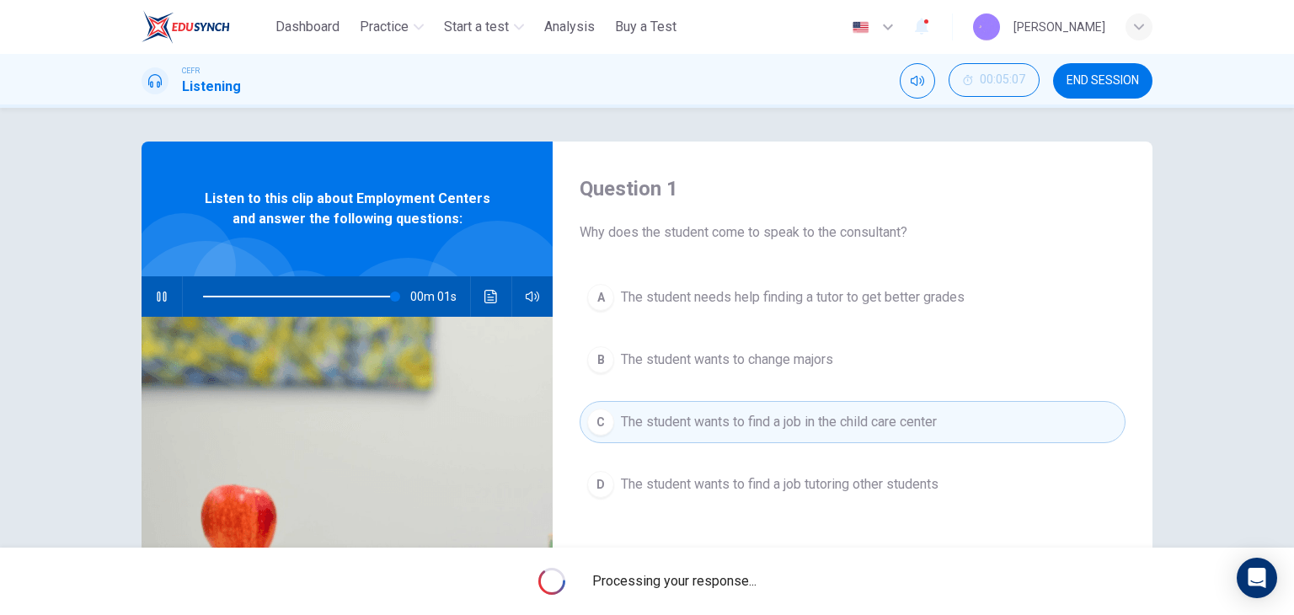
type input "*"
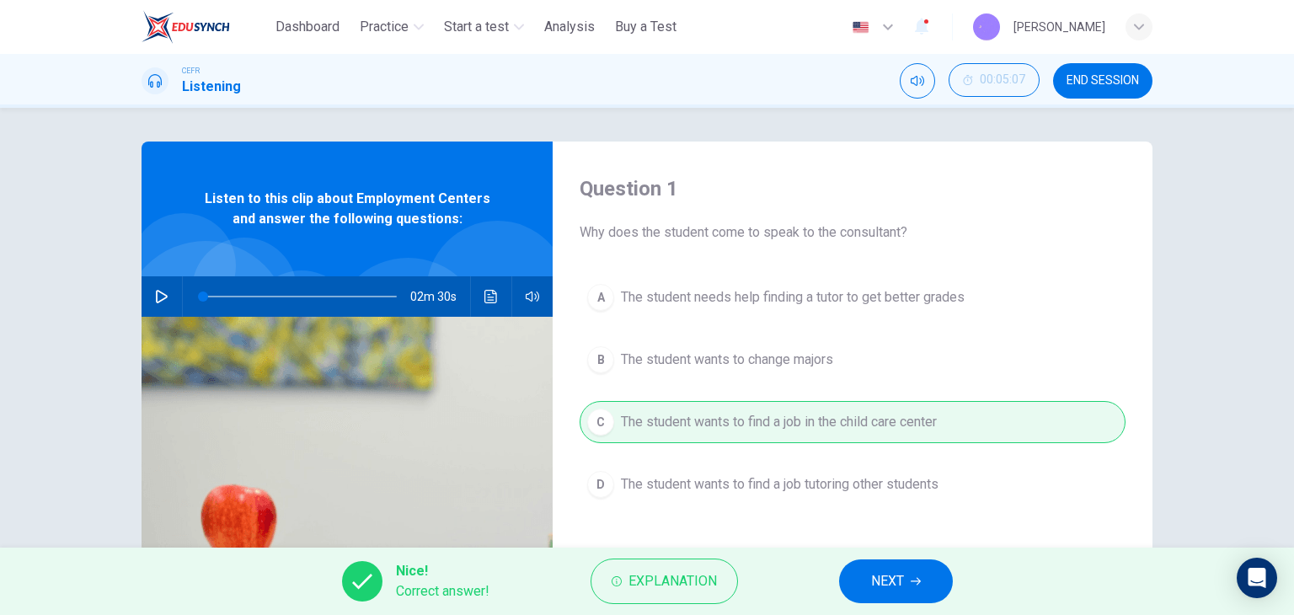
click at [890, 584] on span "NEXT" at bounding box center [887, 582] width 33 height 24
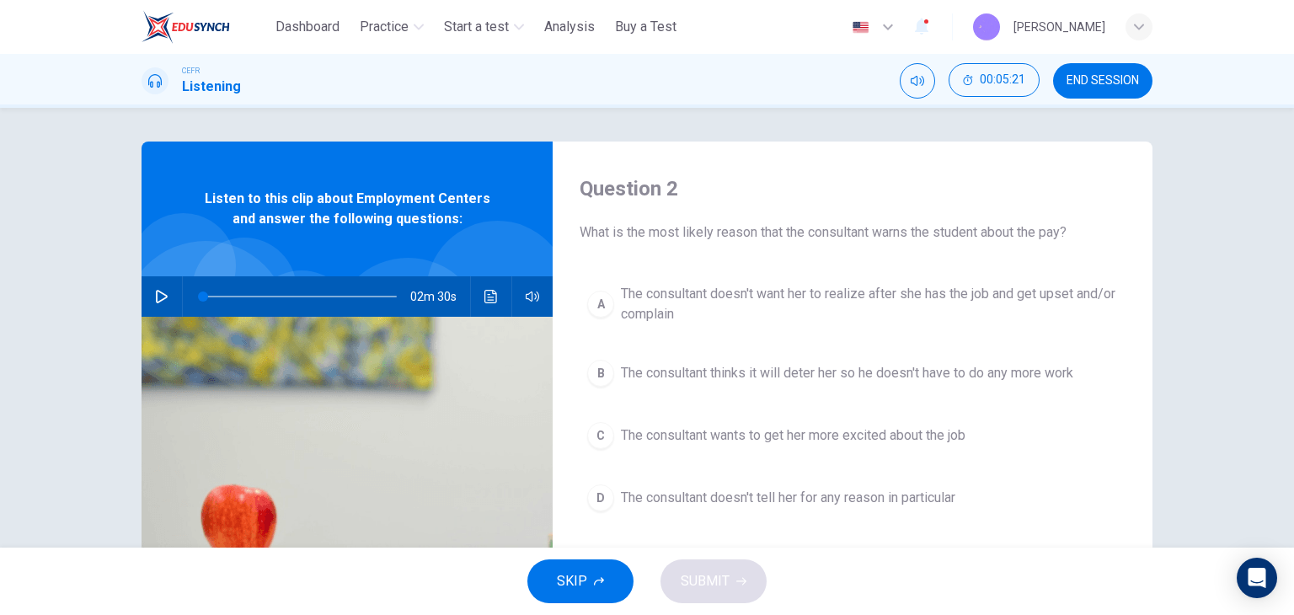
click at [681, 308] on span "The consultant doesn't want her to realize after she has the job and get upset …" at bounding box center [869, 304] width 497 height 40
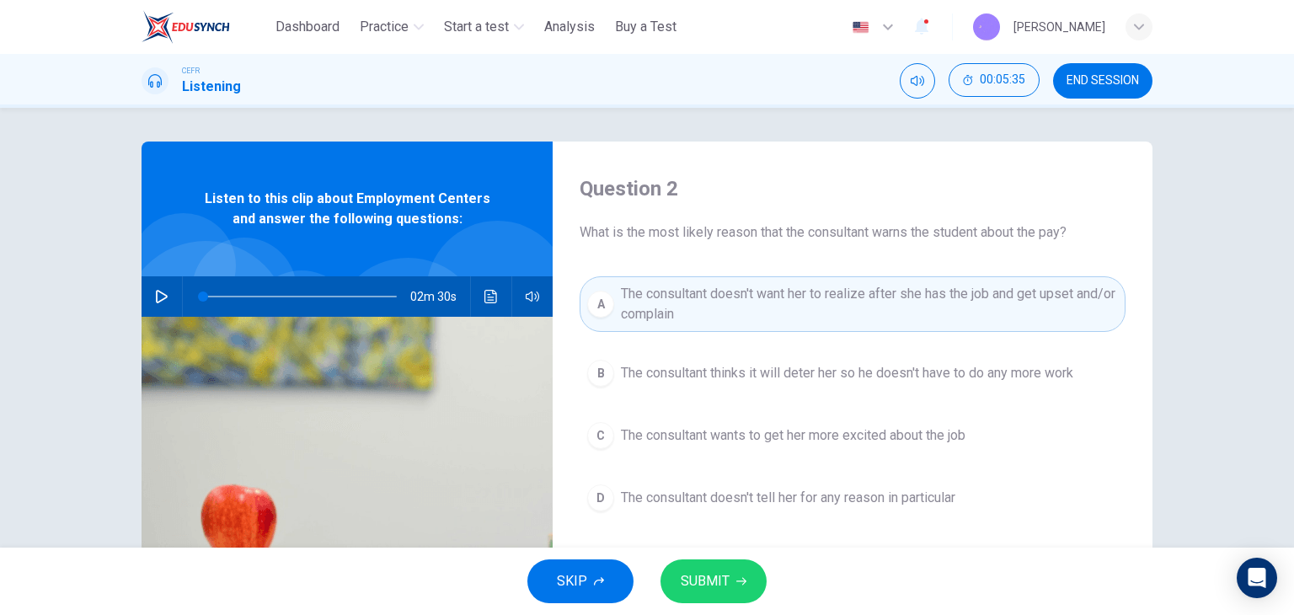
click at [727, 587] on span "SUBMIT" at bounding box center [705, 582] width 49 height 24
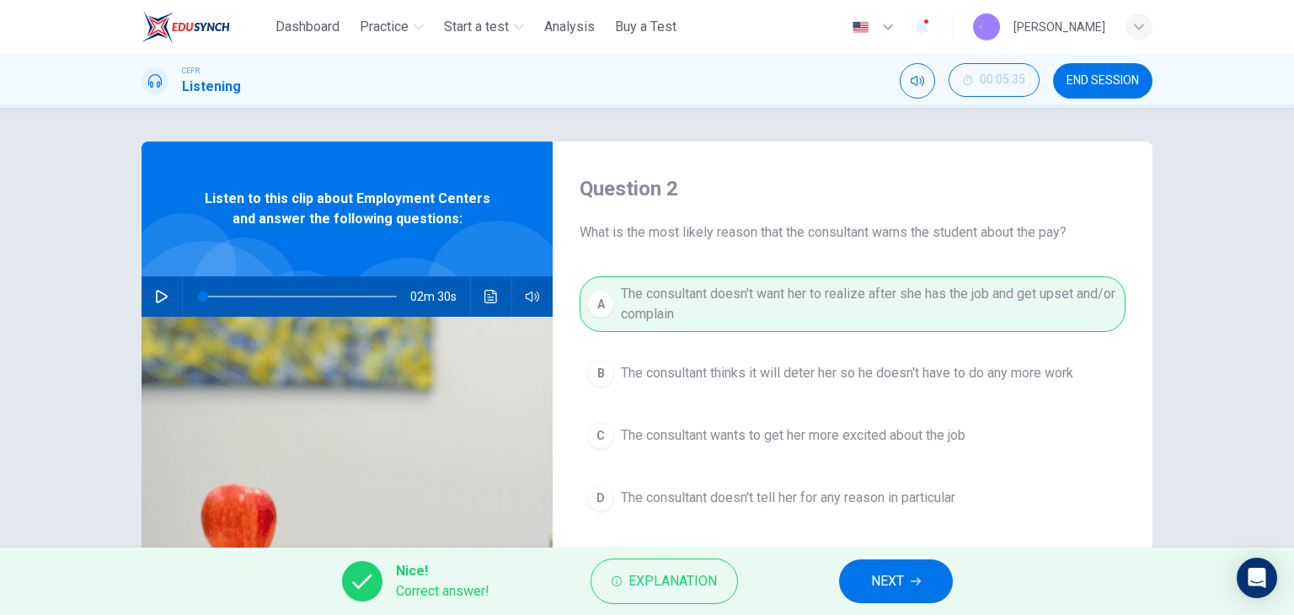
click at [875, 593] on button "NEXT" at bounding box center [896, 581] width 114 height 44
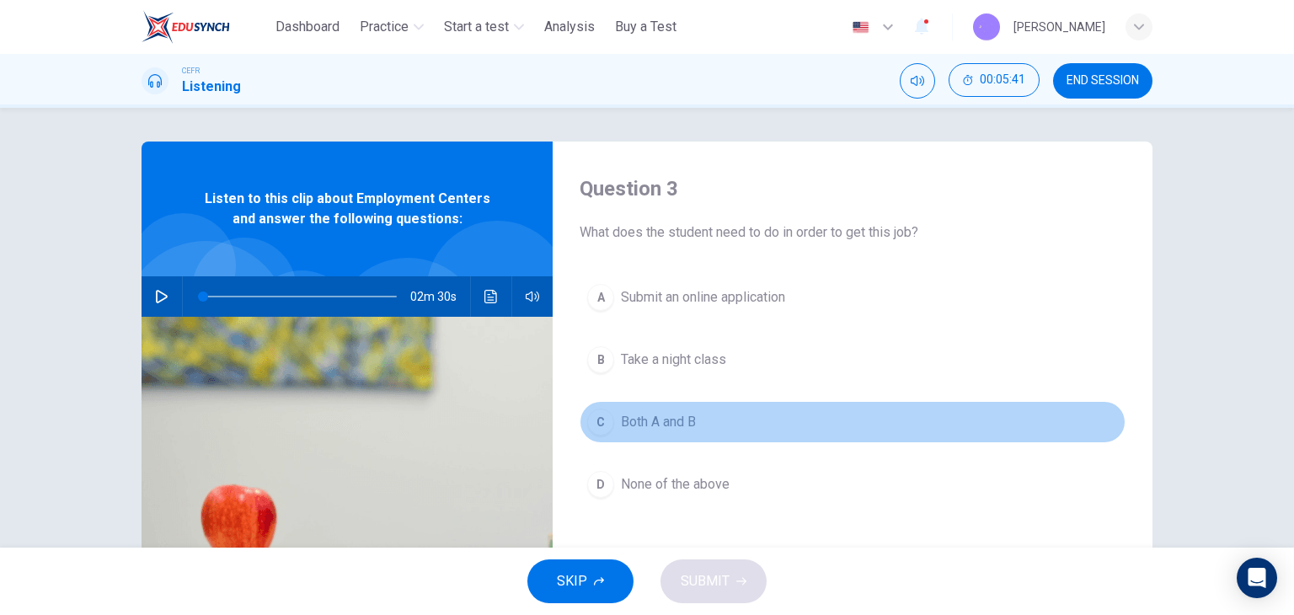
click at [639, 420] on span "Both A and B" at bounding box center [658, 422] width 75 height 20
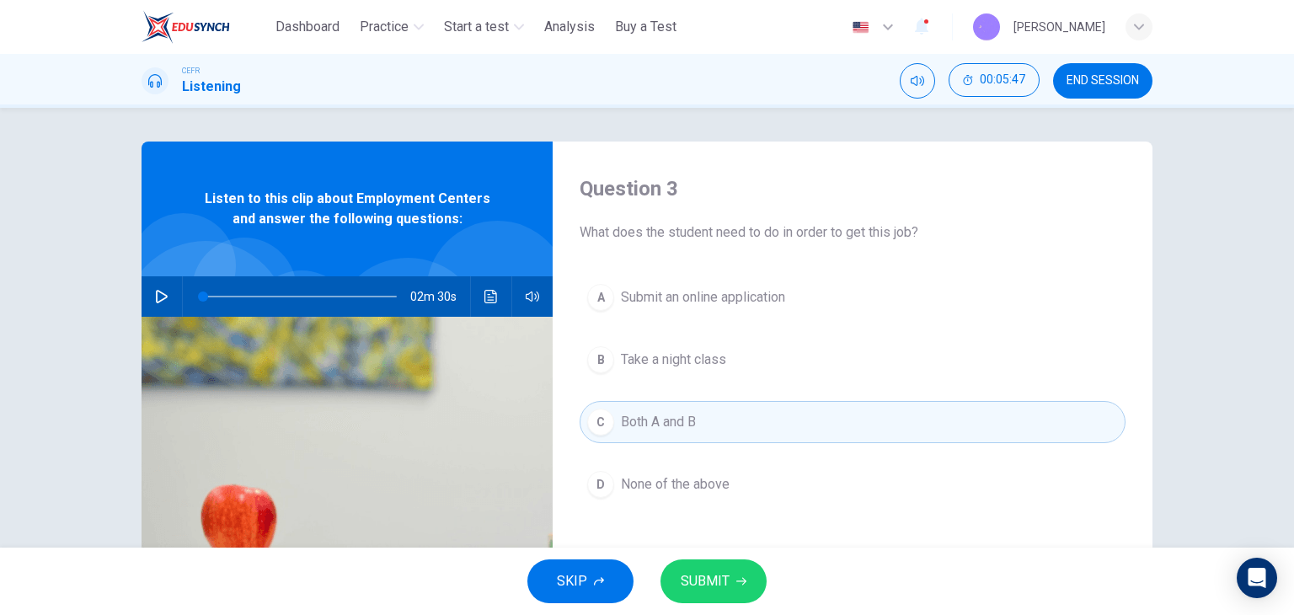
click at [752, 574] on button "SUBMIT" at bounding box center [714, 581] width 106 height 44
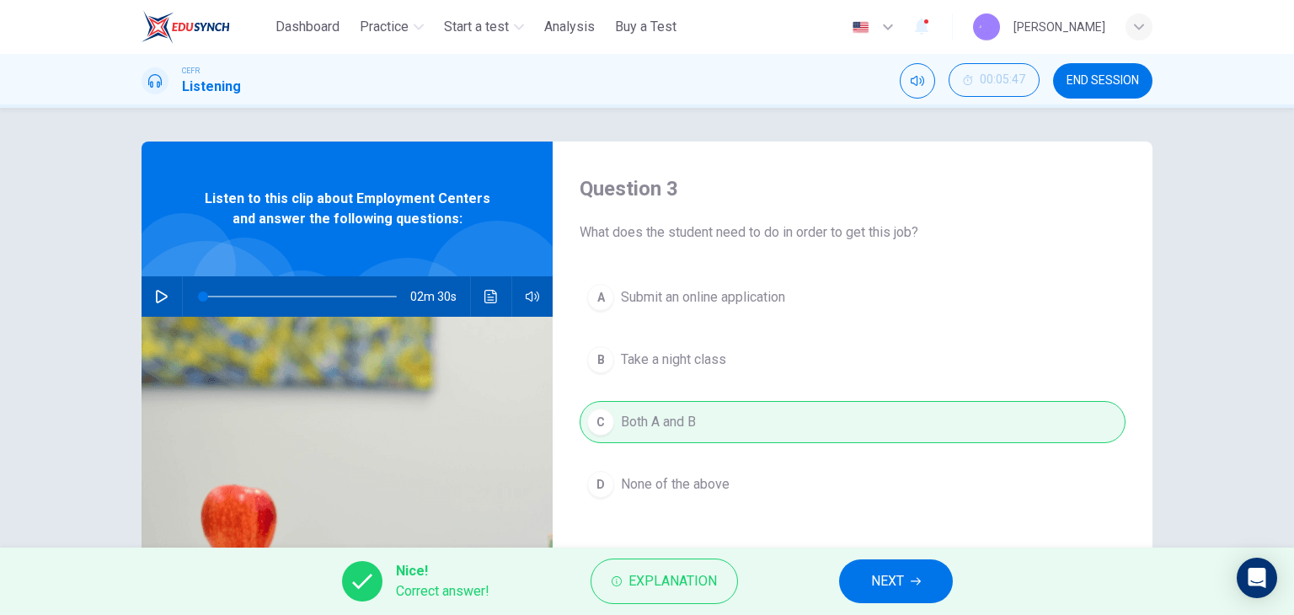
click at [935, 580] on button "NEXT" at bounding box center [896, 581] width 114 height 44
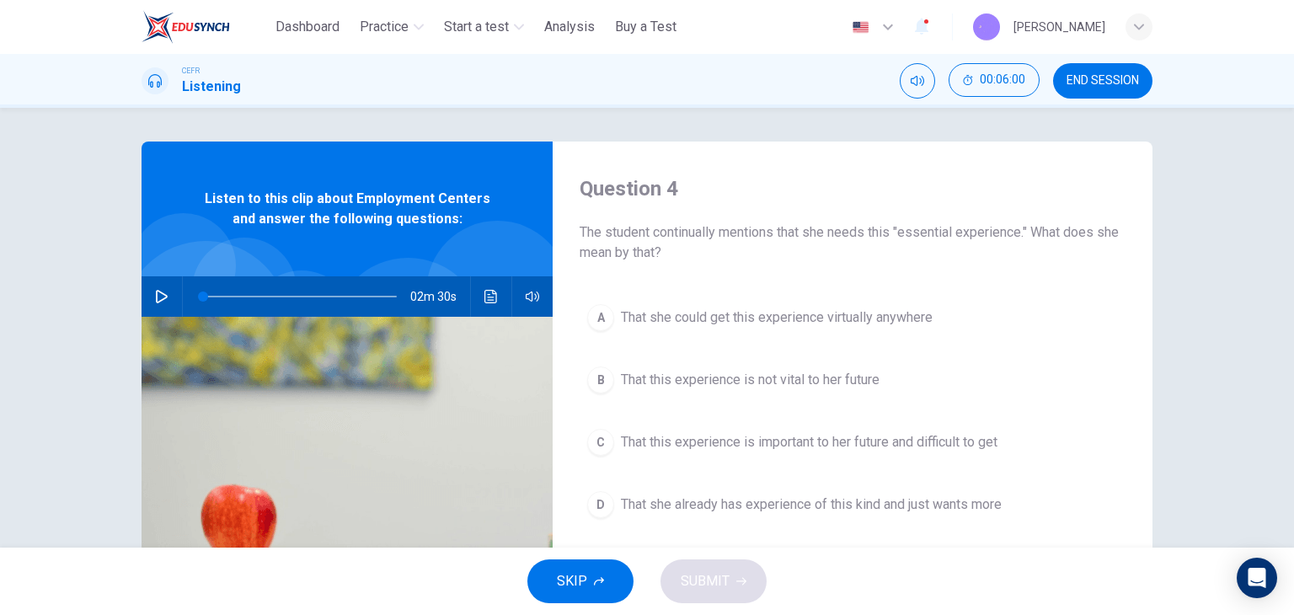
click at [934, 452] on button "C That this experience is important to her future and difficult to get" at bounding box center [853, 442] width 546 height 42
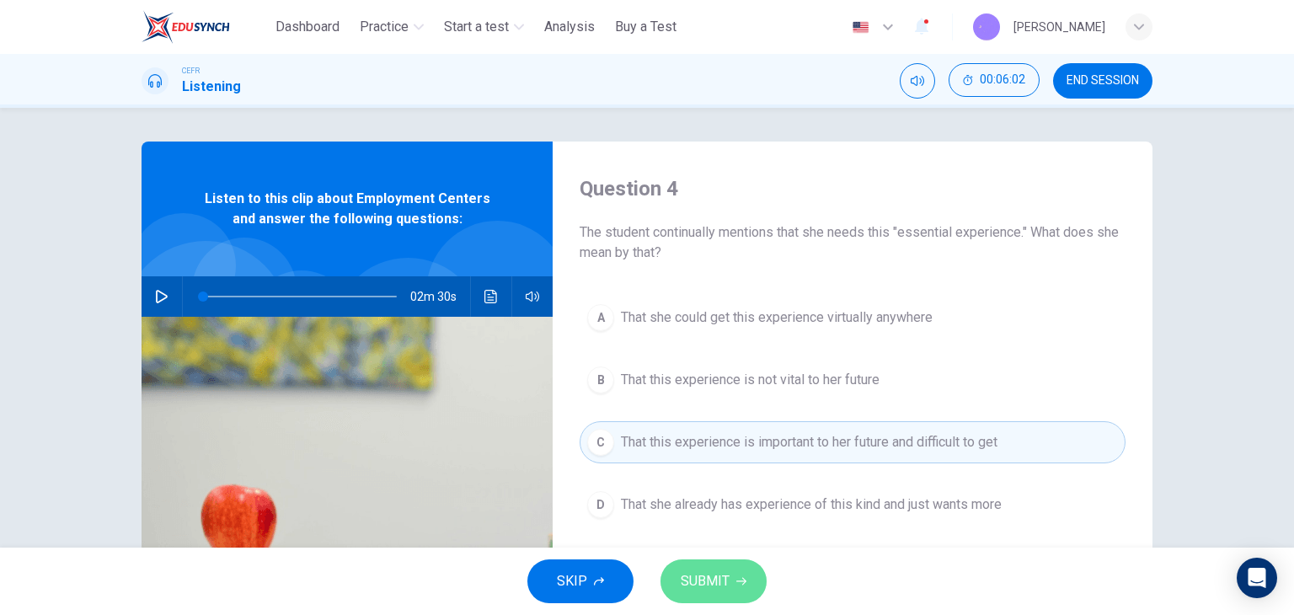
click at [702, 586] on span "SUBMIT" at bounding box center [705, 582] width 49 height 24
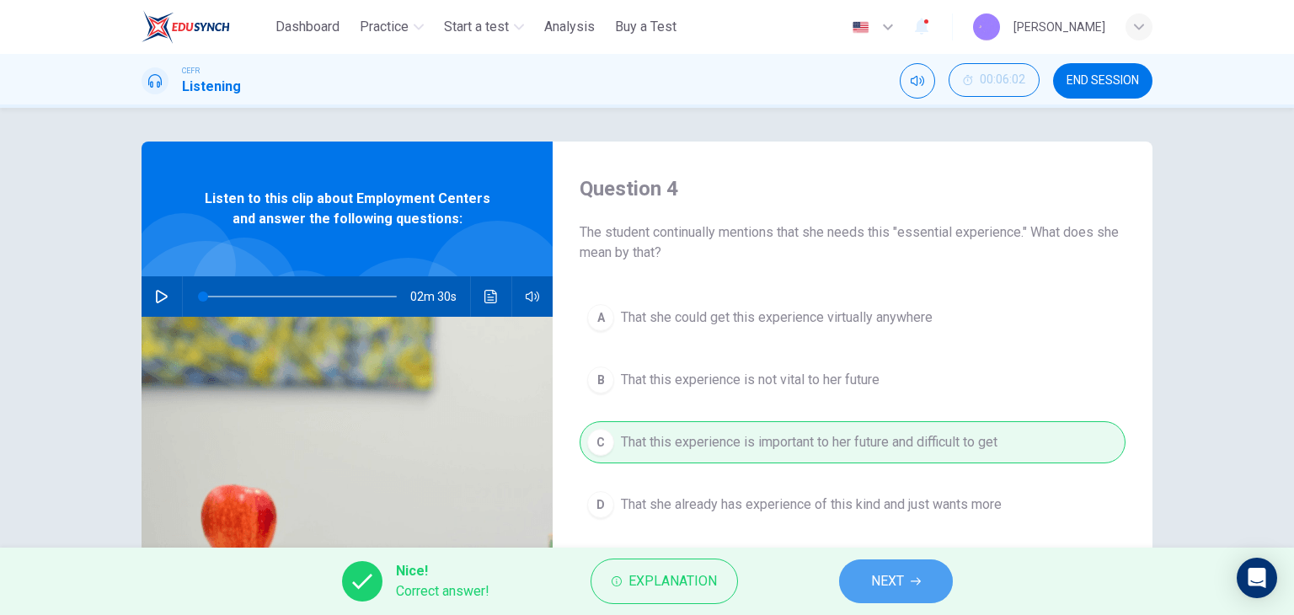
click at [903, 570] on span "NEXT" at bounding box center [887, 582] width 33 height 24
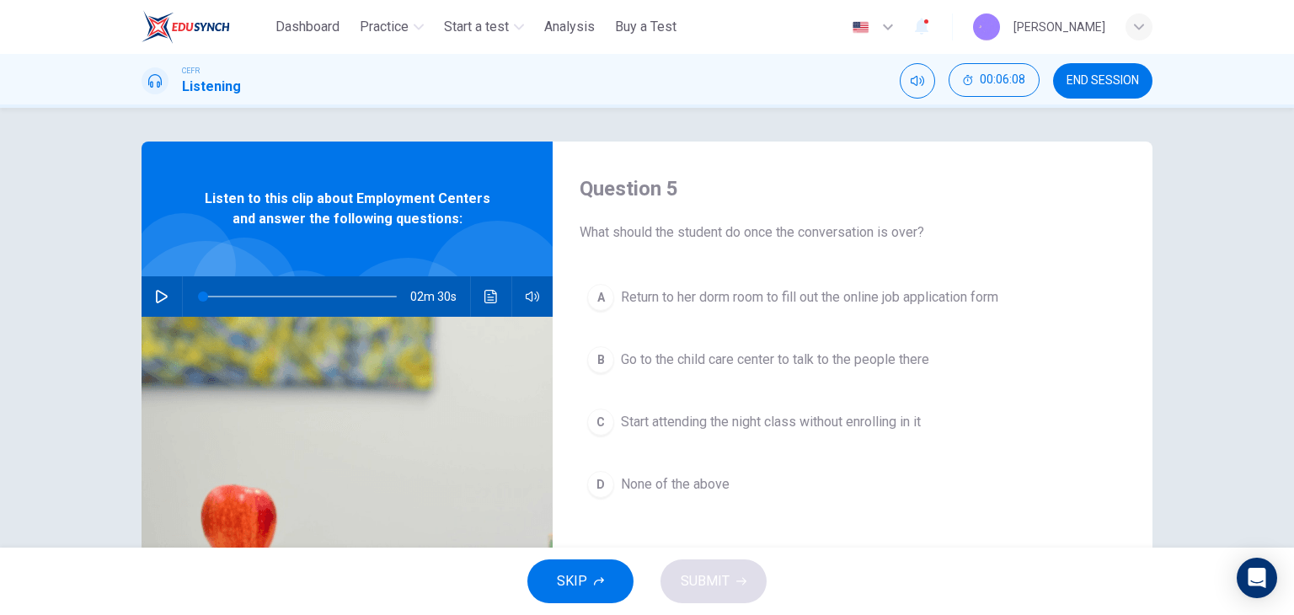
click at [700, 490] on span "None of the above" at bounding box center [675, 484] width 109 height 20
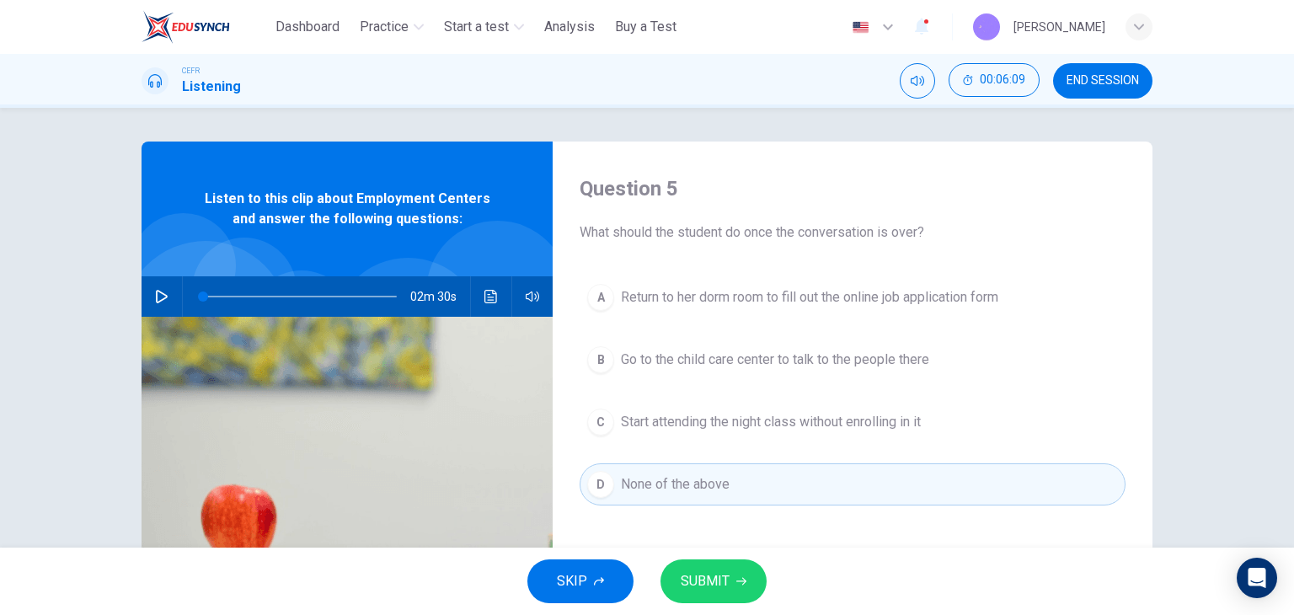
click at [712, 576] on span "SUBMIT" at bounding box center [705, 582] width 49 height 24
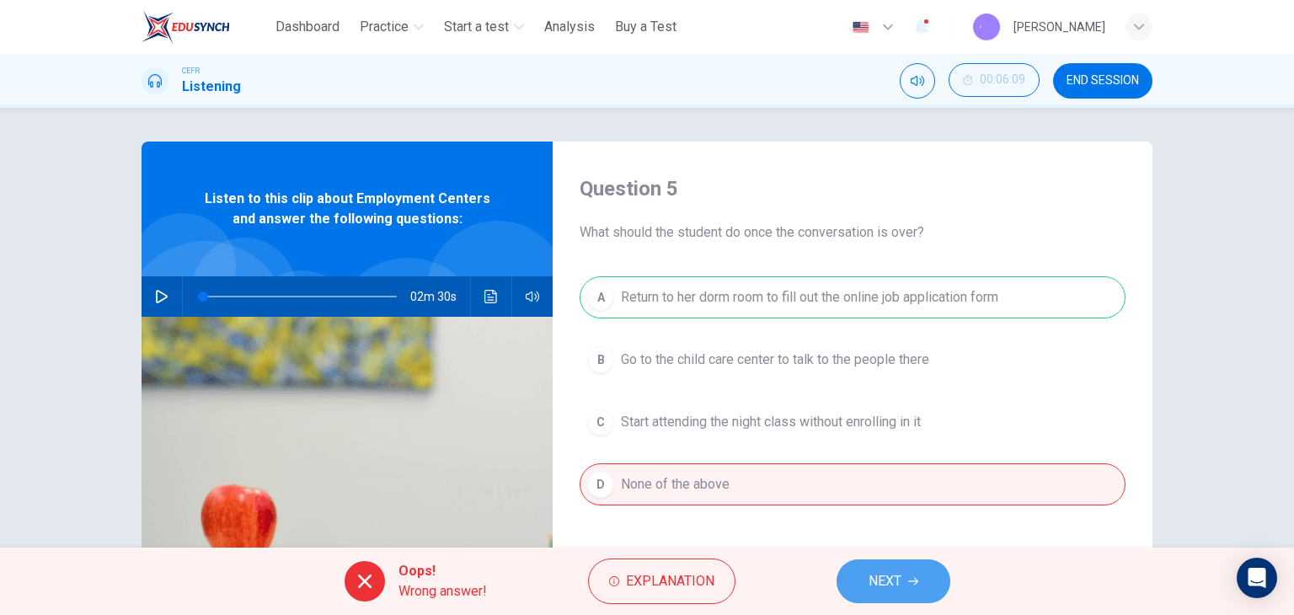
click at [896, 584] on span "NEXT" at bounding box center [885, 582] width 33 height 24
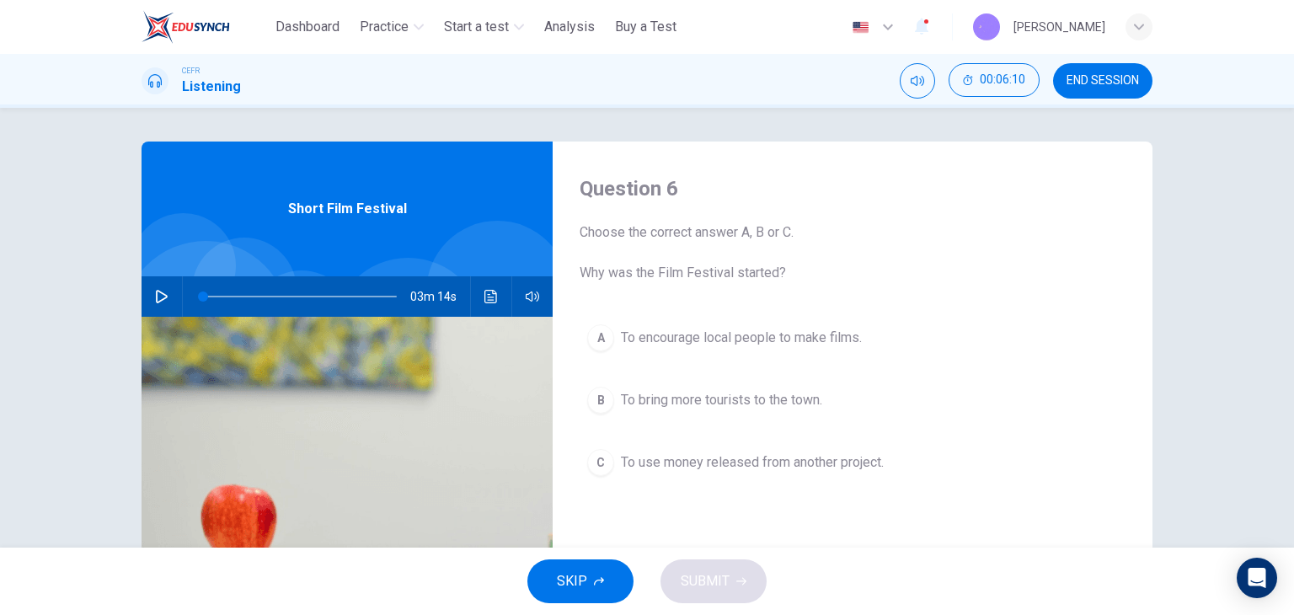
click at [1094, 86] on span "END SESSION" at bounding box center [1103, 80] width 72 height 13
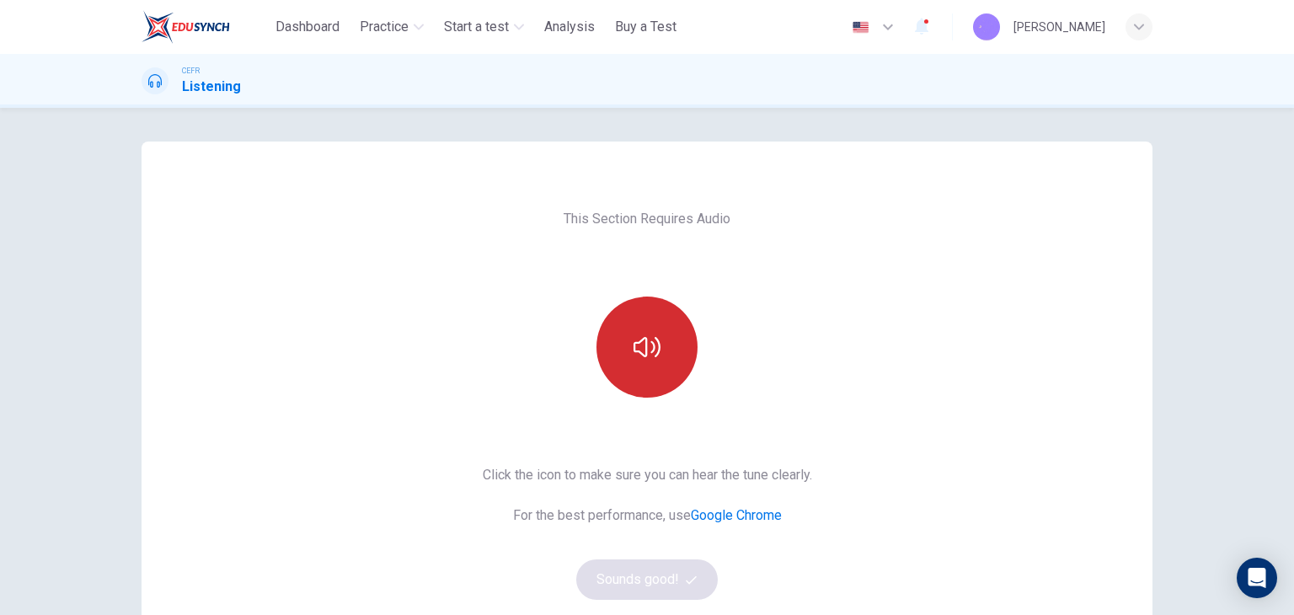
click at [674, 348] on button "button" at bounding box center [647, 347] width 101 height 101
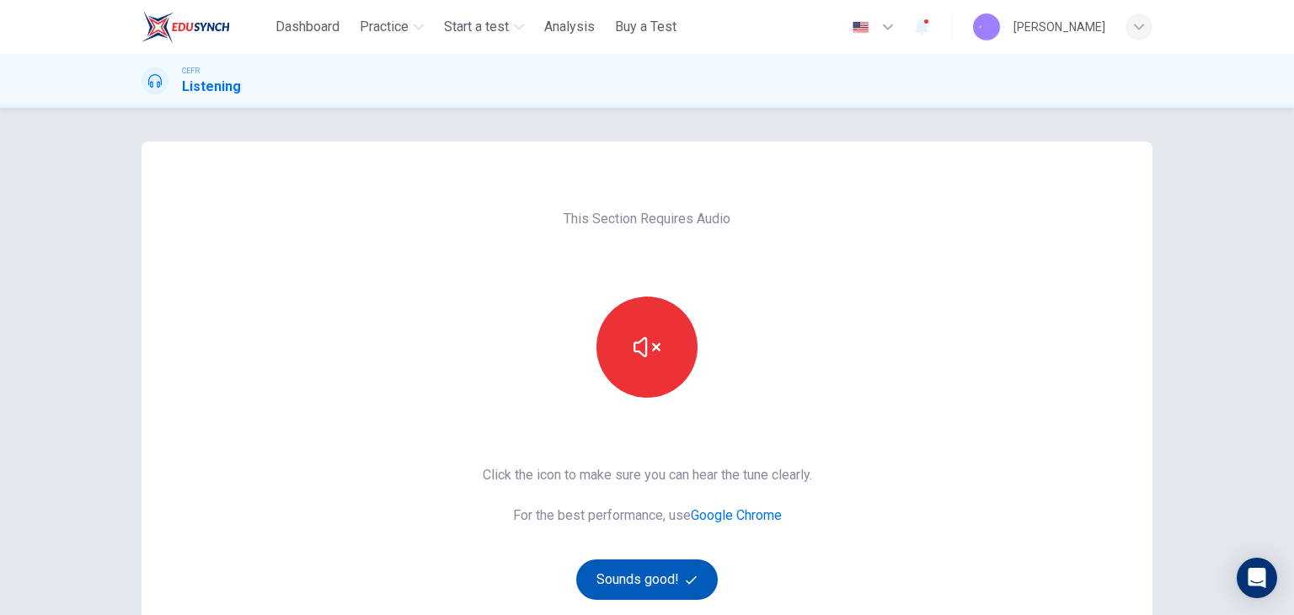
click at [648, 585] on button "Sounds good!" at bounding box center [647, 579] width 142 height 40
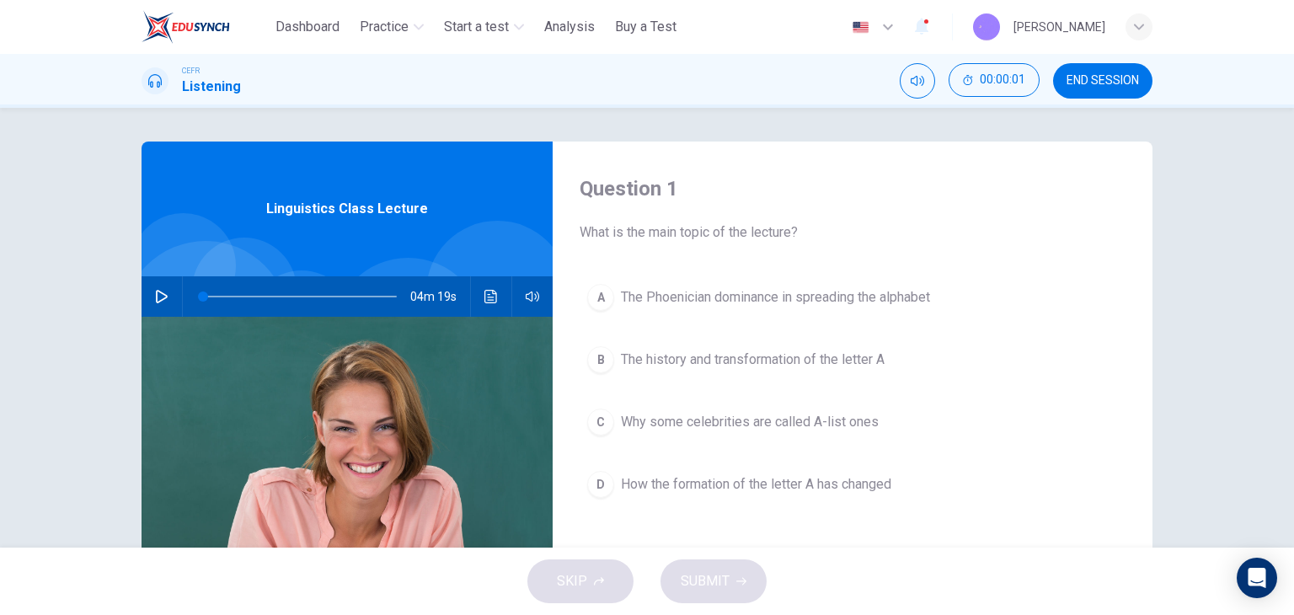
click at [1112, 78] on span "END SESSION" at bounding box center [1103, 80] width 72 height 13
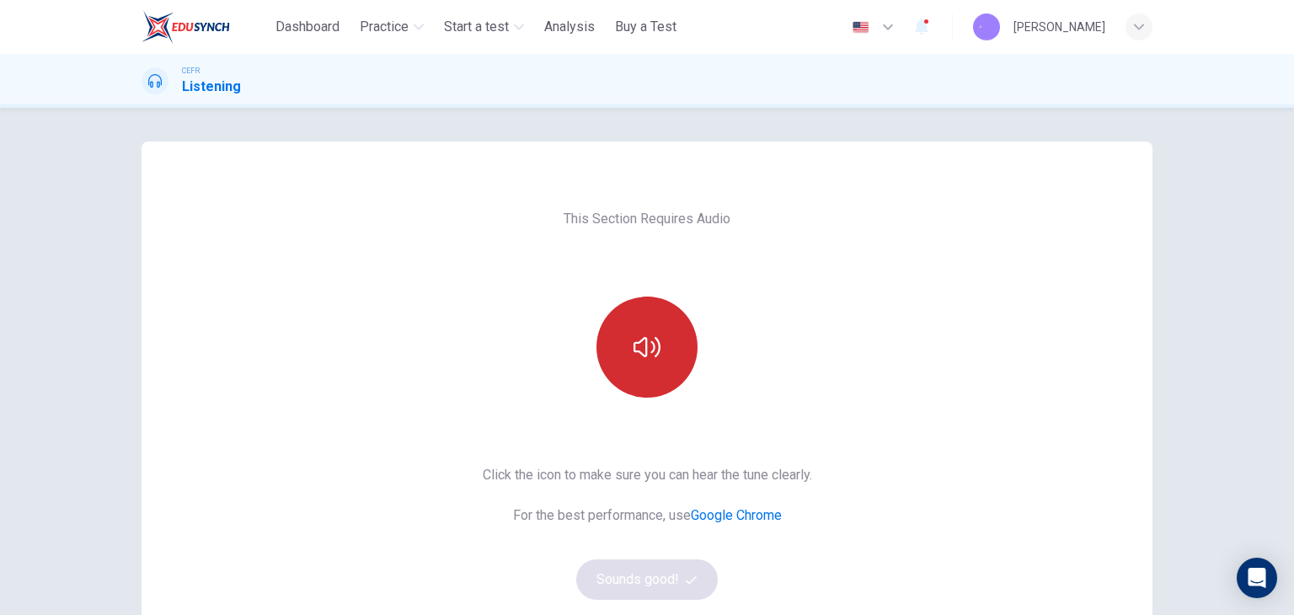
click at [634, 341] on icon "button" at bounding box center [647, 347] width 27 height 27
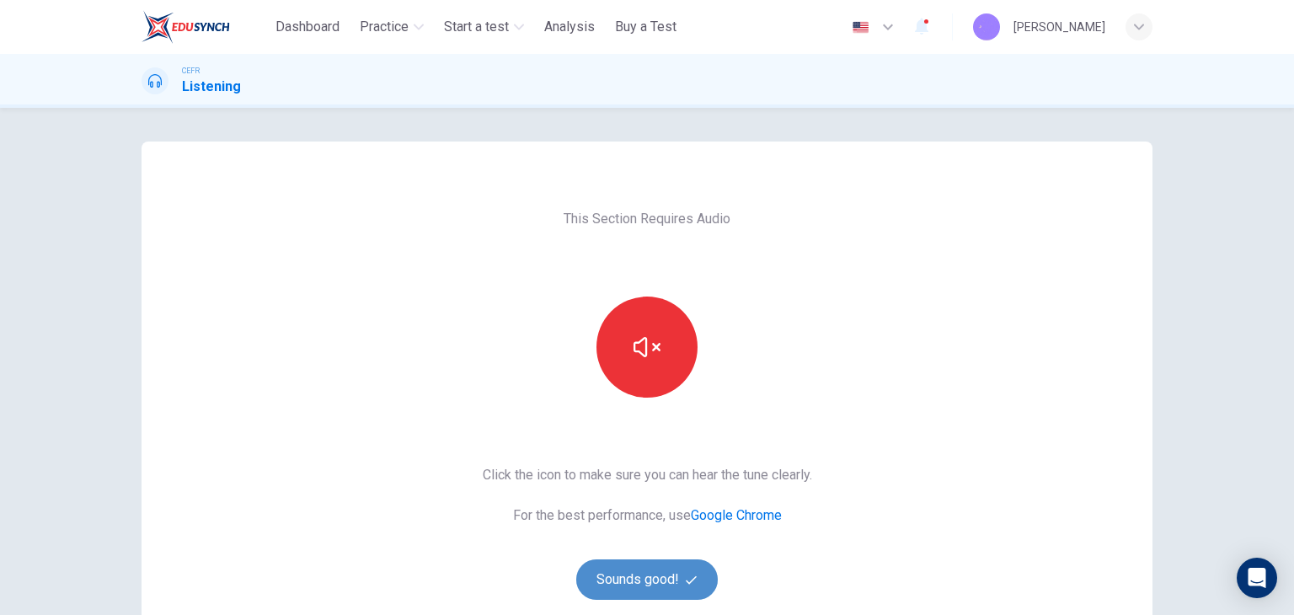
click at [638, 577] on button "Sounds good!" at bounding box center [647, 579] width 142 height 40
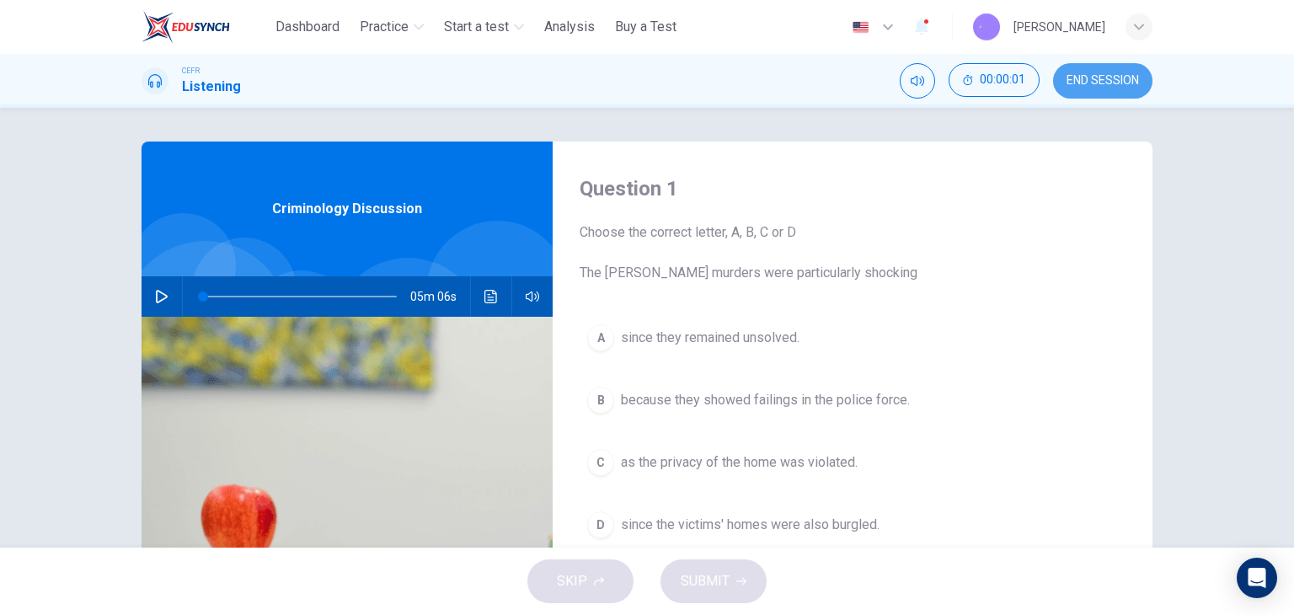
click at [1119, 75] on span "END SESSION" at bounding box center [1103, 80] width 72 height 13
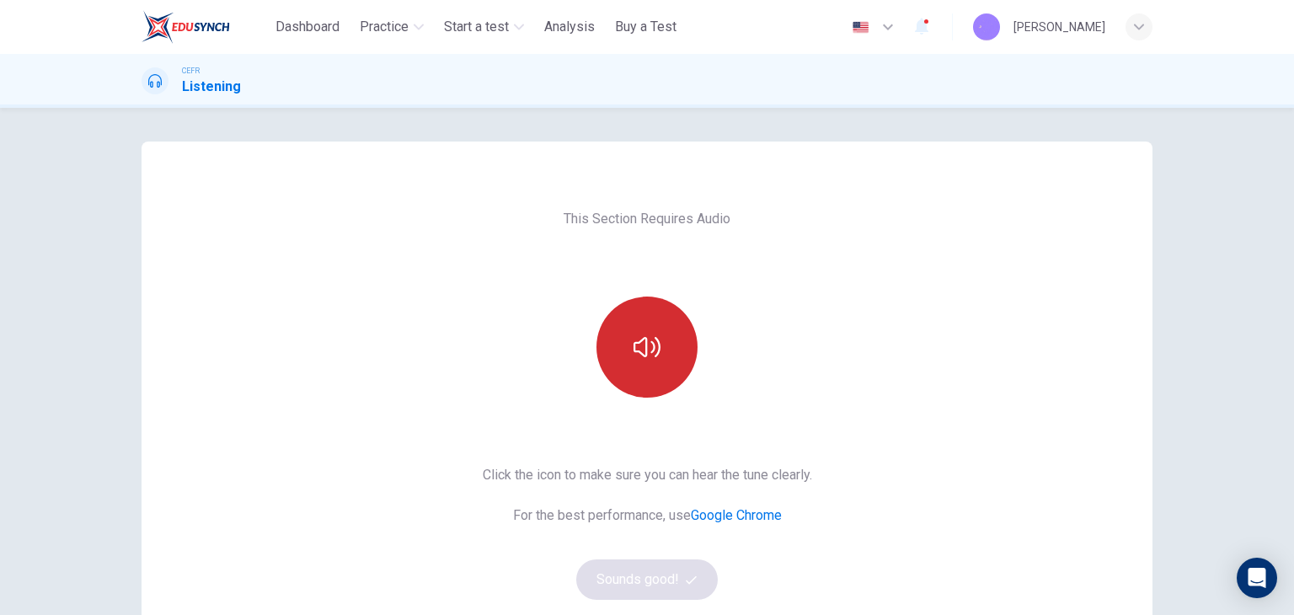
click at [639, 343] on icon "button" at bounding box center [647, 347] width 27 height 27
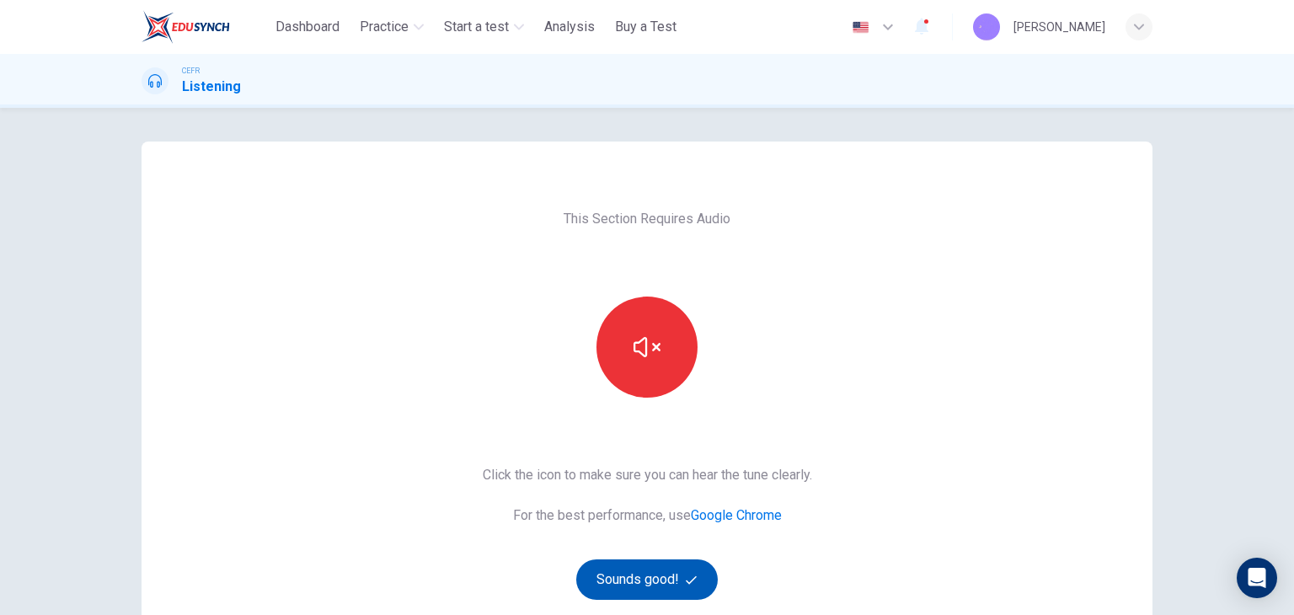
click at [639, 576] on button "Sounds good!" at bounding box center [647, 579] width 142 height 40
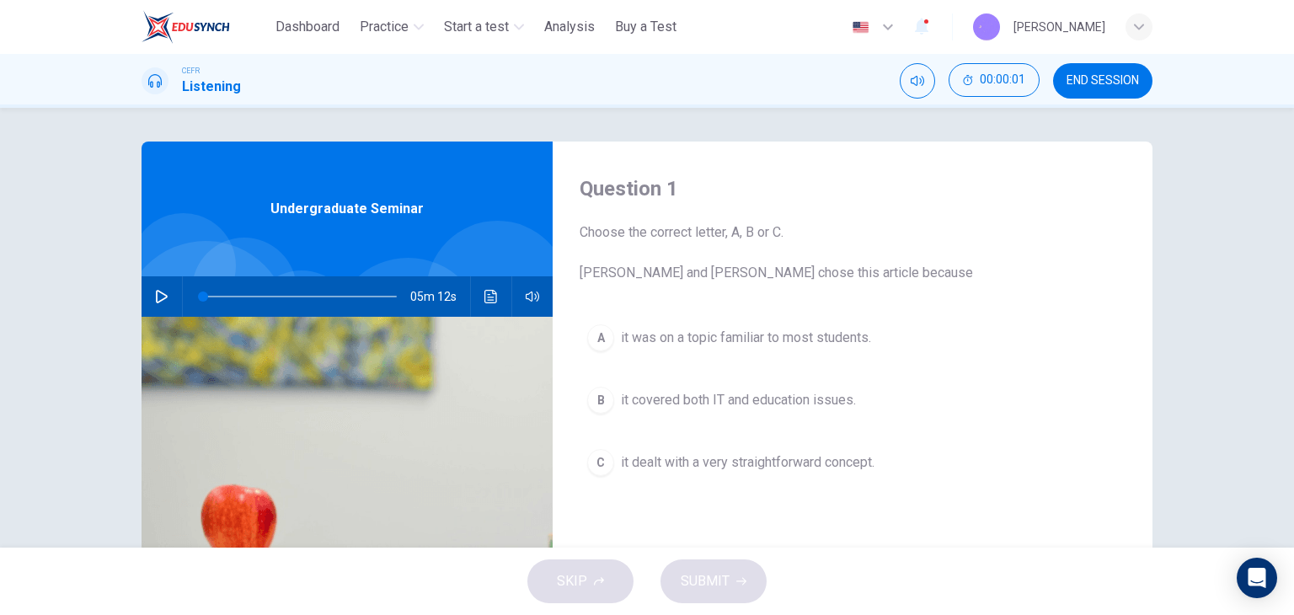
click at [1102, 85] on span "END SESSION" at bounding box center [1103, 80] width 72 height 13
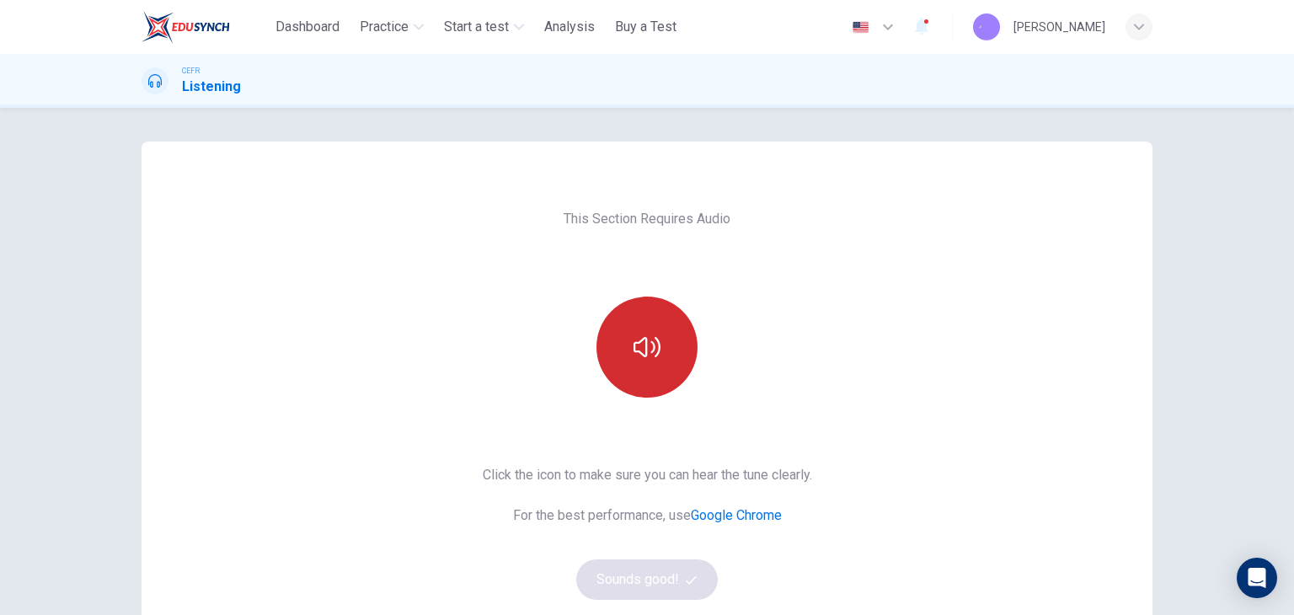
click at [677, 340] on button "button" at bounding box center [647, 347] width 101 height 101
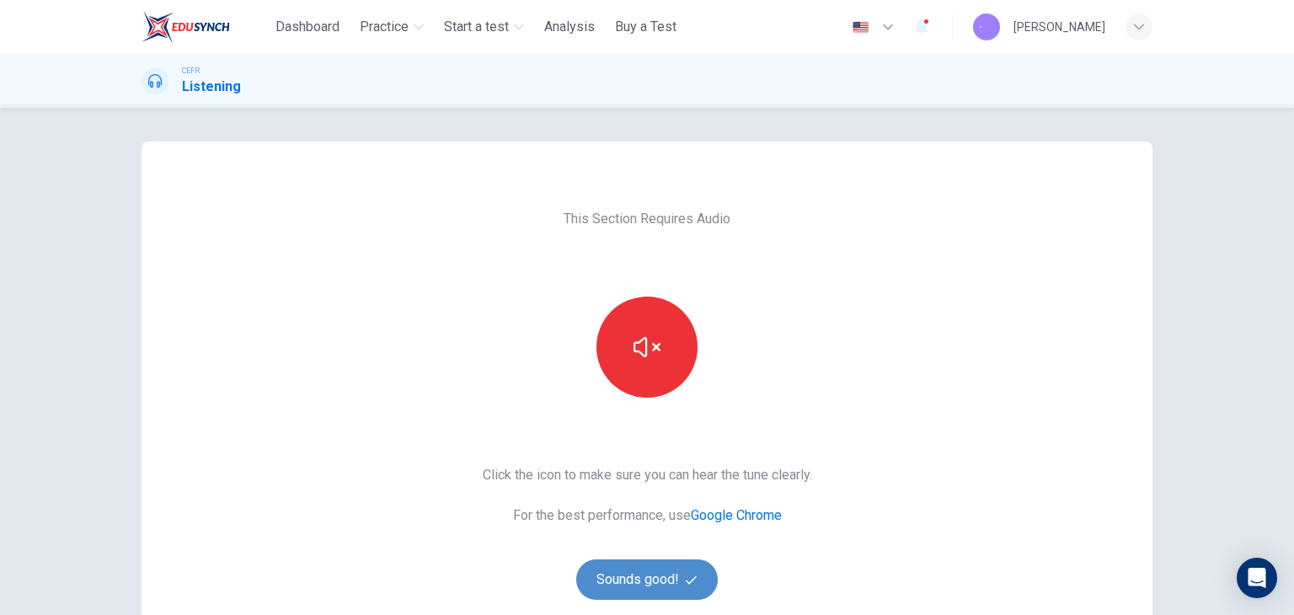
click at [623, 572] on button "Sounds good!" at bounding box center [647, 579] width 142 height 40
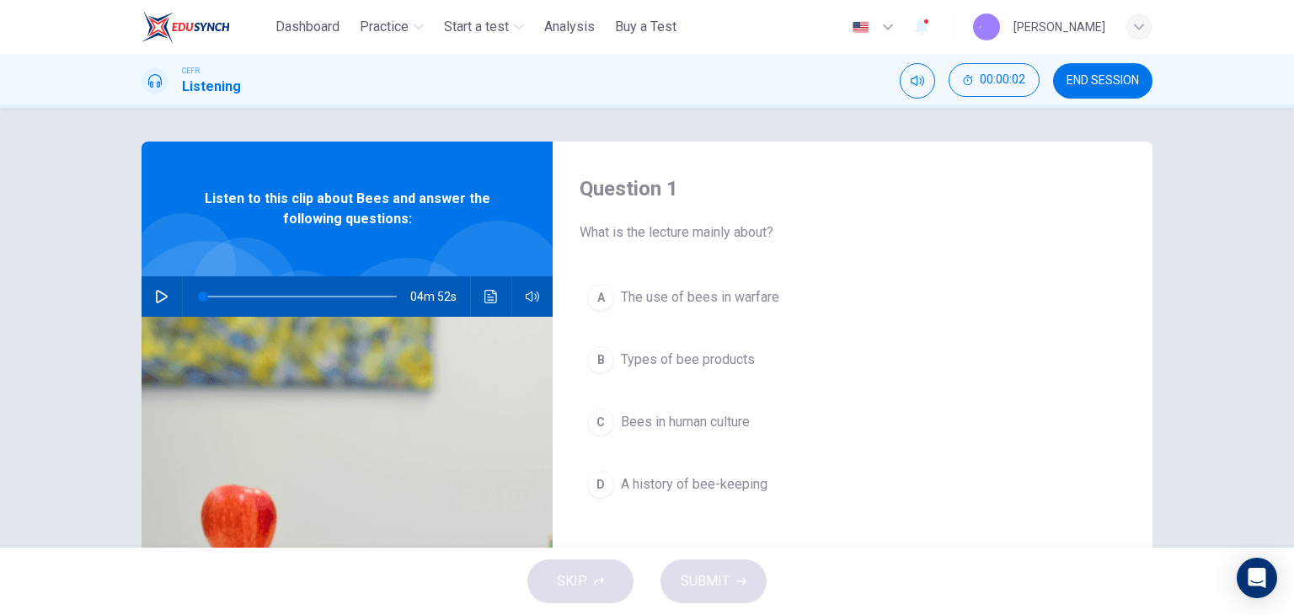
click at [1116, 99] on div "CEFR Listening 00:00:02 END SESSION" at bounding box center [647, 81] width 1294 height 54
click at [1102, 79] on span "END SESSION" at bounding box center [1103, 80] width 72 height 13
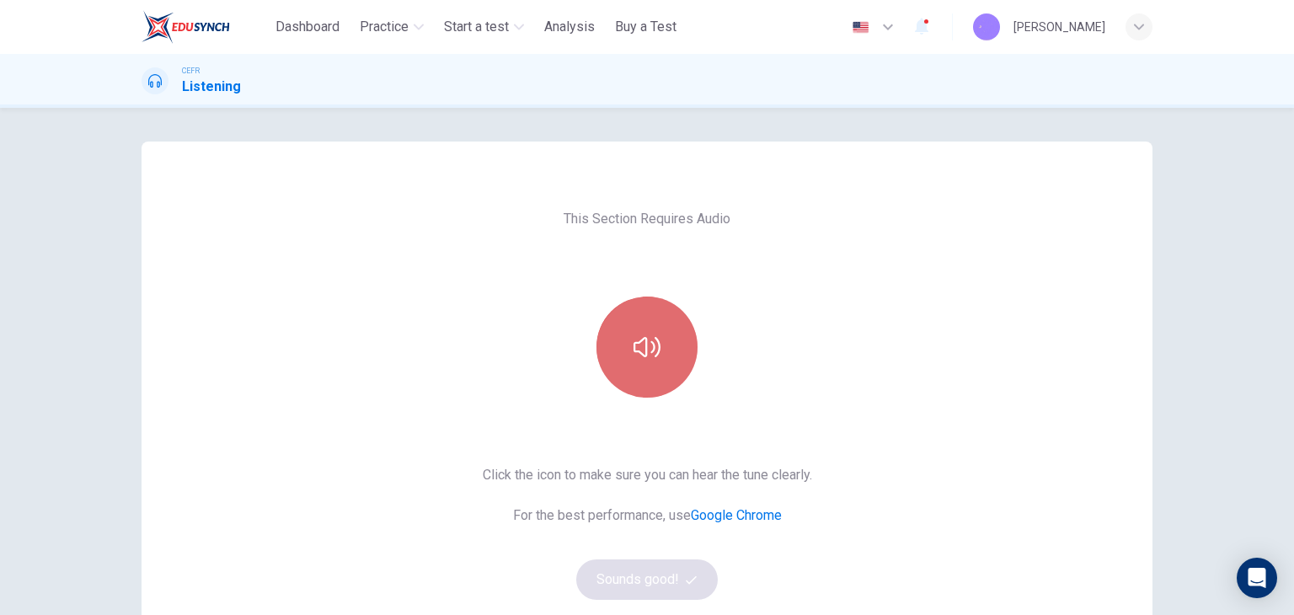
click at [651, 335] on icon "button" at bounding box center [647, 347] width 27 height 27
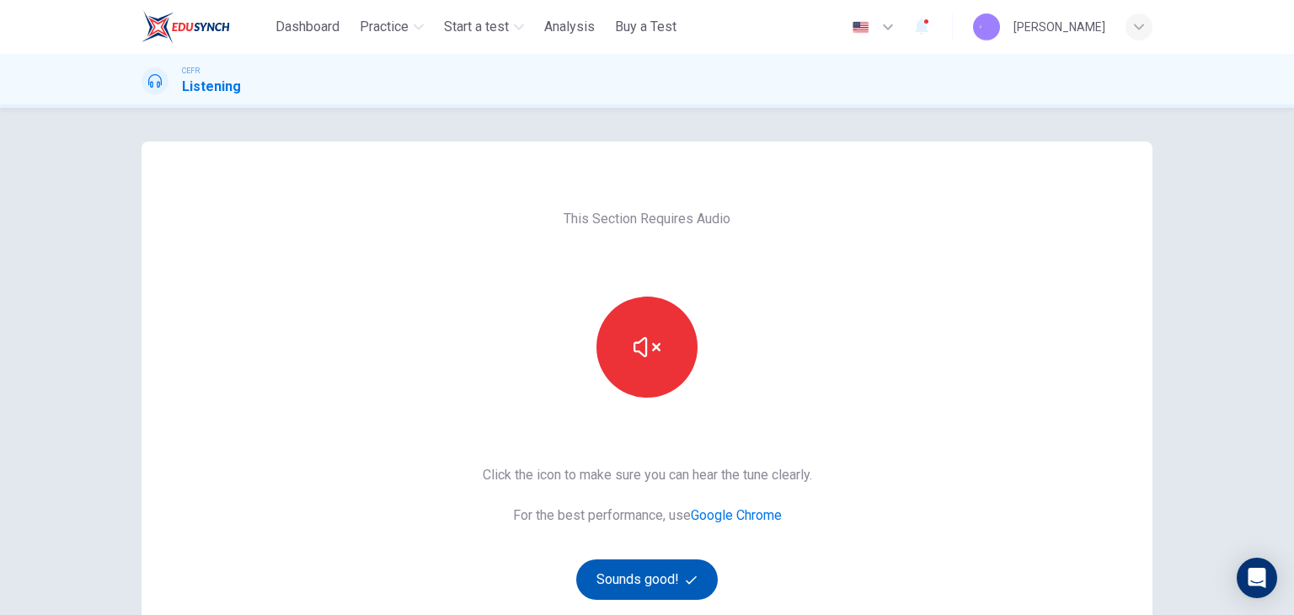
click at [652, 580] on button "Sounds good!" at bounding box center [647, 579] width 142 height 40
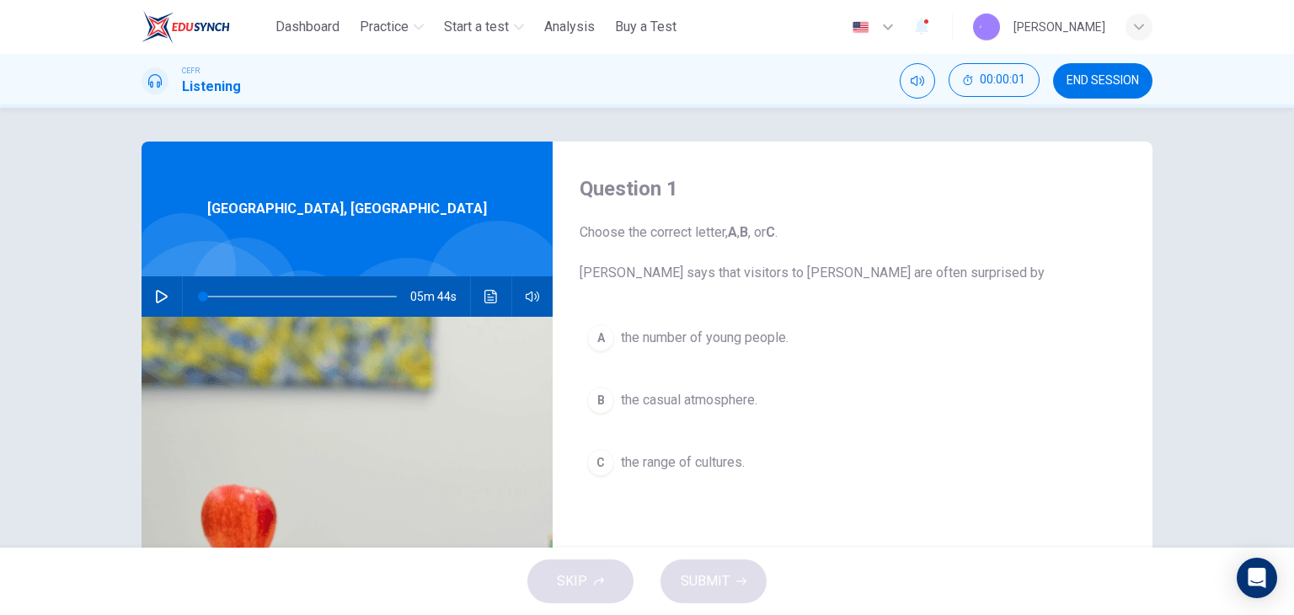
click at [1082, 68] on button "END SESSION" at bounding box center [1102, 80] width 99 height 35
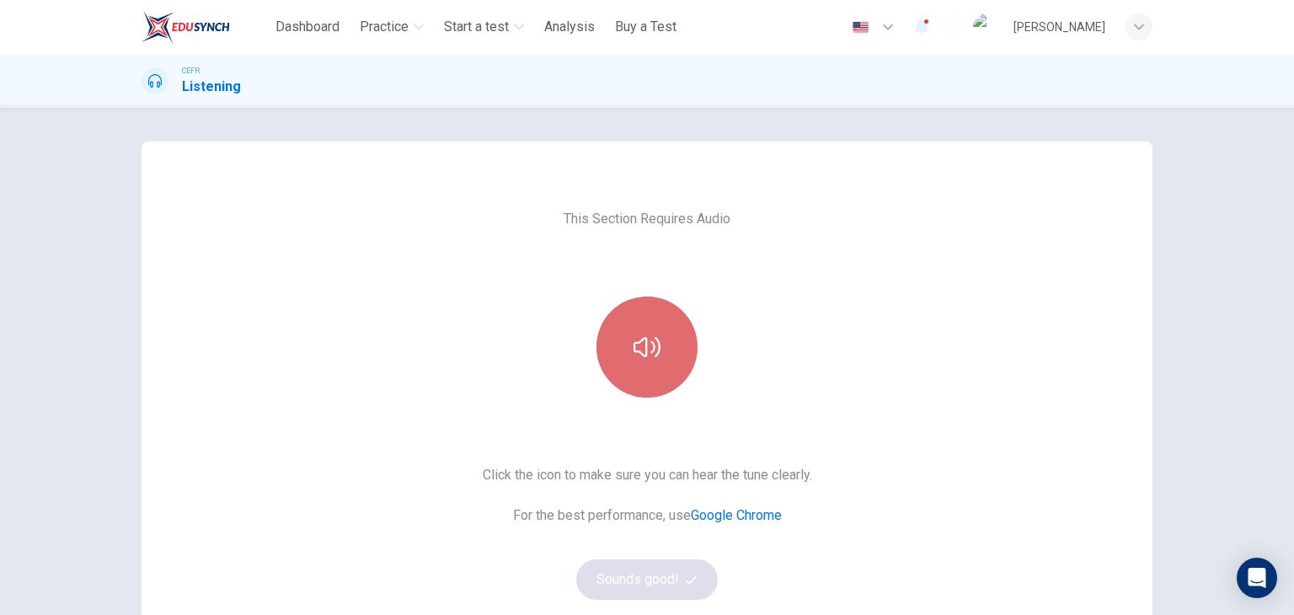
click at [671, 324] on button "button" at bounding box center [647, 347] width 101 height 101
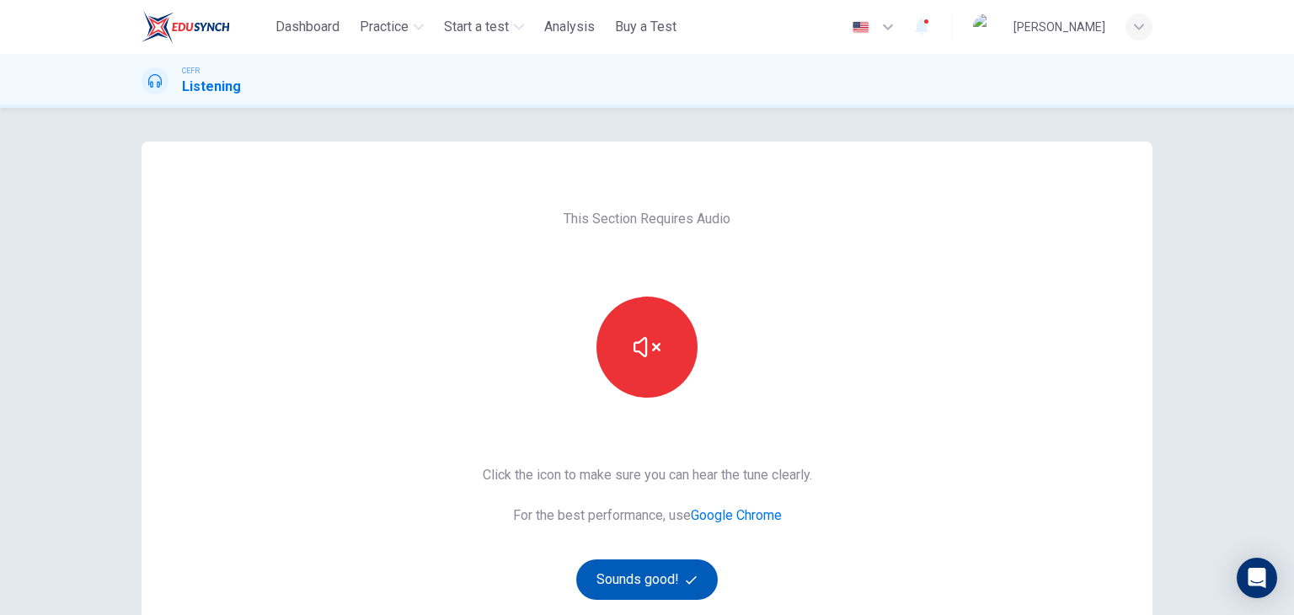
click at [646, 570] on button "Sounds good!" at bounding box center [647, 579] width 142 height 40
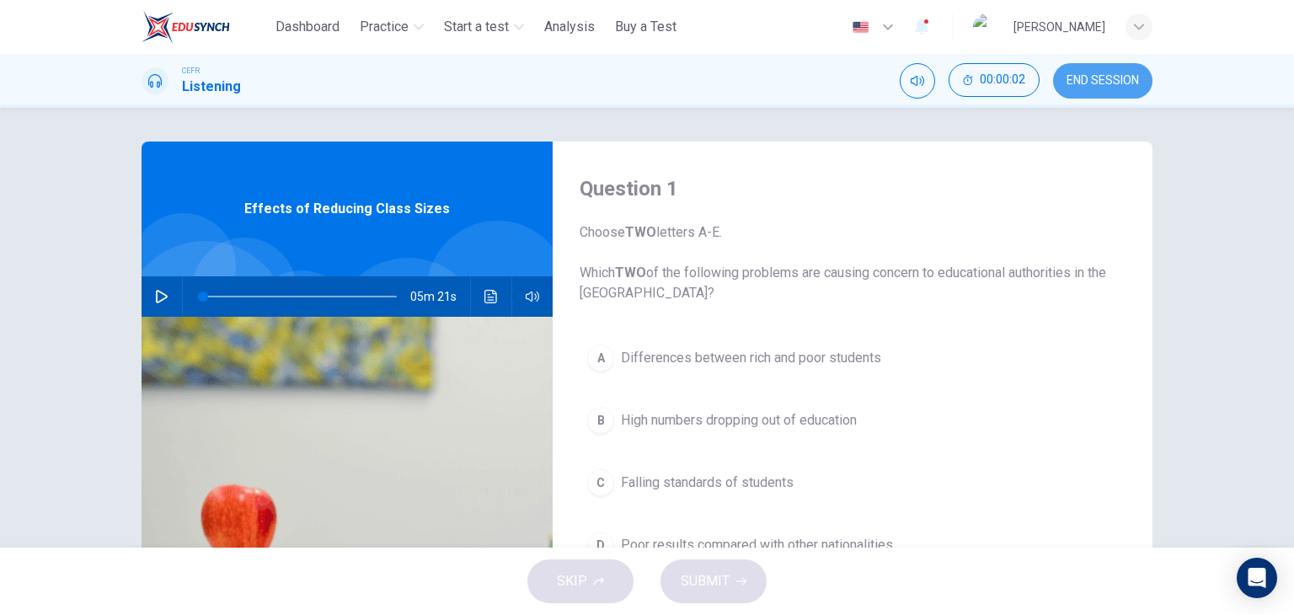
click at [1109, 75] on span "END SESSION" at bounding box center [1103, 80] width 72 height 13
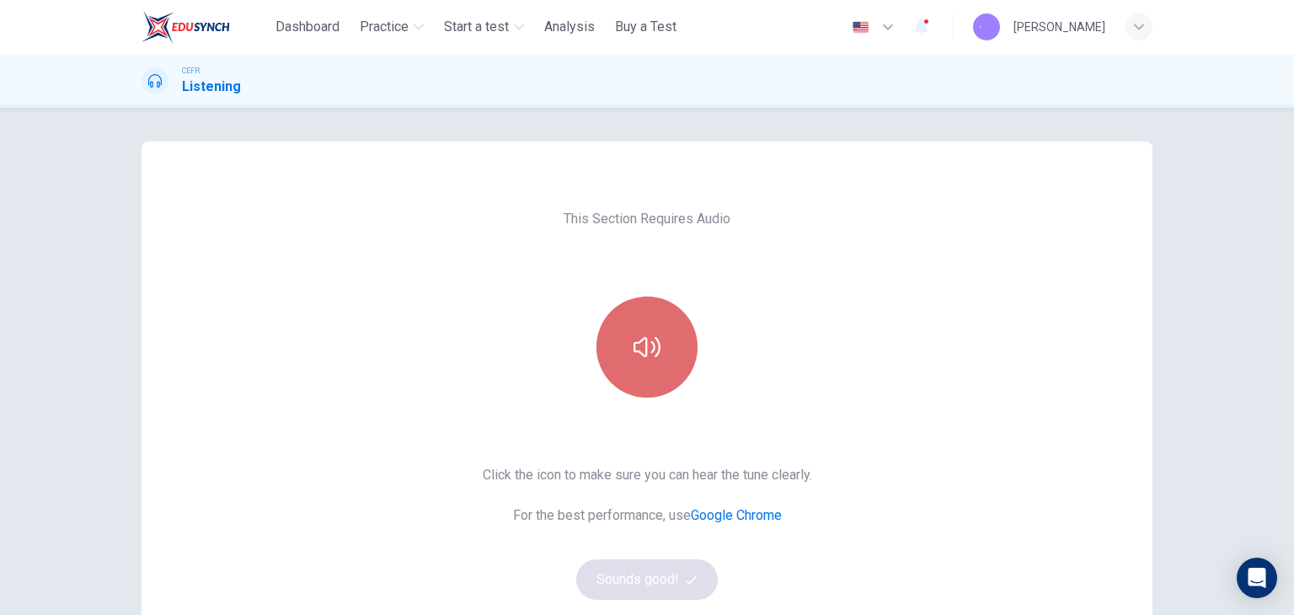
click at [603, 330] on button "button" at bounding box center [647, 347] width 101 height 101
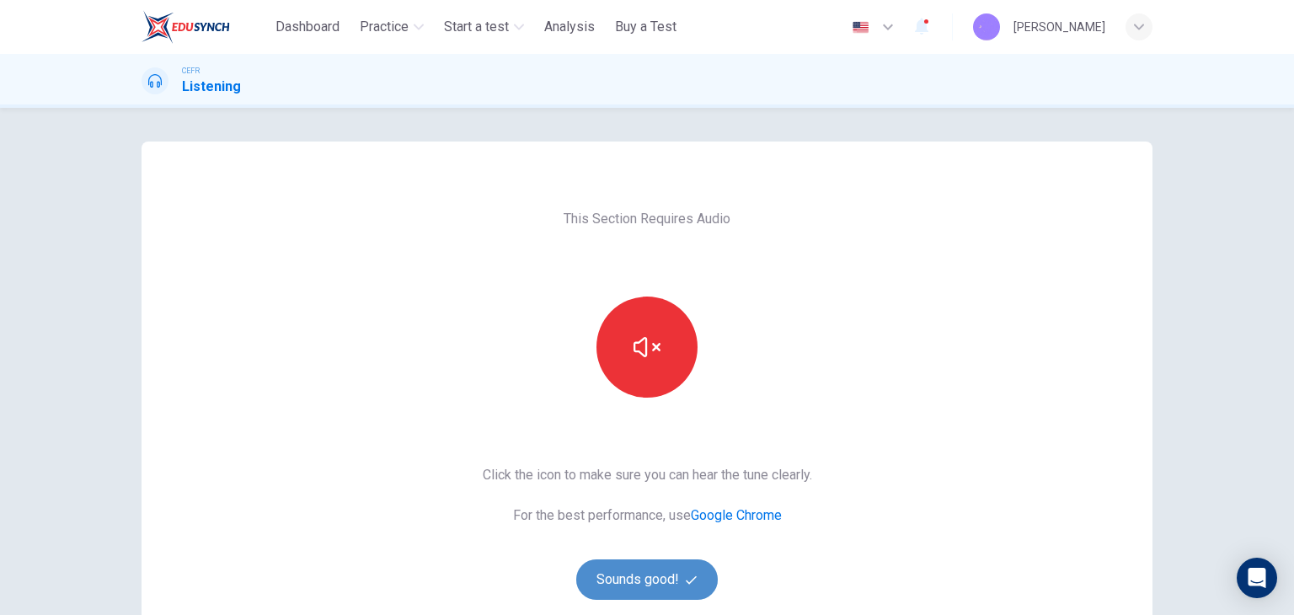
click at [655, 576] on button "Sounds good!" at bounding box center [647, 579] width 142 height 40
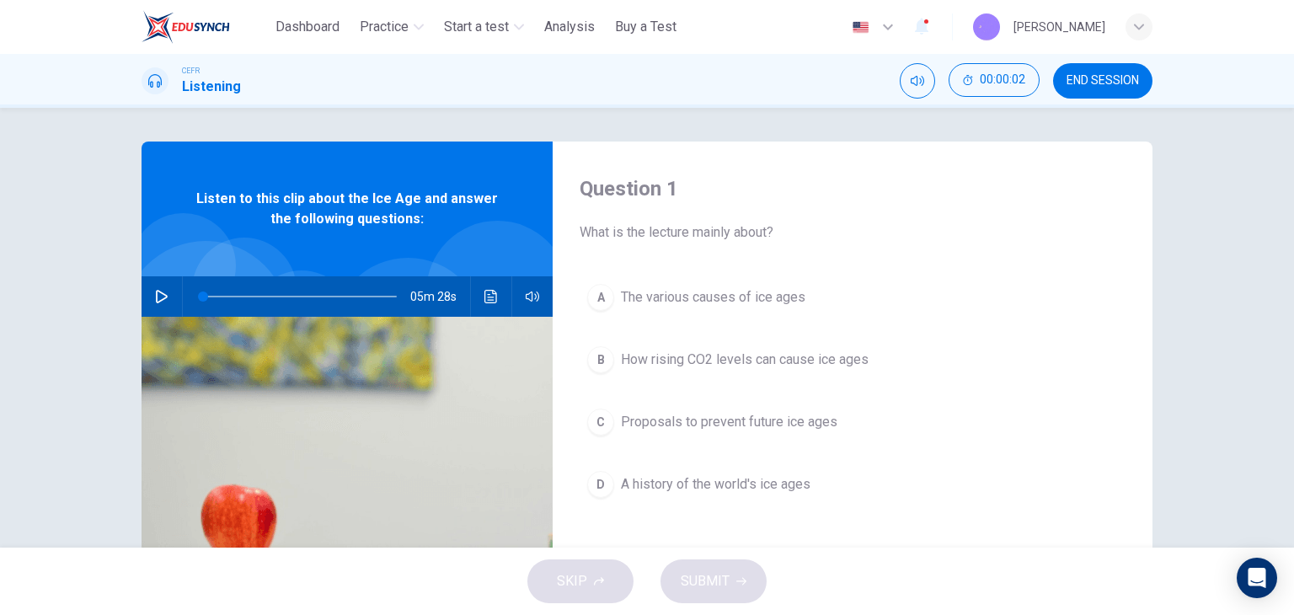
click at [1094, 72] on button "END SESSION" at bounding box center [1102, 80] width 99 height 35
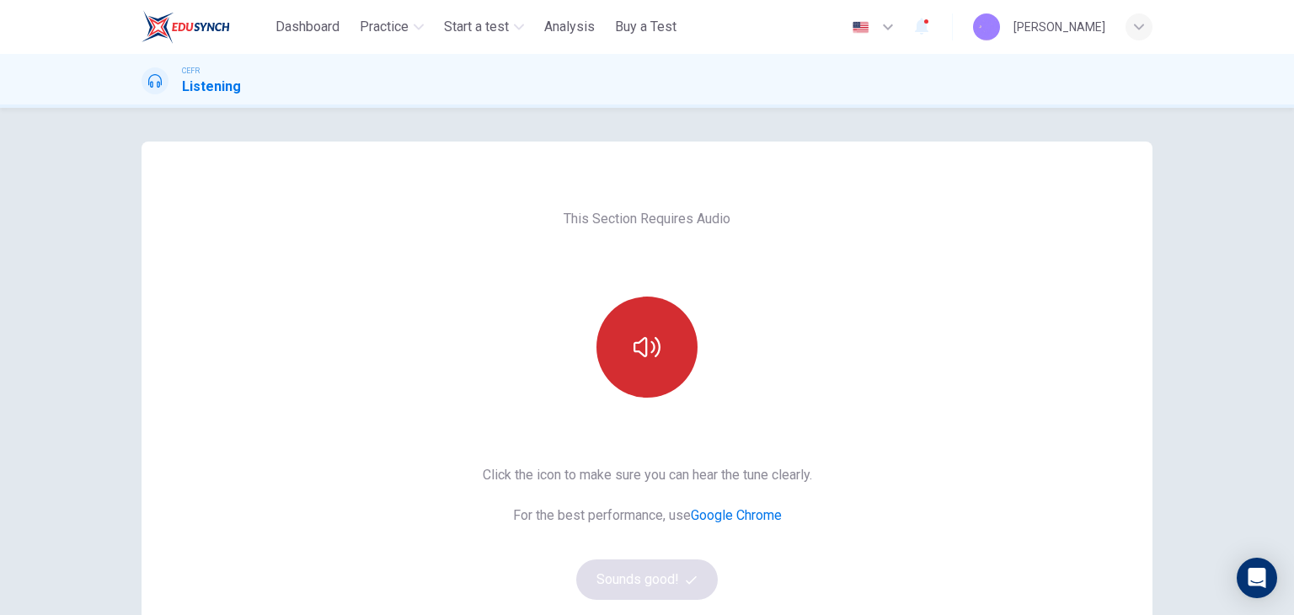
click at [647, 365] on button "button" at bounding box center [647, 347] width 101 height 101
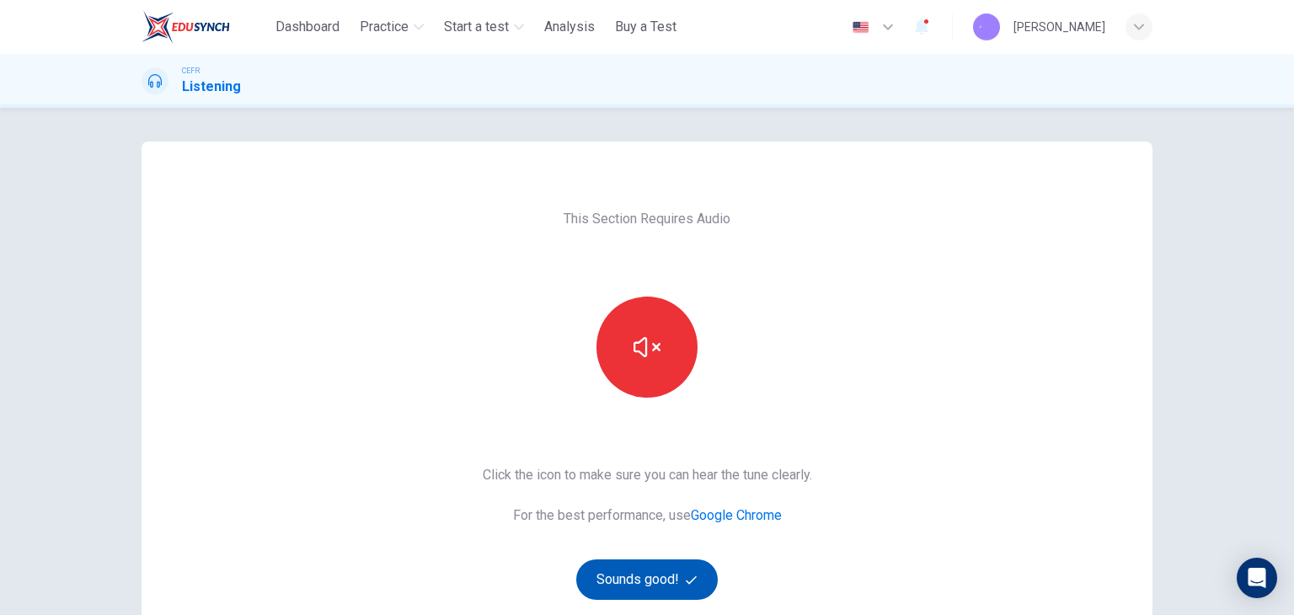
click at [647, 580] on button "Sounds good!" at bounding box center [647, 579] width 142 height 40
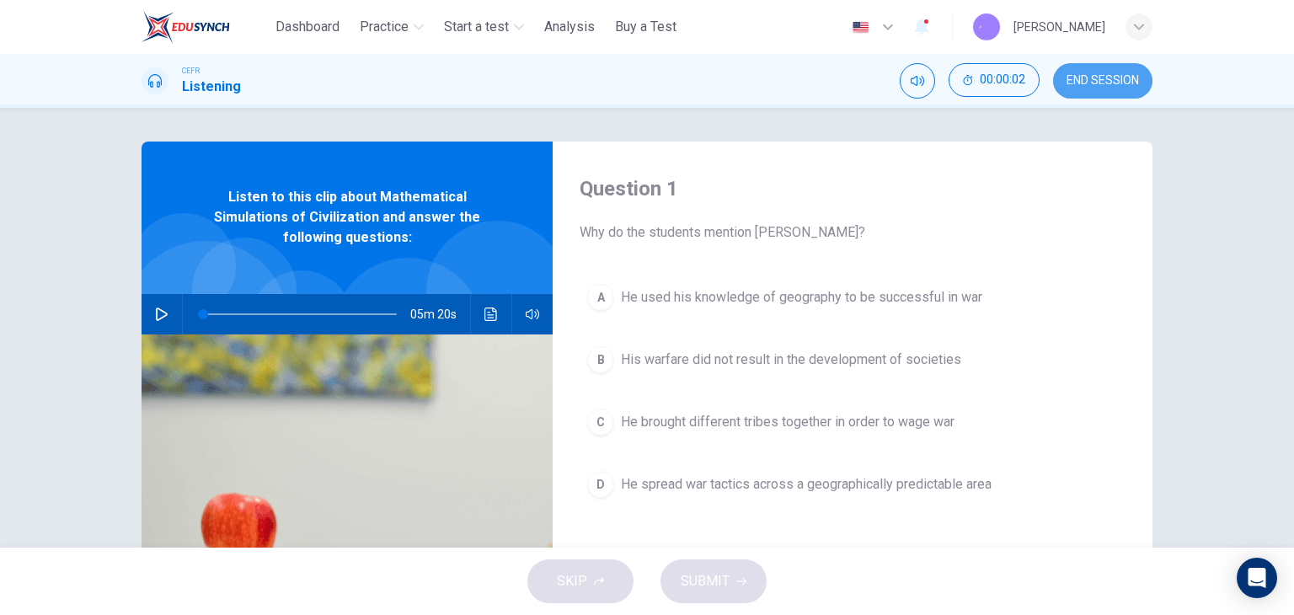
click at [1144, 66] on button "END SESSION" at bounding box center [1102, 80] width 99 height 35
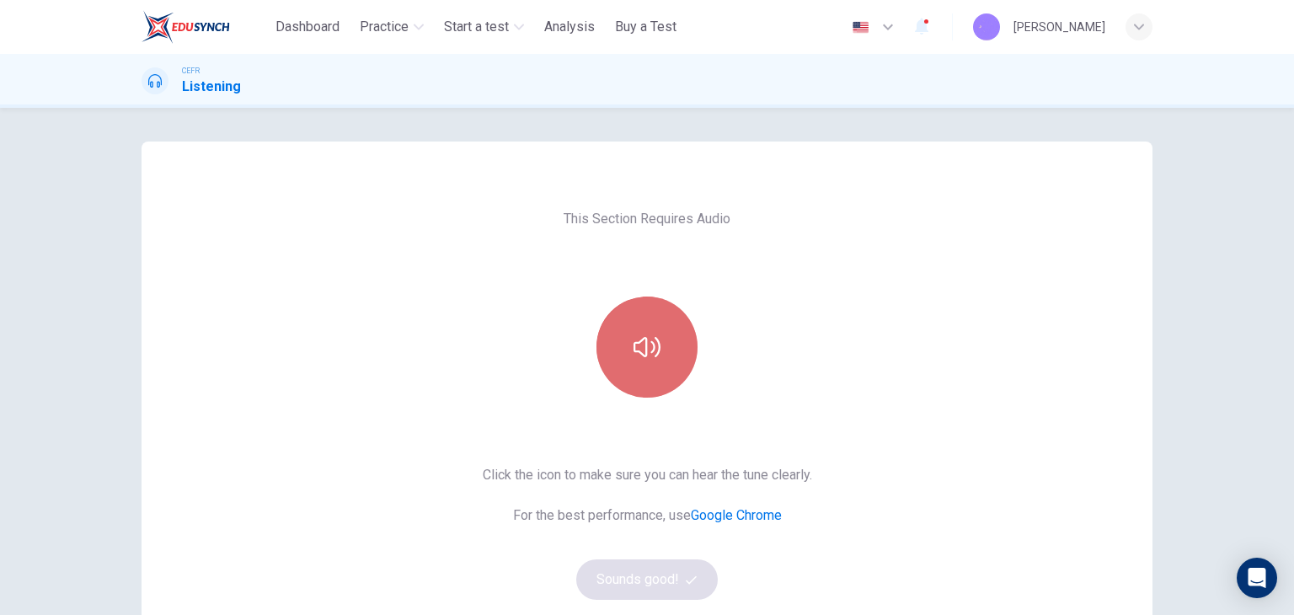
click at [669, 377] on button "button" at bounding box center [647, 347] width 101 height 101
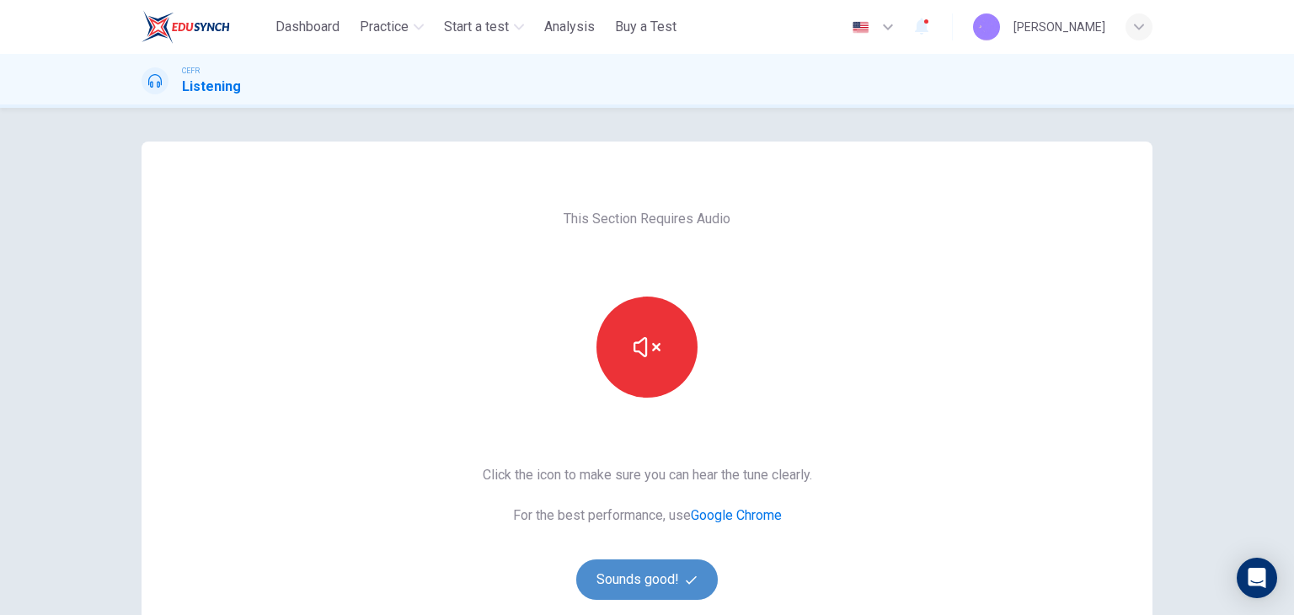
click at [666, 566] on button "Sounds good!" at bounding box center [647, 579] width 142 height 40
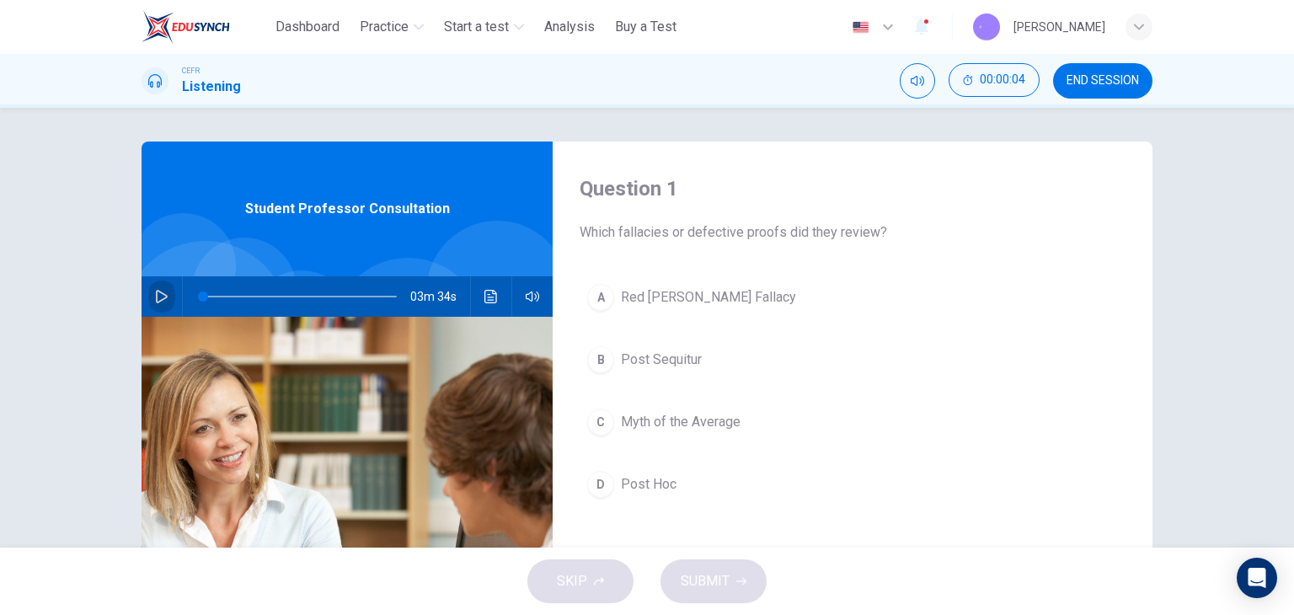
click at [153, 308] on button "button" at bounding box center [161, 296] width 27 height 40
click at [207, 297] on span at bounding box center [300, 297] width 194 height 24
click at [188, 307] on div at bounding box center [296, 296] width 227 height 40
click at [188, 304] on div at bounding box center [296, 296] width 227 height 40
click at [163, 297] on icon "button" at bounding box center [161, 296] width 13 height 13
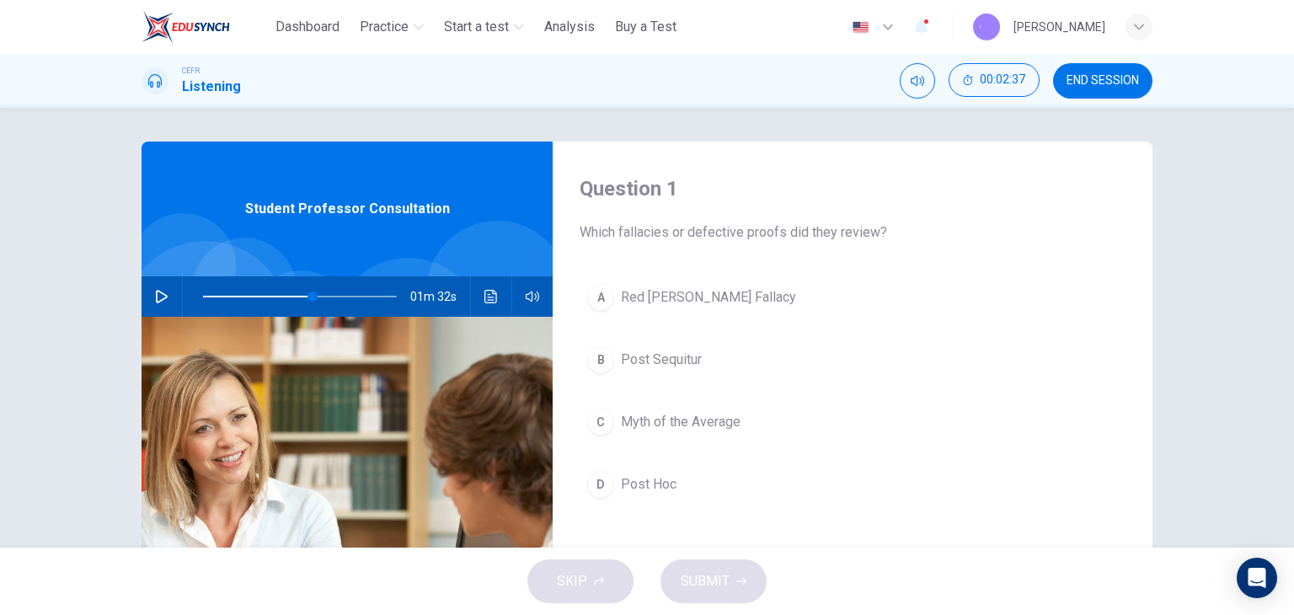
type input "**"
